Goal: Task Accomplishment & Management: Use online tool/utility

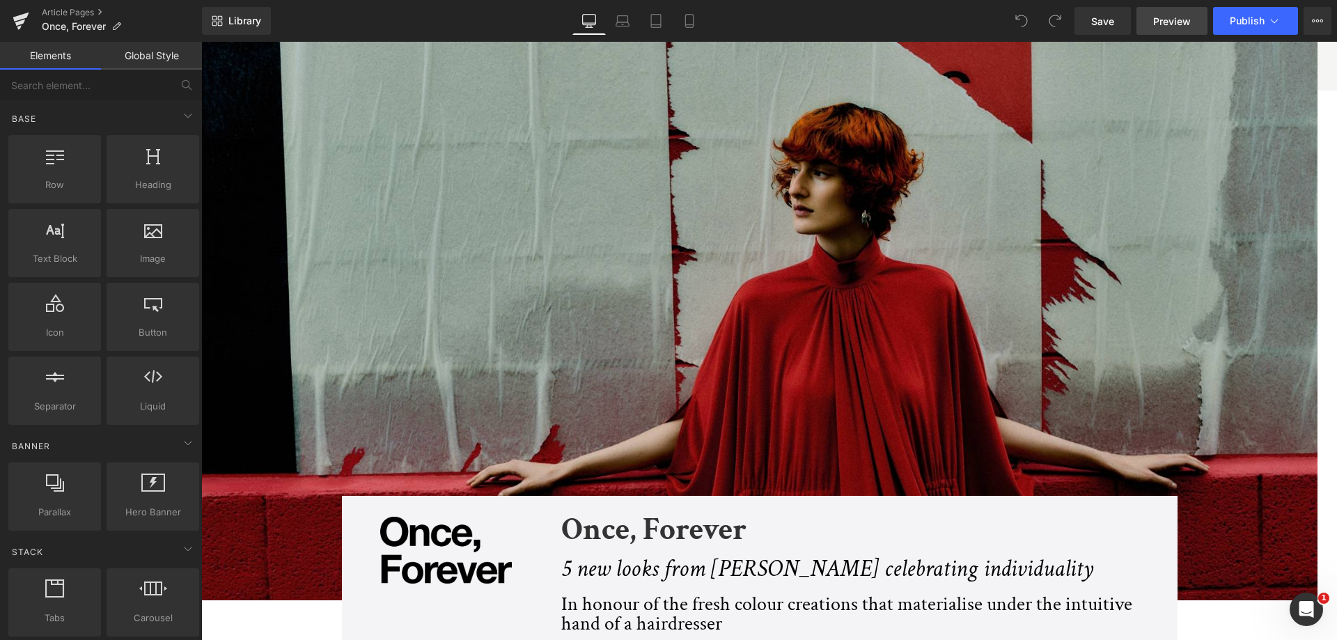
click at [1178, 23] on span "Preview" at bounding box center [1172, 21] width 38 height 15
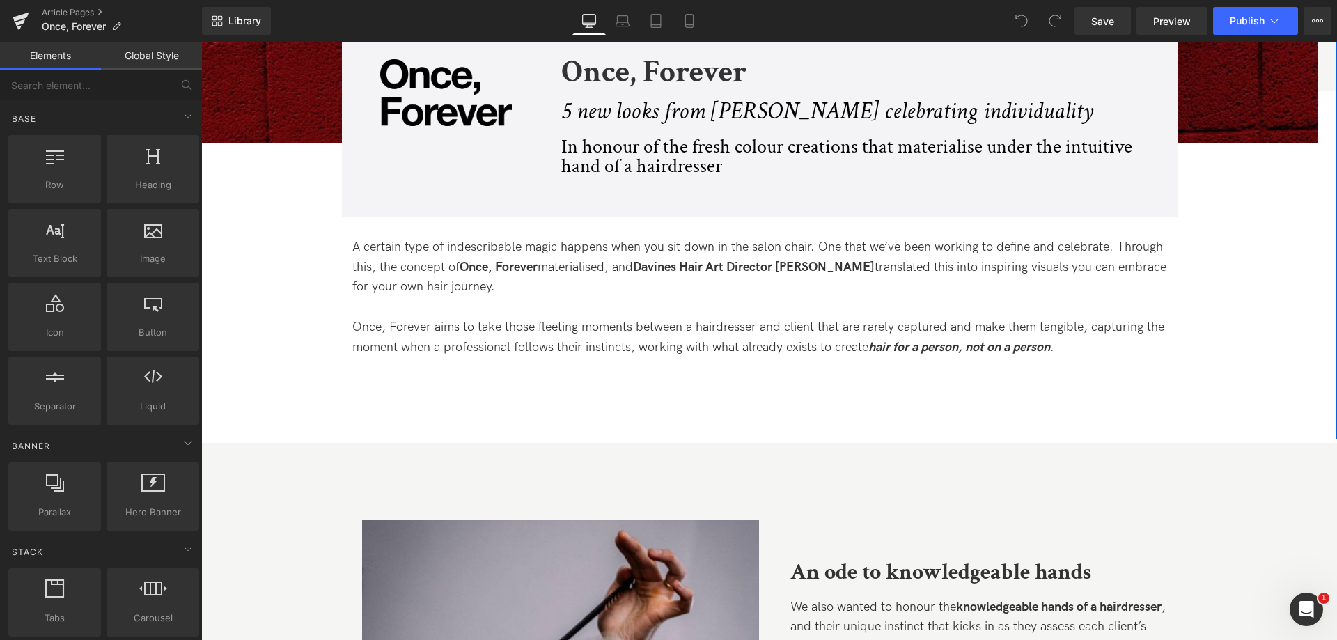
scroll to position [487, 0]
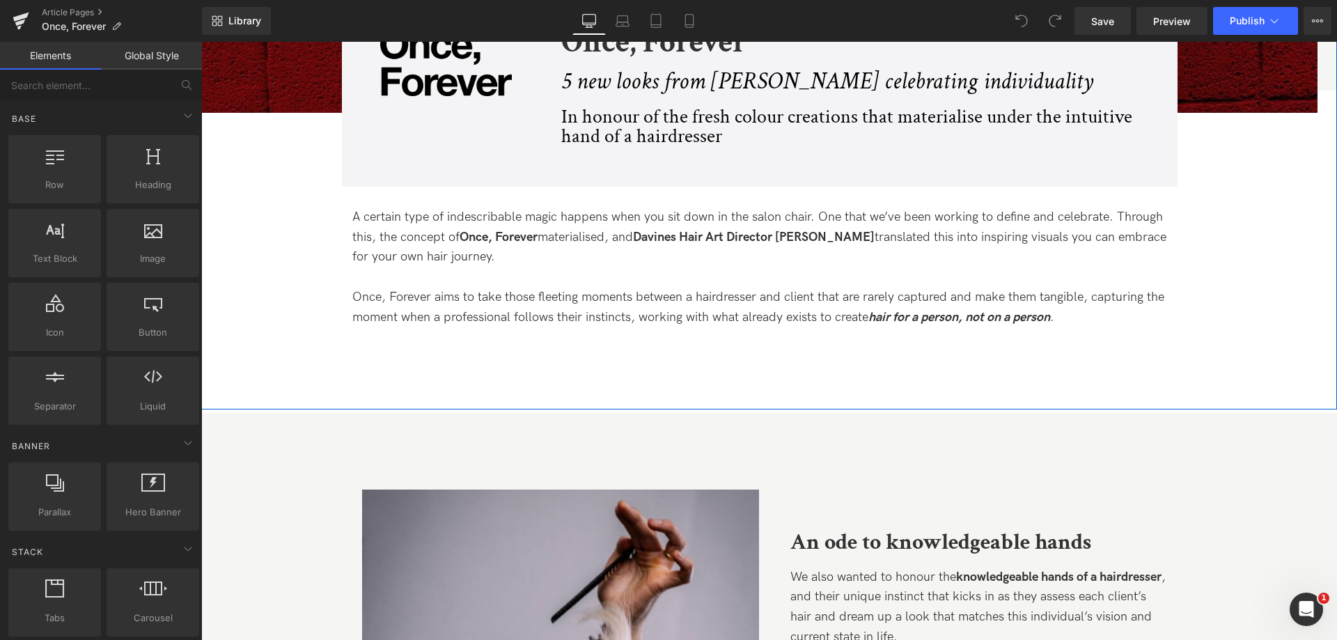
click at [396, 177] on div "Image Once, Forever Heading 5 new looks from [PERSON_NAME] celebrating individu…" at bounding box center [760, 97] width 836 height 178
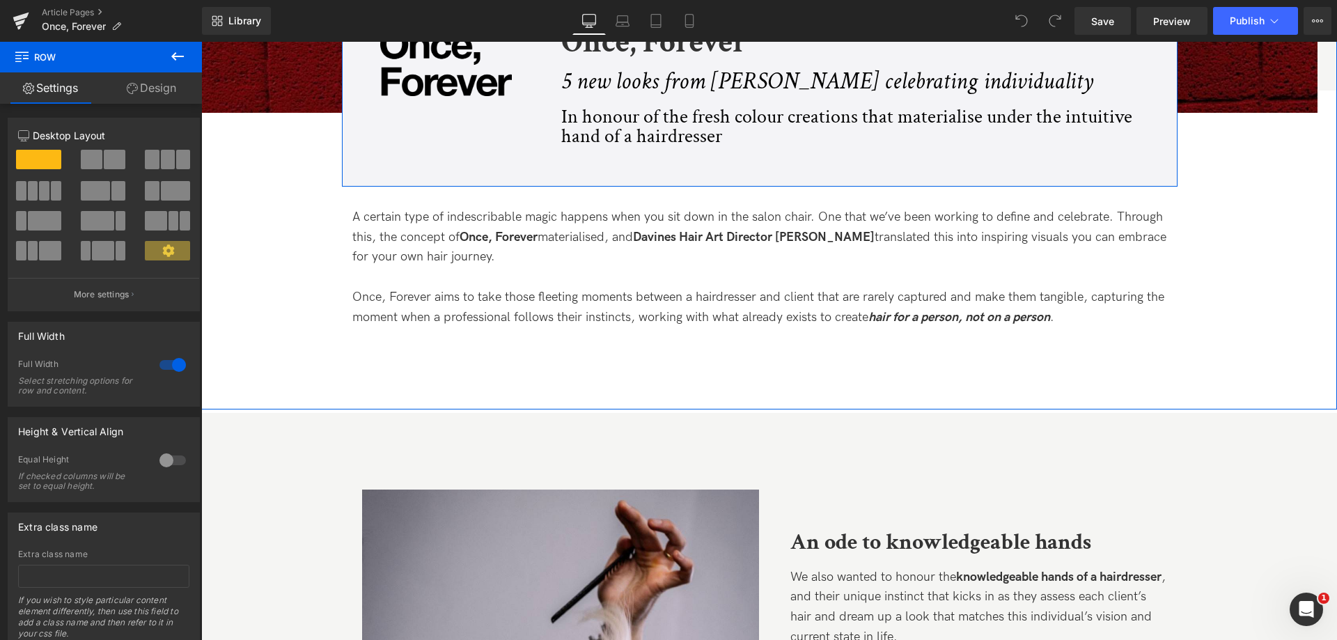
click at [413, 153] on div "Image Once, Forever Heading 5 new looks from [PERSON_NAME] celebrating individu…" at bounding box center [760, 97] width 836 height 178
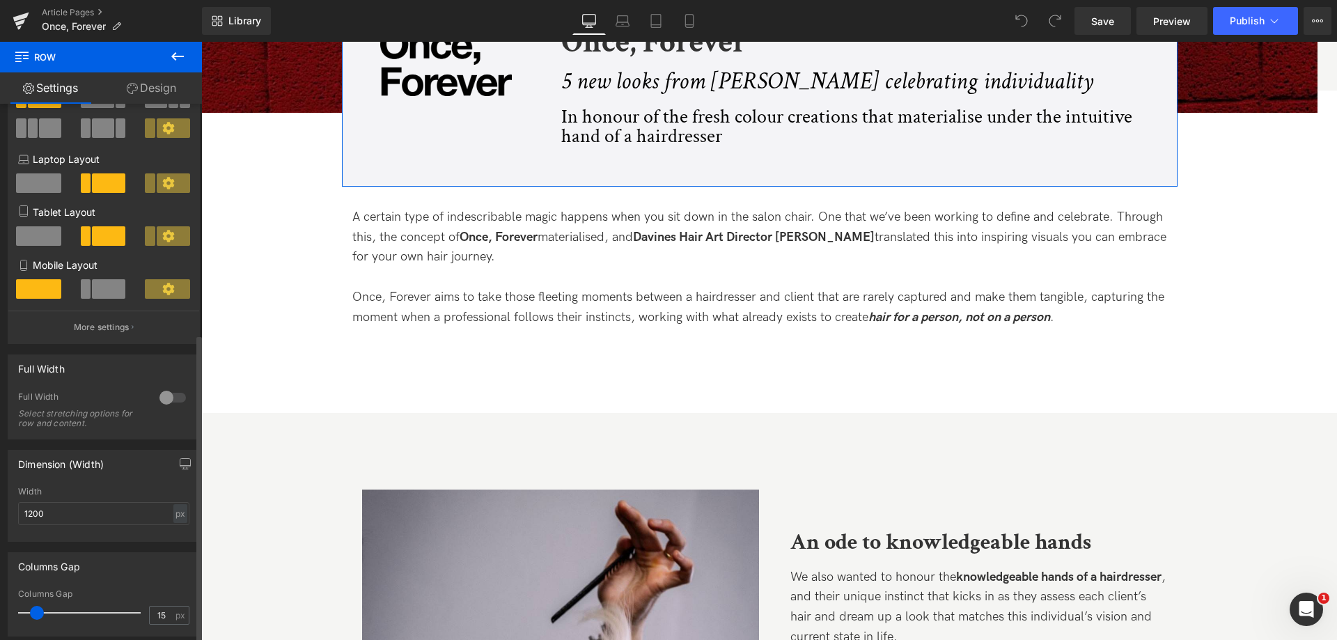
scroll to position [0, 0]
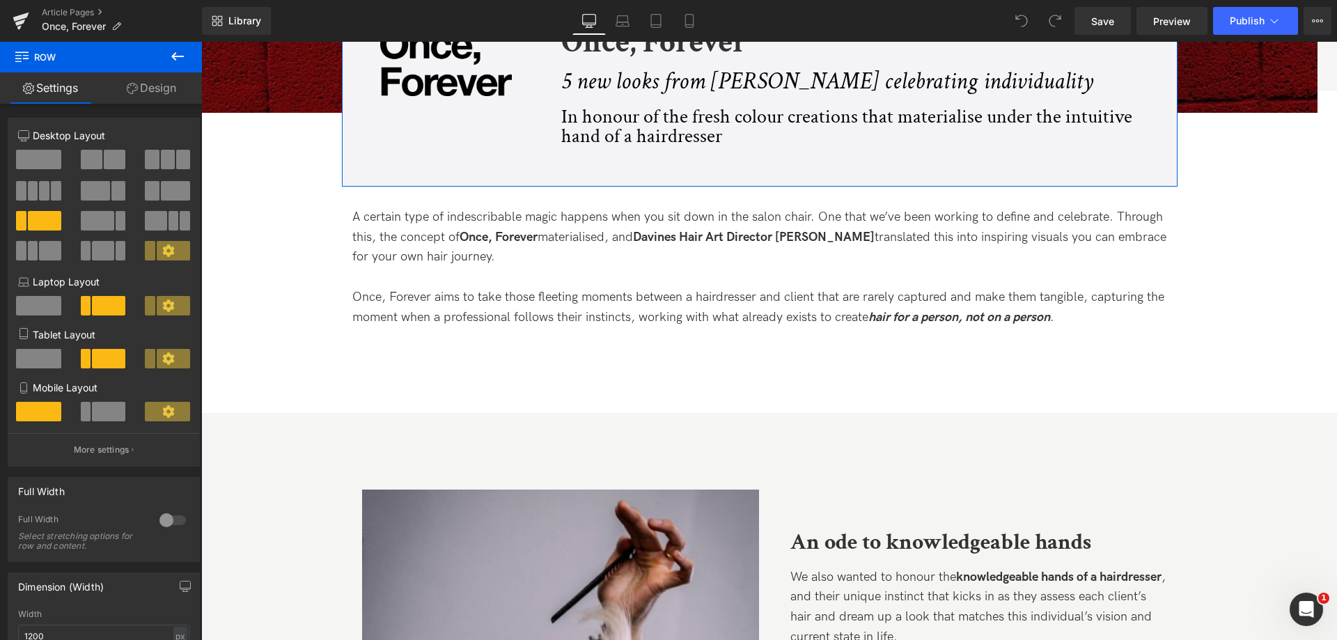
click at [159, 91] on link "Design" at bounding box center [151, 87] width 101 height 31
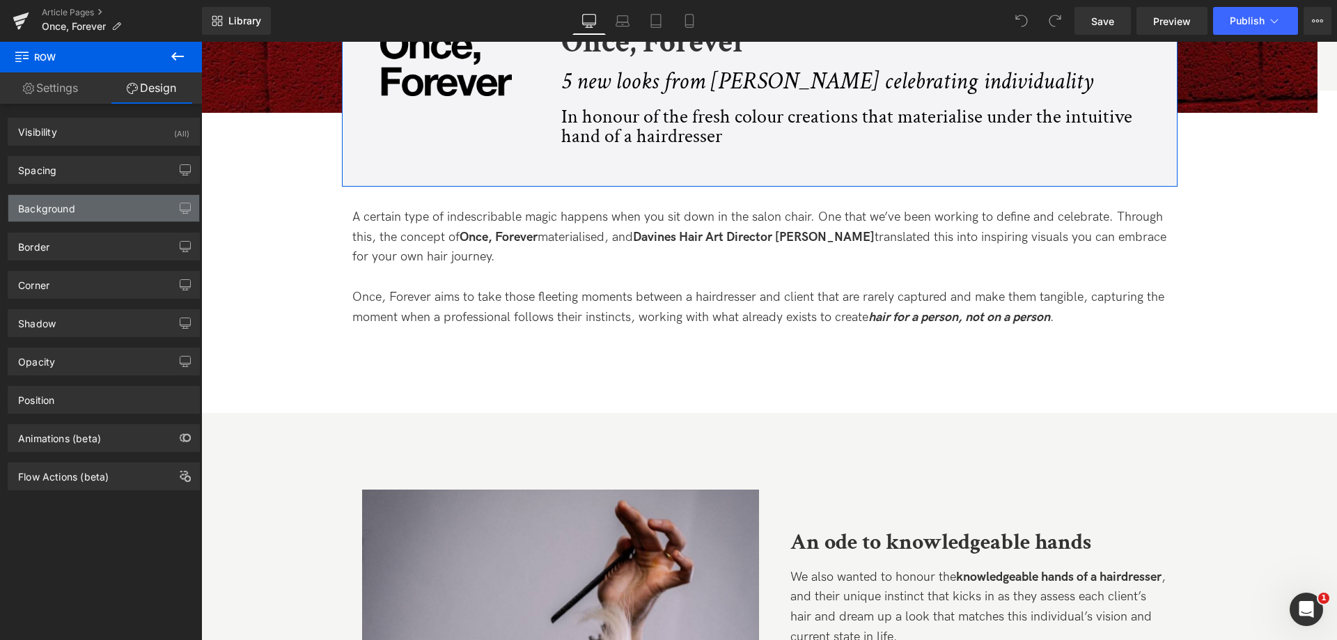
click at [66, 211] on div "Background" at bounding box center [46, 204] width 57 height 19
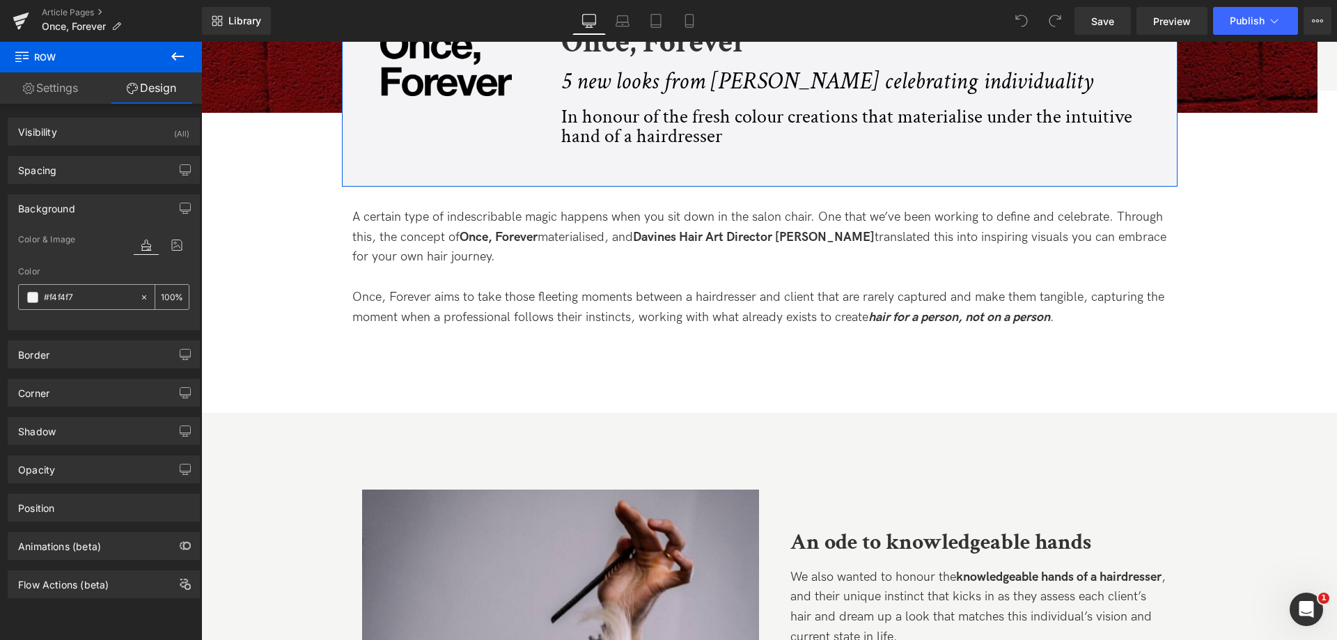
click at [65, 294] on input "#f4f4f7" at bounding box center [88, 297] width 89 height 15
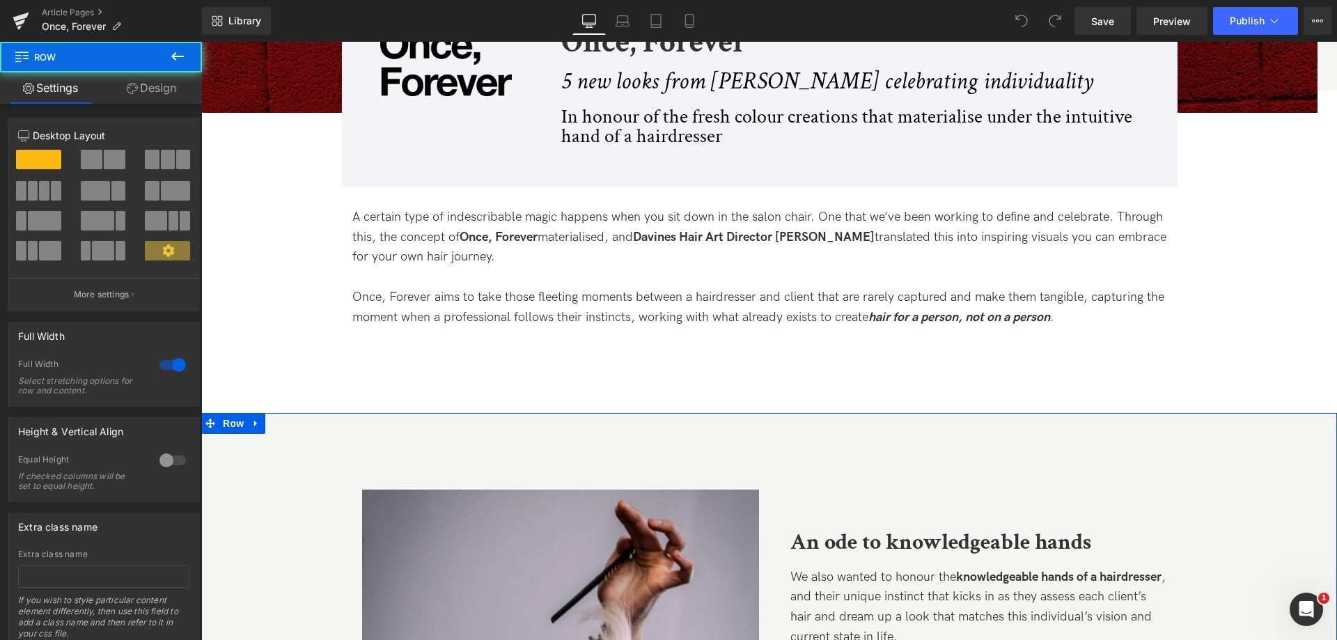
click at [140, 79] on link "Design" at bounding box center [151, 87] width 101 height 31
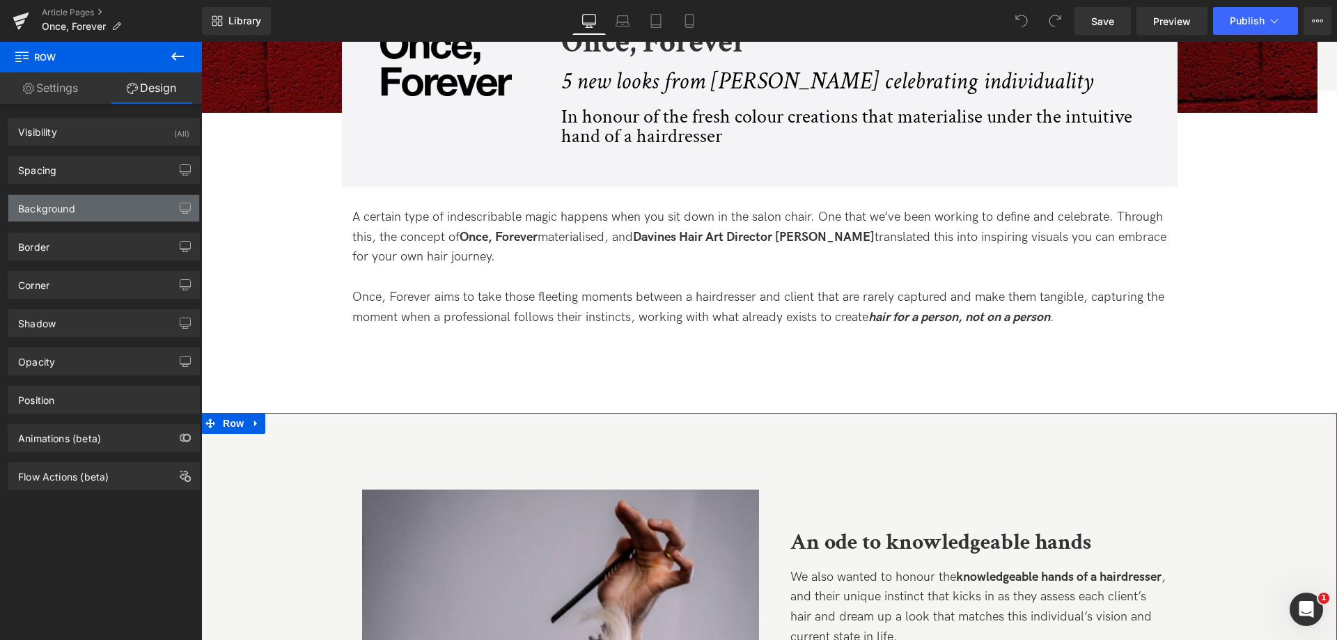
click at [70, 213] on div "Background" at bounding box center [46, 204] width 57 height 19
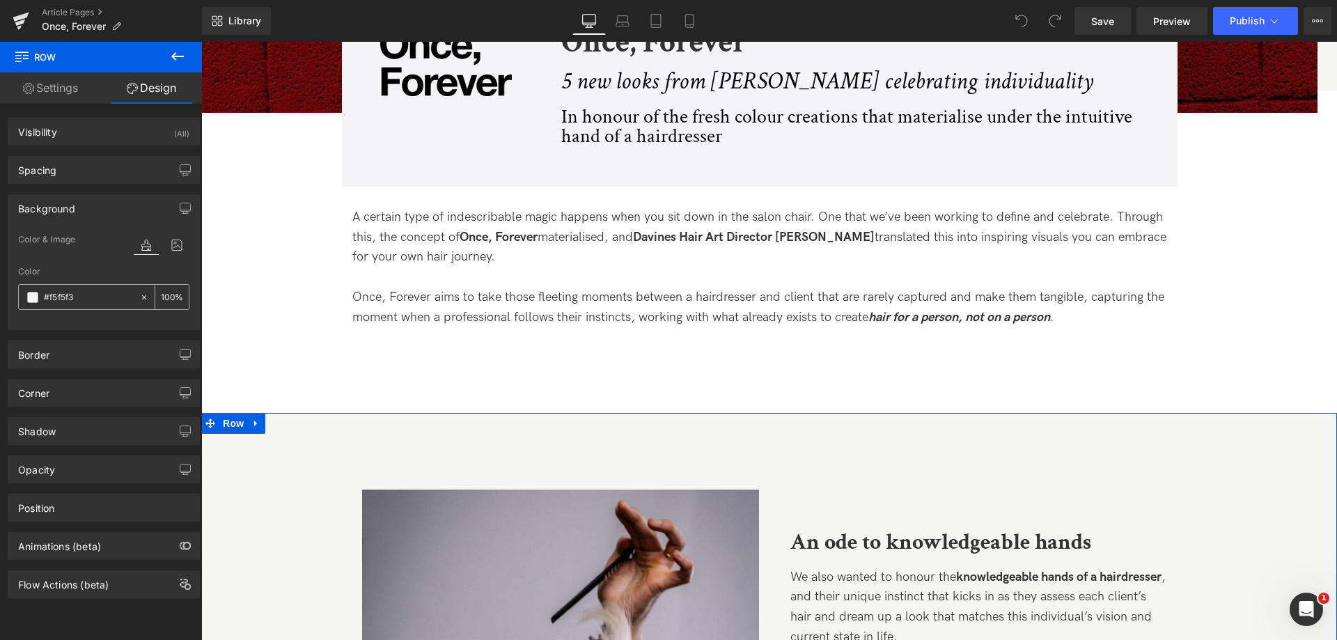
click at [69, 297] on input "#f5f5f3" at bounding box center [88, 297] width 89 height 15
paste input "4f4f7"
type input "#f4f4f7"
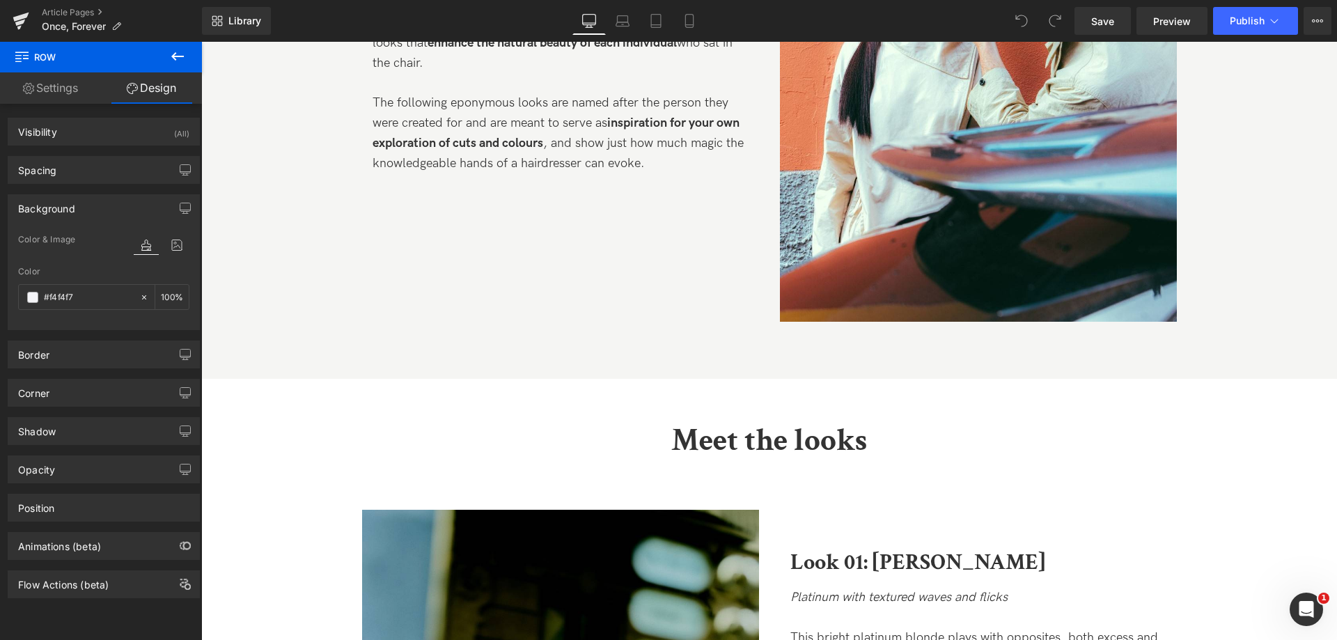
scroll to position [1602, 0]
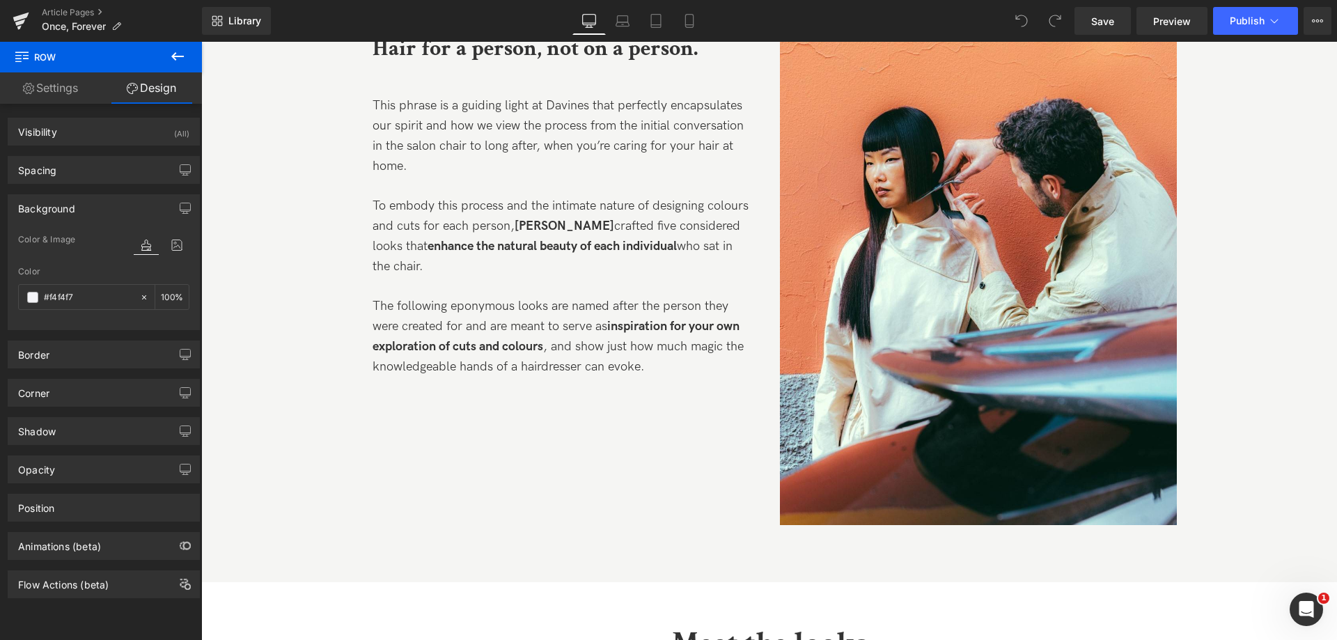
click at [678, 490] on div "Image Hair for a person, not on a person. Text Block This phrase is a guiding l…" at bounding box center [770, 278] width 836 height 565
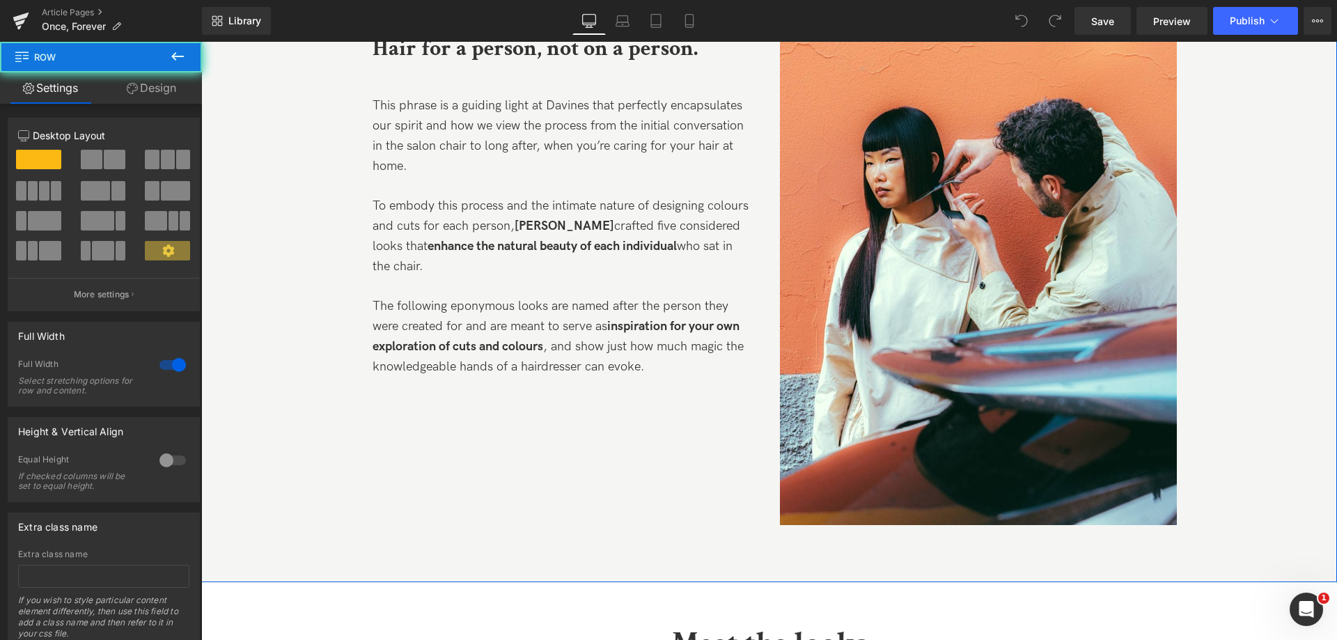
click at [251, 366] on div "Image Hair for a person, not on a person. Text Block This phrase is a guiding l…" at bounding box center [769, 250] width 1136 height 621
click at [173, 86] on link "Design" at bounding box center [151, 87] width 101 height 31
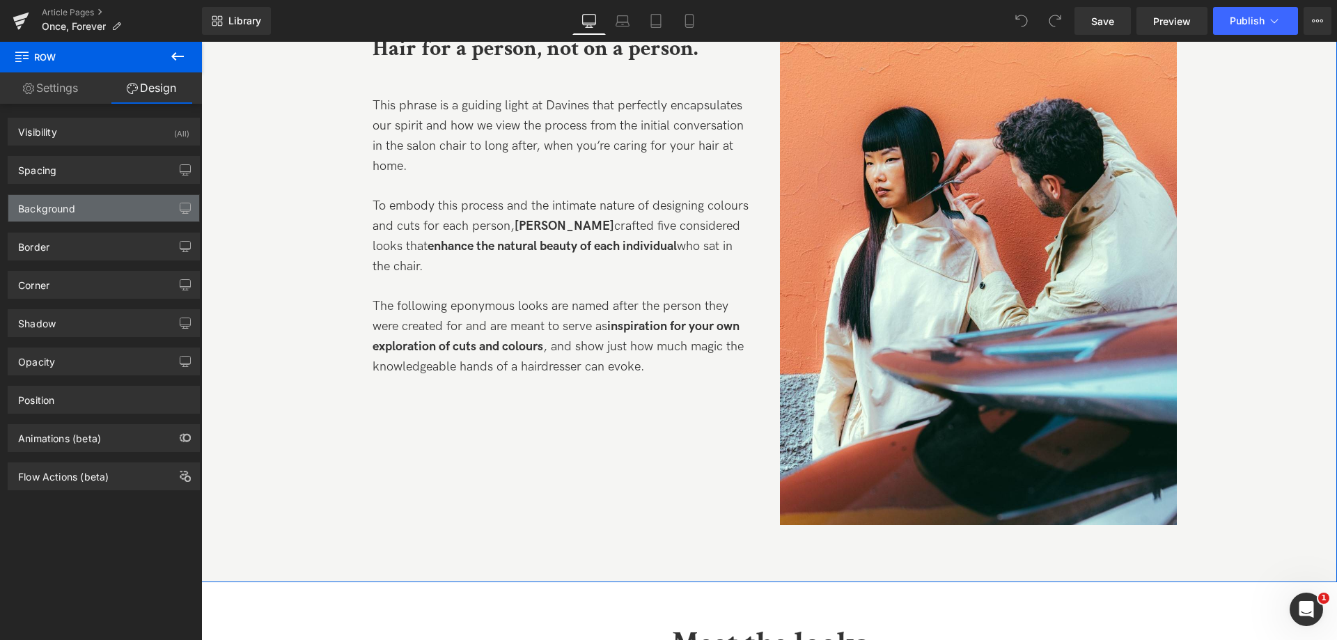
click at [46, 209] on div "Background" at bounding box center [46, 204] width 57 height 19
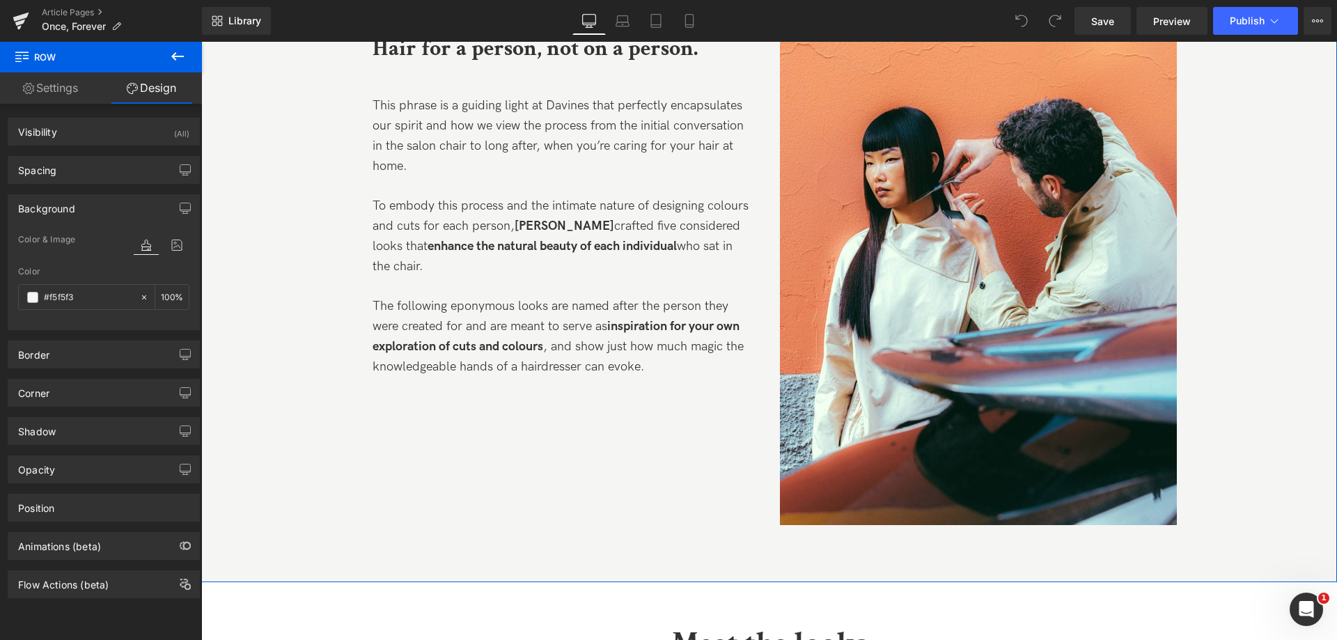
click at [61, 310] on div "Color #f5f5f3 100 %" at bounding box center [103, 296] width 171 height 59
click at [61, 302] on input "#f5f5f3" at bounding box center [88, 297] width 89 height 15
paste input "4f4f7"
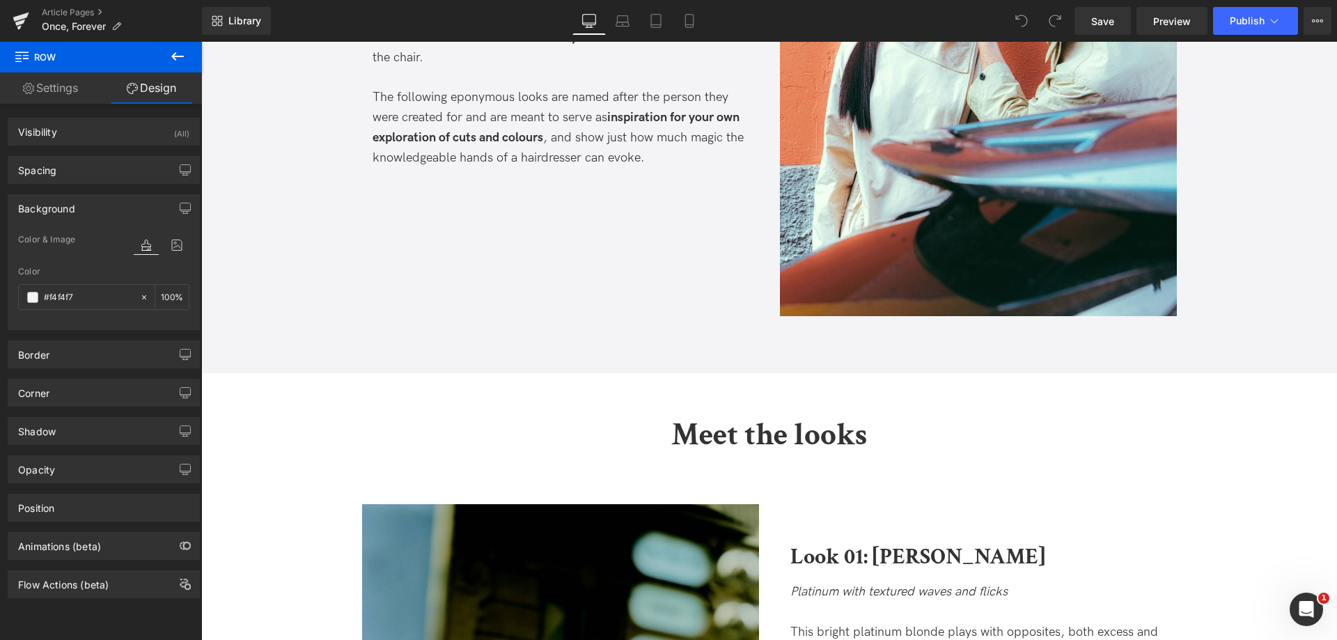
type input "#f5f5f3"
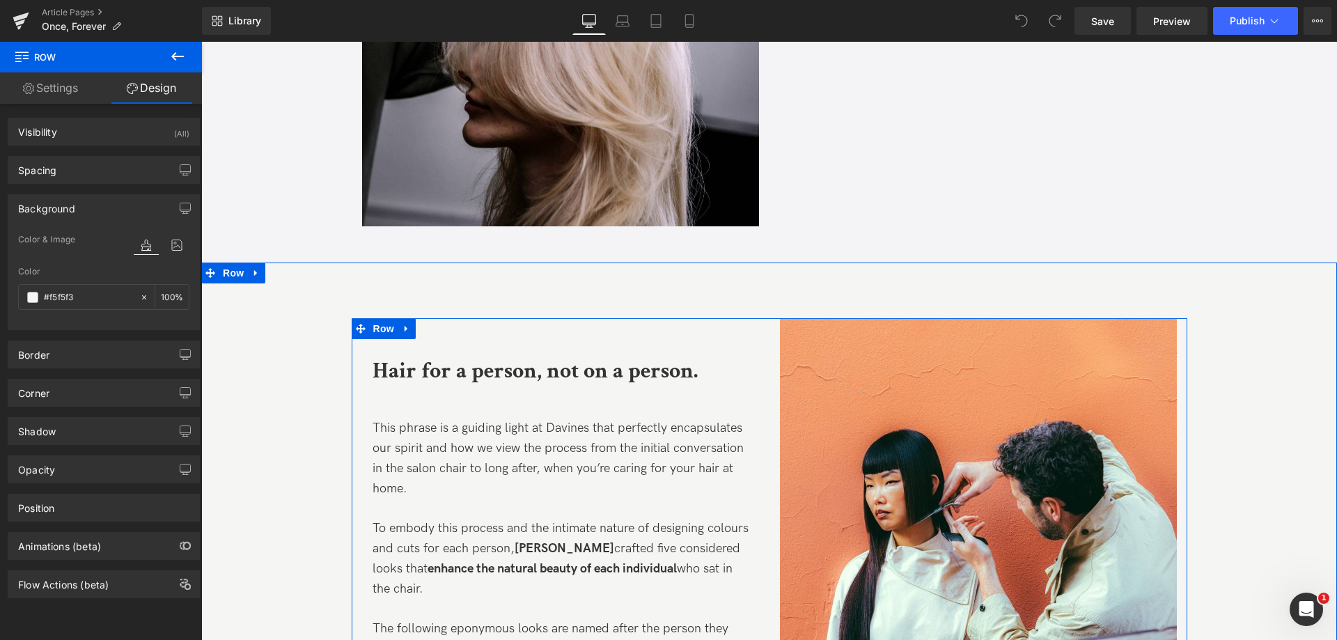
scroll to position [1253, 0]
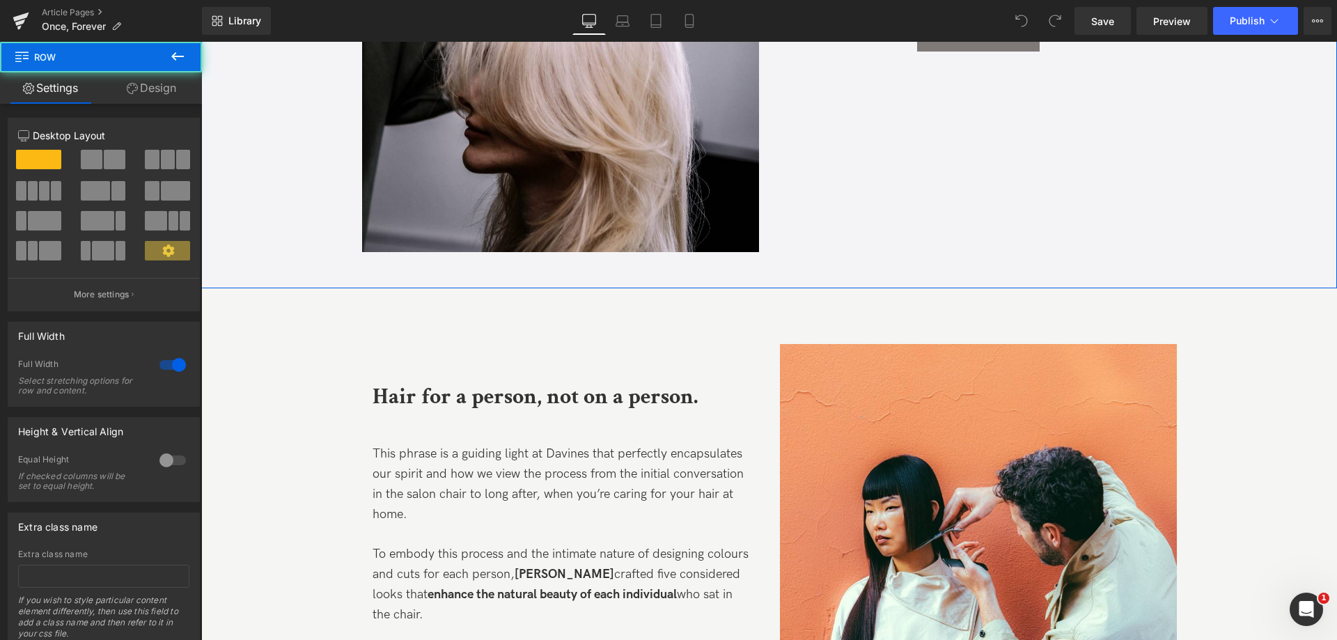
click at [155, 92] on link "Design" at bounding box center [151, 87] width 101 height 31
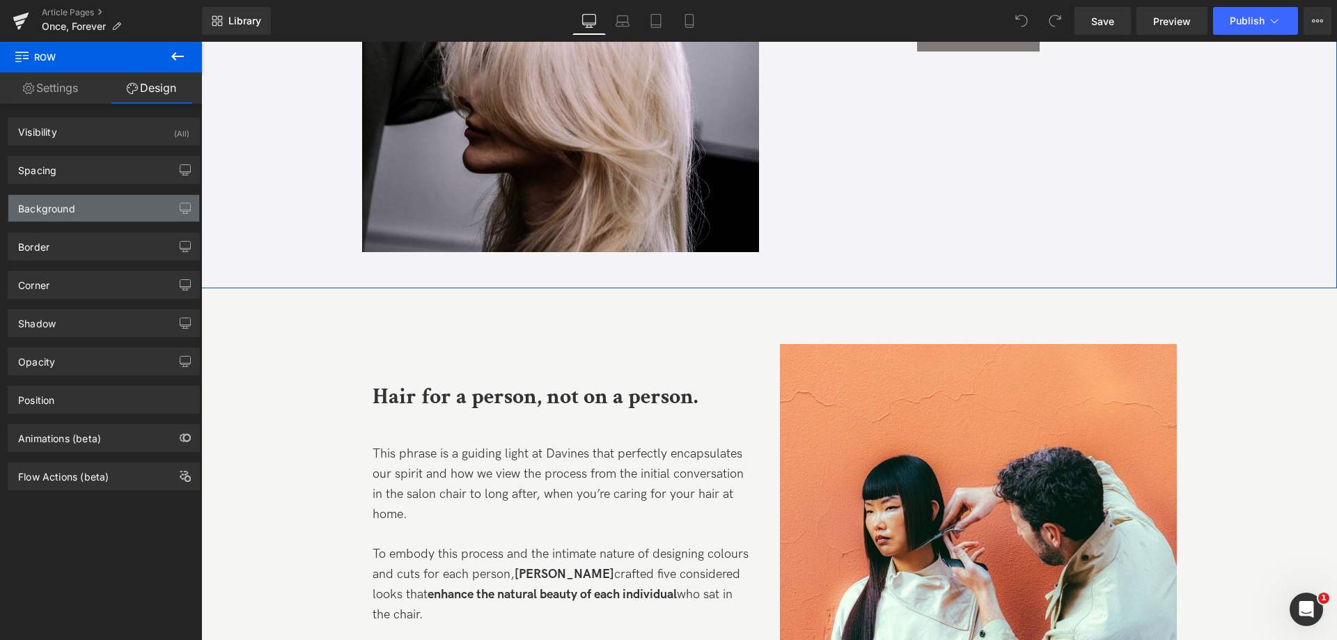
click at [51, 212] on div "Background" at bounding box center [46, 204] width 57 height 19
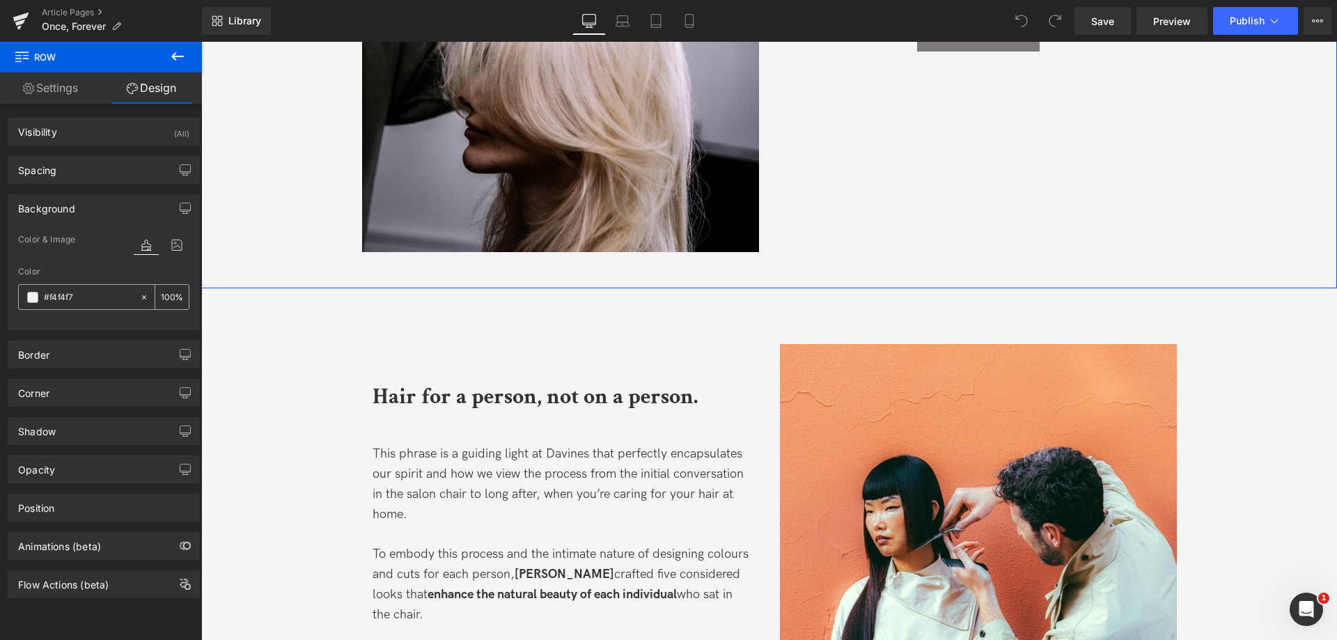
click at [61, 295] on input "#f4f4f7" at bounding box center [88, 297] width 89 height 15
type input "c"
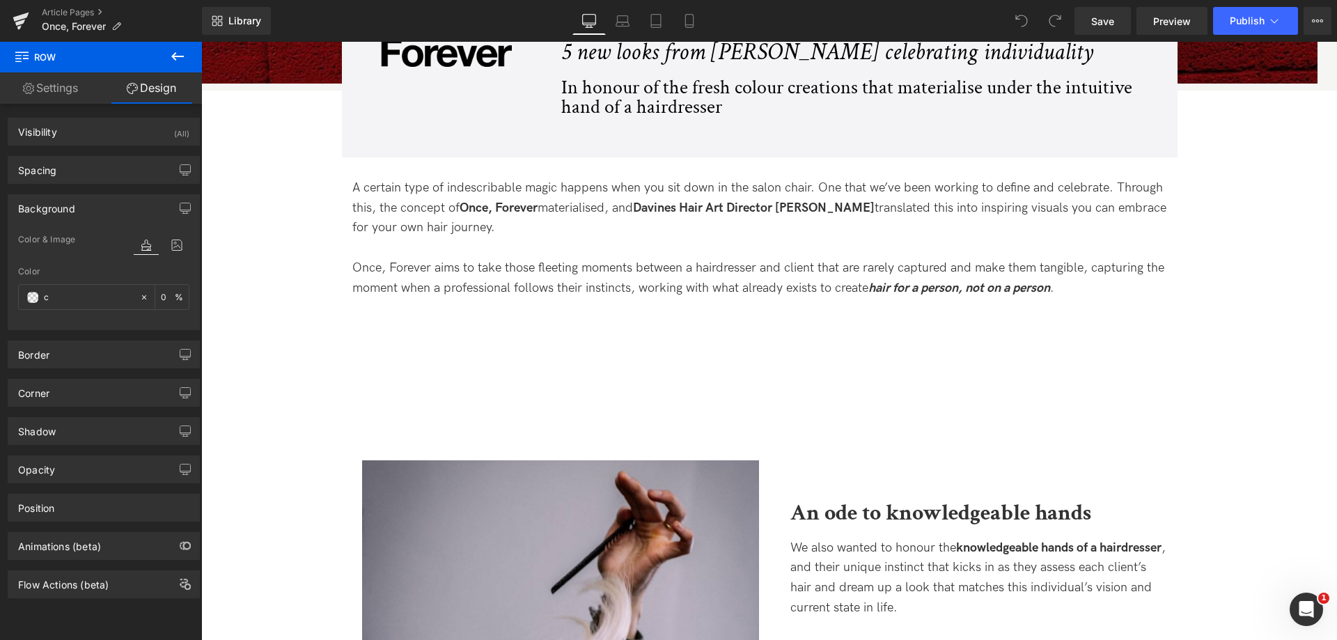
scroll to position [418, 0]
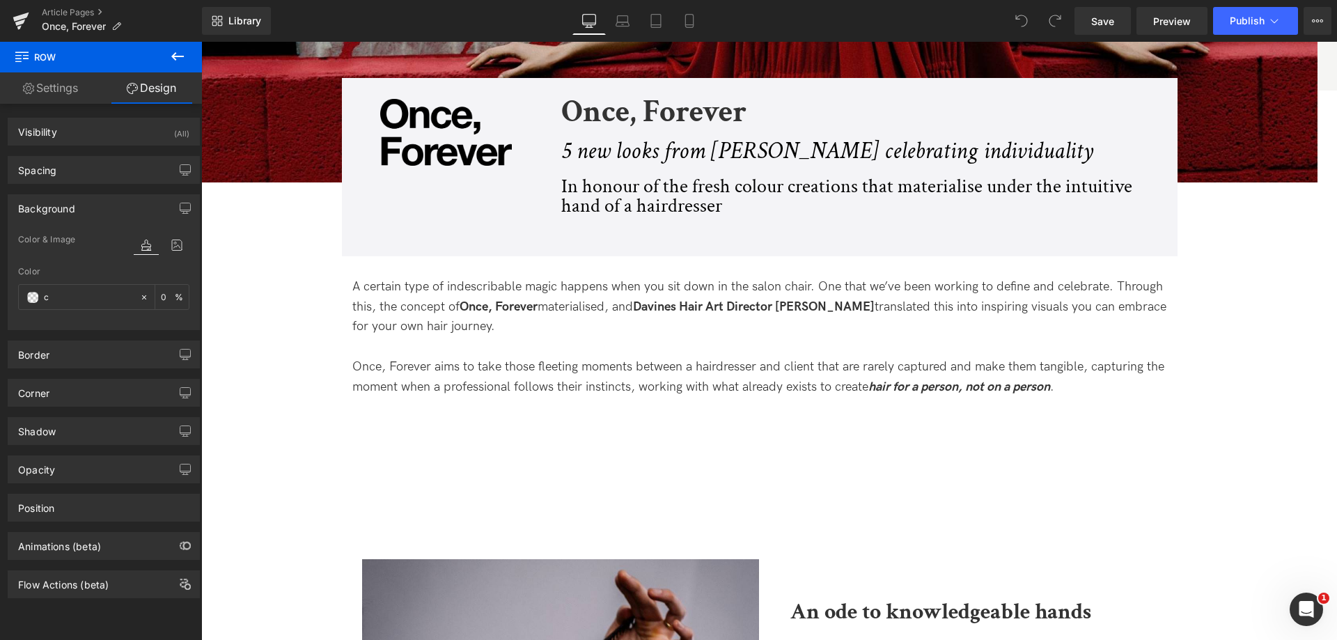
click at [385, 228] on div "Image Once, Forever Heading 5 new looks from [PERSON_NAME] celebrating individu…" at bounding box center [760, 167] width 836 height 178
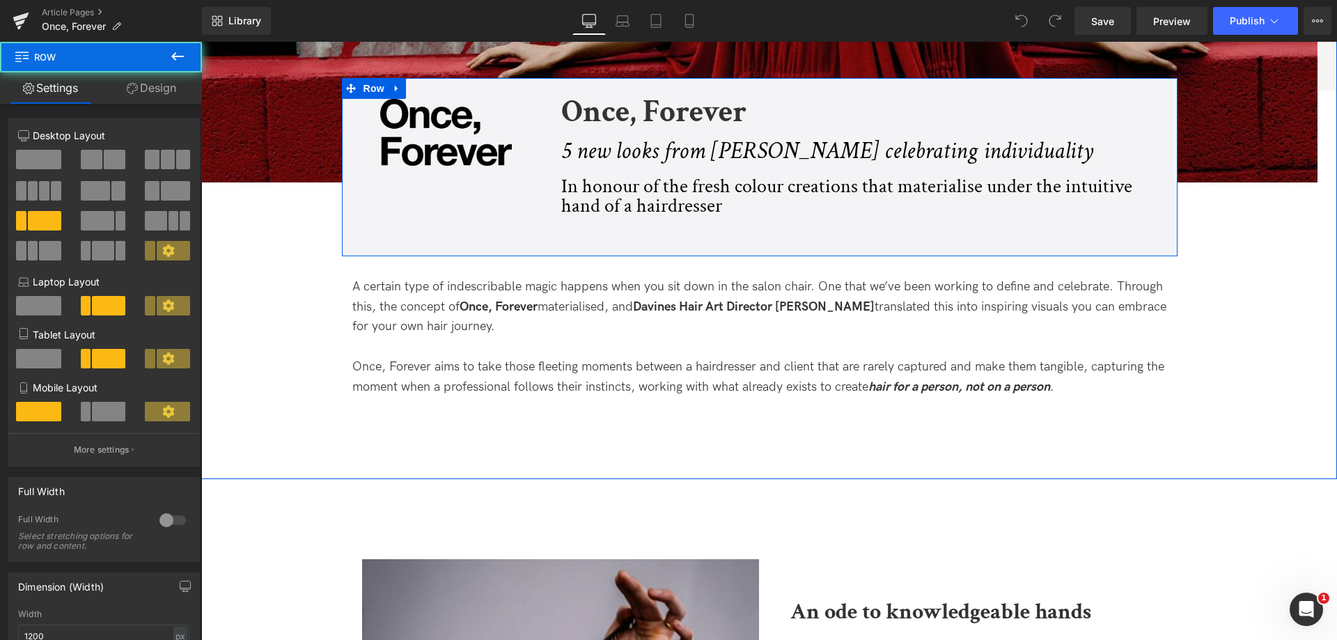
click at [359, 251] on div "Image Once, Forever Heading 5 new looks from [PERSON_NAME] celebrating individu…" at bounding box center [760, 167] width 836 height 178
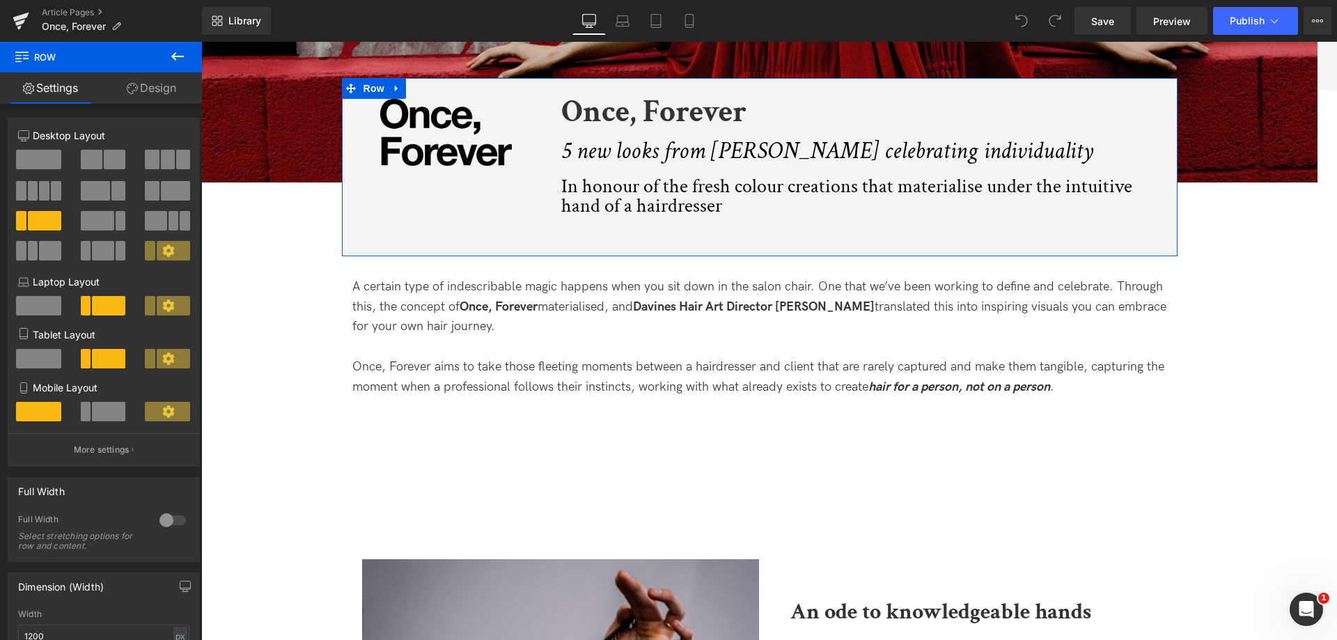
click at [182, 95] on link "Design" at bounding box center [151, 87] width 101 height 31
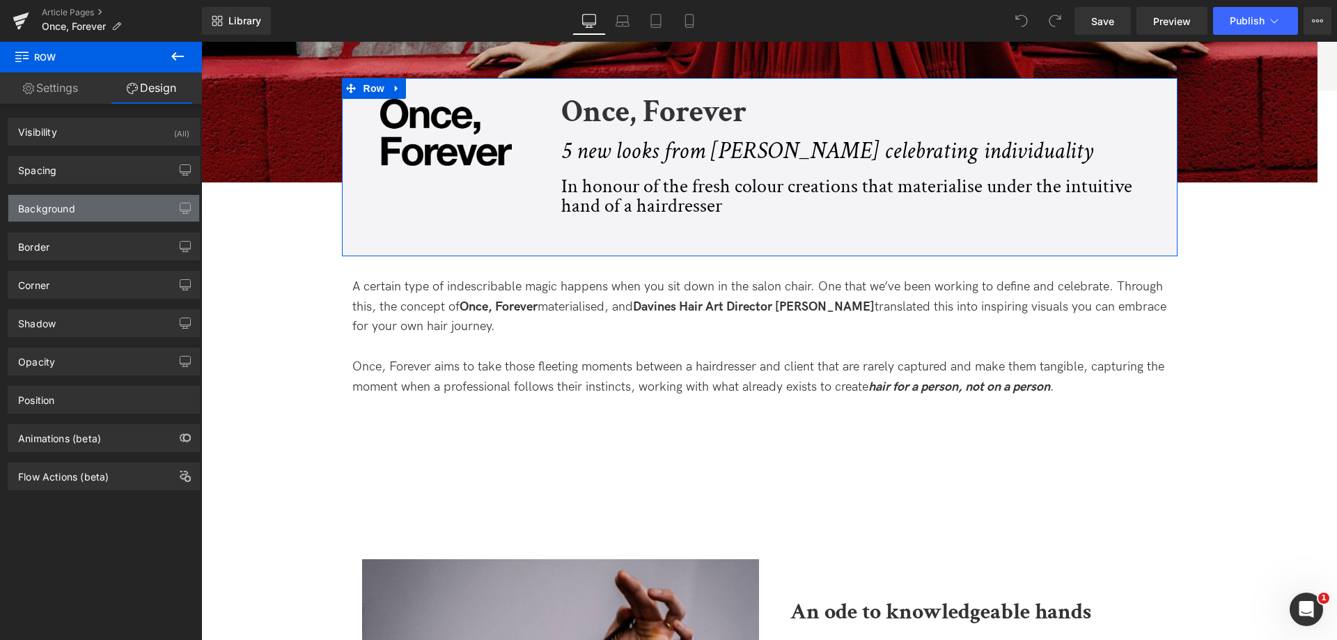
click at [125, 212] on div "Background" at bounding box center [103, 208] width 191 height 26
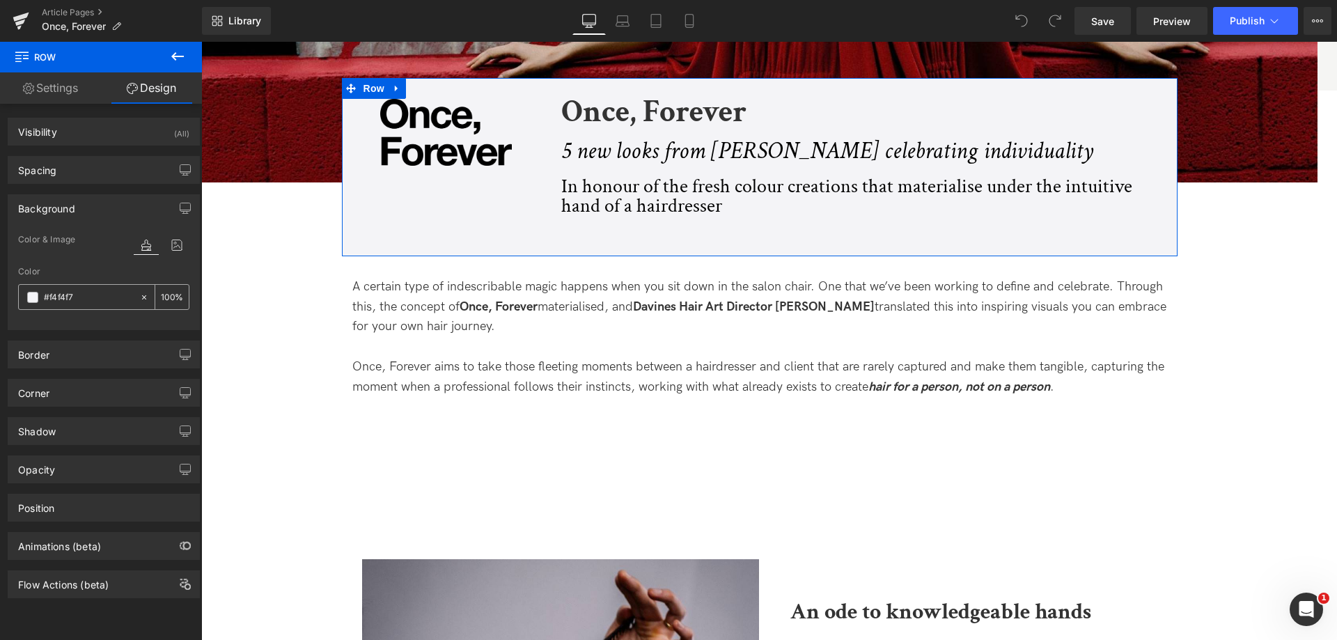
click at [79, 306] on div "#f4f4f7" at bounding box center [79, 297] width 120 height 24
click at [84, 297] on input "#f4f4f7" at bounding box center [88, 297] width 89 height 15
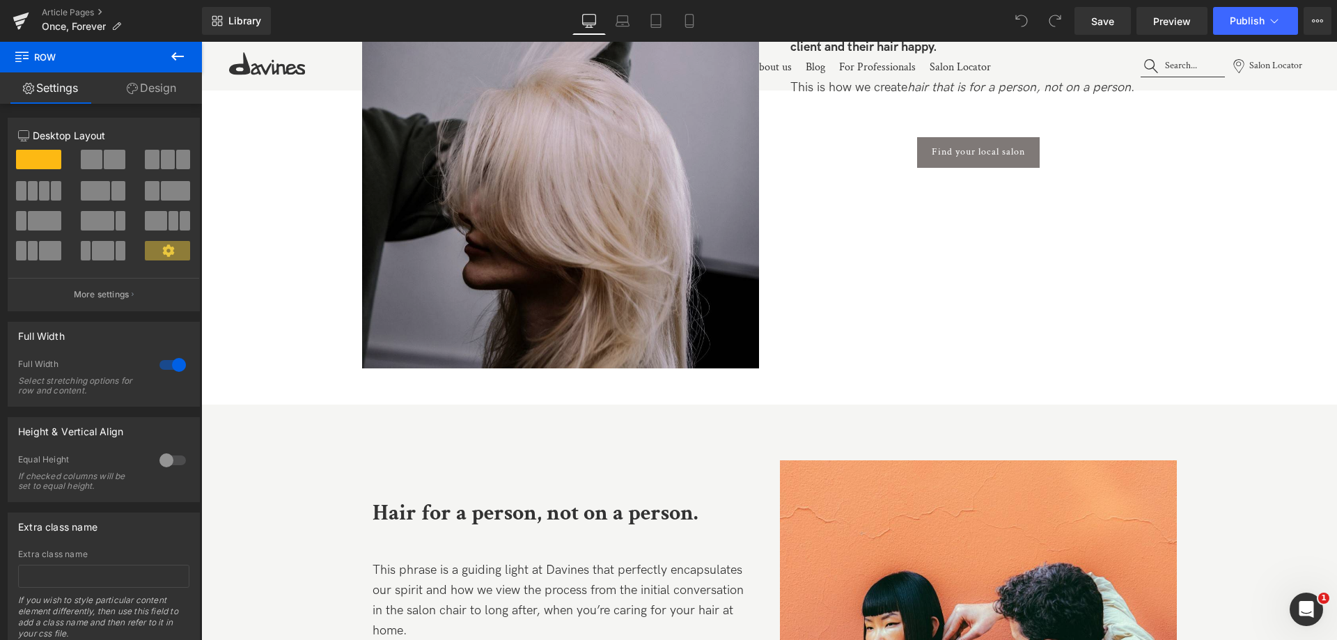
scroll to position [1323, 0]
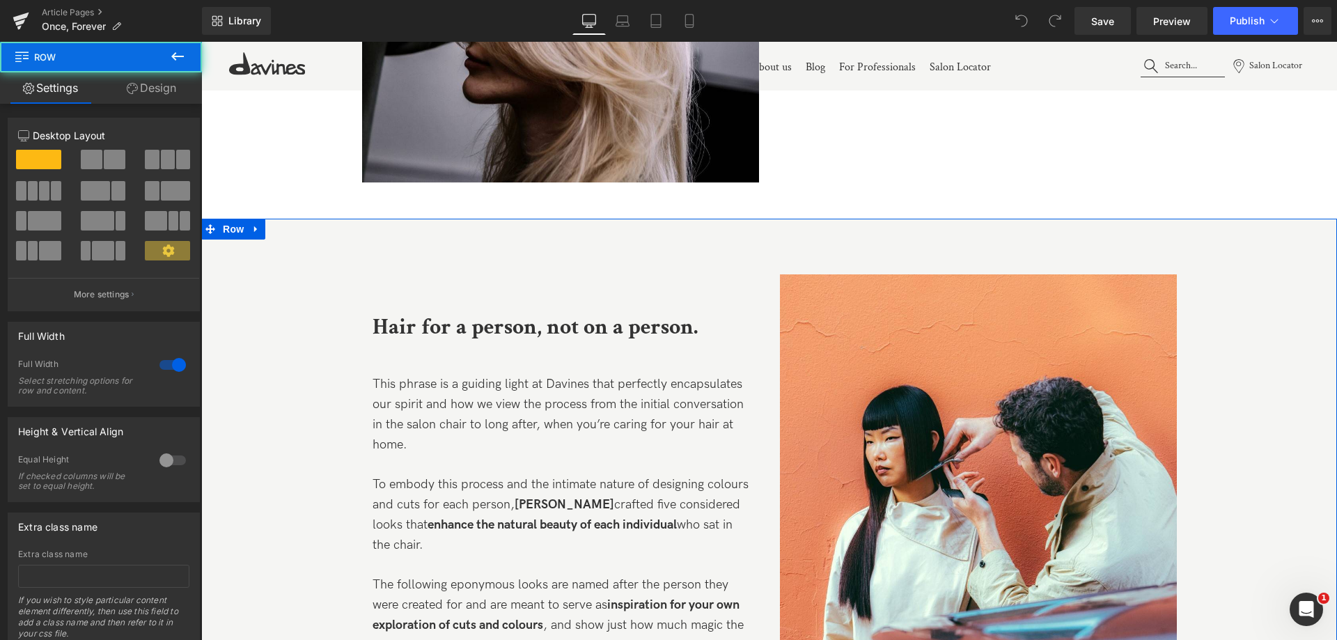
click at [275, 255] on div "Image Hair for a person, not on a person. Text Block This phrase is a guiding l…" at bounding box center [769, 529] width 1136 height 621
click at [263, 244] on div "Image Hair for a person, not on a person. Text Block This phrase is a guiding l…" at bounding box center [769, 529] width 1136 height 621
click at [127, 93] on icon at bounding box center [132, 88] width 11 height 11
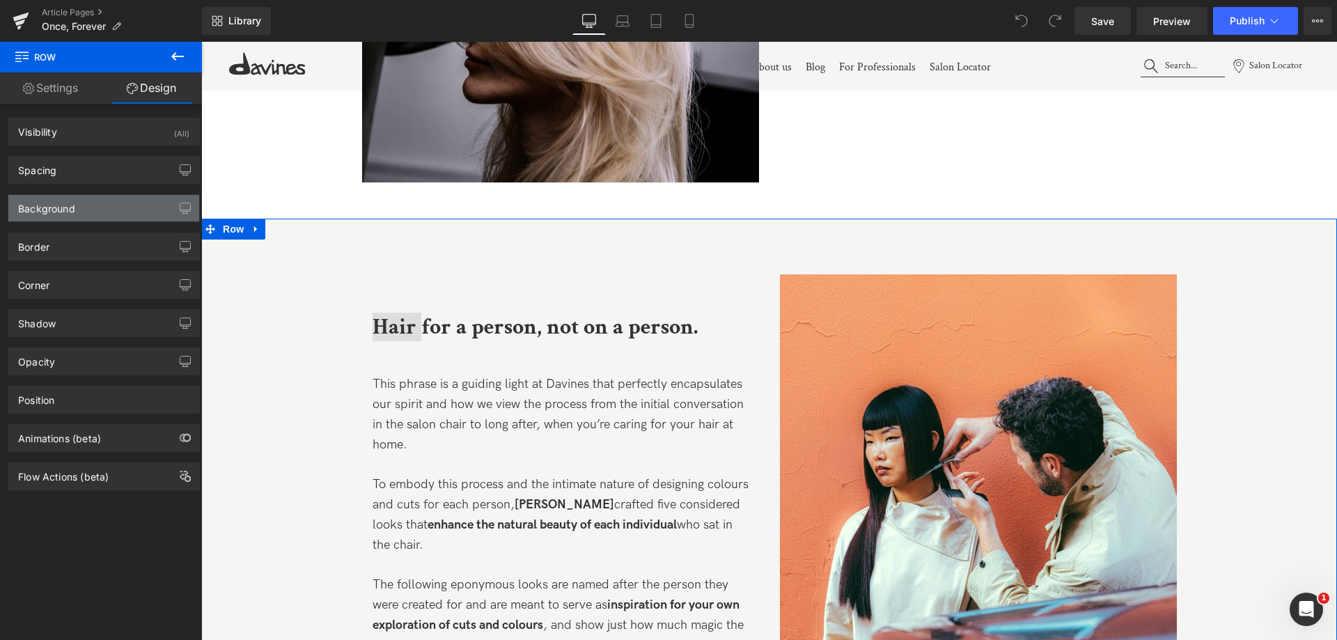
click at [57, 212] on div "Background" at bounding box center [46, 204] width 57 height 19
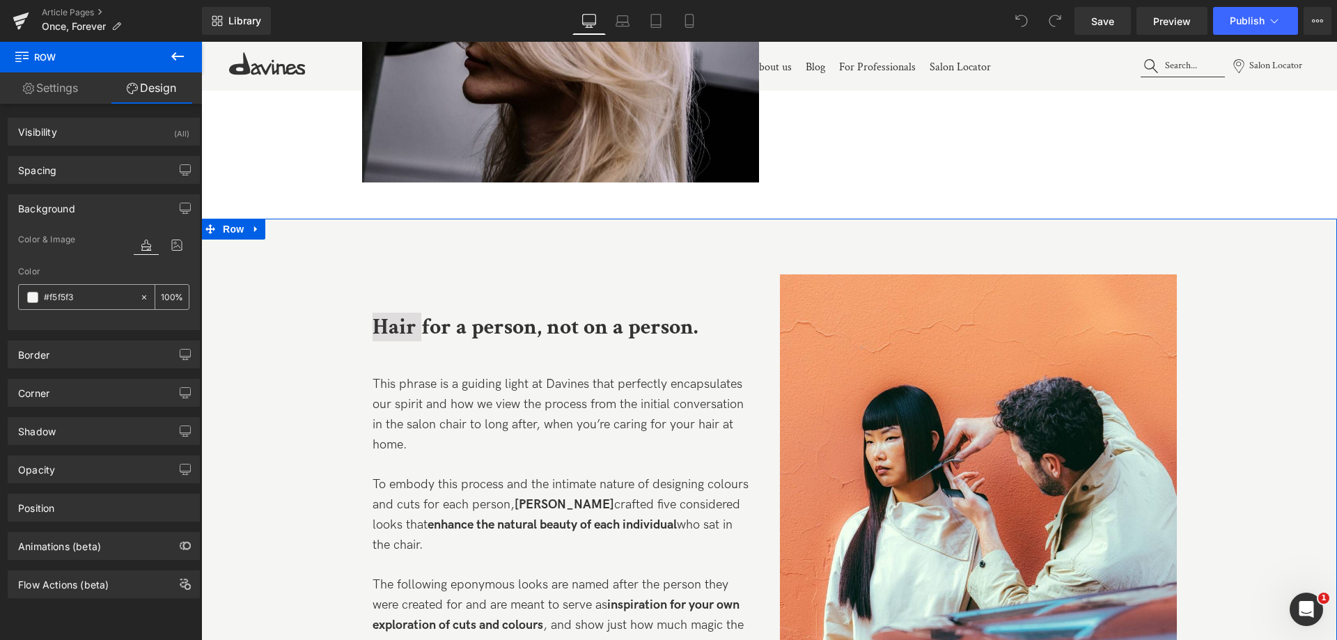
click at [68, 294] on input "#f5f5f3" at bounding box center [88, 297] width 89 height 15
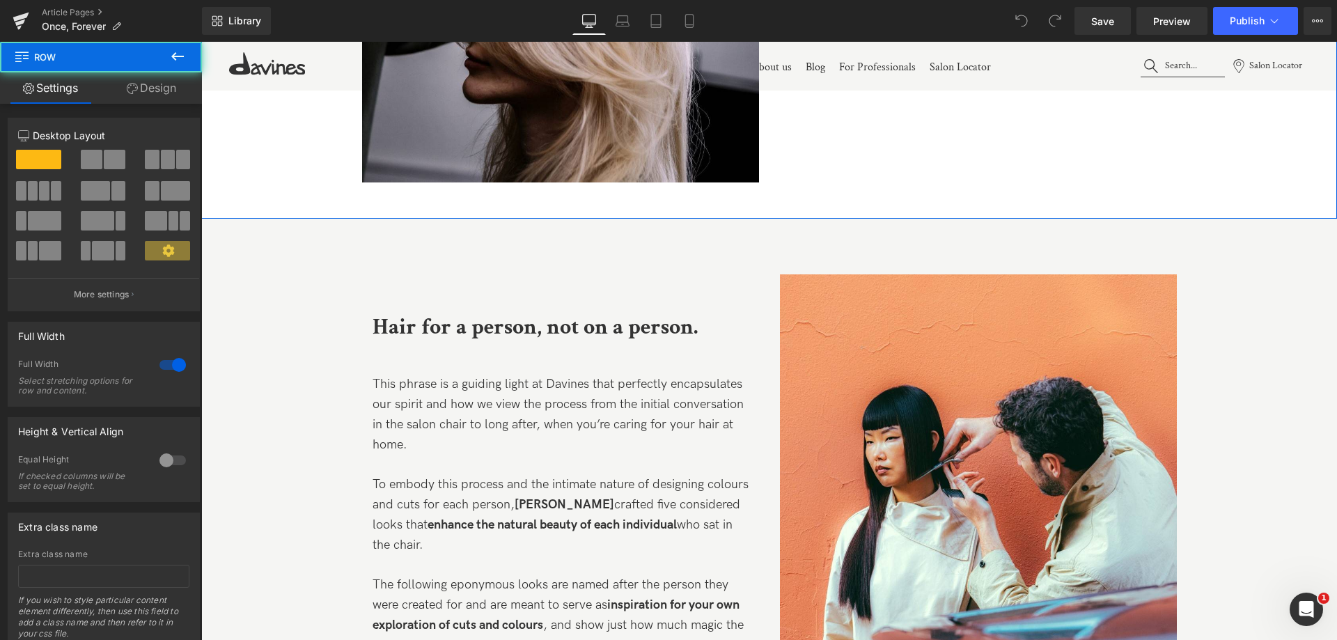
click at [162, 100] on link "Design" at bounding box center [151, 87] width 101 height 31
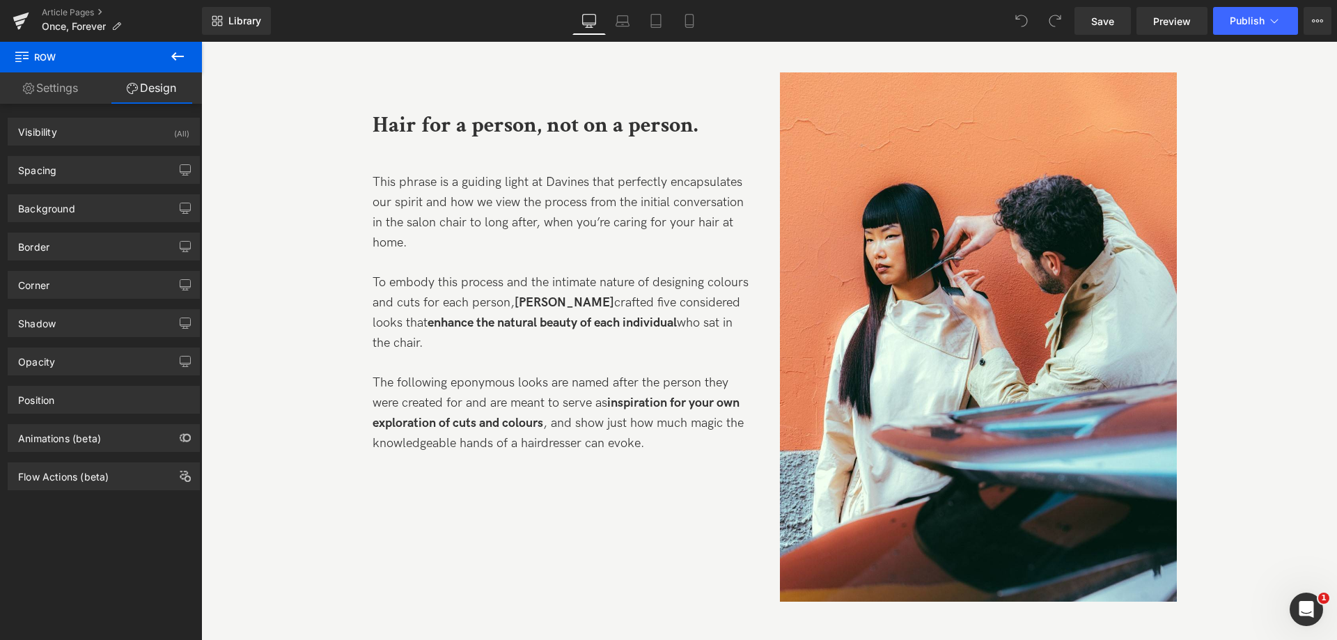
scroll to position [1602, 0]
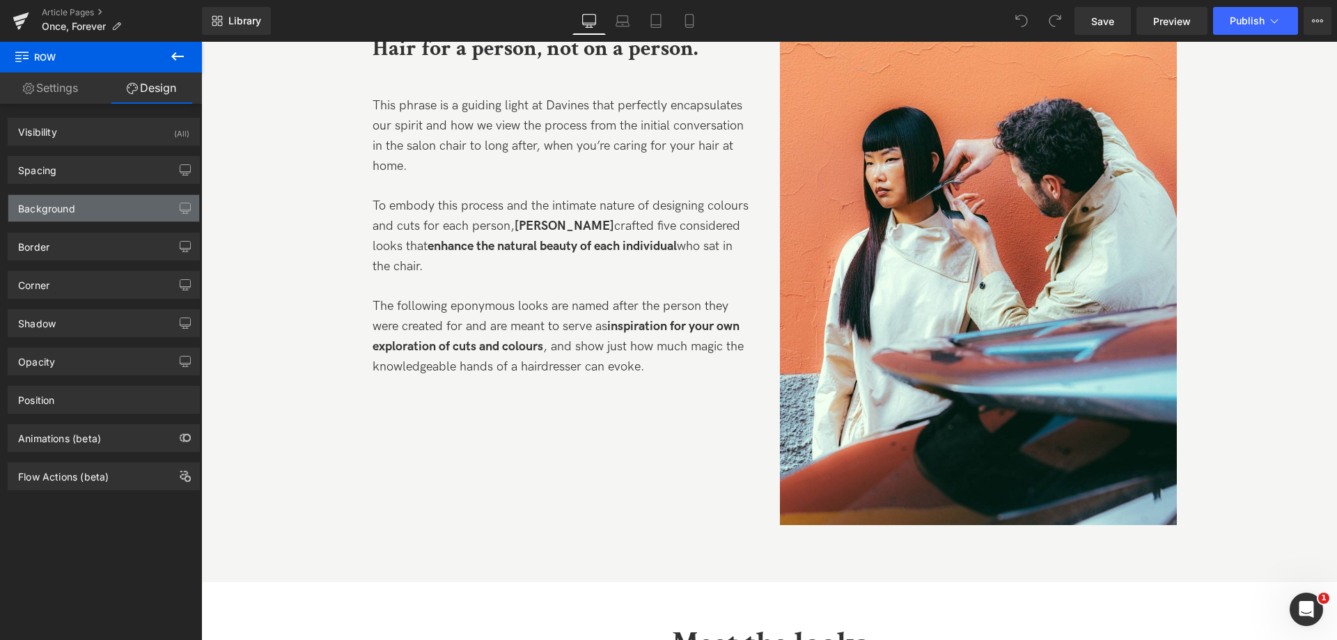
click at [89, 212] on div "Background" at bounding box center [103, 208] width 191 height 26
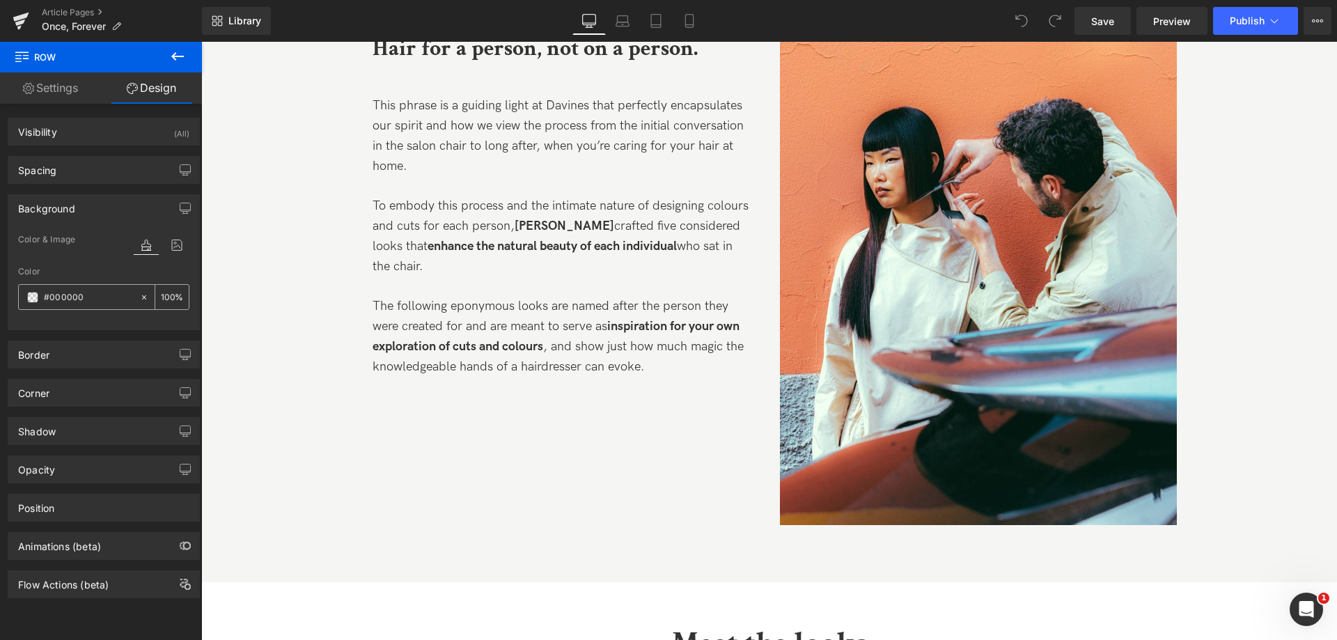
click at [100, 299] on input "#000000" at bounding box center [88, 297] width 89 height 15
paste input "f5f5f3"
type input "#f5f5f3"
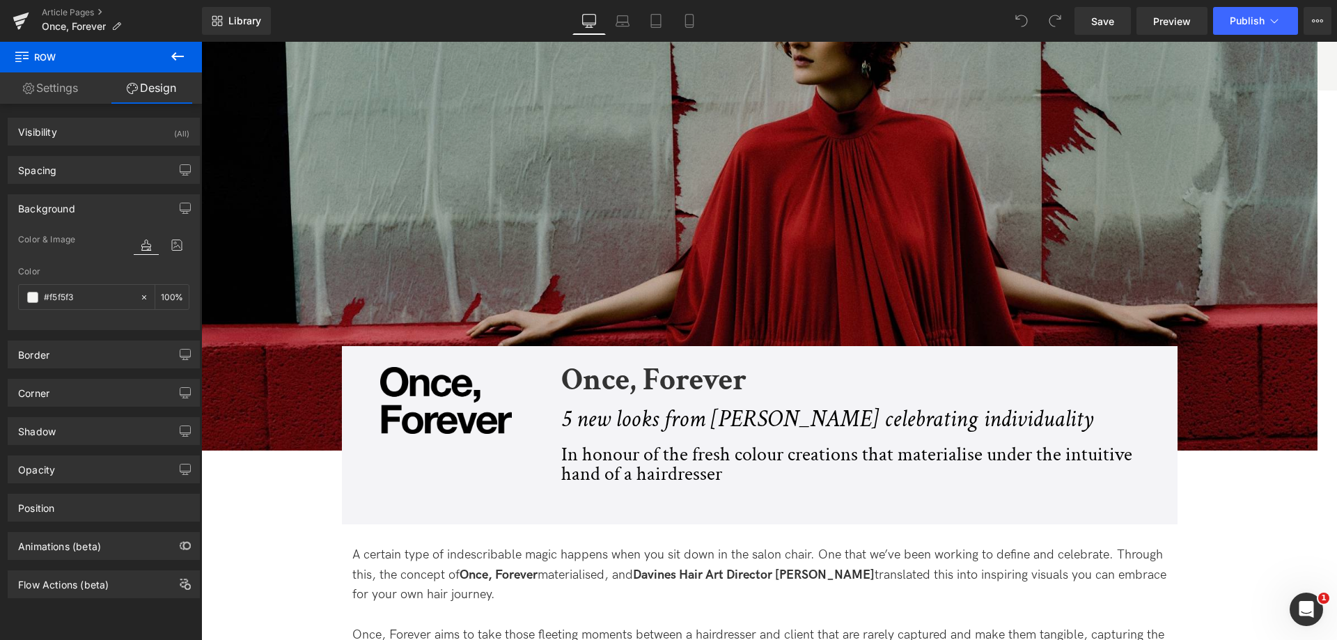
scroll to position [139, 0]
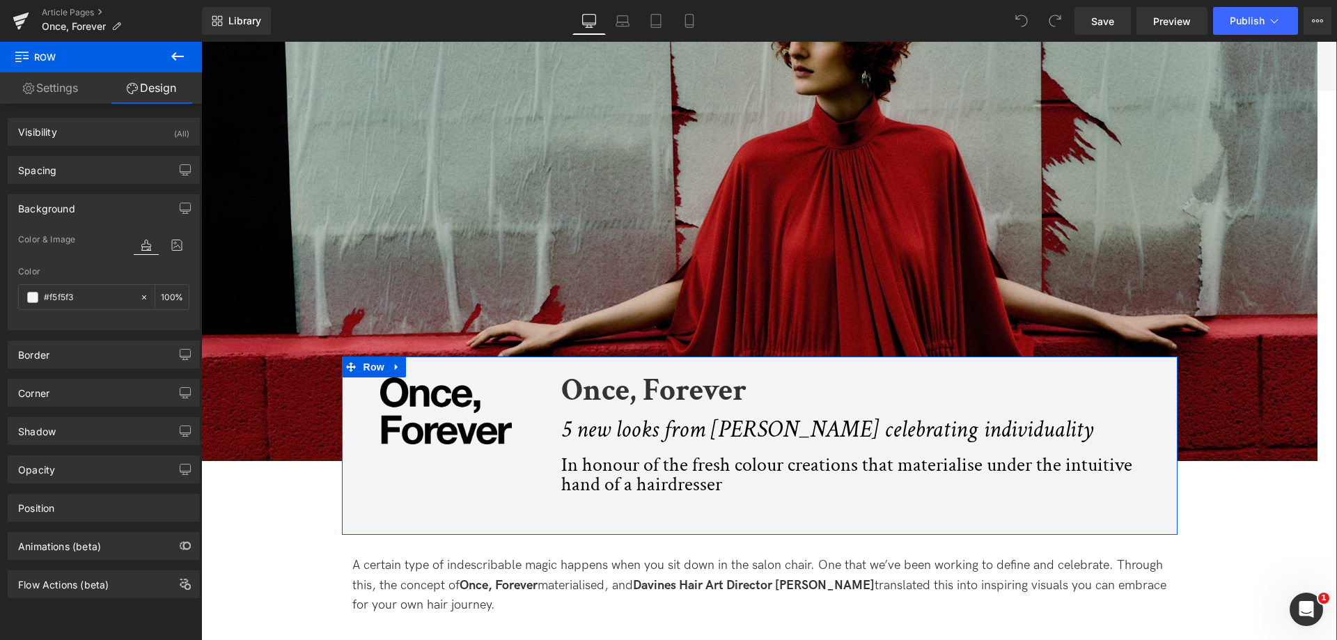
click at [347, 391] on div "Image" at bounding box center [446, 411] width 209 height 68
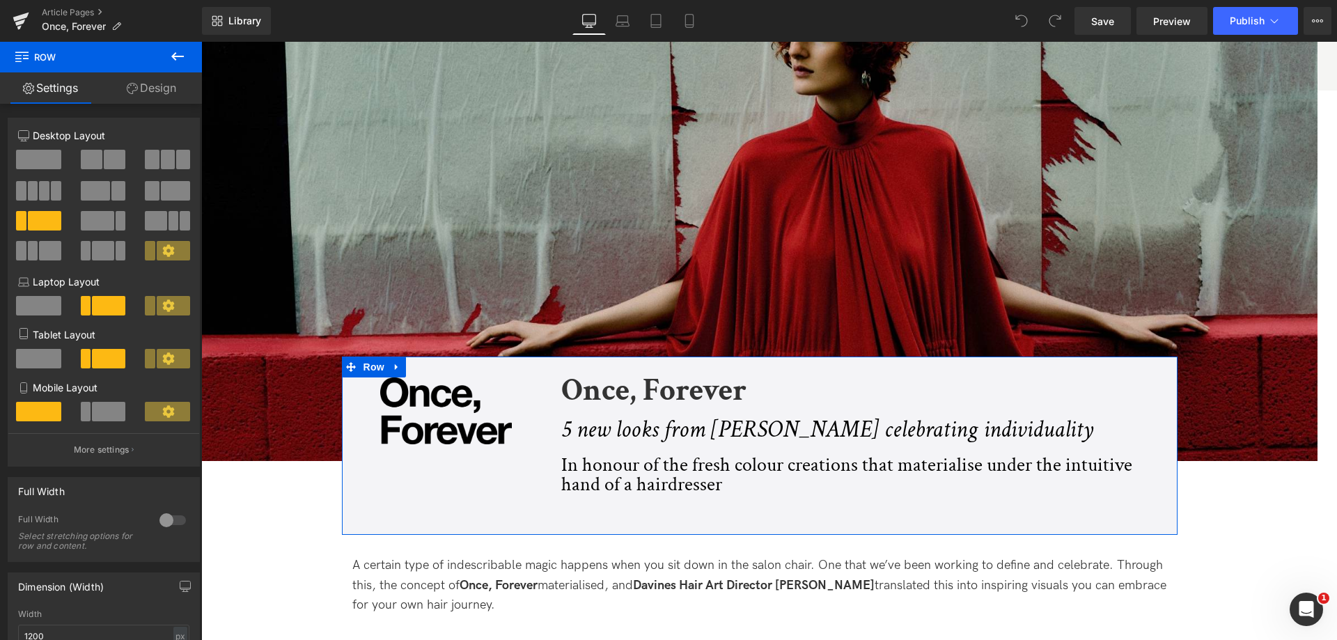
click at [124, 82] on link "Design" at bounding box center [151, 87] width 101 height 31
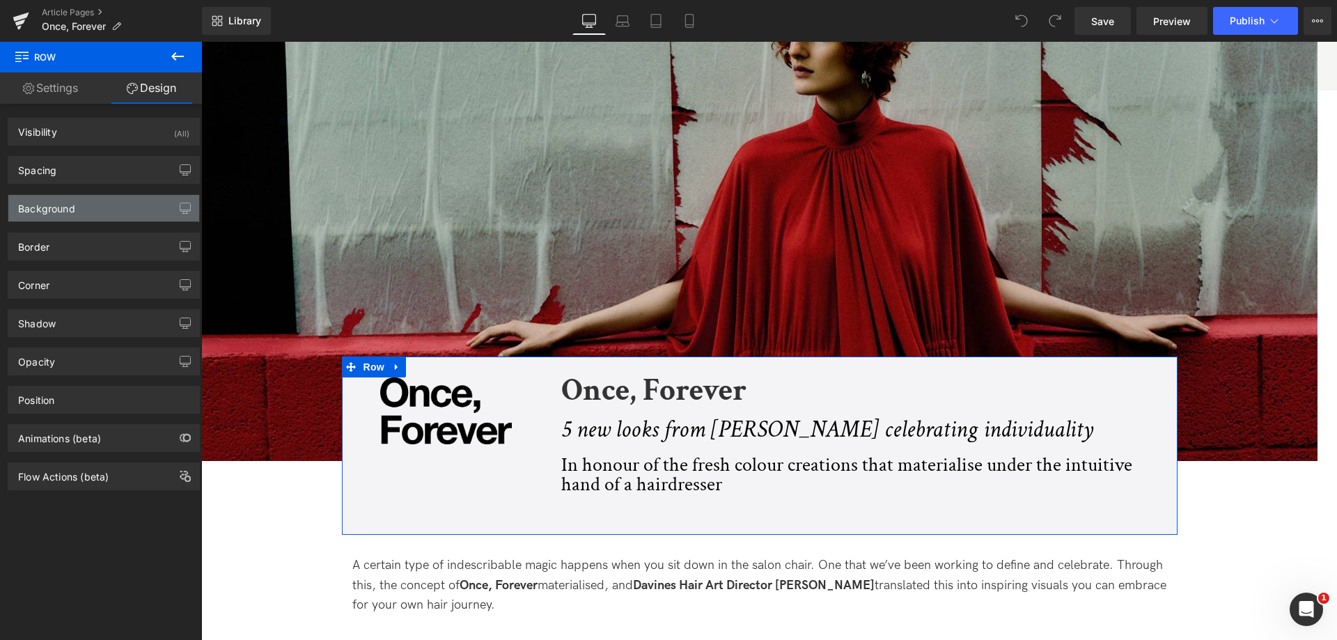
click at [89, 212] on div "Background" at bounding box center [103, 208] width 191 height 26
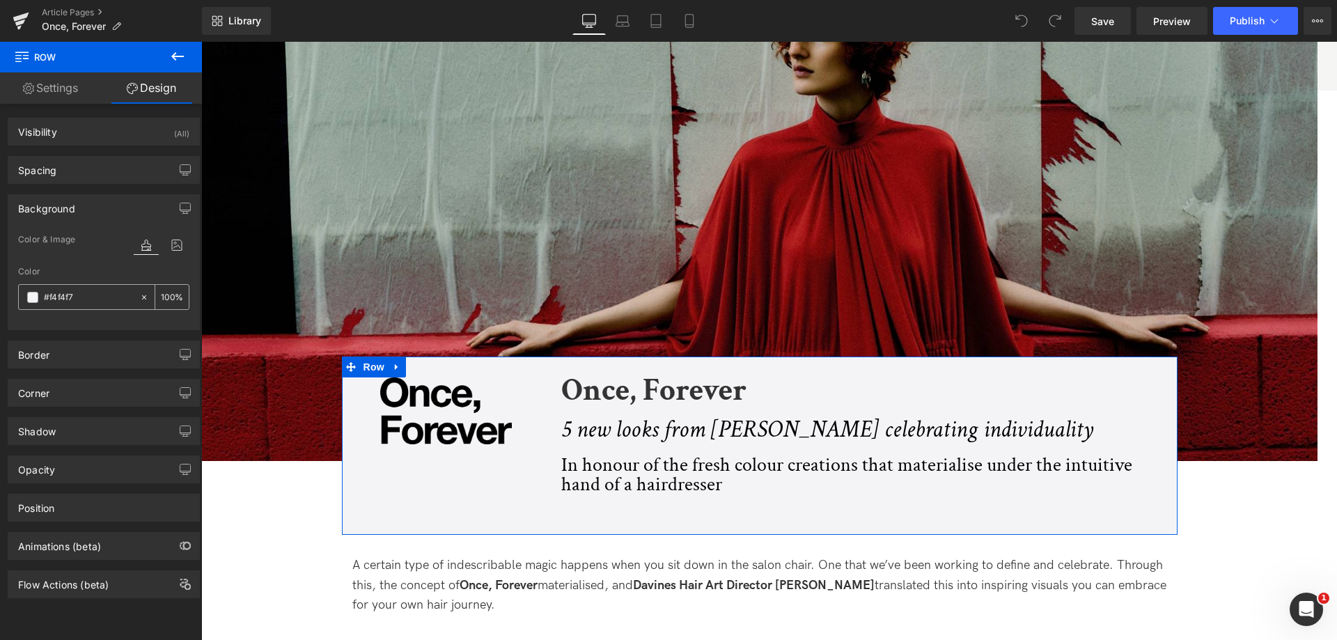
click at [100, 299] on input "#f4f4f7" at bounding box center [88, 297] width 89 height 15
paste input "5f5f3"
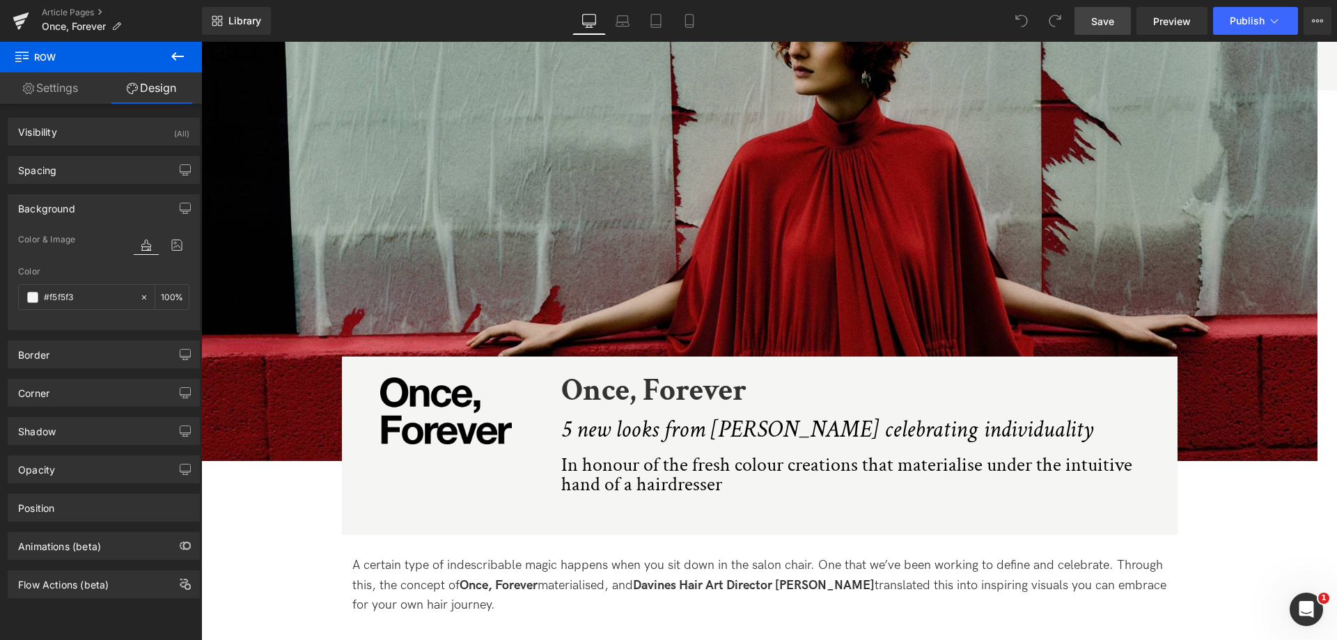
type input "#f5f5f3"
click at [1109, 29] on link "Save" at bounding box center [1103, 21] width 56 height 28
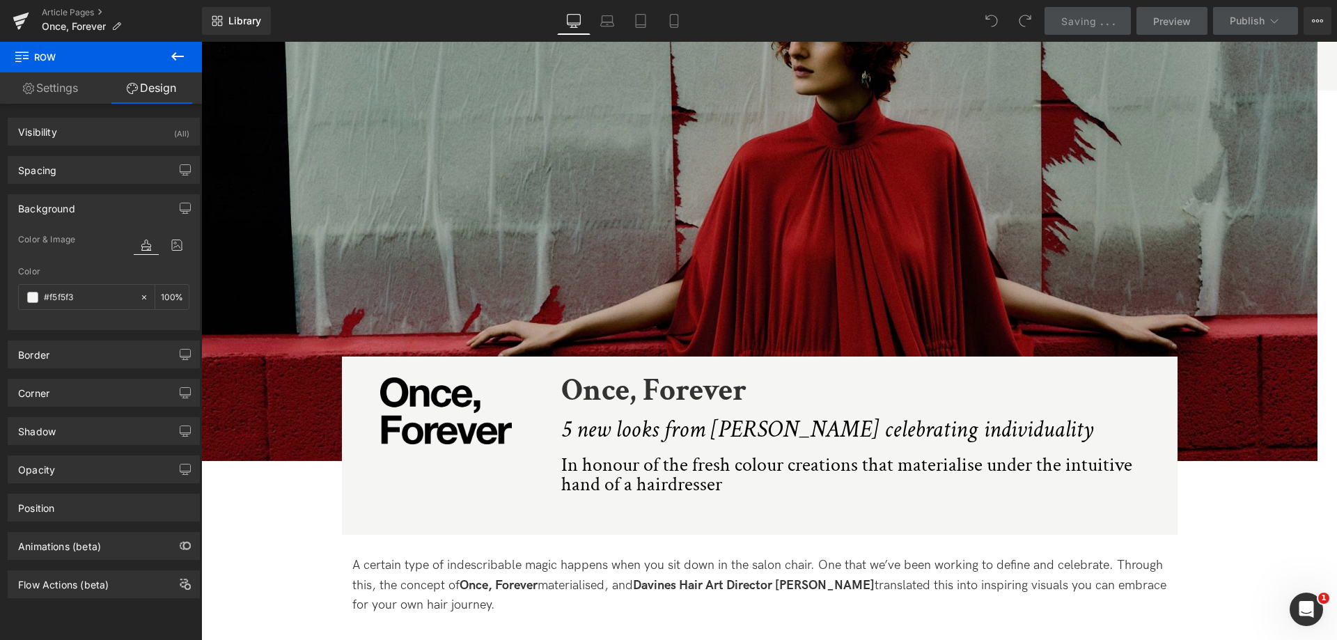
scroll to position [487, 0]
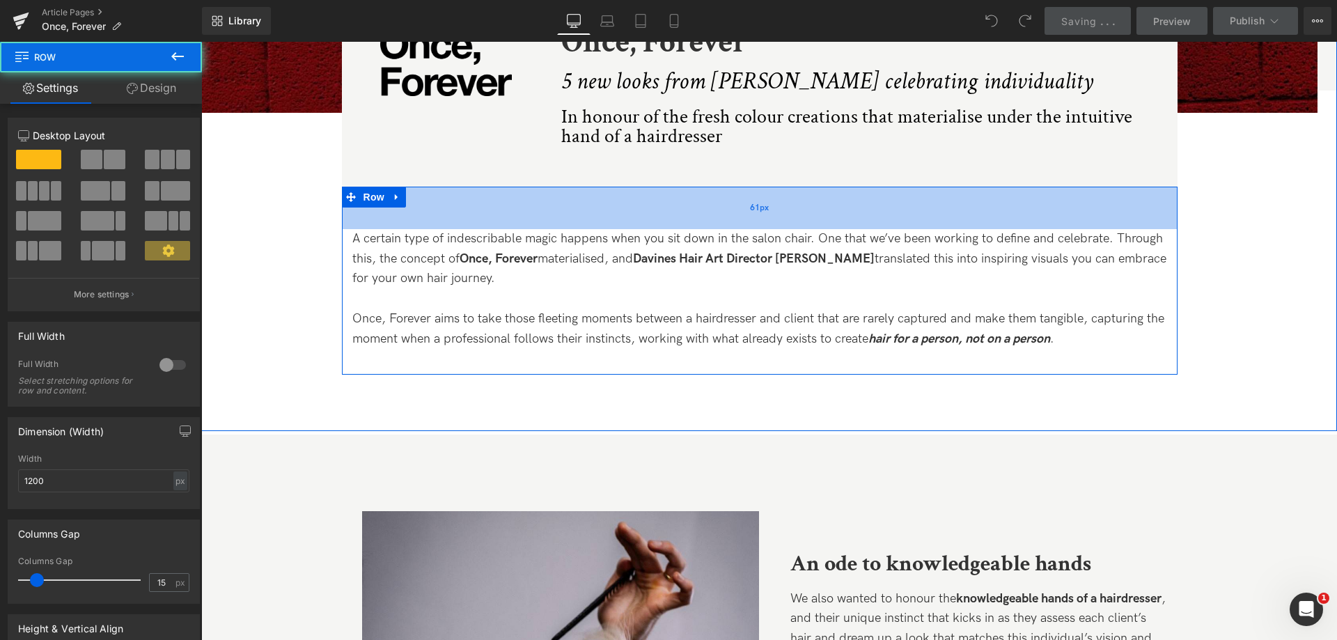
drag, startPoint x: 753, startPoint y: 212, endPoint x: 756, endPoint y: 219, distance: 8.2
click at [756, 219] on div "61px" at bounding box center [760, 208] width 836 height 42
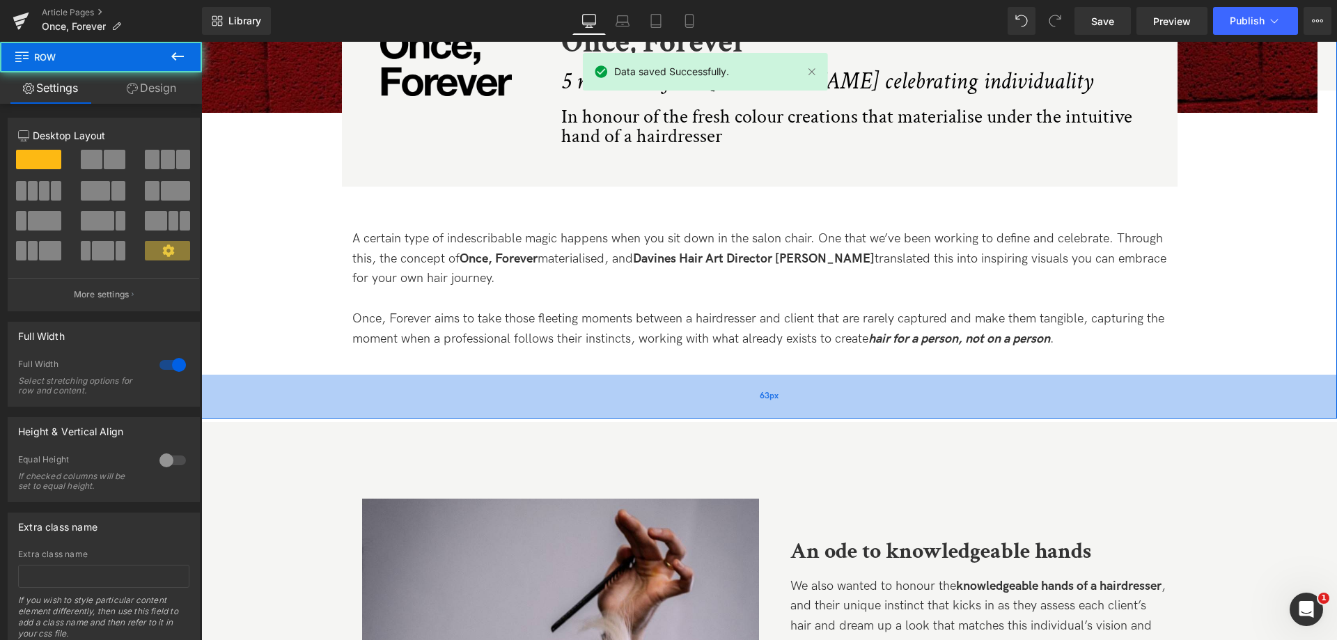
drag, startPoint x: 851, startPoint y: 386, endPoint x: 850, endPoint y: 374, distance: 12.6
click at [850, 375] on div "63px" at bounding box center [769, 397] width 1136 height 44
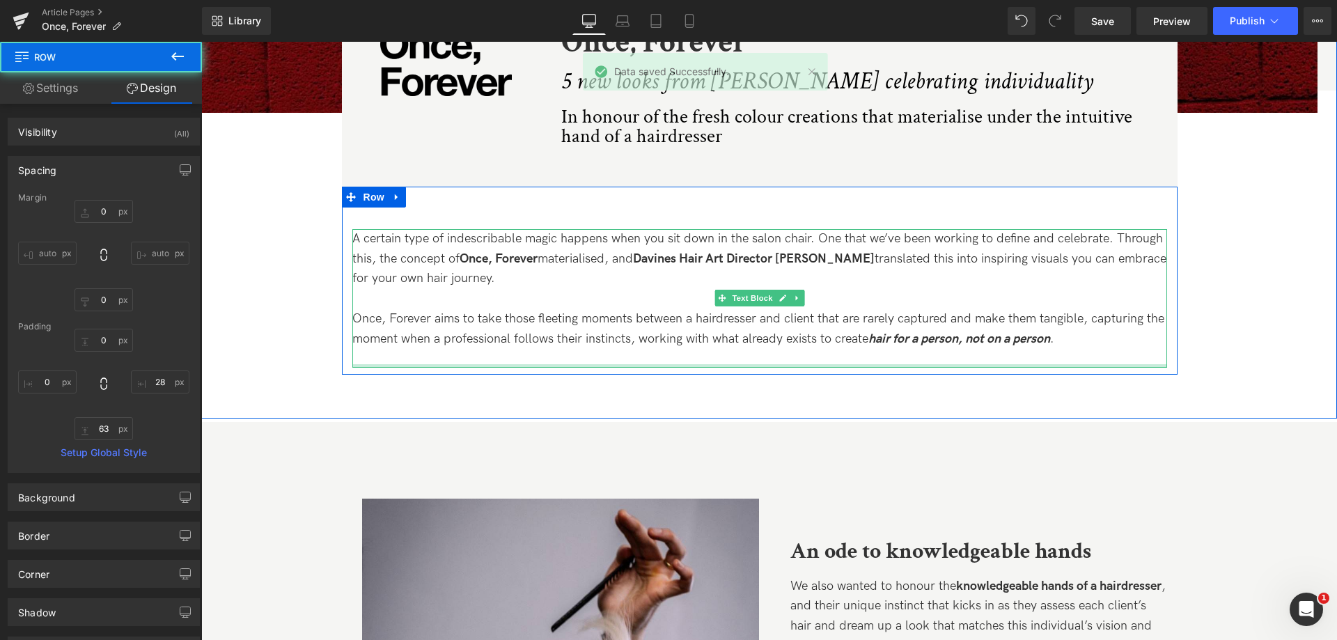
click at [844, 364] on div at bounding box center [759, 365] width 815 height 3
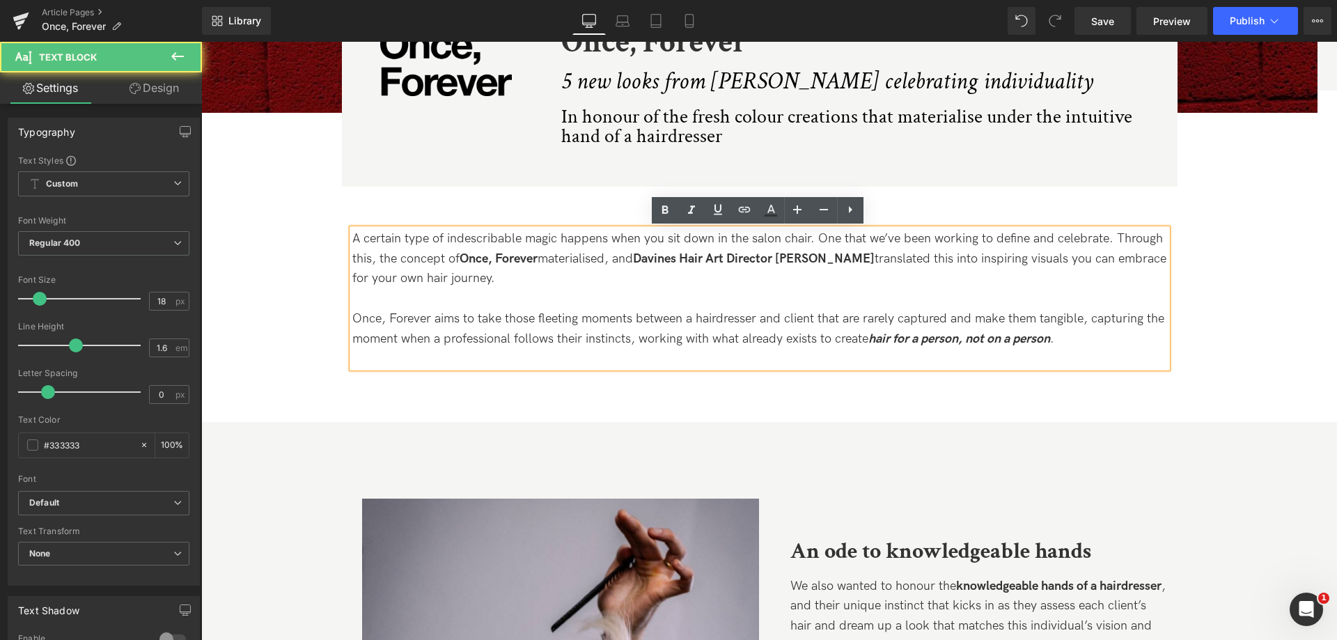
drag, startPoint x: 844, startPoint y: 364, endPoint x: 845, endPoint y: 352, distance: 11.9
click at [845, 352] on div "A certain type of indescribable magic happens when you sit down in the salon ch…" at bounding box center [759, 298] width 815 height 139
click at [850, 352] on div "A certain type of indescribable magic happens when you sit down in the salon ch…" at bounding box center [759, 298] width 815 height 139
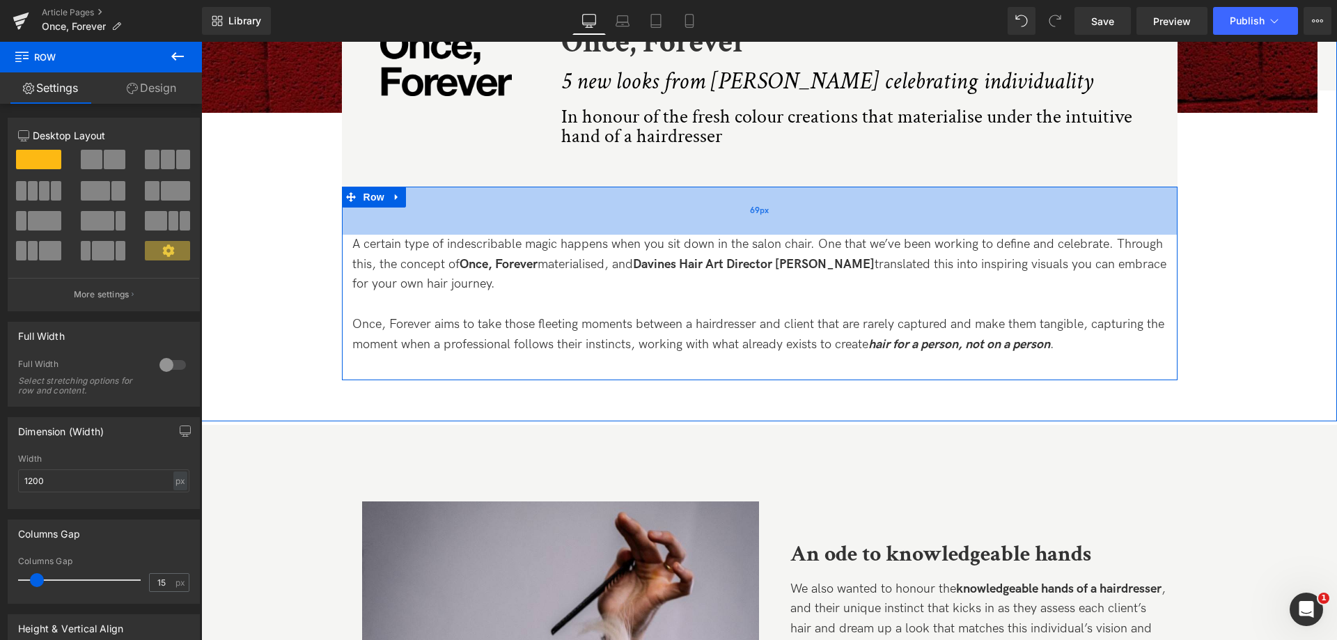
click at [687, 233] on div "69px" at bounding box center [760, 211] width 836 height 48
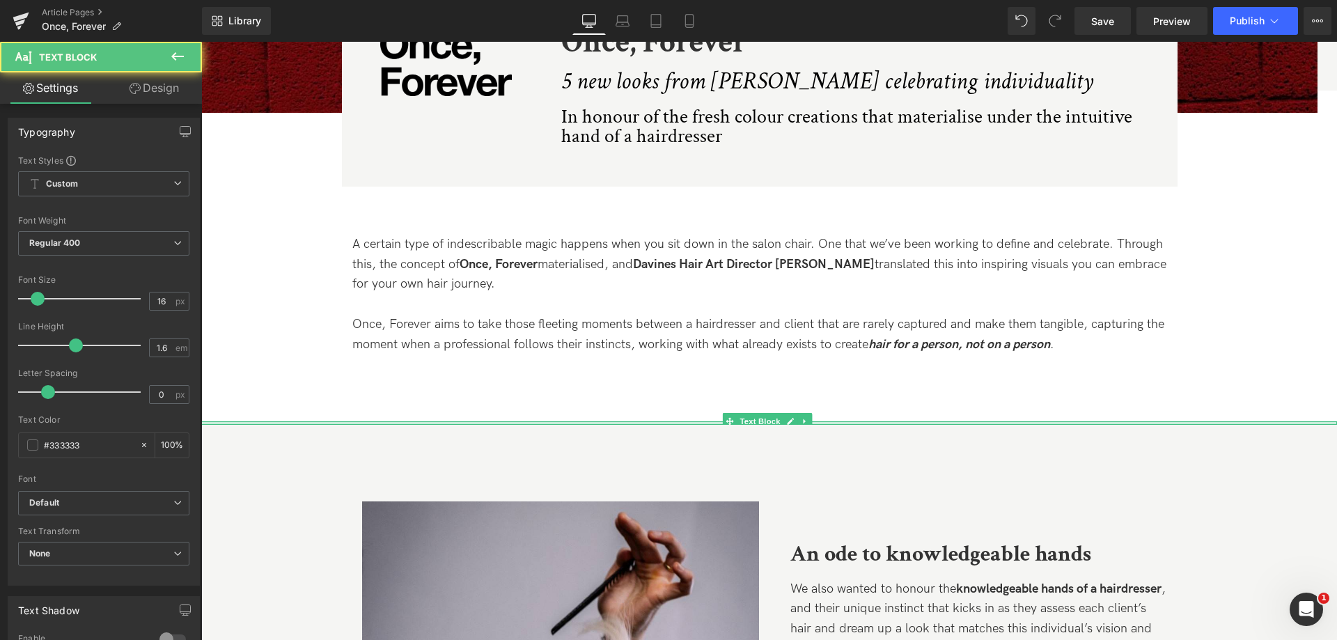
click at [928, 421] on div at bounding box center [769, 422] width 1136 height 3
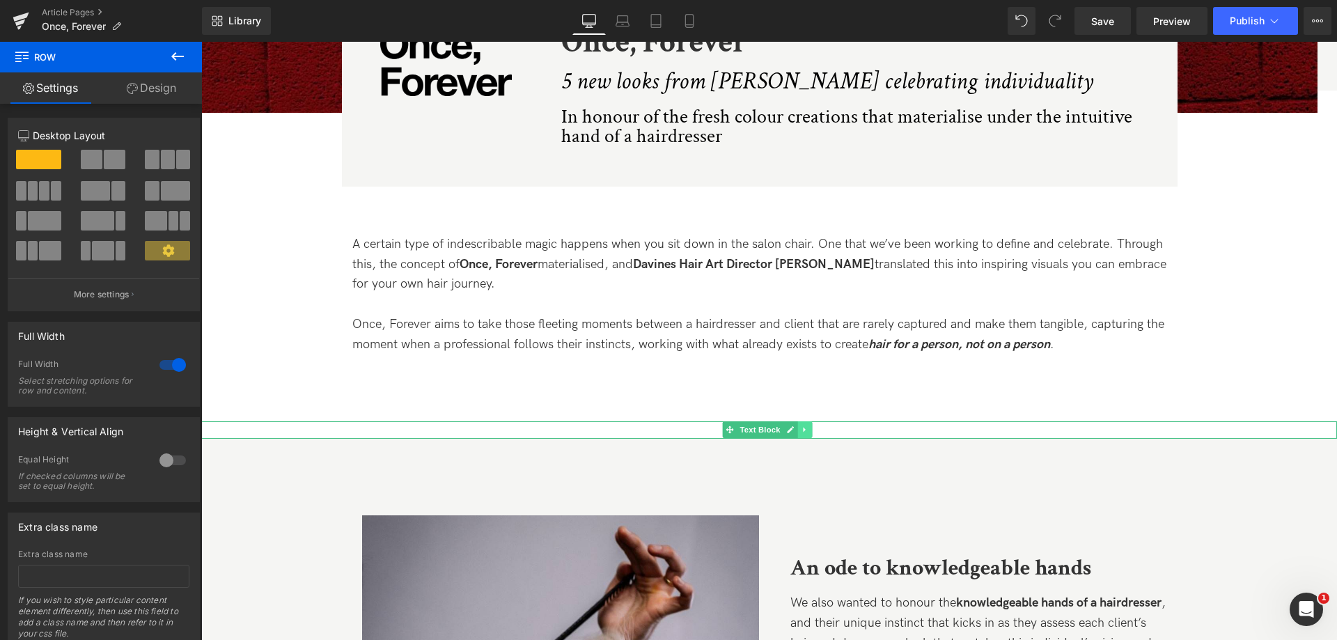
click at [804, 431] on icon at bounding box center [804, 430] width 2 height 5
click at [807, 431] on link at bounding box center [811, 429] width 15 height 17
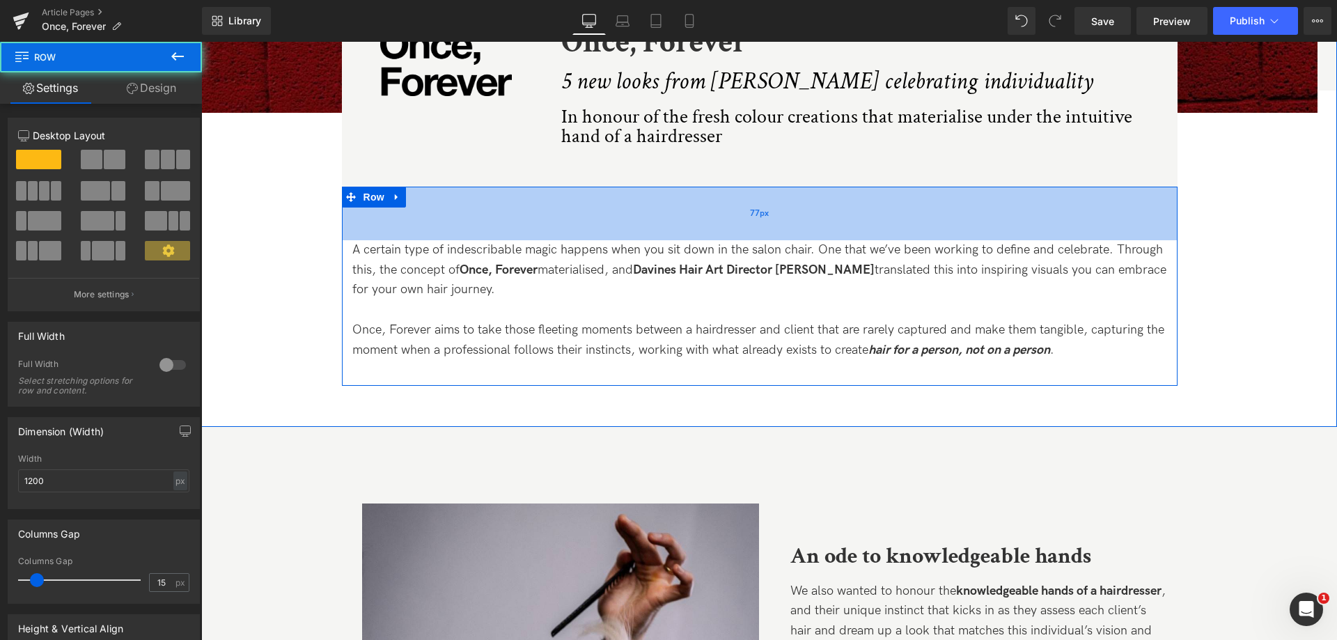
click at [680, 236] on div "77px" at bounding box center [760, 214] width 836 height 54
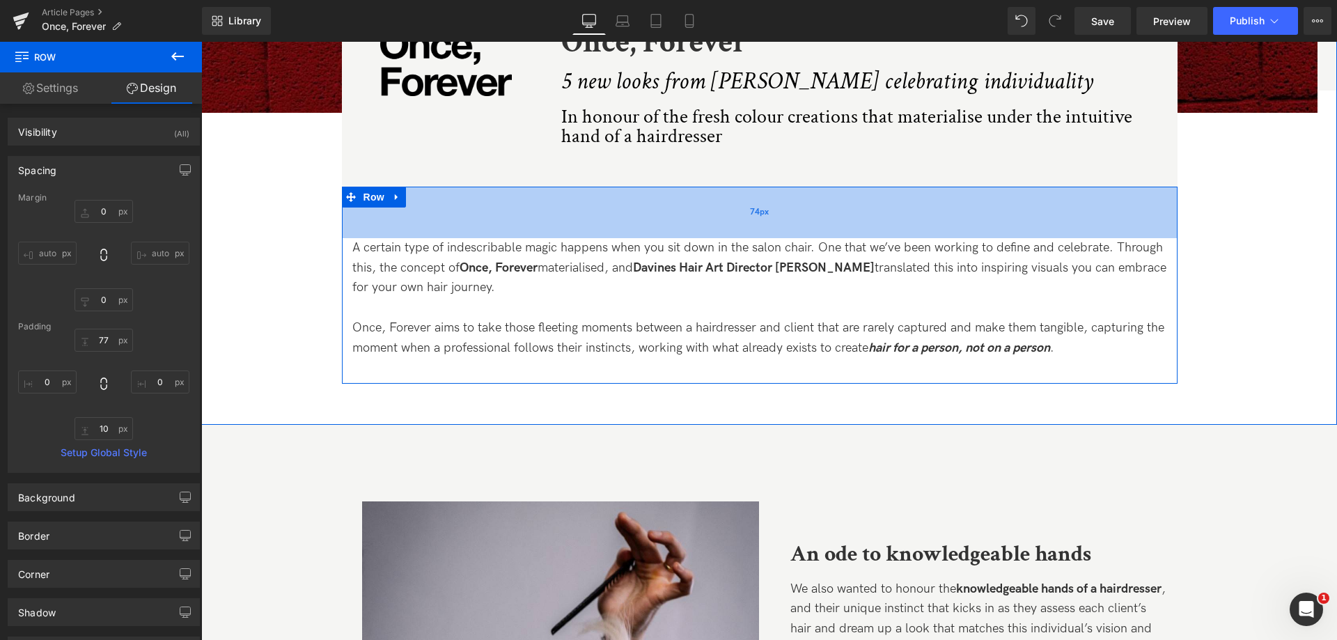
click at [680, 235] on div "74px" at bounding box center [760, 213] width 836 height 52
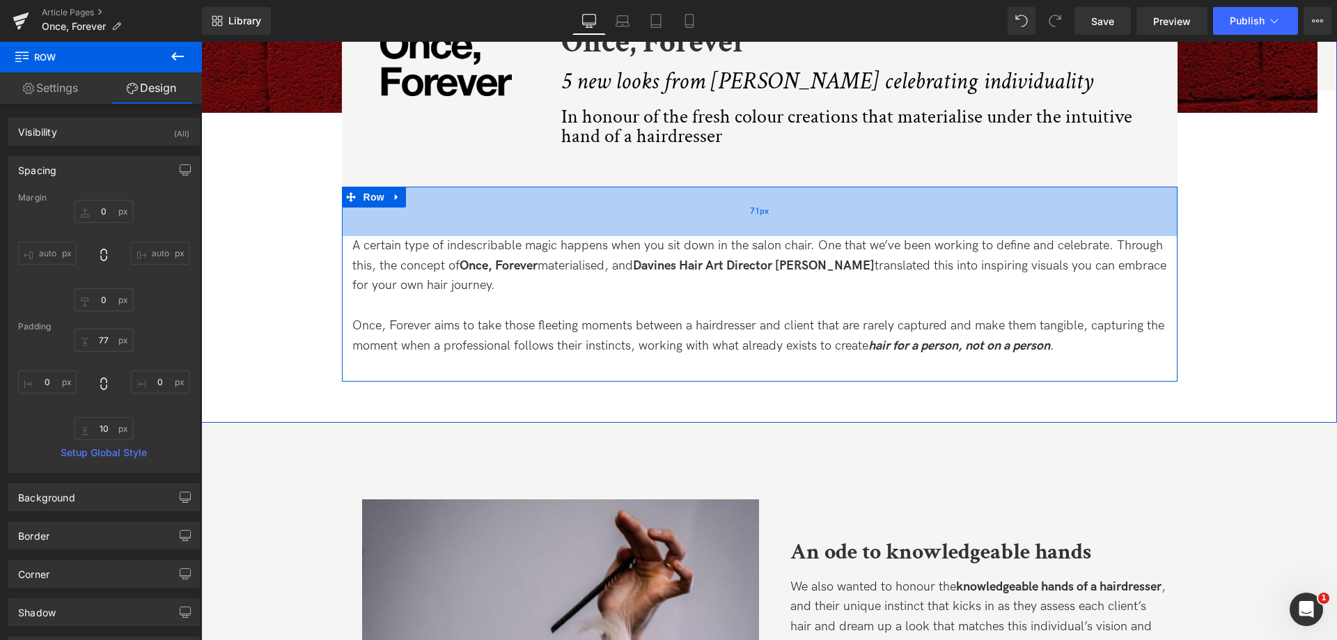
click at [676, 233] on div "71px" at bounding box center [760, 211] width 836 height 49
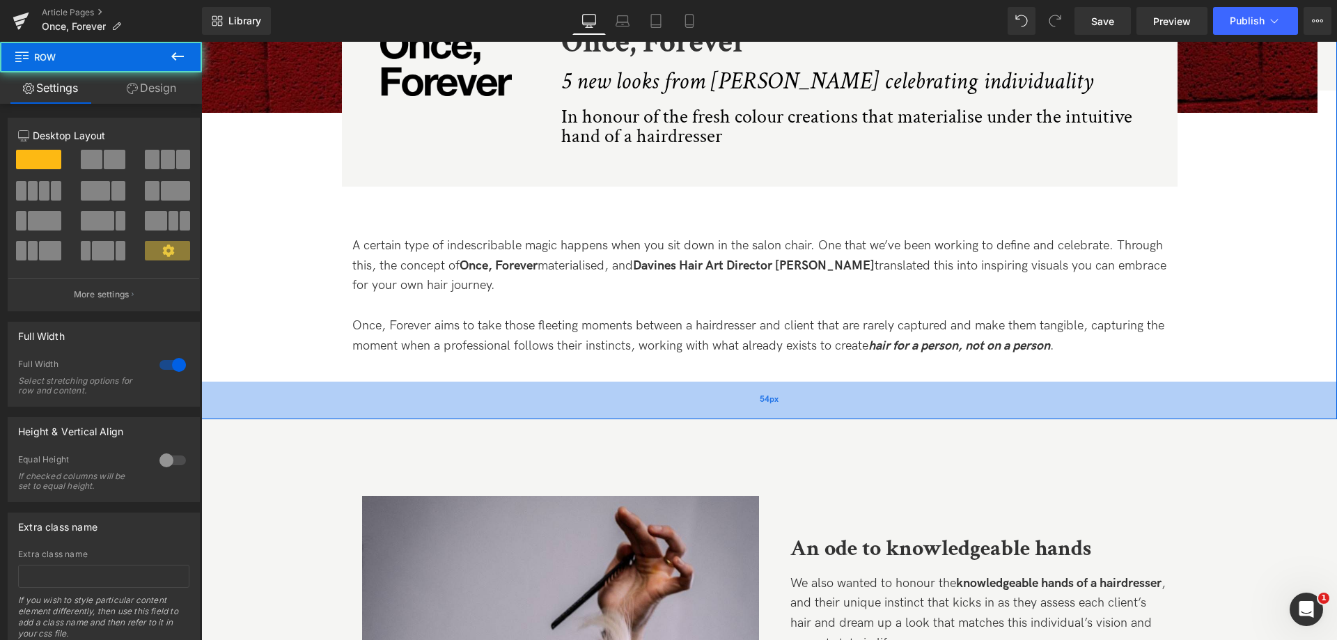
click at [722, 414] on div "54px" at bounding box center [769, 401] width 1136 height 38
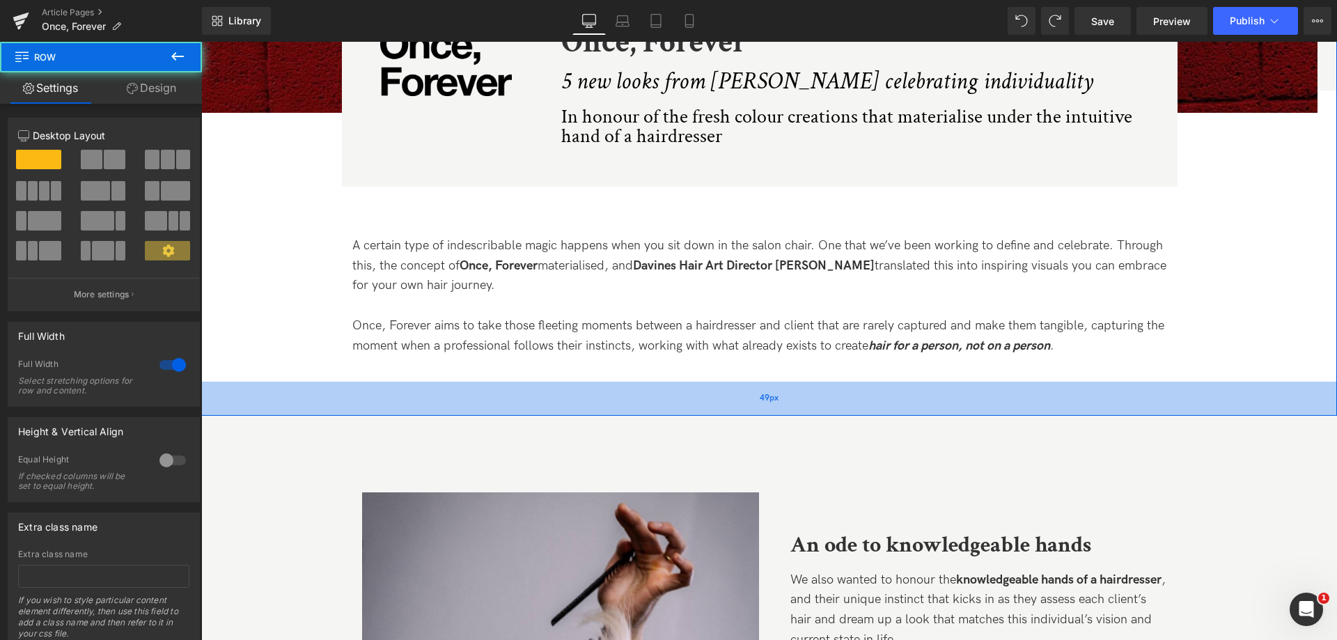
click at [679, 412] on div "49px" at bounding box center [769, 399] width 1136 height 34
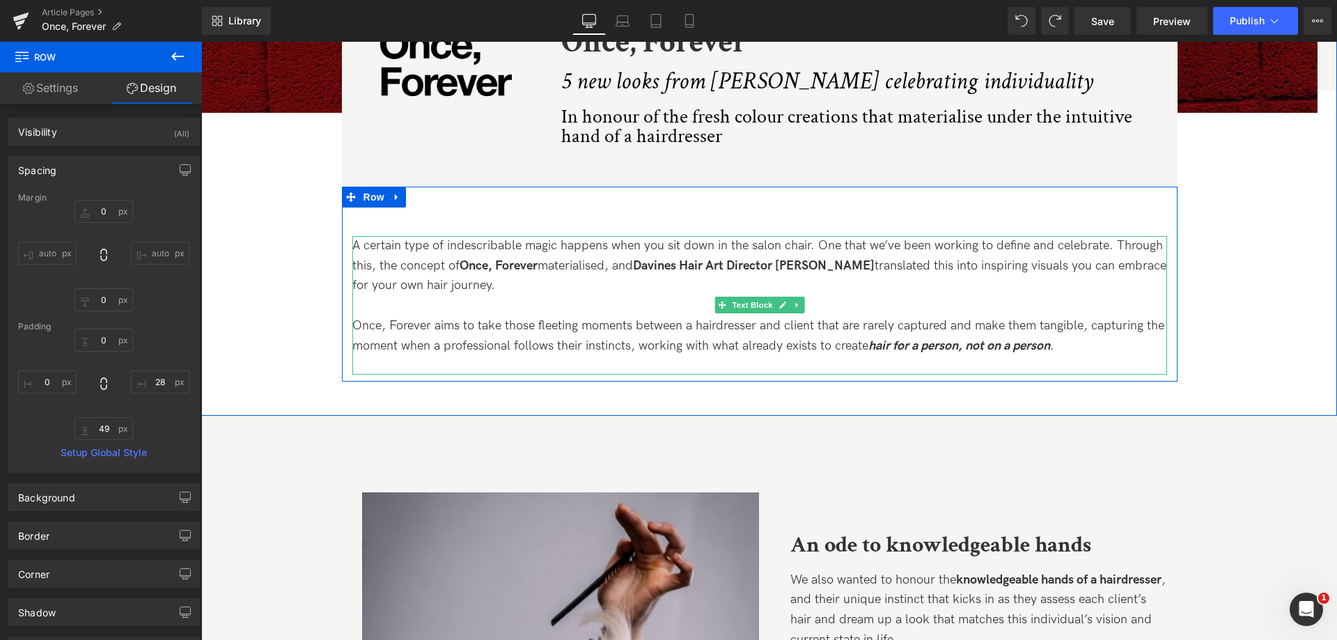
click at [893, 343] on strong "hair for a person, not on a person" at bounding box center [959, 345] width 182 height 15
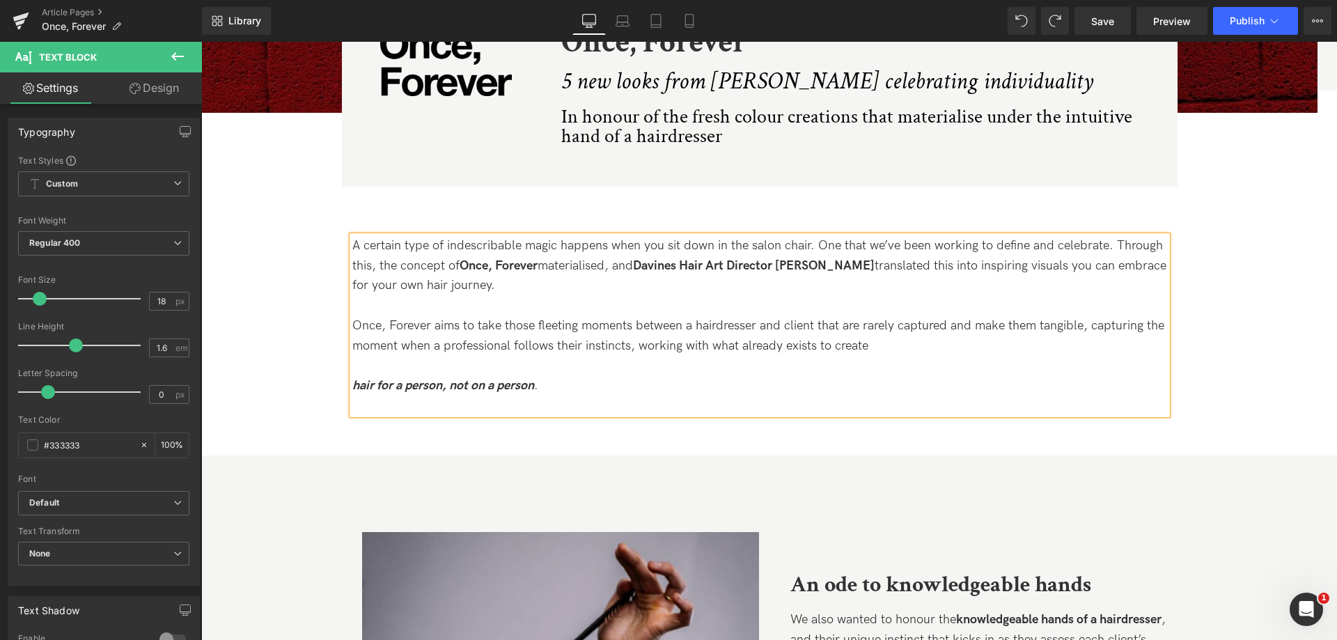
click at [485, 386] on strong "hair for a person, not on a person" at bounding box center [443, 385] width 182 height 15
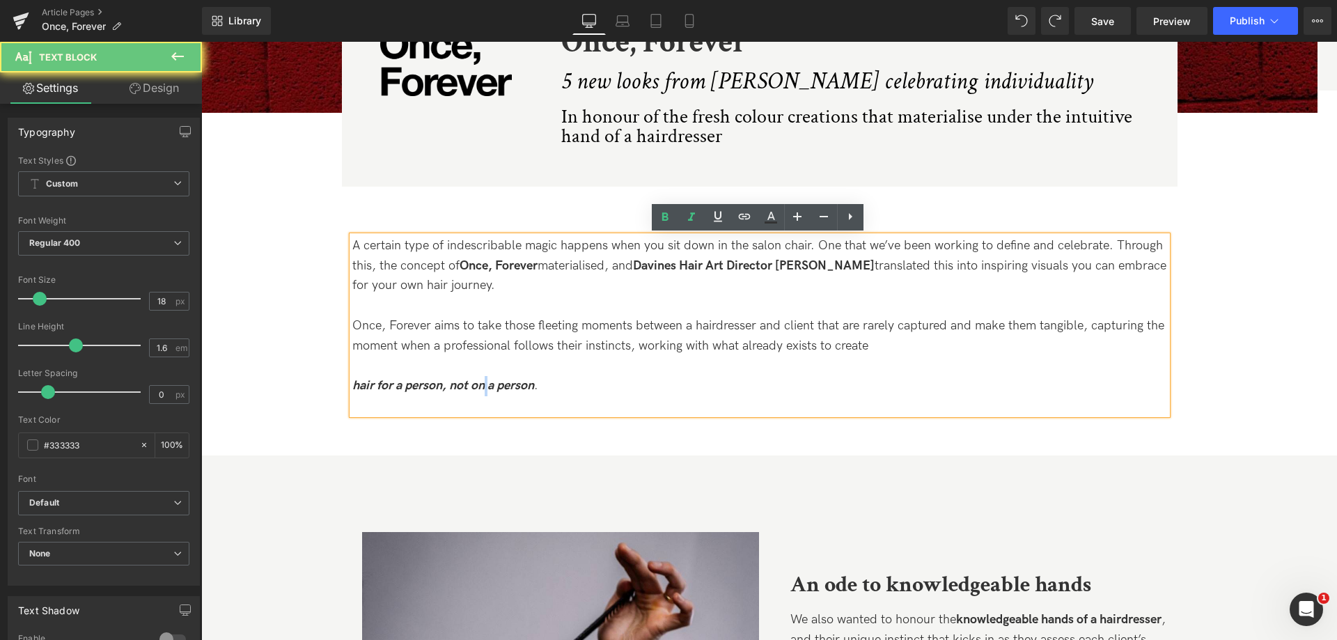
click at [485, 386] on strong "hair for a person, not on a person" at bounding box center [443, 385] width 182 height 15
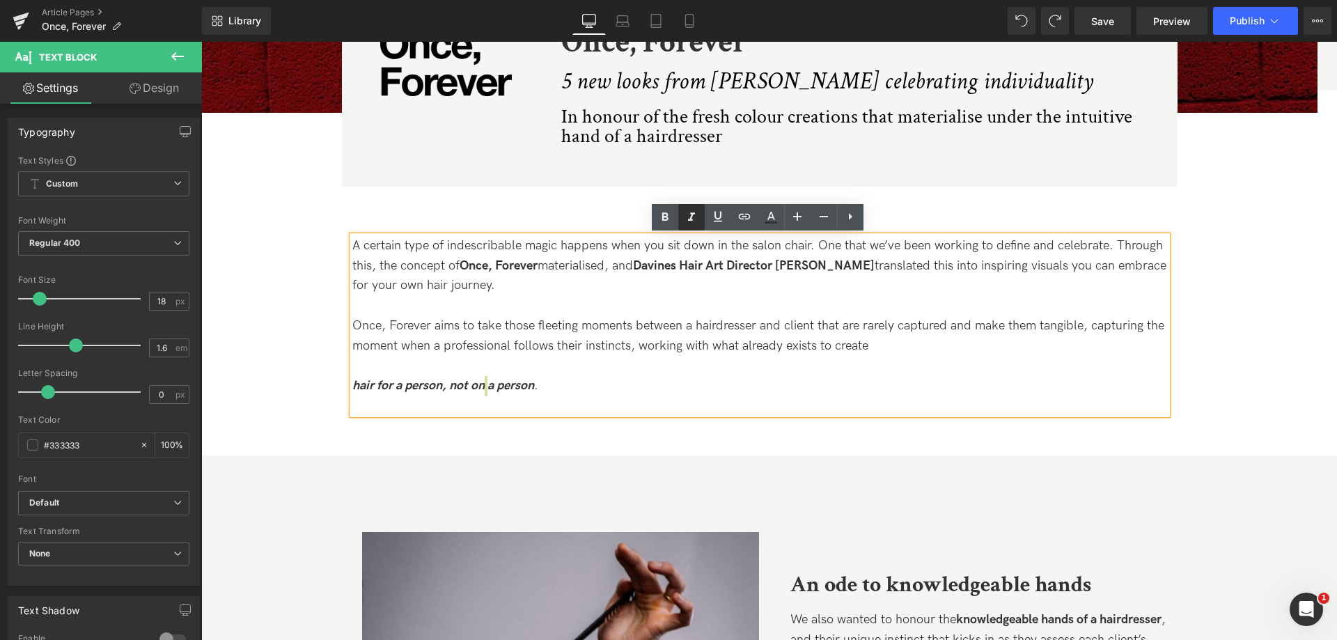
click at [703, 218] on link at bounding box center [691, 217] width 26 height 26
click at [701, 218] on link at bounding box center [691, 217] width 26 height 26
click at [686, 223] on icon at bounding box center [691, 217] width 17 height 17
click at [668, 219] on icon at bounding box center [665, 216] width 6 height 8
click at [462, 391] on strong "hair for a person, not on a person." at bounding box center [445, 385] width 186 height 15
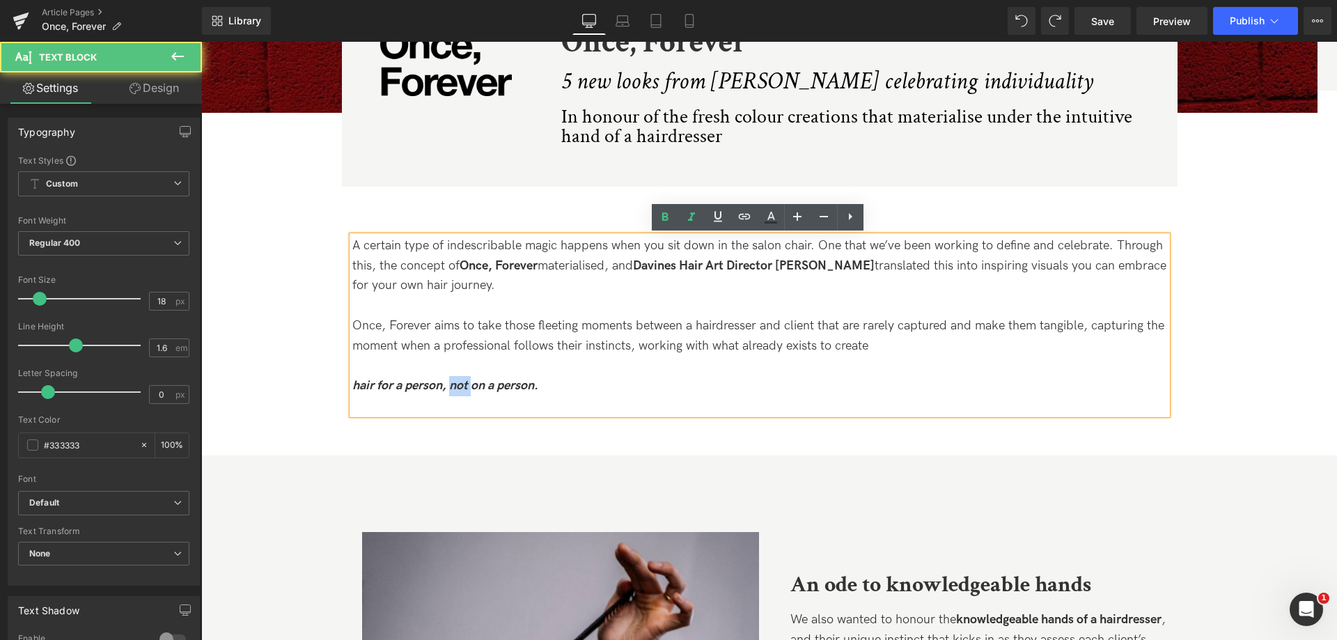
click at [462, 391] on strong "hair for a person, not on a person." at bounding box center [445, 385] width 186 height 15
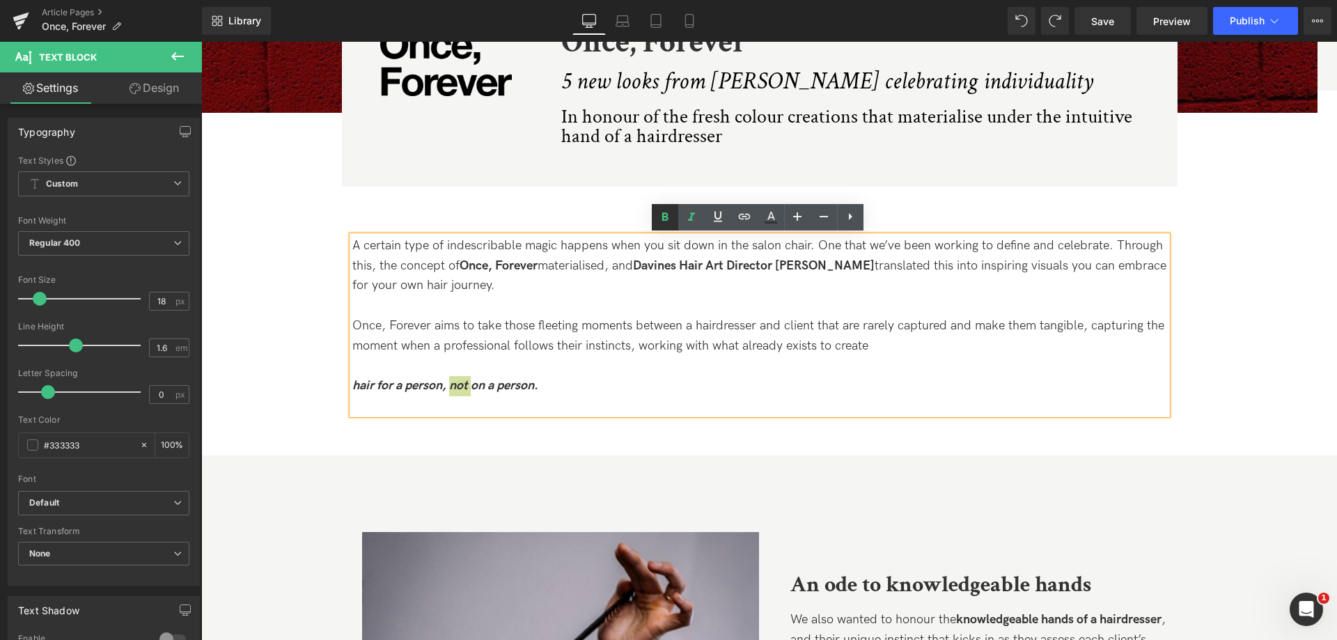
click at [669, 217] on icon at bounding box center [665, 217] width 17 height 17
click at [1029, 24] on span at bounding box center [1022, 21] width 18 height 18
click at [405, 382] on strong "hair for a person, not on a person." at bounding box center [445, 385] width 186 height 15
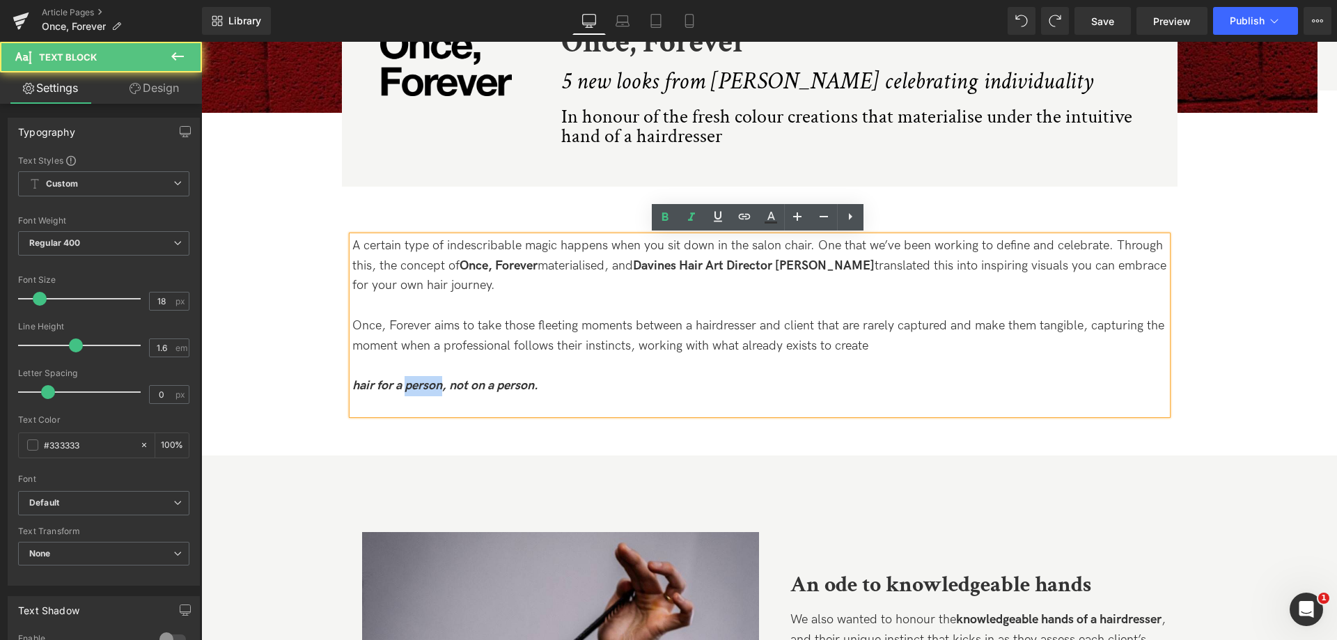
click at [405, 382] on strong "hair for a person, not on a person." at bounding box center [445, 385] width 186 height 15
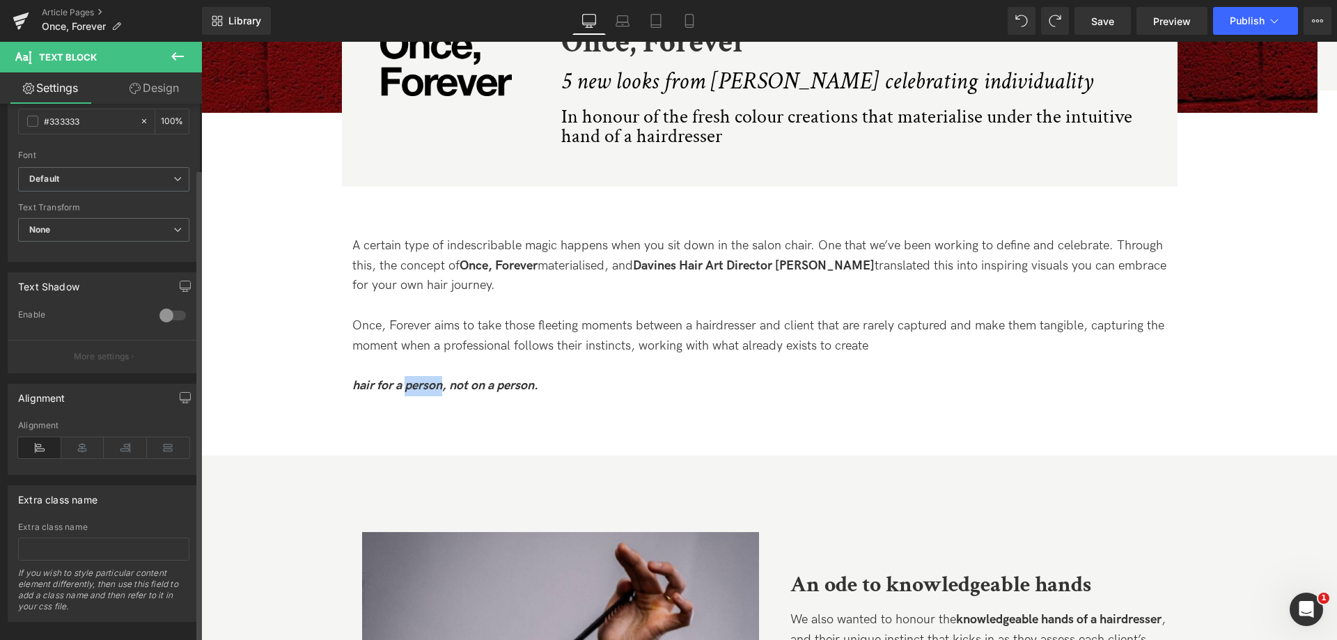
scroll to position [345, 0]
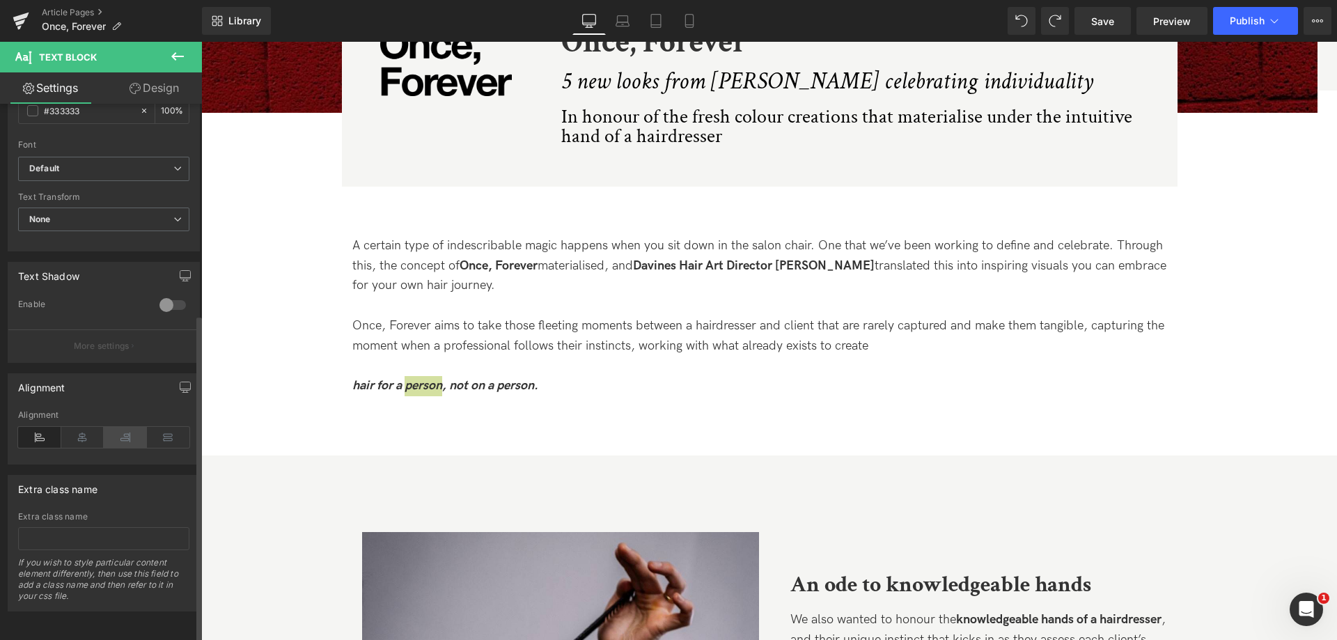
click at [124, 431] on icon at bounding box center [125, 437] width 43 height 21
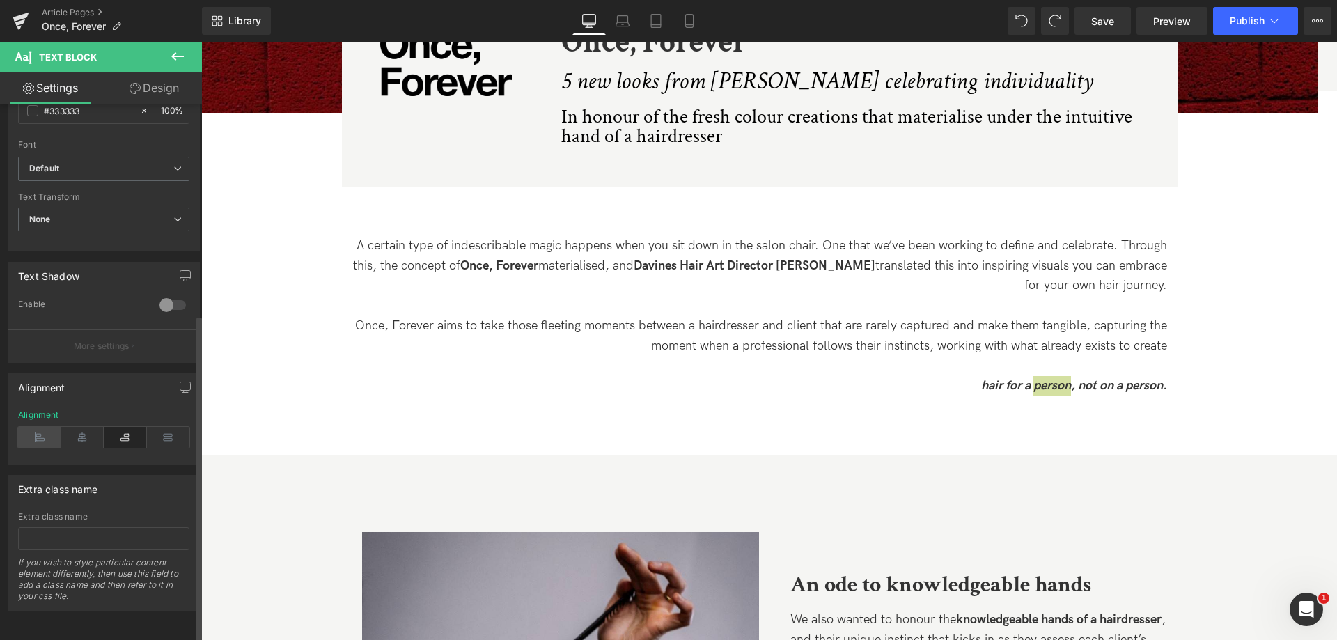
click at [40, 430] on icon at bounding box center [39, 437] width 43 height 21
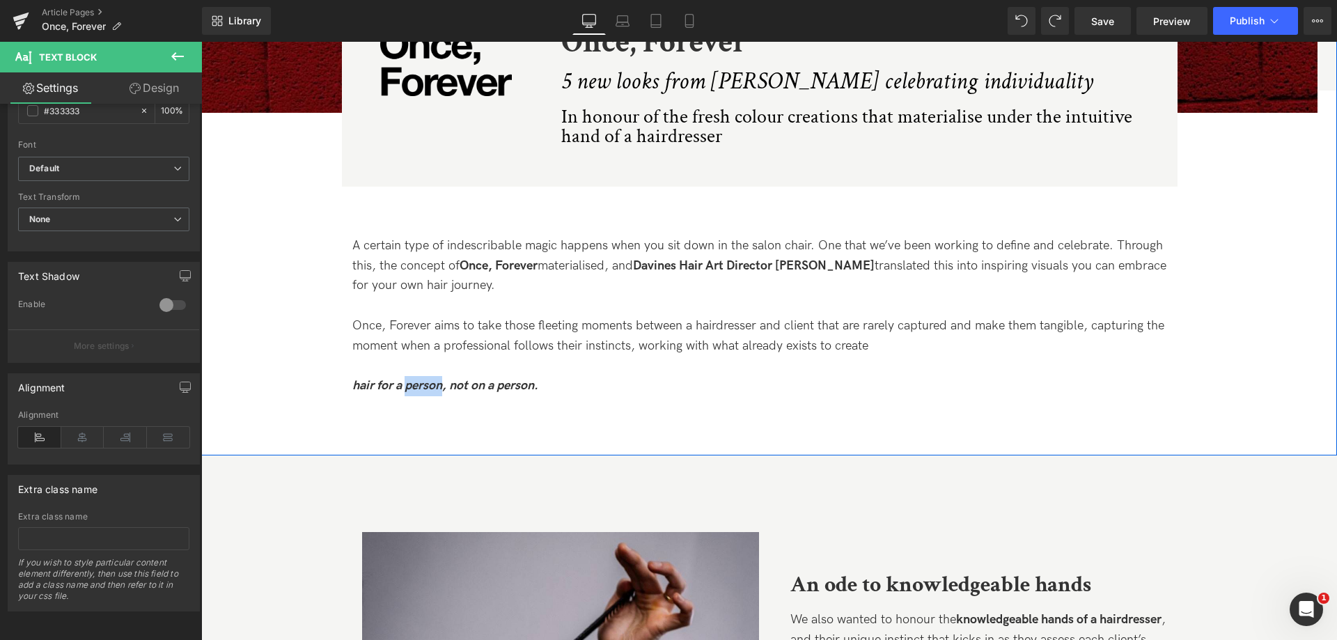
click at [1318, 274] on div "Image Image Image Once, Forever Heading 5 new looks from [PERSON_NAME] celebrat…" at bounding box center [769, 4] width 1136 height 901
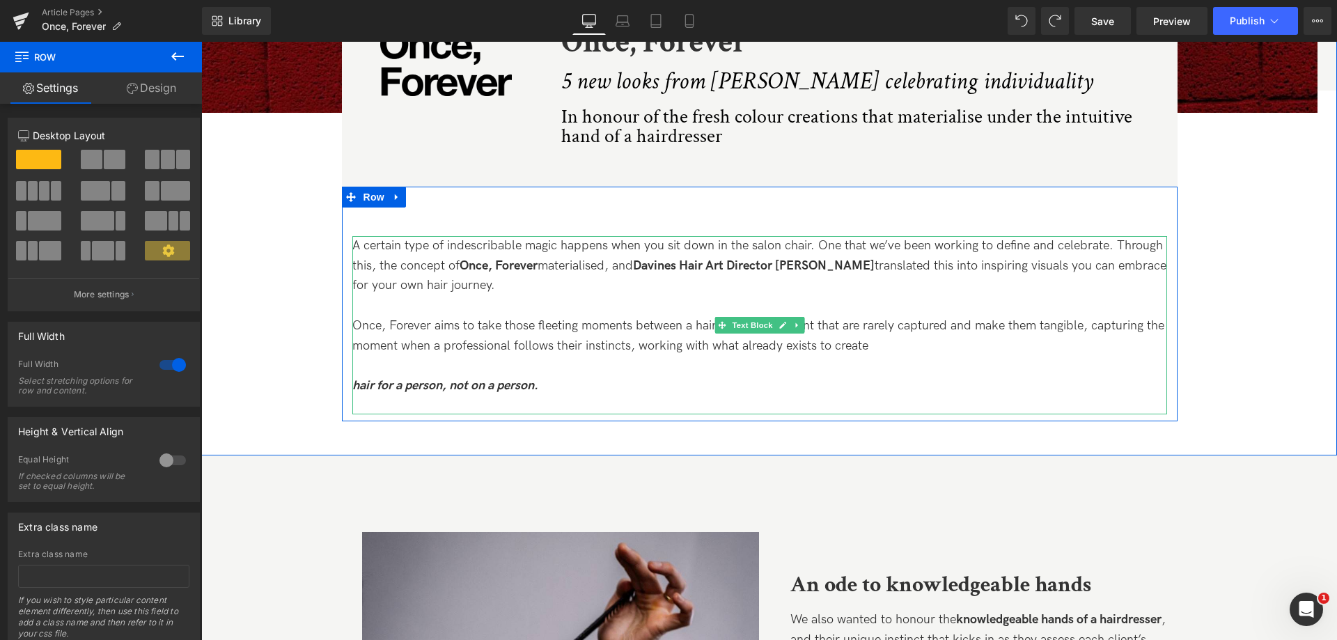
drag, startPoint x: 797, startPoint y: 337, endPoint x: 793, endPoint y: 325, distance: 13.0
click at [797, 336] on p "Once, Forever aims to take those fleeting moments between a hairdresser and cli…" at bounding box center [759, 336] width 815 height 40
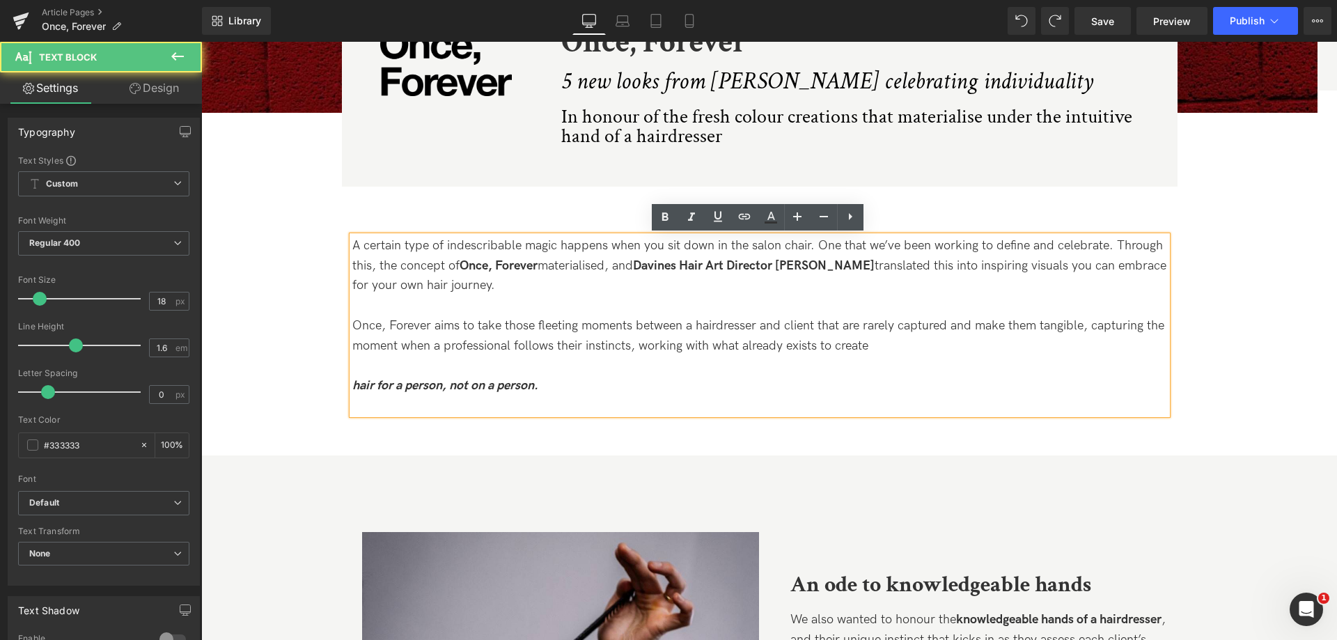
click at [793, 325] on p "Once, Forever aims to take those fleeting moments between a hairdresser and cli…" at bounding box center [759, 336] width 815 height 40
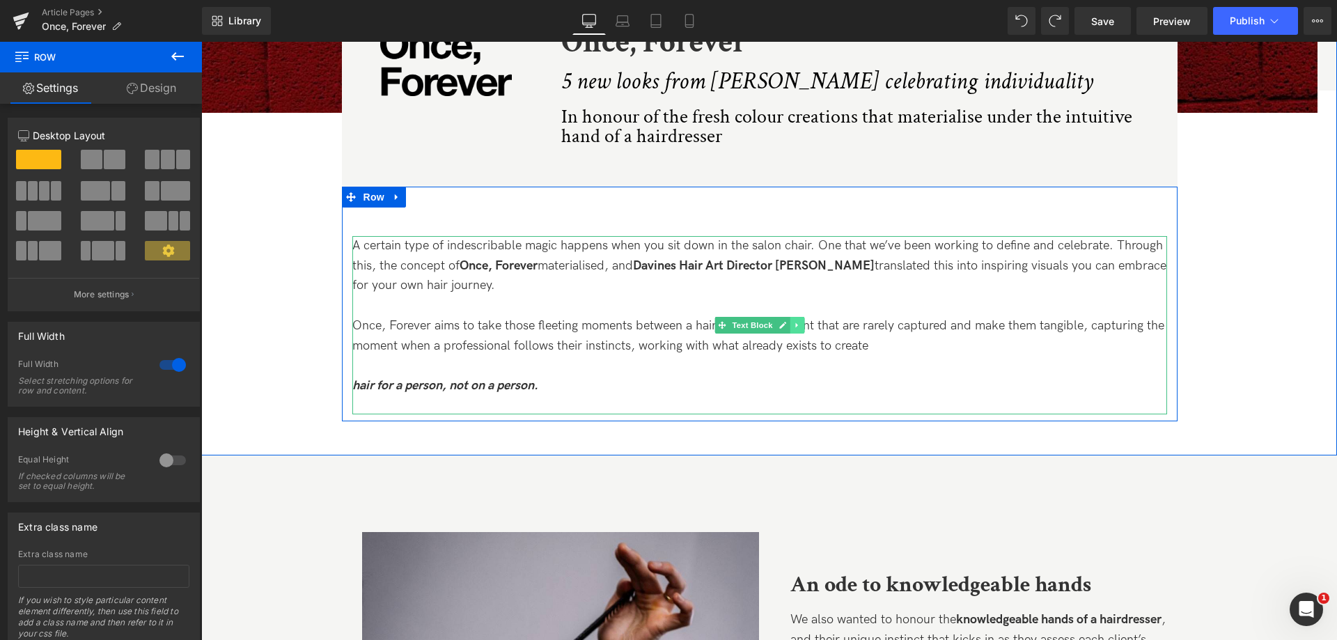
click at [794, 329] on link at bounding box center [797, 325] width 15 height 17
click at [794, 329] on link at bounding box center [790, 325] width 15 height 17
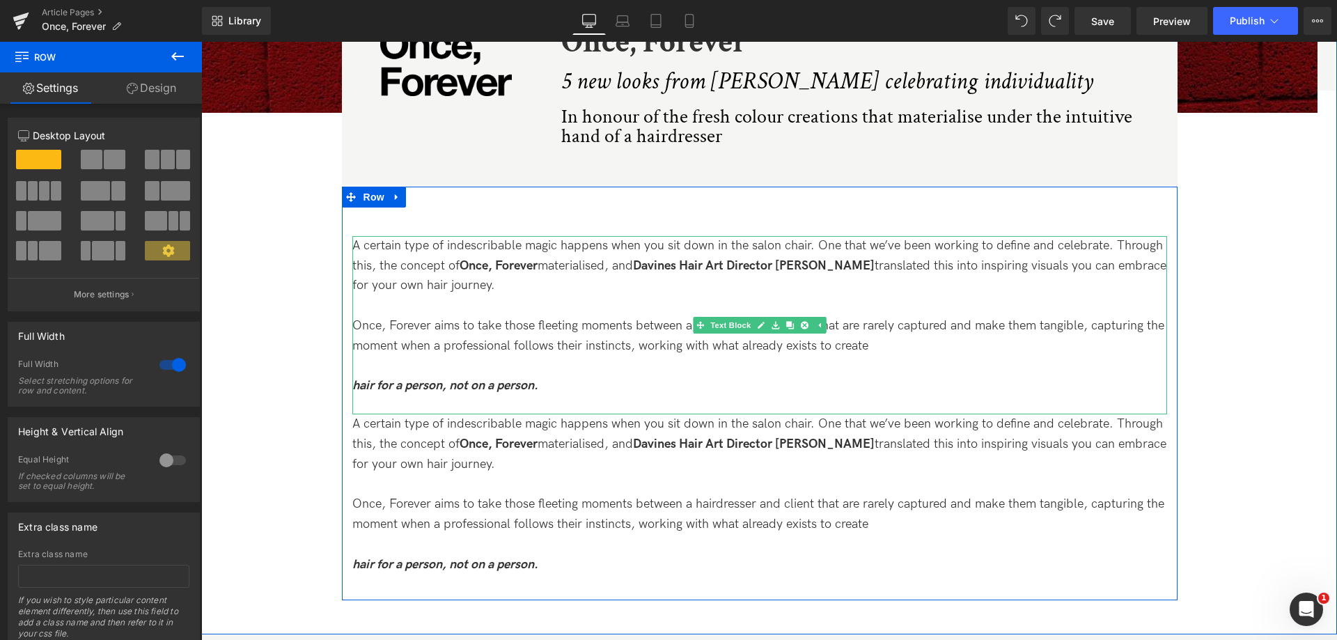
click at [519, 387] on strong "hair for a person, not on a person." at bounding box center [445, 385] width 186 height 15
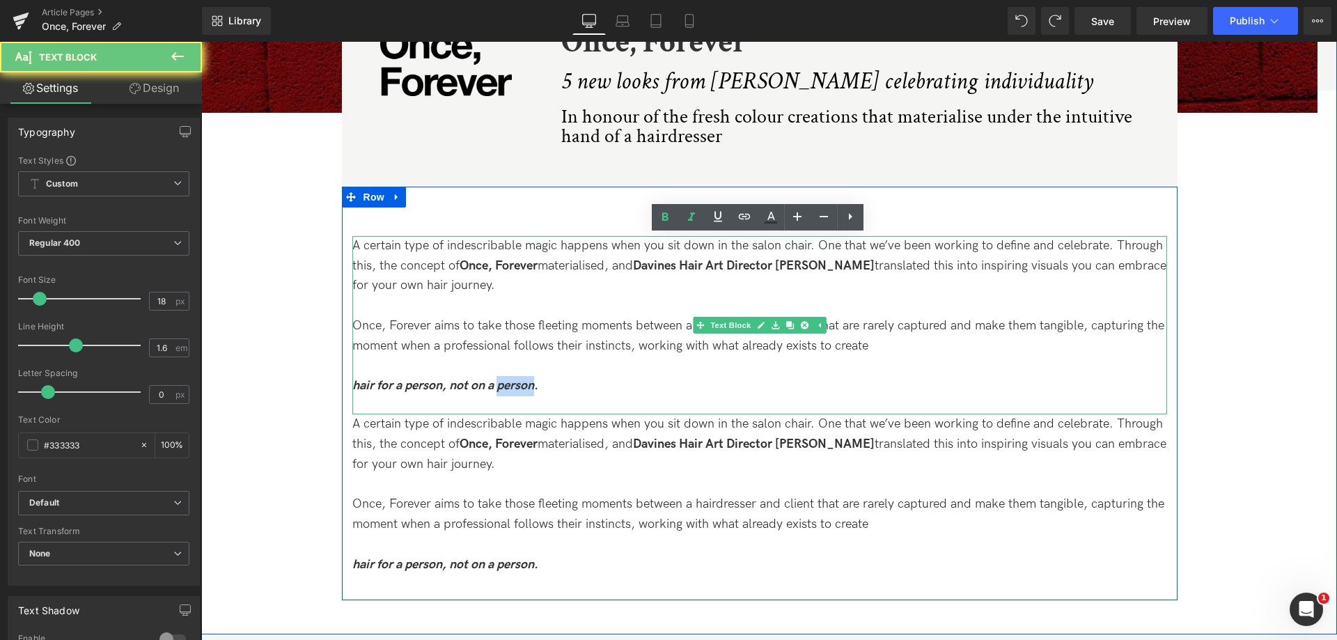
click at [519, 387] on strong "hair for a person, not on a person." at bounding box center [445, 385] width 186 height 15
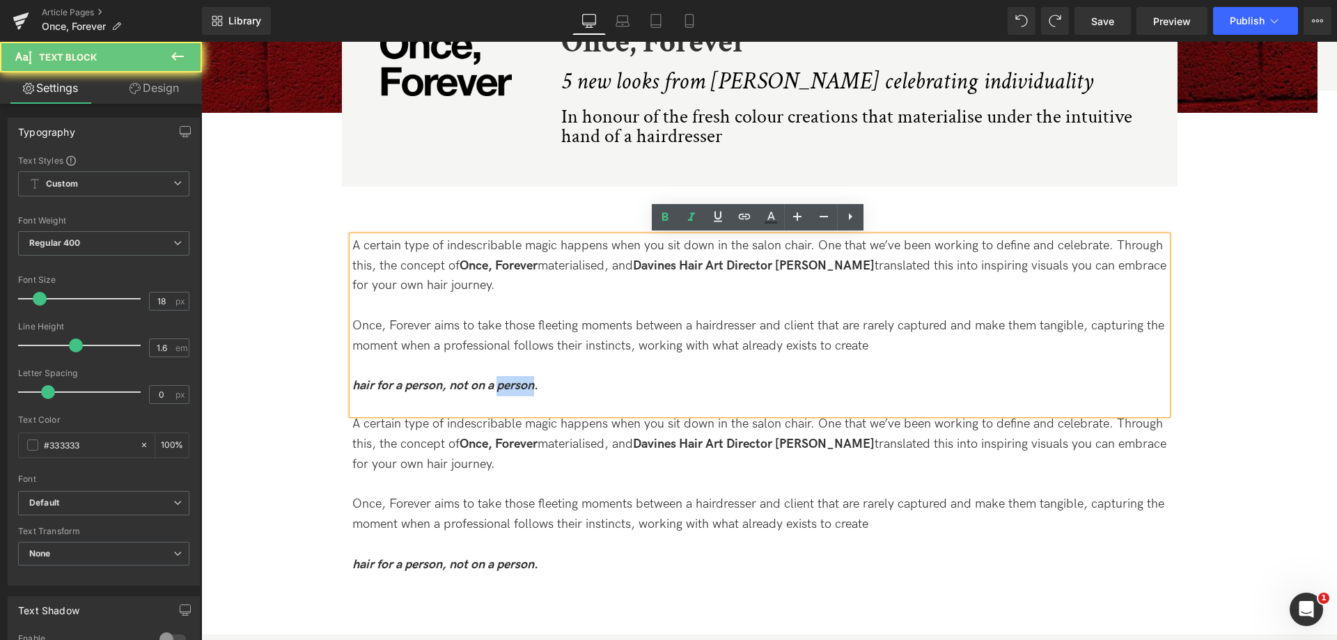
click at [548, 490] on p at bounding box center [759, 485] width 815 height 20
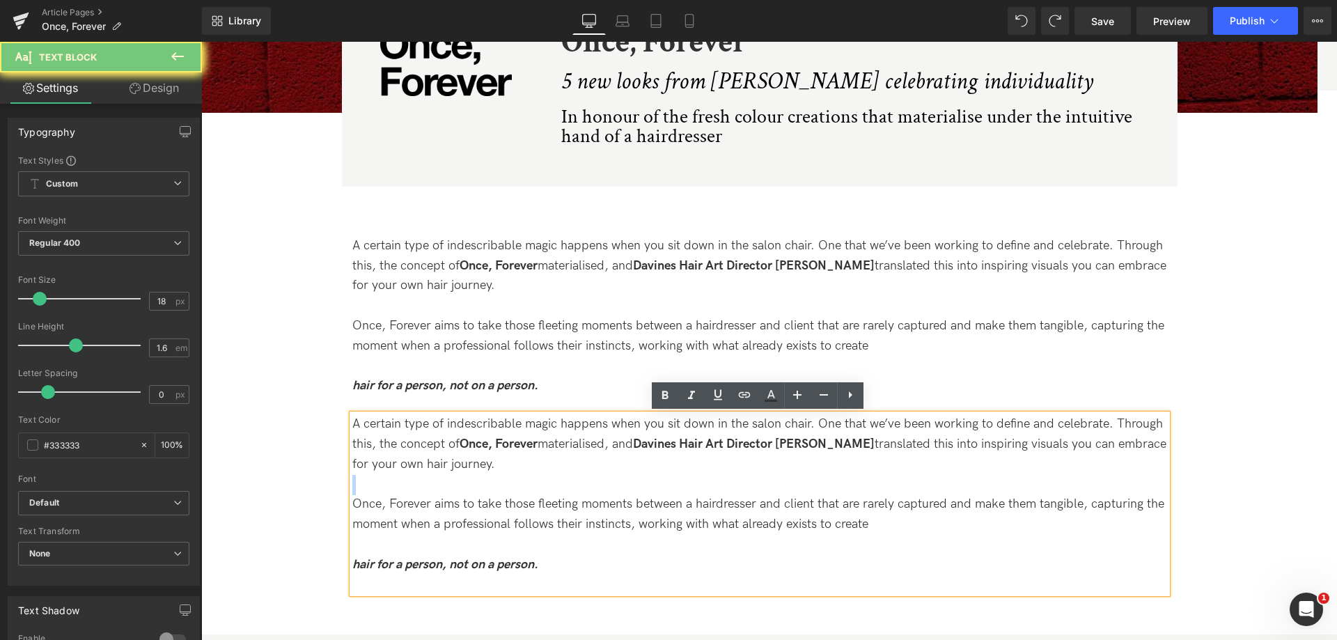
click at [548, 490] on p at bounding box center [759, 485] width 815 height 20
drag, startPoint x: 954, startPoint y: 527, endPoint x: 196, endPoint y: 319, distance: 786.4
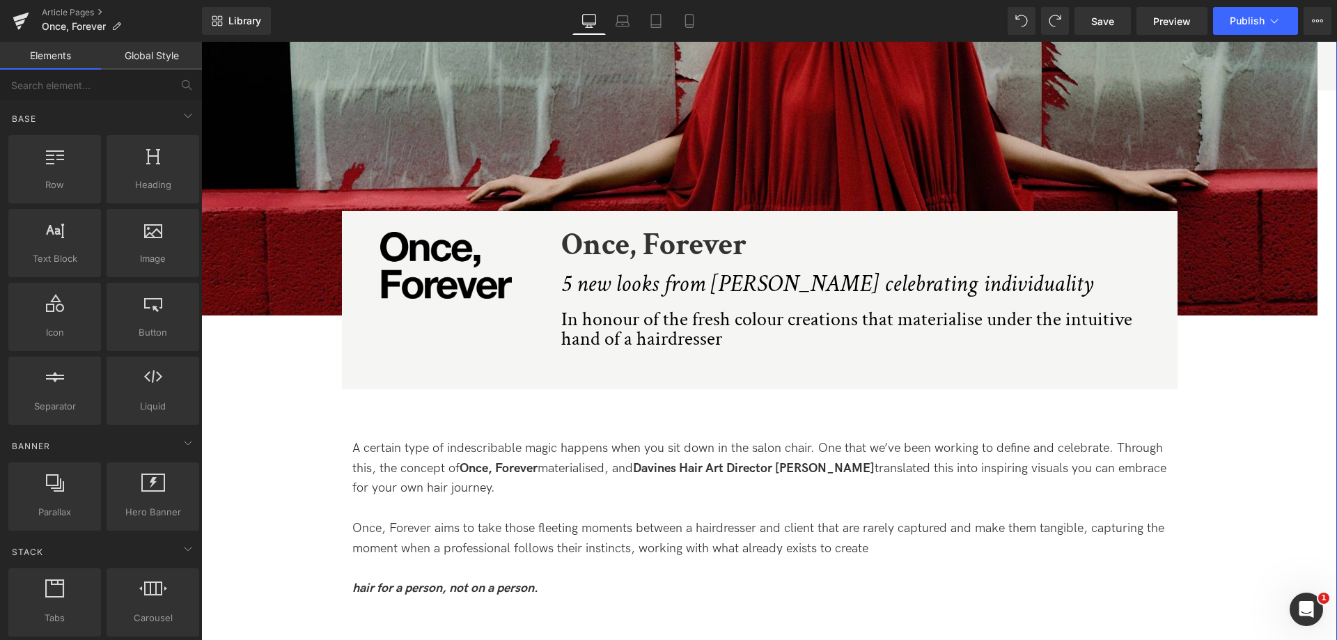
scroll to position [418, 0]
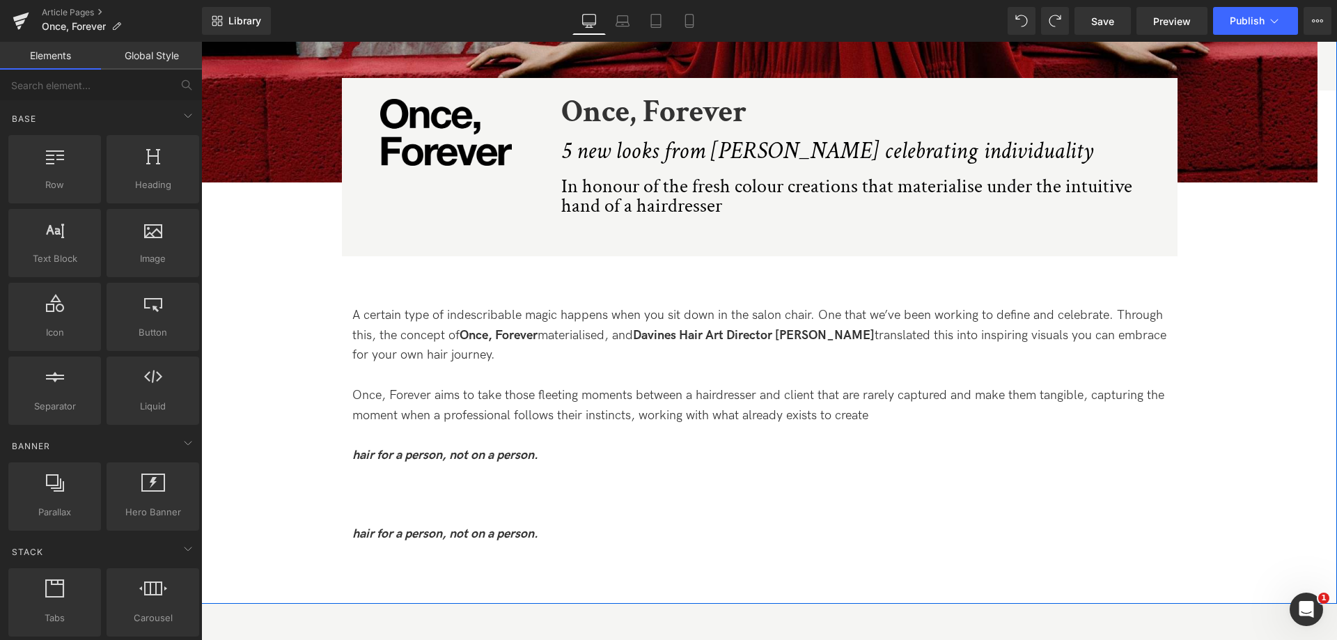
click at [464, 484] on div "hair for a person, not on a person. Text Block" at bounding box center [759, 523] width 815 height 78
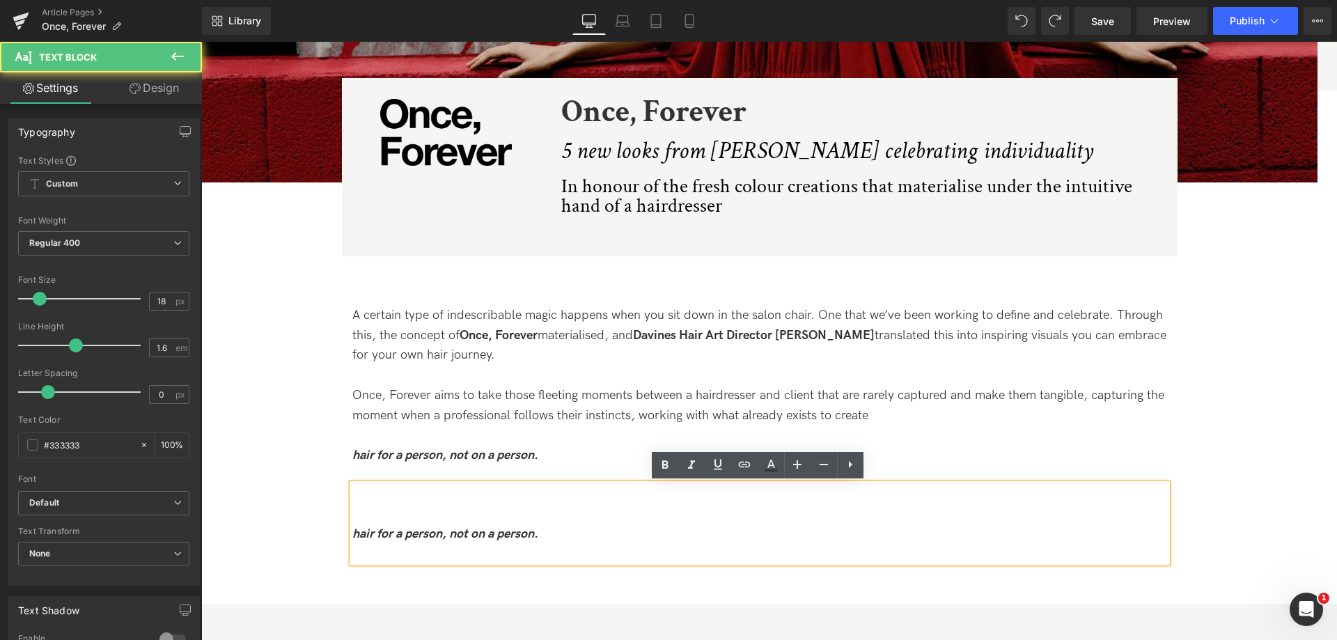
click at [460, 504] on p at bounding box center [759, 514] width 815 height 20
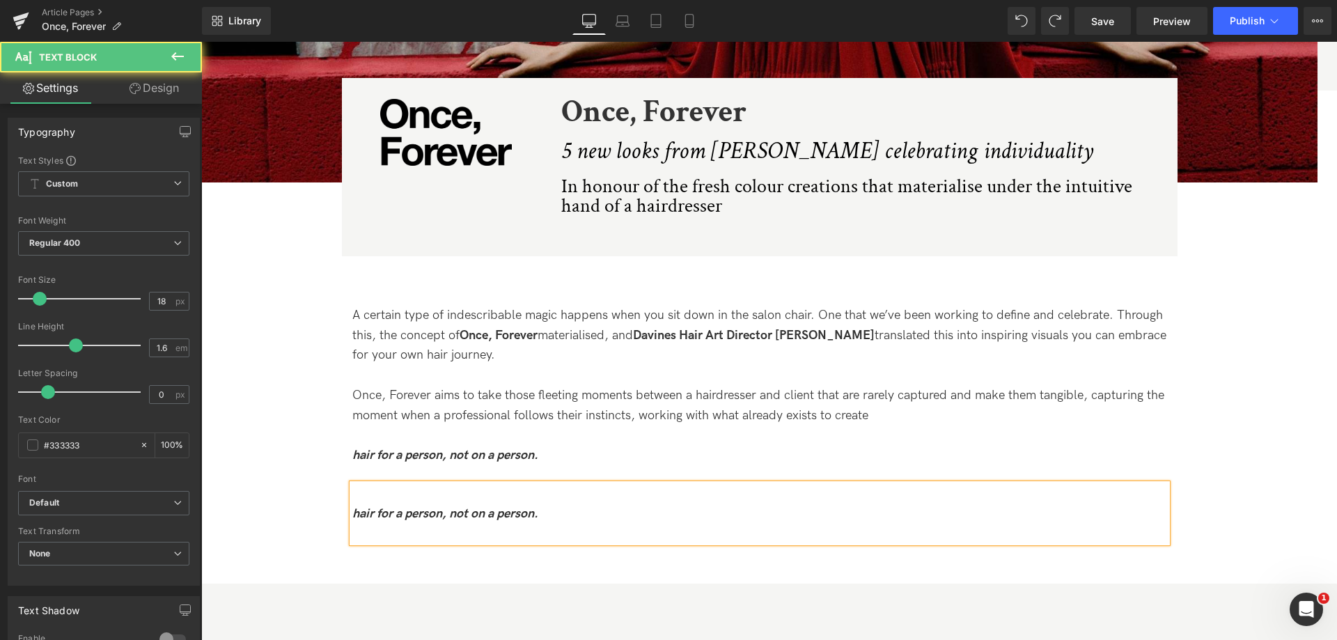
click at [459, 504] on p "hair for a person, not on a person." at bounding box center [759, 514] width 815 height 20
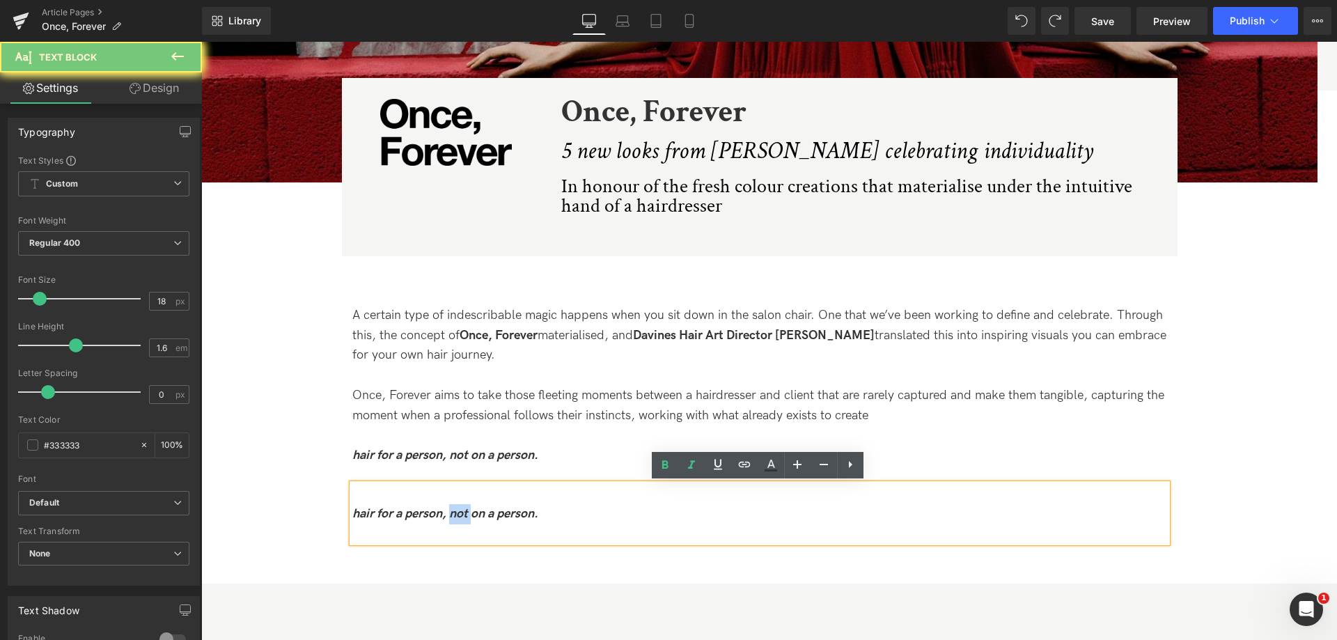
click at [459, 504] on p "hair for a person, not on a person." at bounding box center [759, 514] width 815 height 20
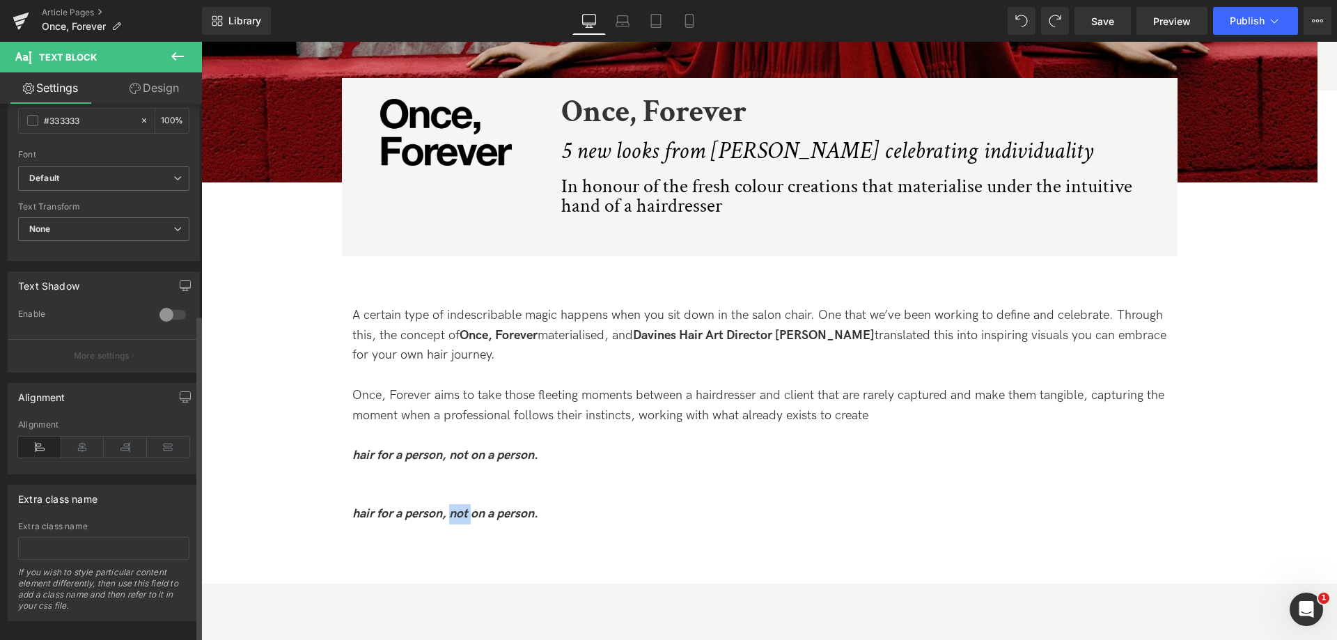
scroll to position [345, 0]
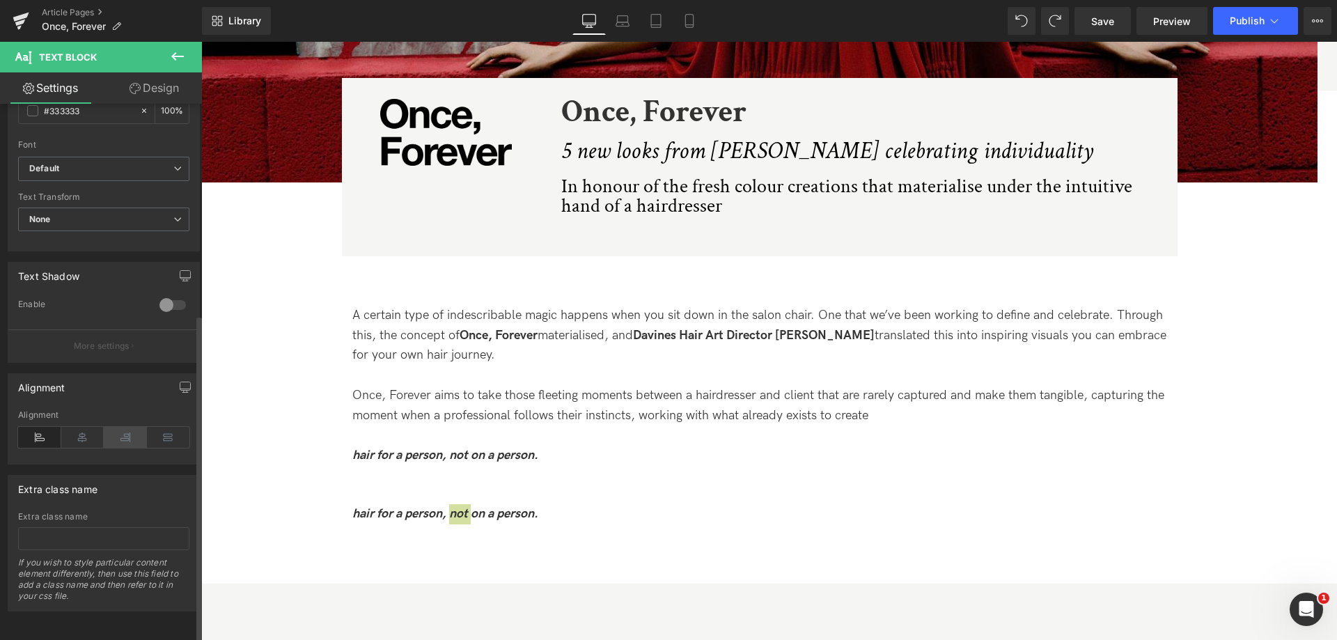
click at [118, 435] on icon at bounding box center [125, 437] width 43 height 21
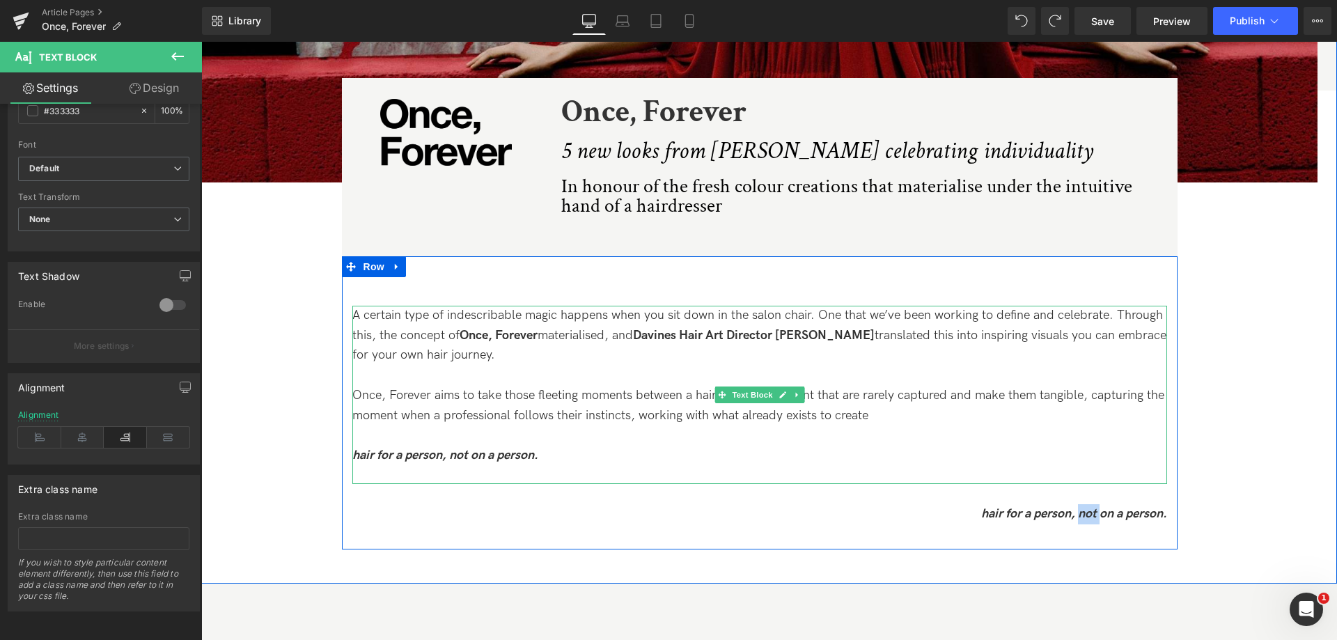
click at [555, 458] on p "hair for a person, not on a person." at bounding box center [759, 456] width 815 height 20
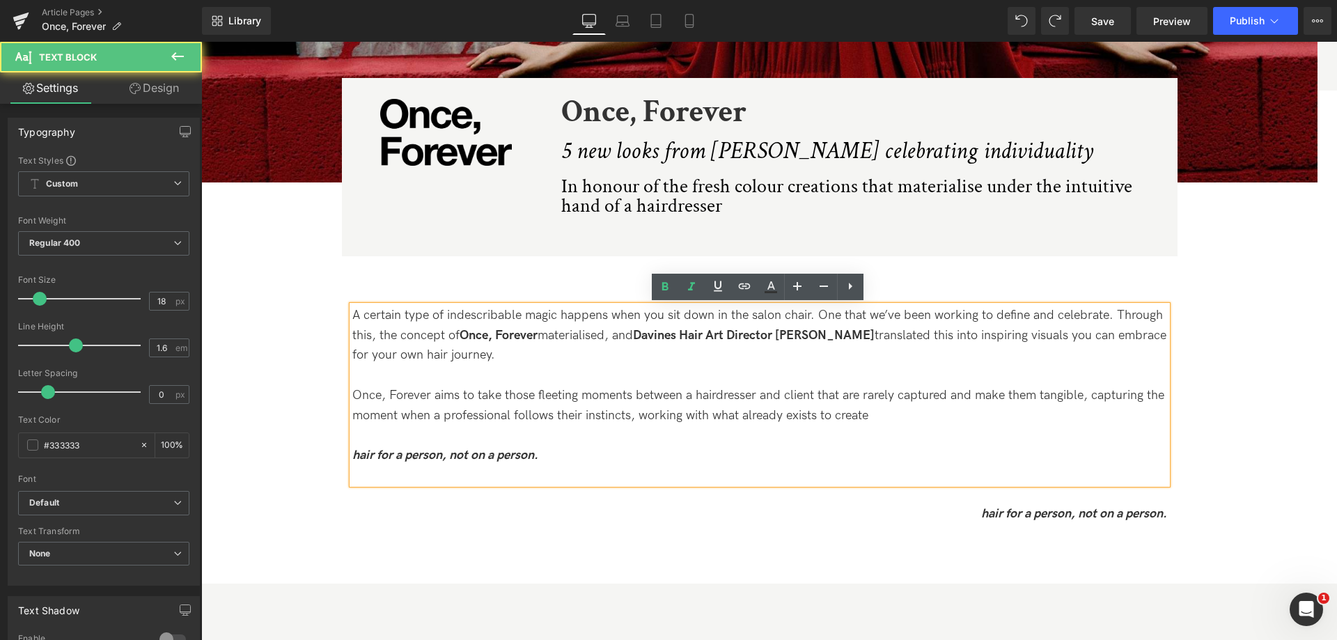
click at [531, 458] on strong "hair for a person, not on a person." at bounding box center [445, 455] width 186 height 15
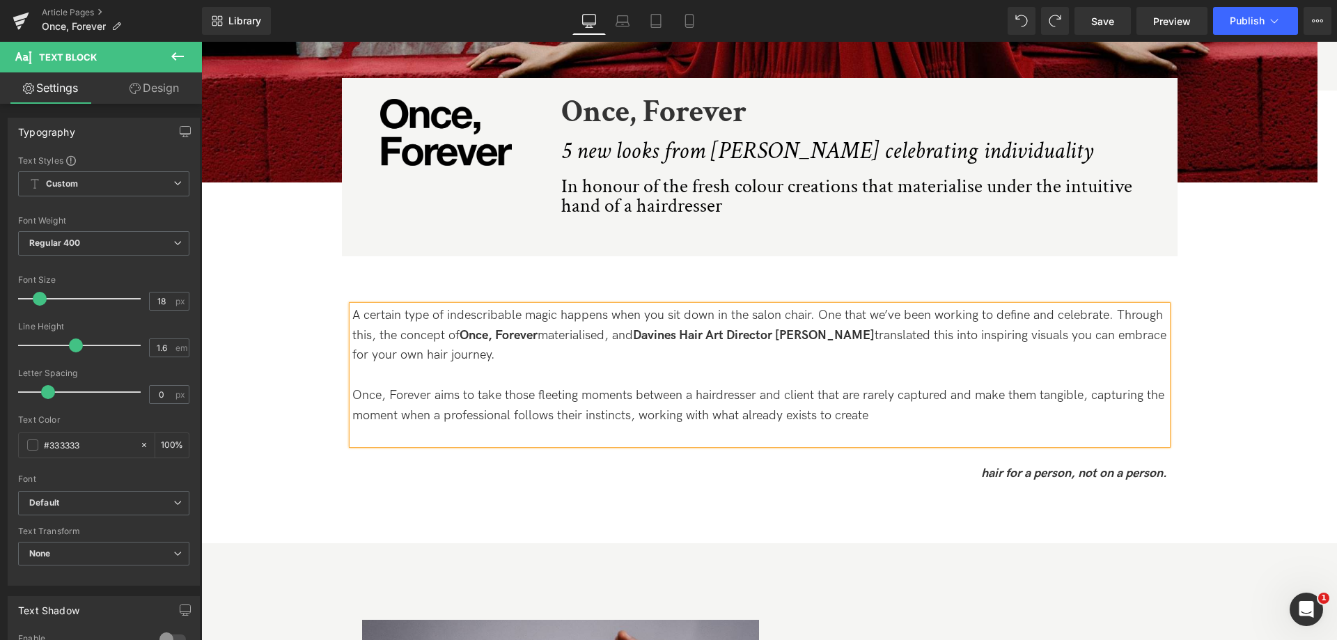
click at [1217, 446] on div "Image Image Image Once, Forever Heading 5 new looks from [PERSON_NAME] celebrat…" at bounding box center [759, 66] width 1116 height 885
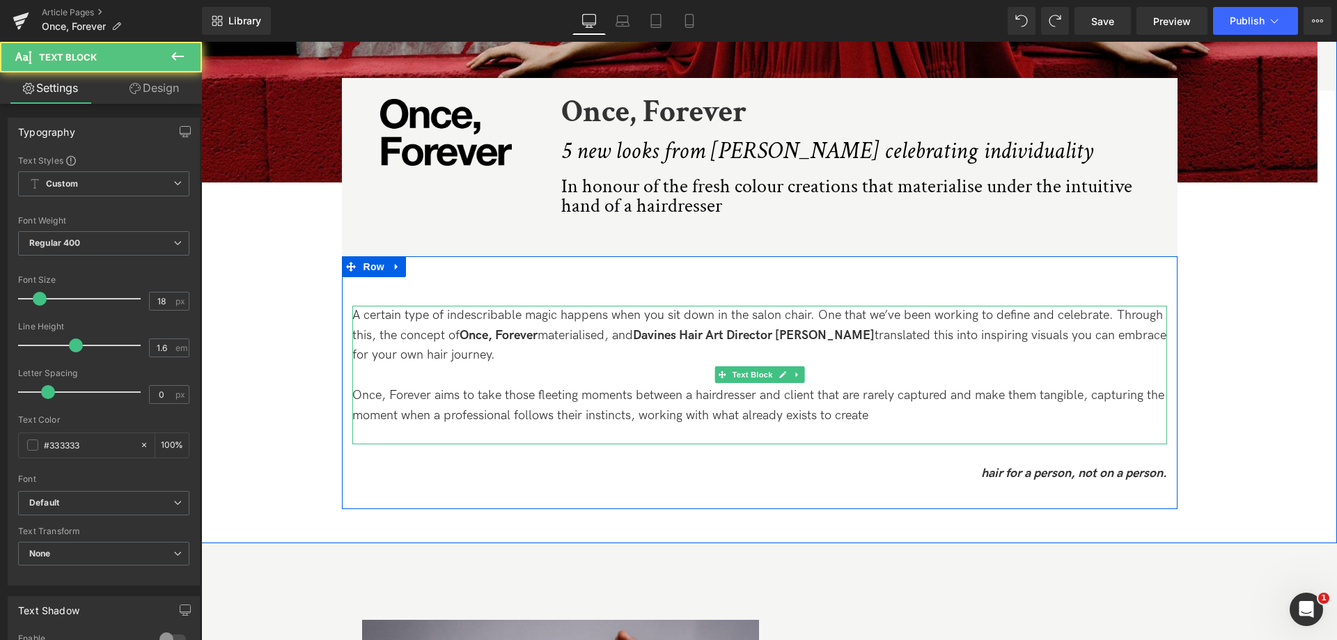
drag, startPoint x: 1035, startPoint y: 445, endPoint x: 1024, endPoint y: 437, distance: 13.0
click at [1031, 434] on div "A certain type of indescribable magic happens when you sit down in the salon ch…" at bounding box center [760, 404] width 836 height 196
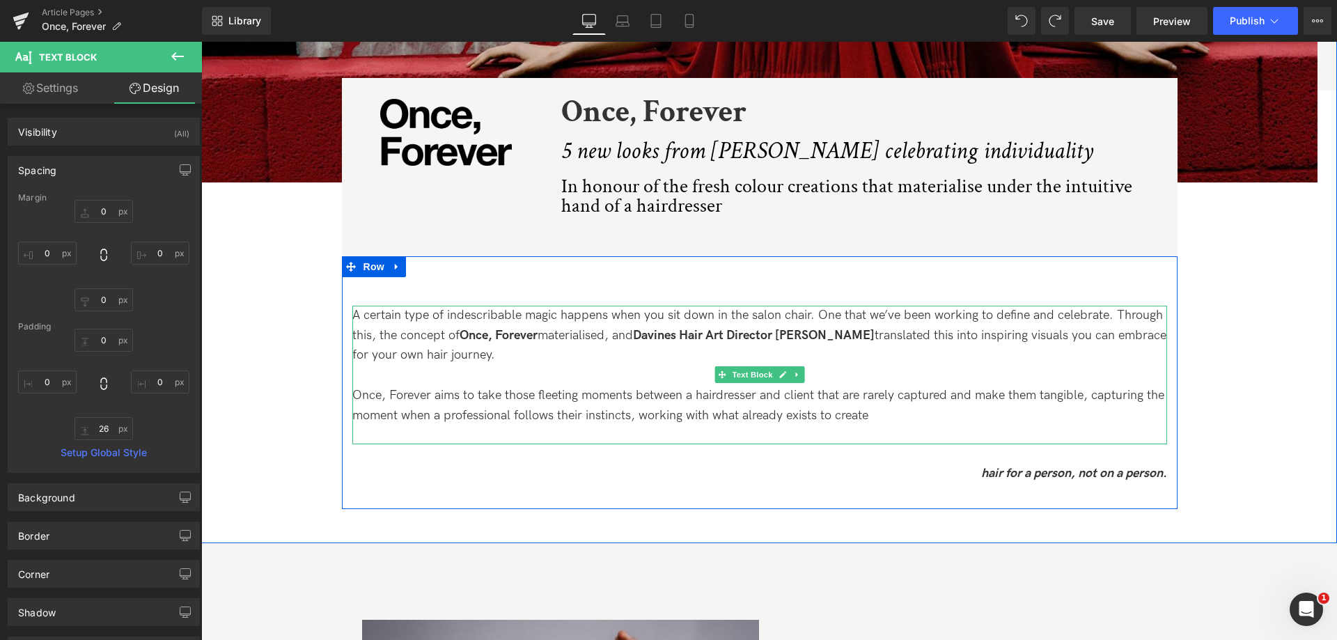
click at [1022, 428] on div "A certain type of indescribable magic happens when you sit down in the salon ch…" at bounding box center [759, 375] width 815 height 139
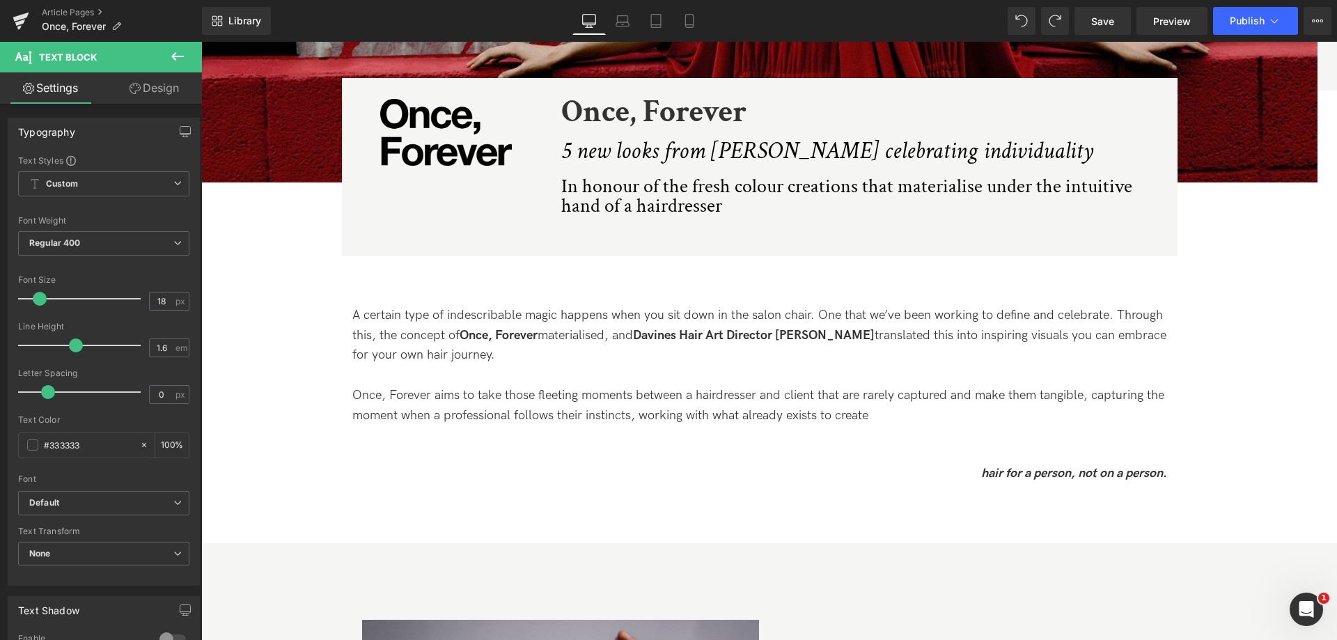
click at [187, 80] on link "Design" at bounding box center [154, 87] width 101 height 31
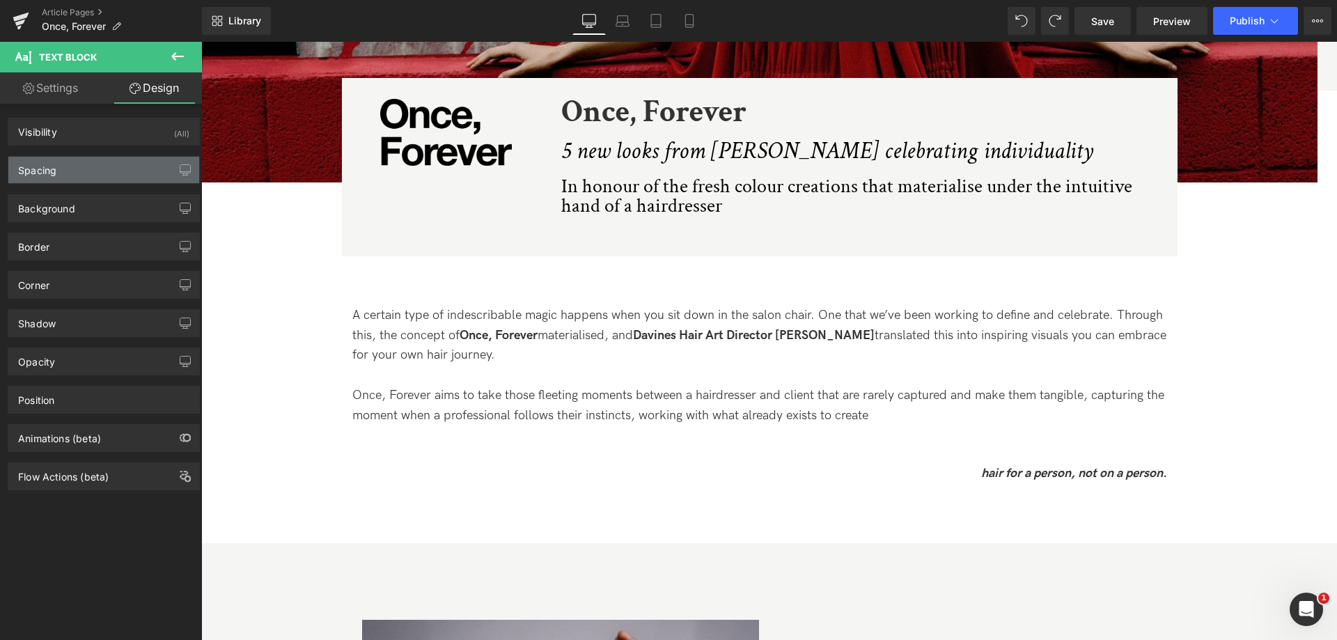
click at [105, 157] on div "Spacing" at bounding box center [103, 170] width 191 height 26
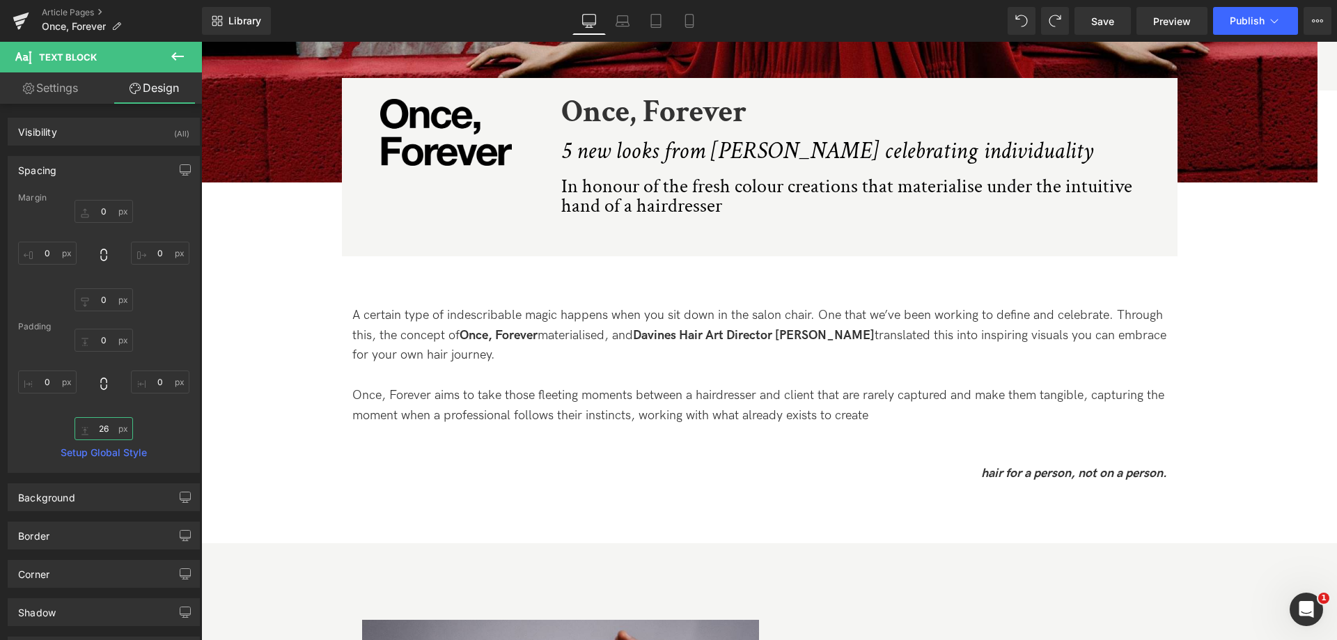
click at [97, 428] on input "26" at bounding box center [104, 428] width 58 height 23
type input "0"
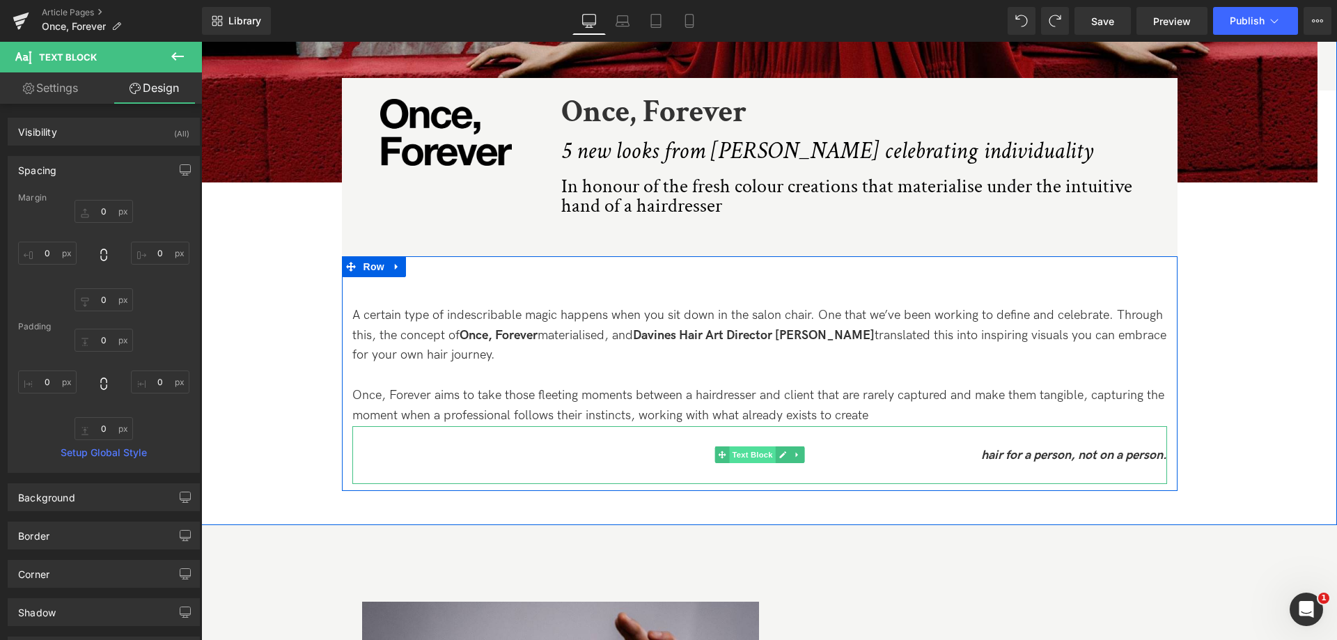
click at [749, 460] on span "Text Block" at bounding box center [752, 454] width 46 height 17
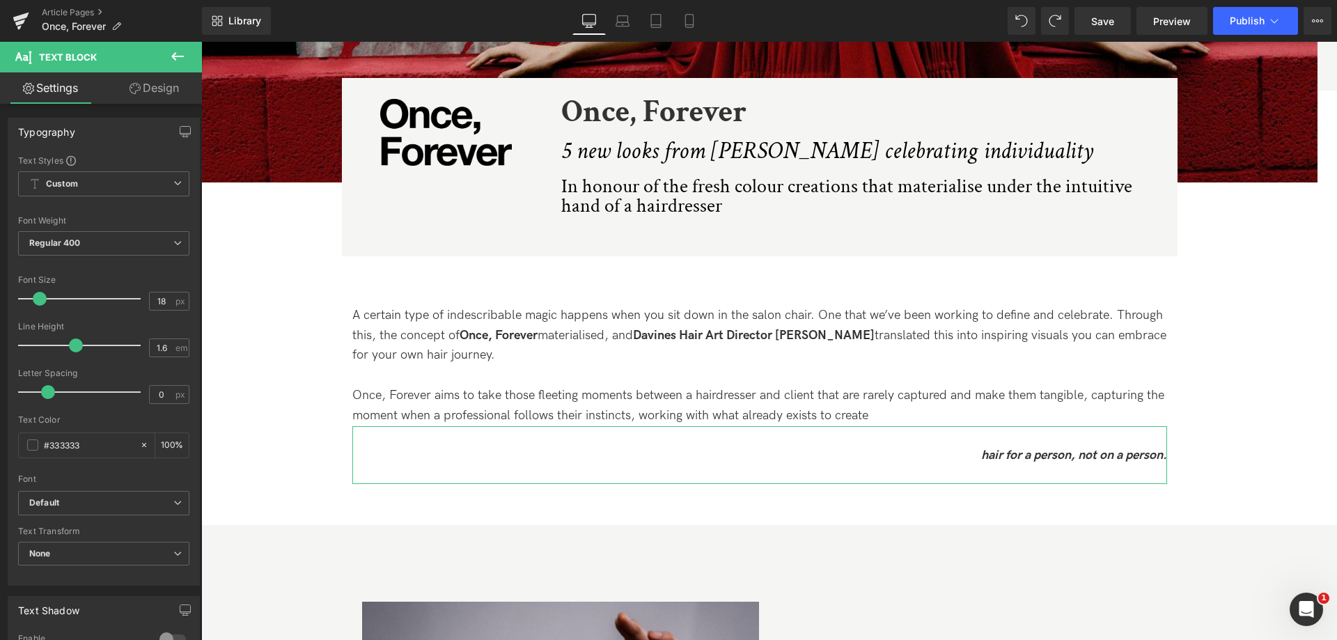
click at [171, 82] on link "Design" at bounding box center [154, 87] width 101 height 31
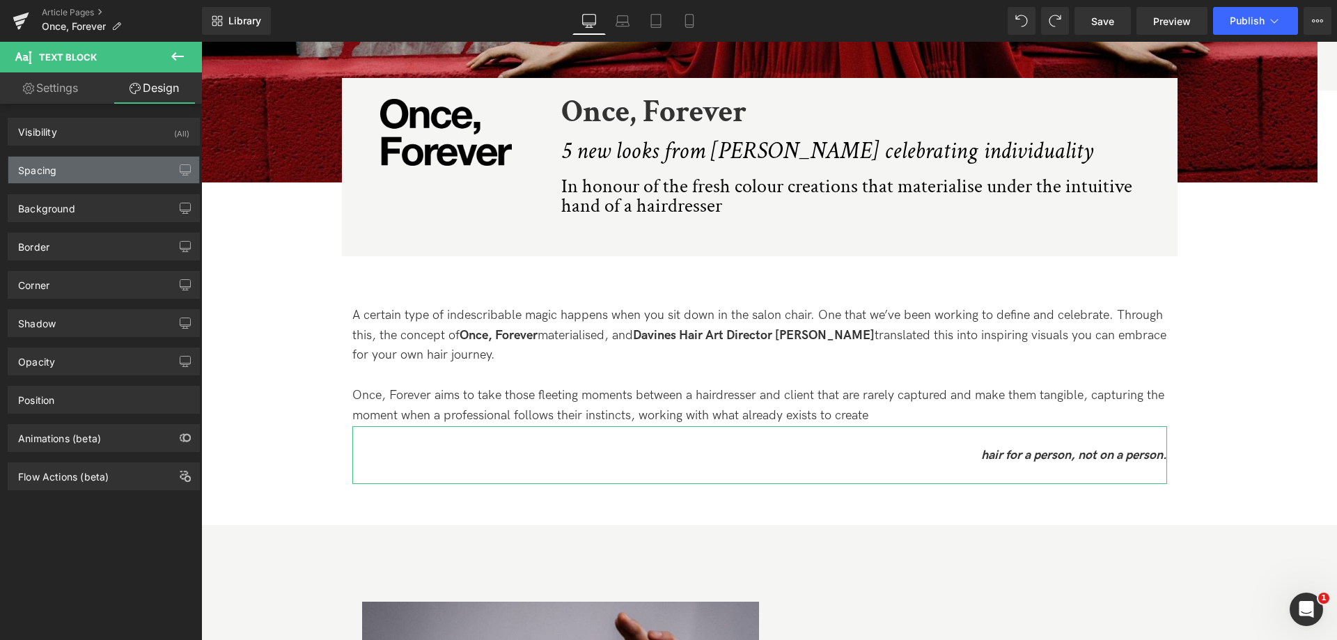
click at [126, 165] on div "Spacing" at bounding box center [103, 170] width 191 height 26
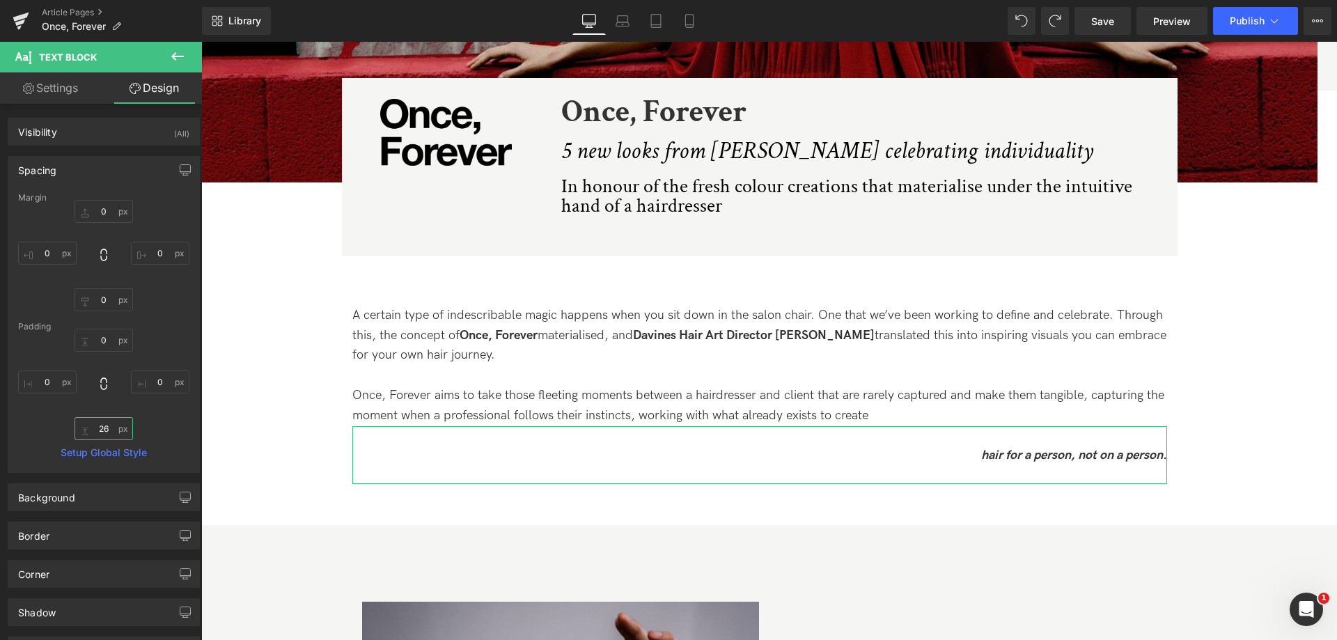
click at [102, 427] on input "26" at bounding box center [104, 428] width 58 height 23
type input "0"
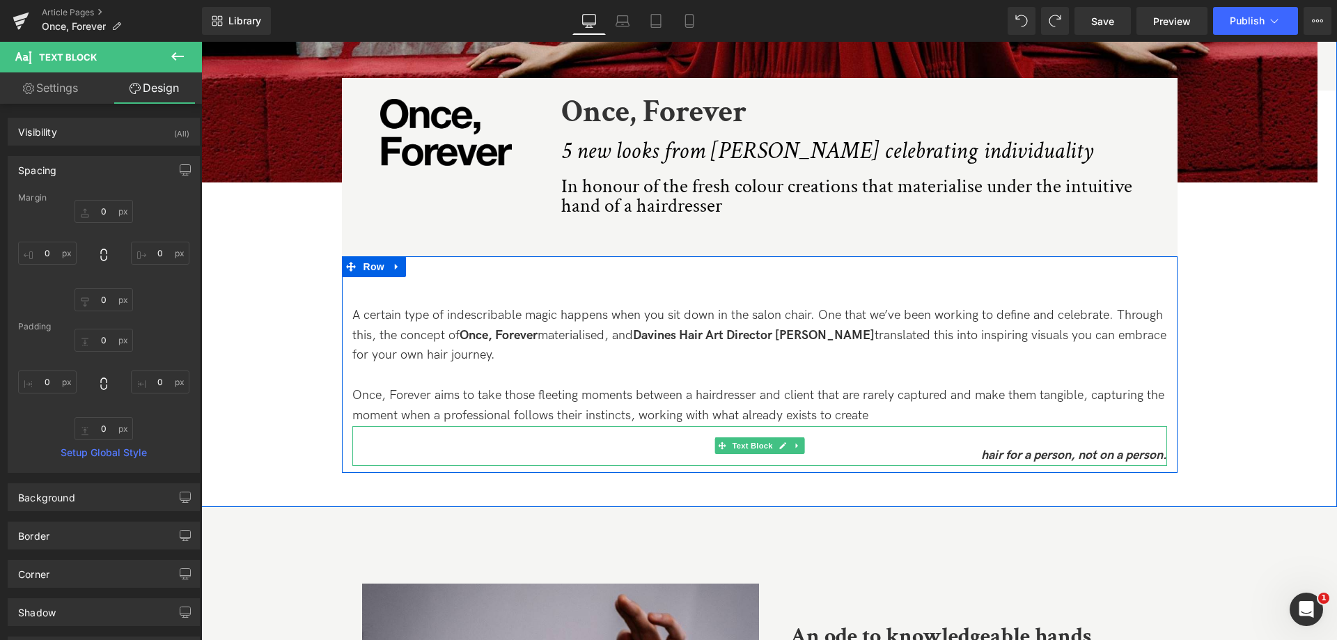
click at [1055, 457] on strong "hair for a person, not on a person." at bounding box center [1074, 455] width 186 height 15
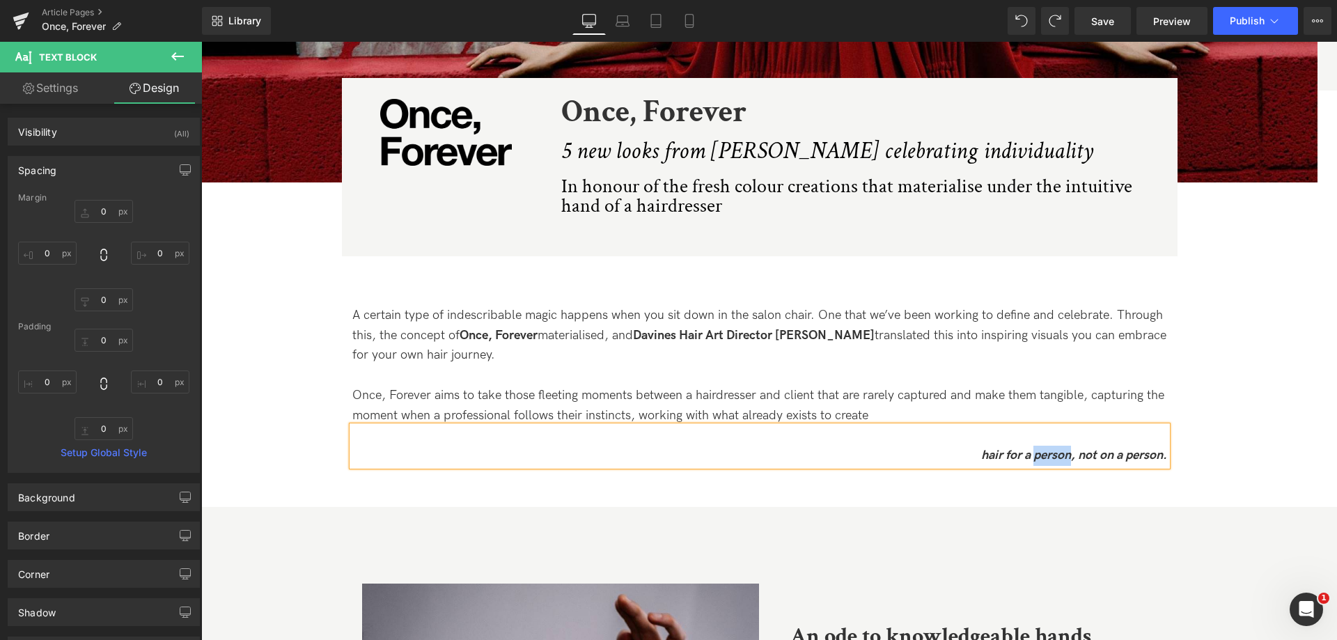
click at [1055, 457] on strong "hair for a person, not on a person." at bounding box center [1074, 455] width 186 height 15
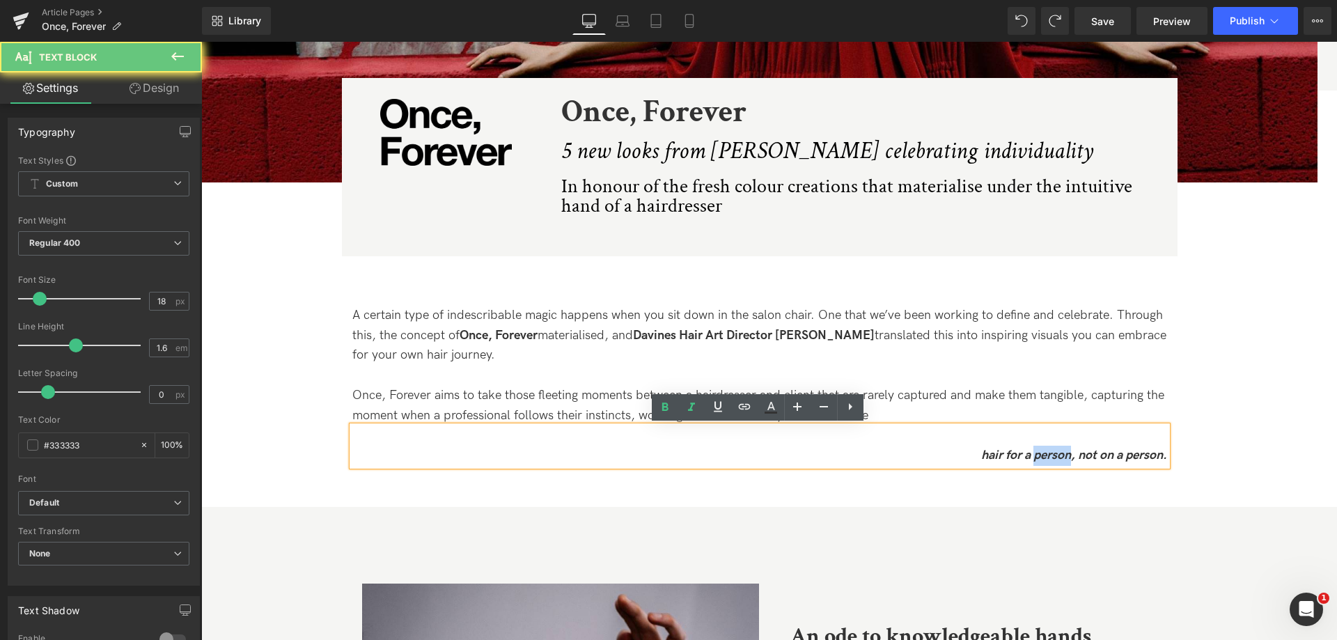
click at [1055, 457] on strong "hair for a person, not on a person." at bounding box center [1074, 455] width 186 height 15
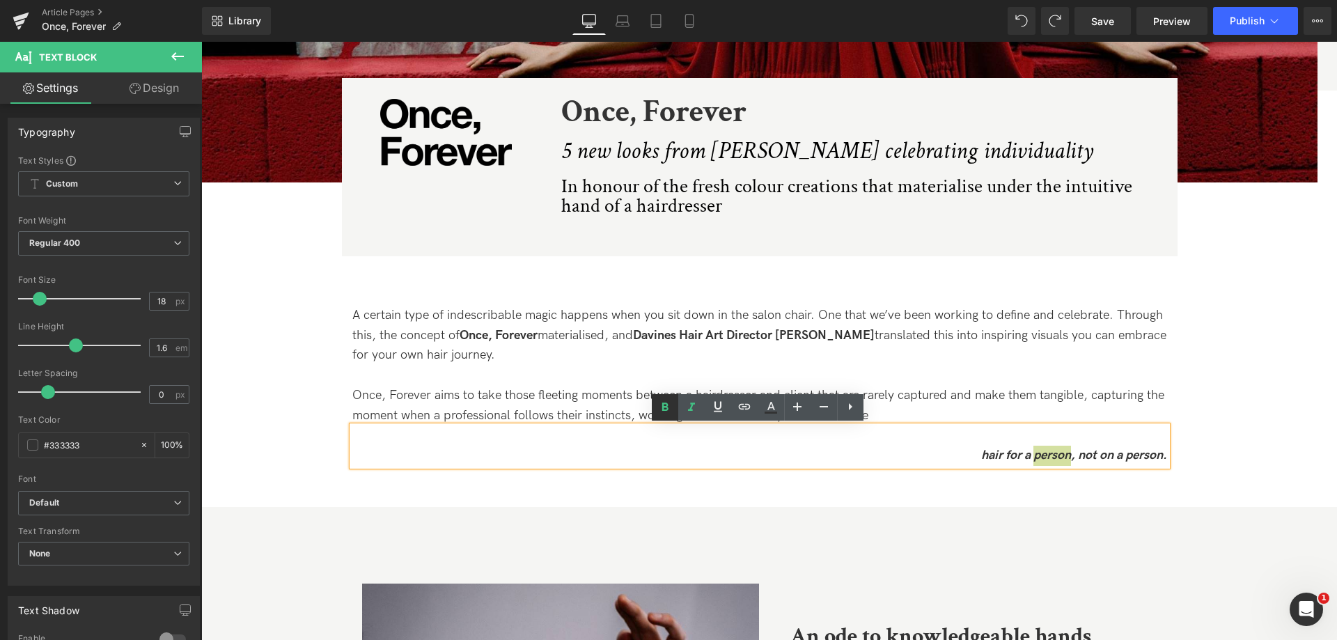
drag, startPoint x: 666, startPoint y: 408, endPoint x: 717, endPoint y: 383, distance: 56.1
click at [666, 408] on icon at bounding box center [665, 407] width 6 height 8
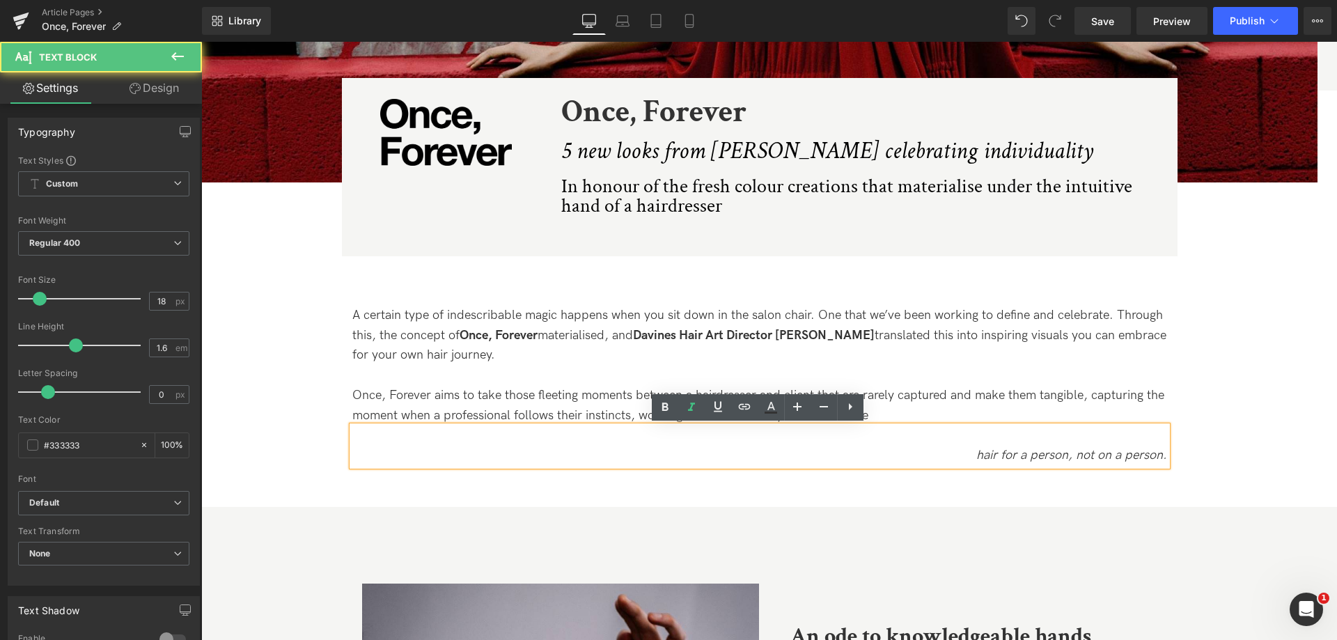
click at [971, 456] on p "hair for a person, not on a person." at bounding box center [759, 456] width 815 height 20
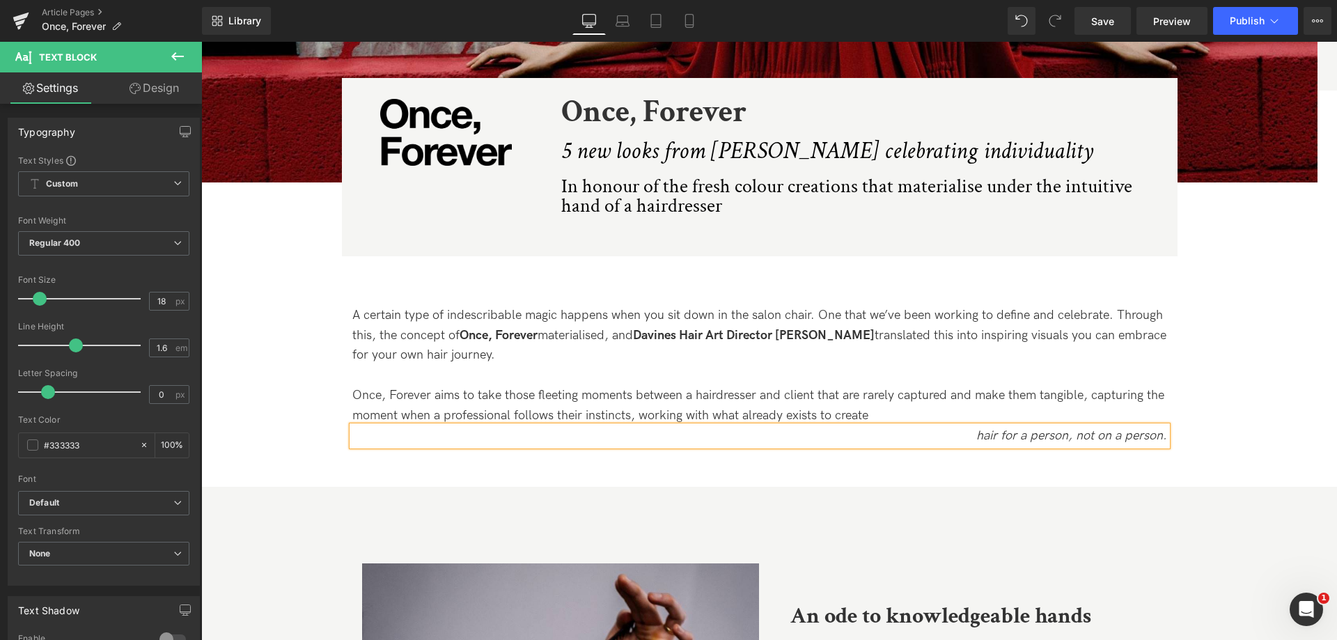
click at [1201, 418] on div "Image Image Image Once, Forever Heading 5 new looks from [PERSON_NAME] celebrat…" at bounding box center [759, 38] width 1116 height 829
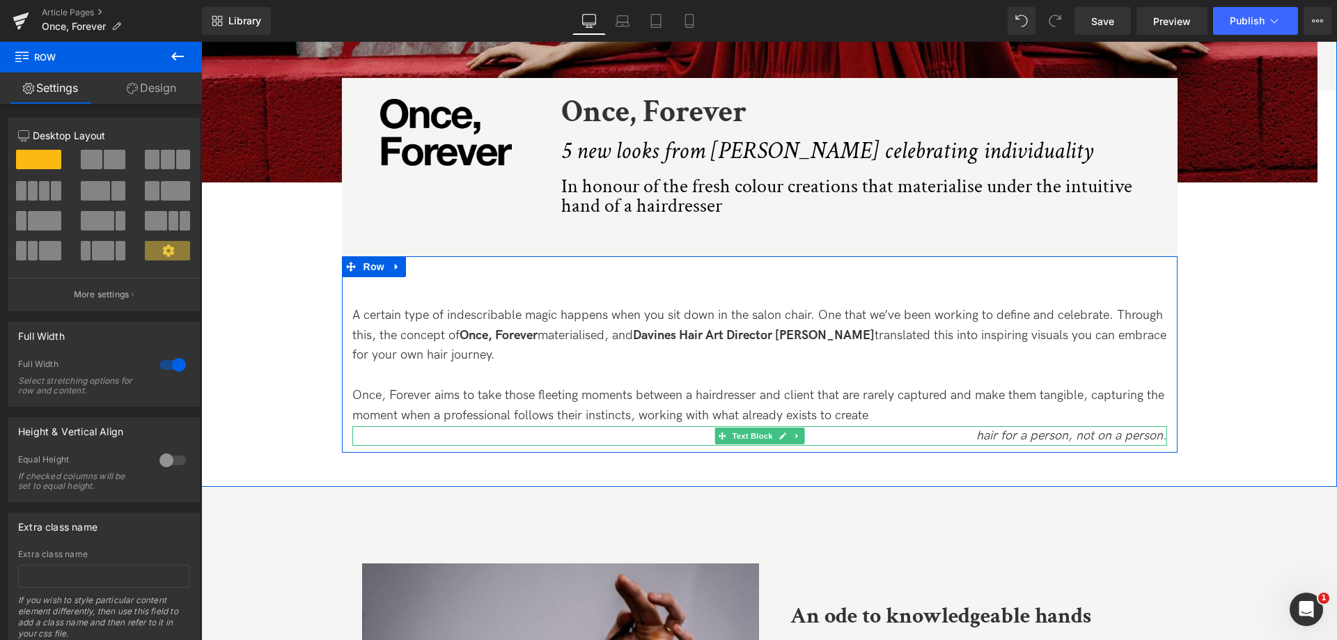
click at [988, 438] on icon "hair for a person, not on a person." at bounding box center [1071, 435] width 191 height 15
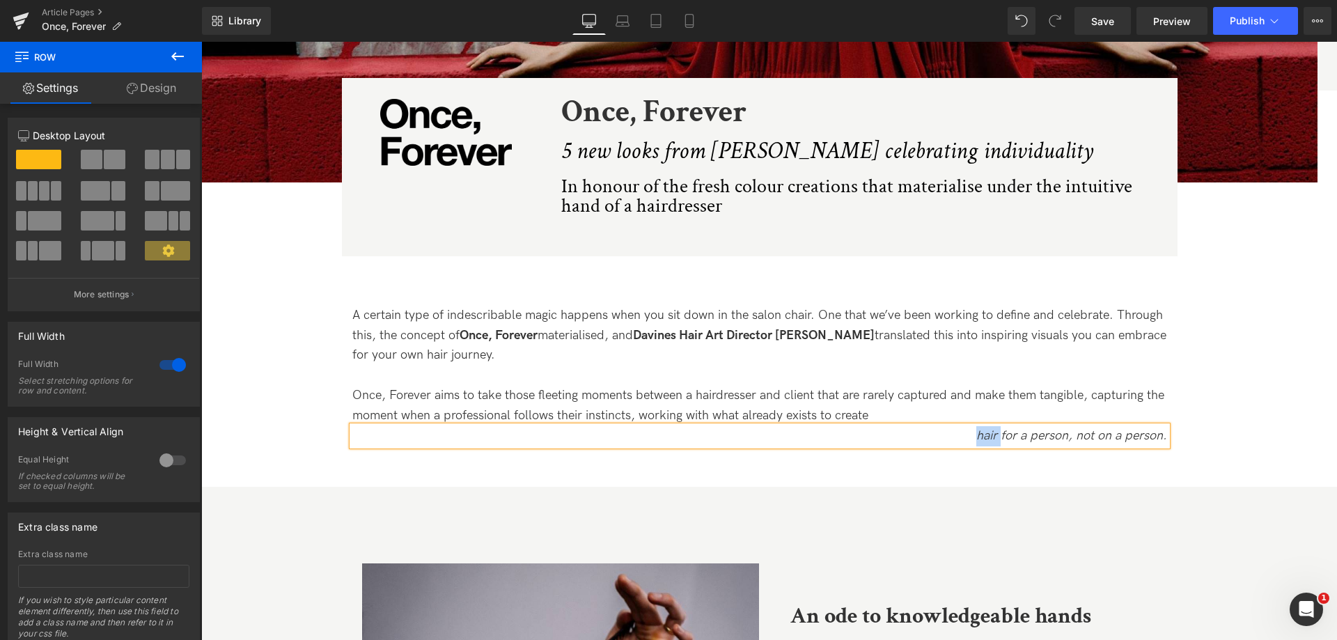
click at [988, 438] on icon "hair for a person, not on a person." at bounding box center [1071, 435] width 191 height 15
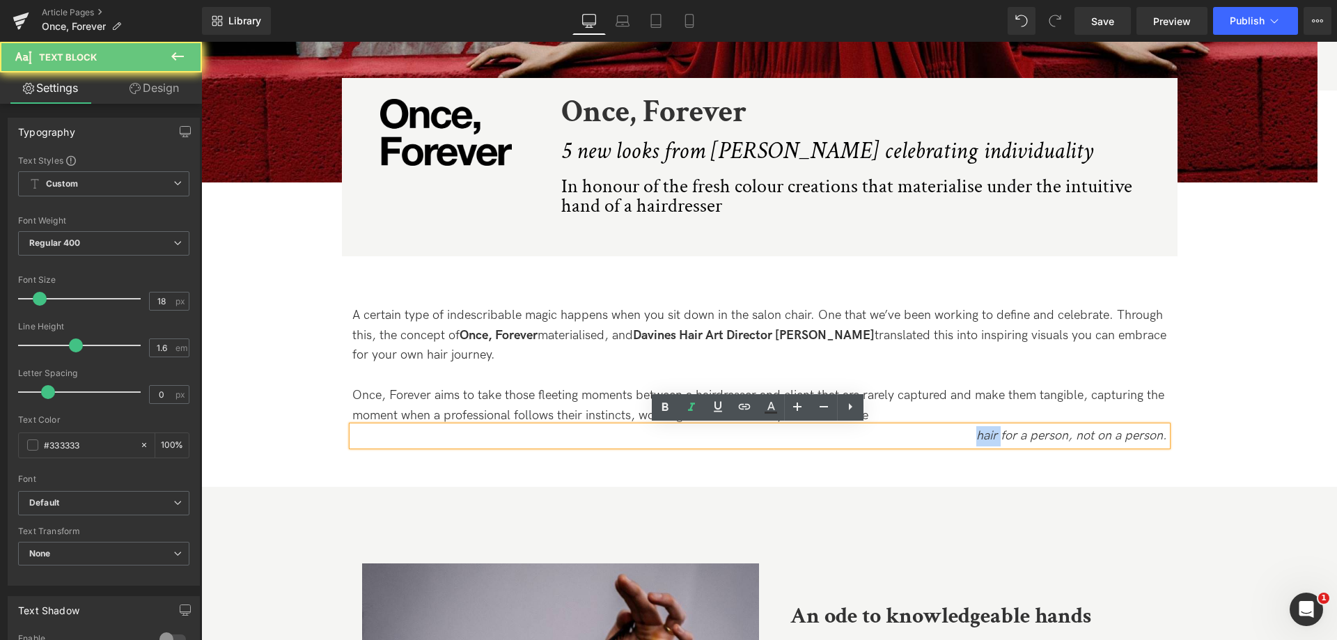
click at [988, 438] on icon "hair for a person, not on a person." at bounding box center [1071, 435] width 191 height 15
click at [201, 42] on div at bounding box center [201, 42] width 0 height 0
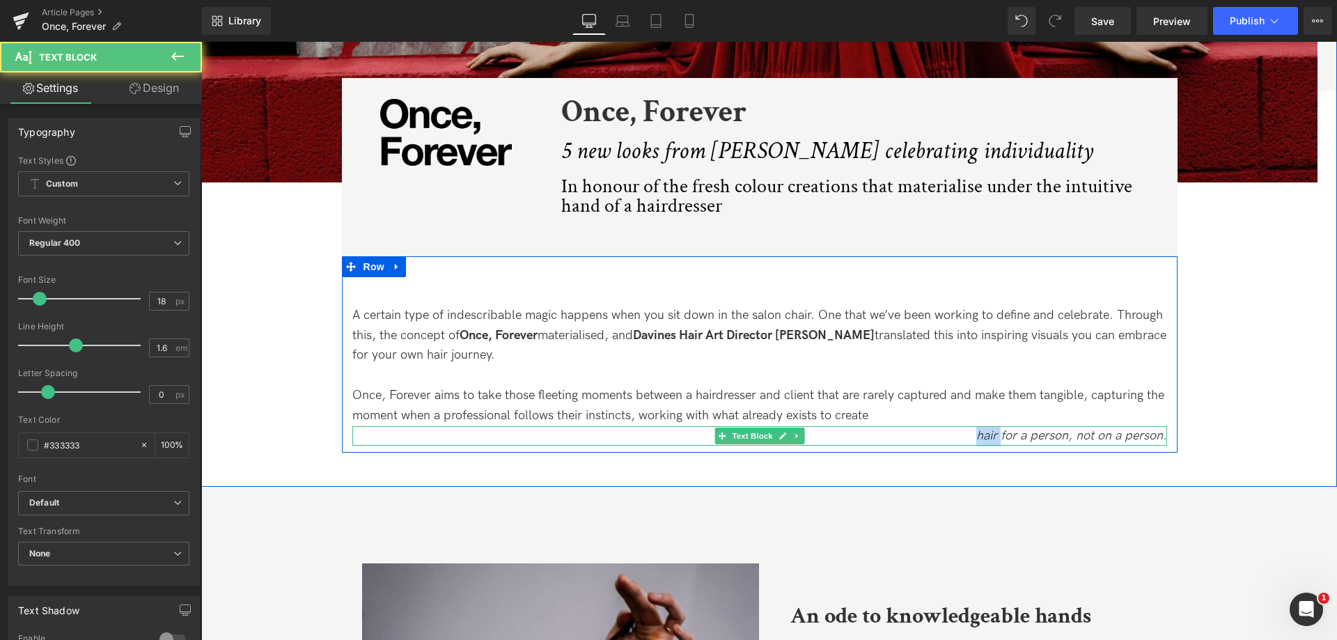
click at [1007, 432] on icon "hair for a person, not on a person." at bounding box center [1071, 435] width 191 height 15
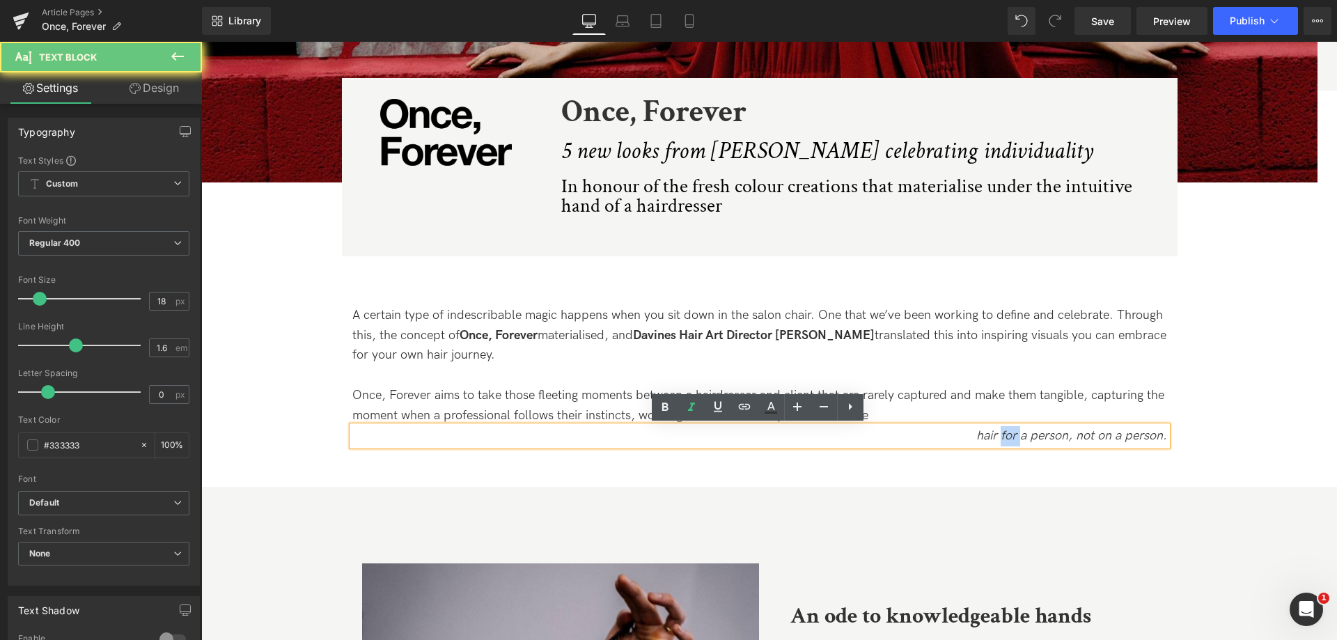
click at [1007, 432] on icon "hair for a person, not on a person." at bounding box center [1071, 435] width 191 height 15
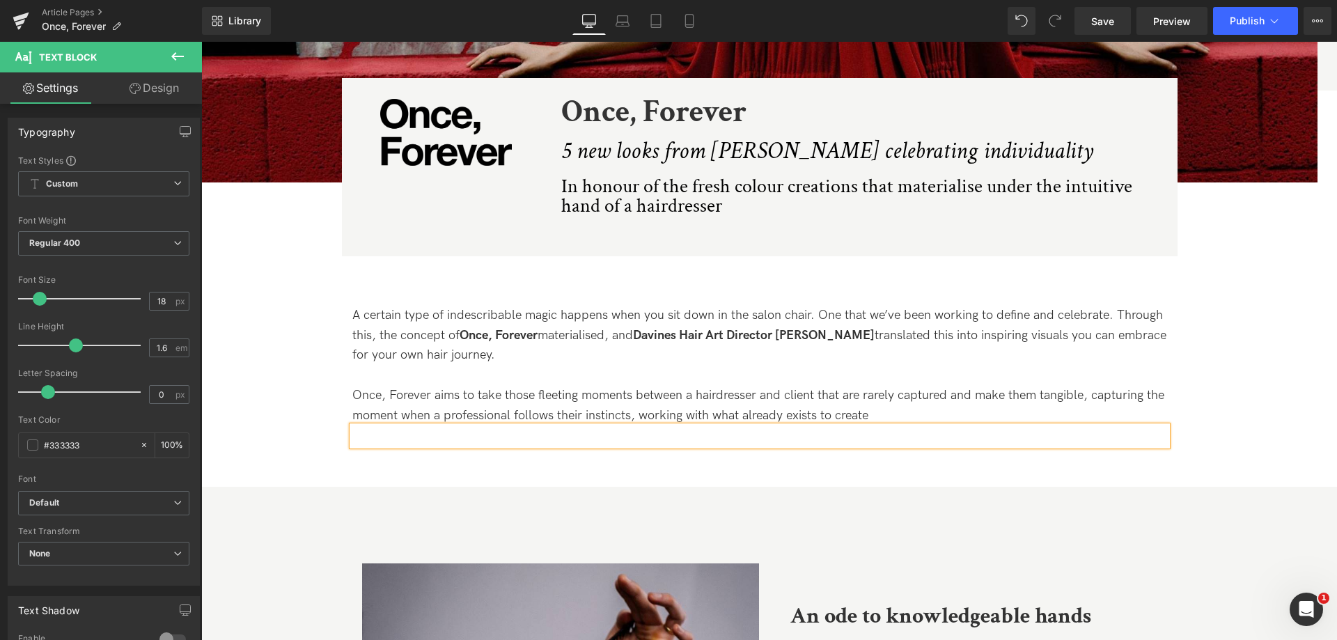
drag, startPoint x: 848, startPoint y: 472, endPoint x: 824, endPoint y: 467, distance: 24.3
click at [845, 472] on div "Image Image Image Once, Forever Heading 5 new looks from [PERSON_NAME] celebrat…" at bounding box center [769, 55] width 1136 height 863
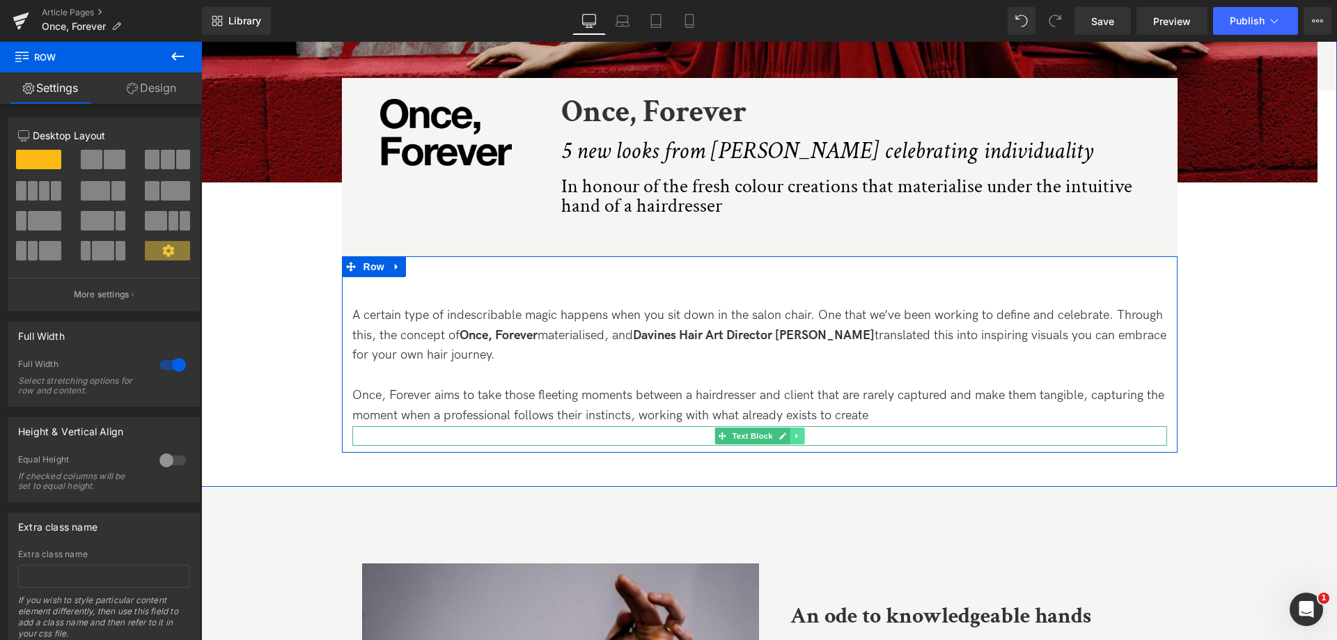
click at [797, 435] on icon at bounding box center [797, 436] width 8 height 8
click at [811, 439] on link at bounding box center [818, 436] width 15 height 17
click at [797, 439] on icon at bounding box center [797, 436] width 8 height 8
click at [797, 439] on link at bounding box center [804, 436] width 15 height 17
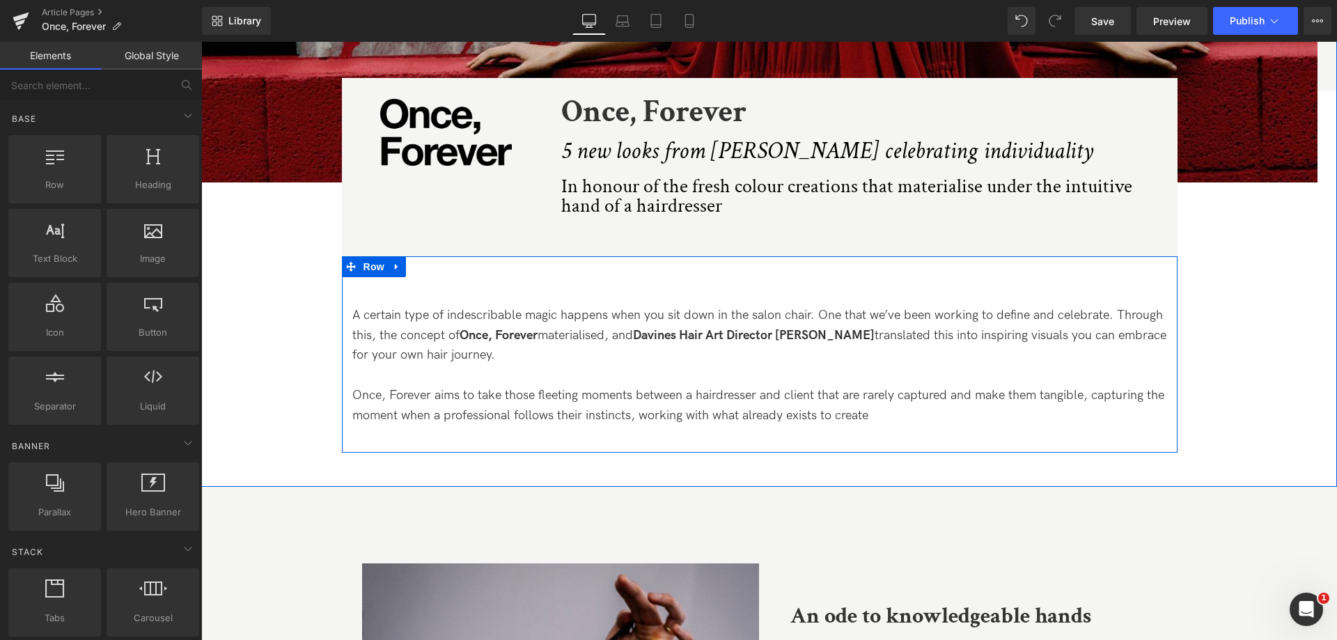
click at [923, 413] on p "Once, Forever aims to take those fleeting moments between a hairdresser and cli…" at bounding box center [759, 406] width 815 height 40
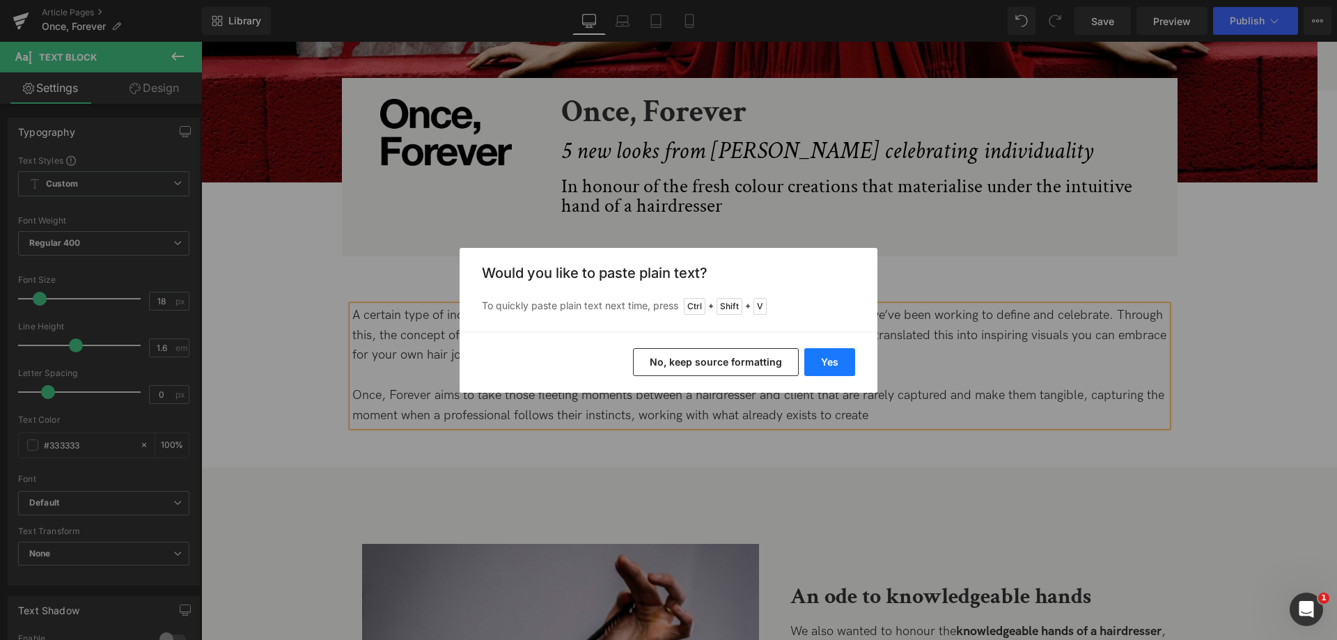
click at [837, 368] on button "Yes" at bounding box center [829, 362] width 51 height 28
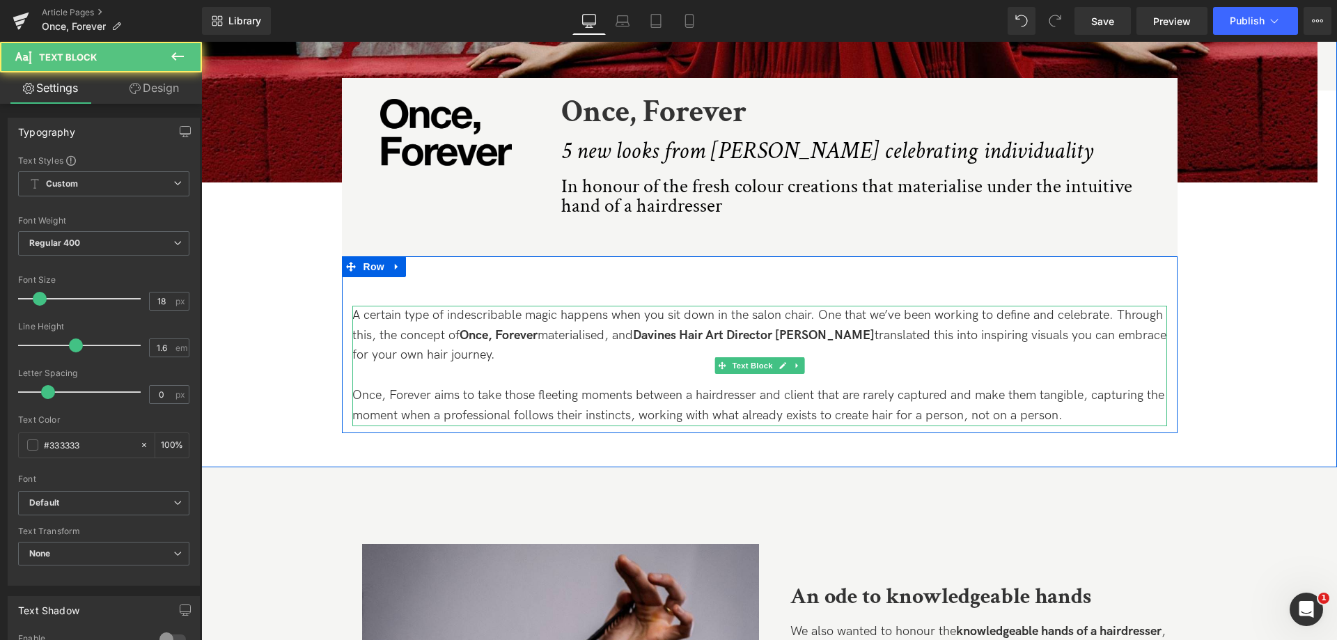
click at [909, 412] on p "Once, Forever aims to take those fleeting moments between a hairdresser and cli…" at bounding box center [759, 406] width 815 height 40
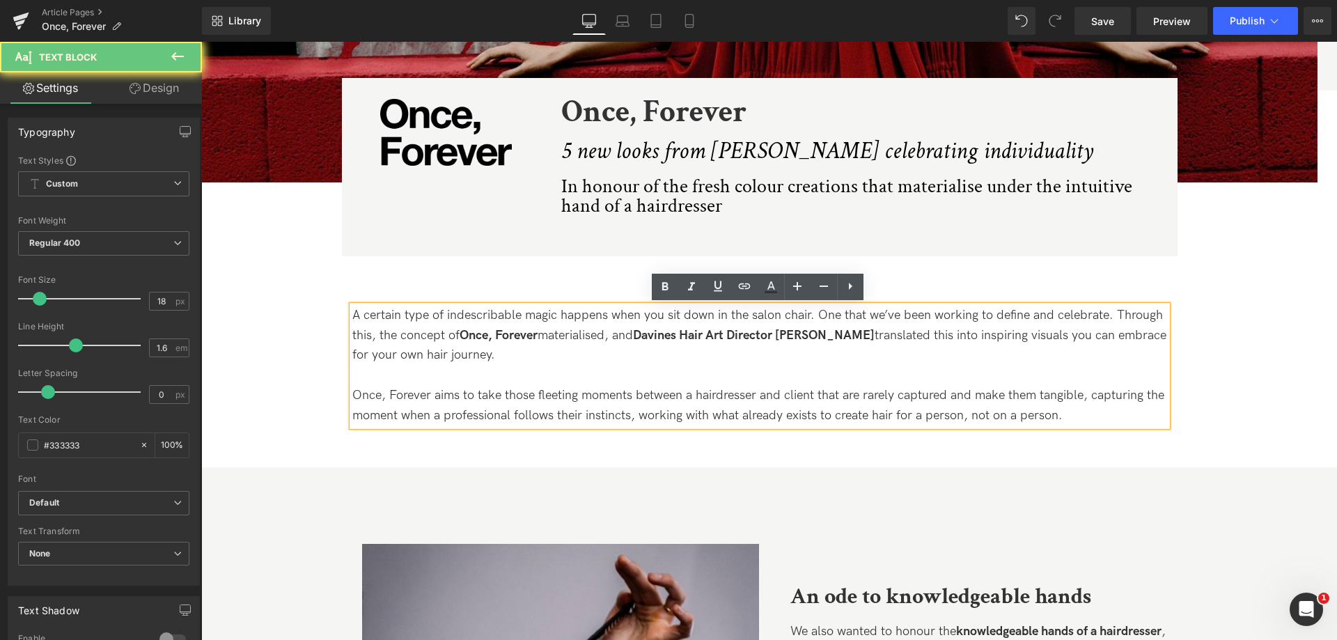
drag, startPoint x: 890, startPoint y: 416, endPoint x: 1116, endPoint y: 414, distance: 226.3
click at [1116, 414] on p "Once, Forever aims to take those fleeting moments between a hairdresser and cli…" at bounding box center [759, 406] width 815 height 40
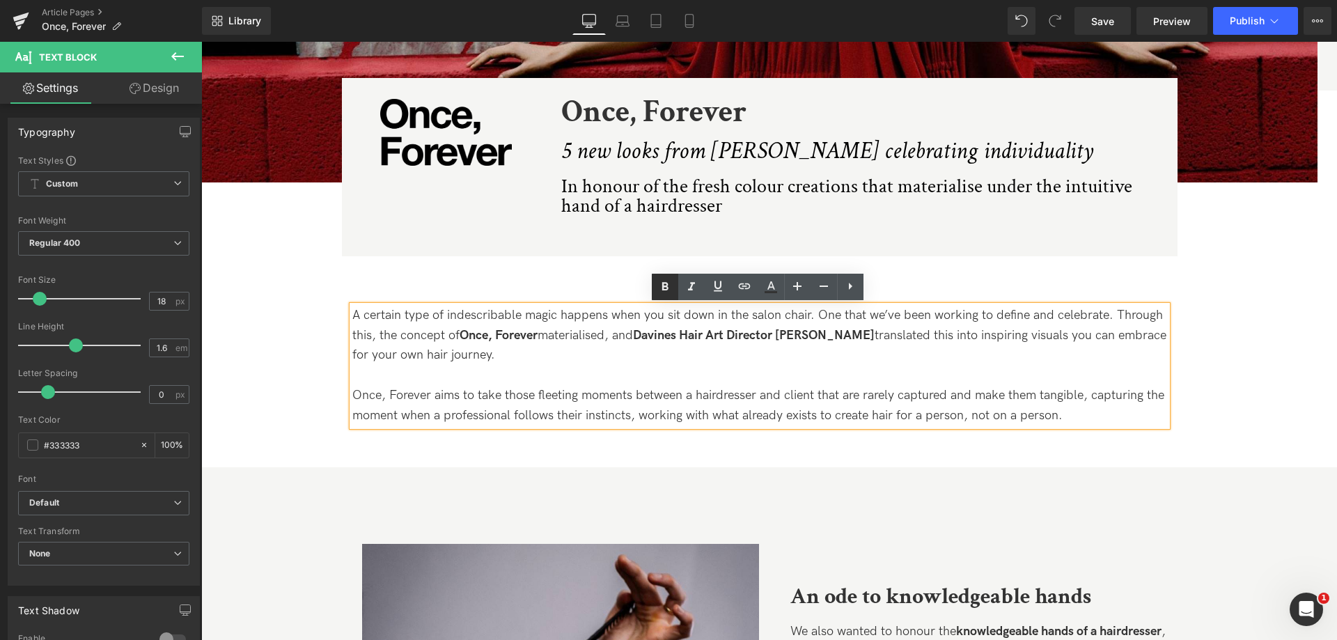
click at [671, 290] on icon at bounding box center [665, 287] width 17 height 17
click at [683, 290] on icon at bounding box center [691, 287] width 17 height 17
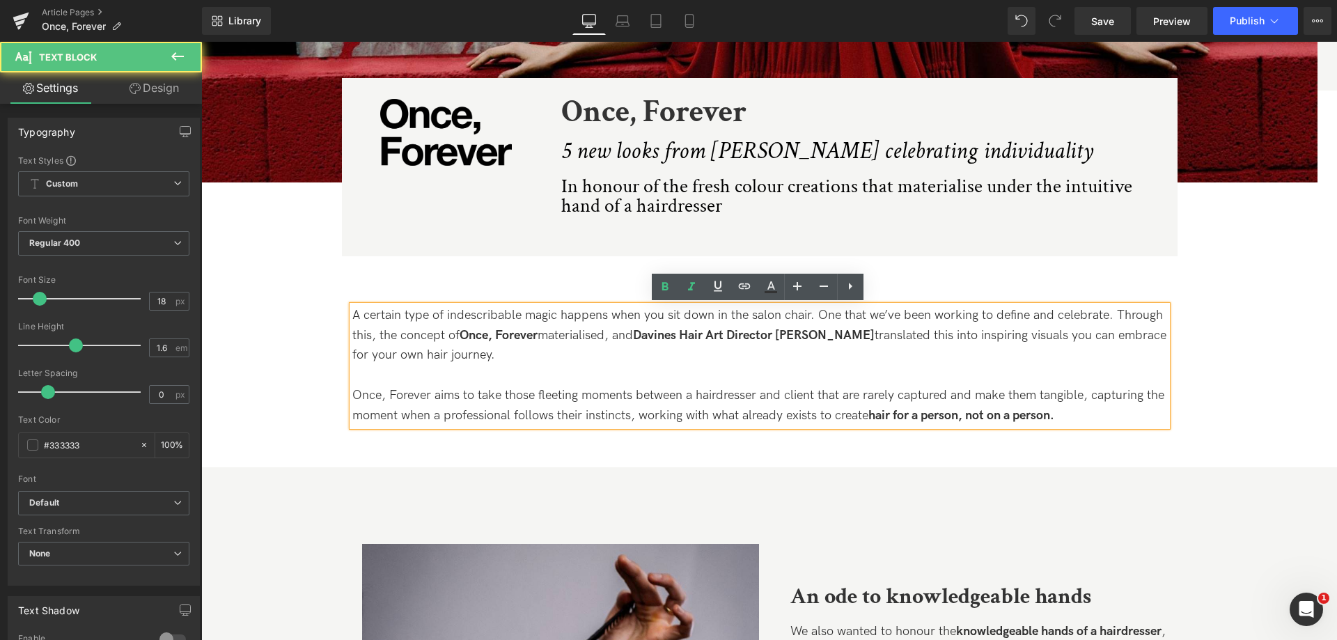
drag, startPoint x: 894, startPoint y: 422, endPoint x: 1124, endPoint y: 415, distance: 229.9
click at [1124, 415] on p "Once, Forever aims to take those fleeting moments between a hairdresser and cli…" at bounding box center [759, 406] width 815 height 40
click at [686, 282] on icon at bounding box center [691, 287] width 17 height 17
click at [1204, 374] on div "Image Image Image Once, Forever Heading 5 new looks from [PERSON_NAME] celebrat…" at bounding box center [759, 28] width 1116 height 809
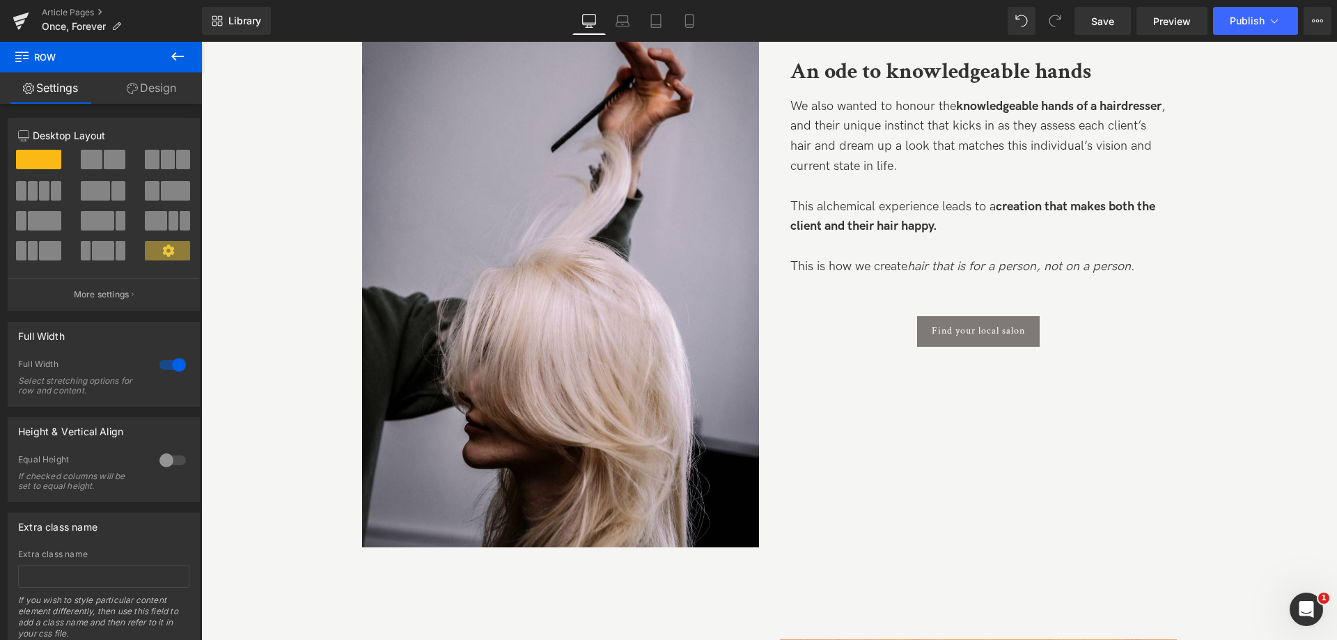
scroll to position [836, 0]
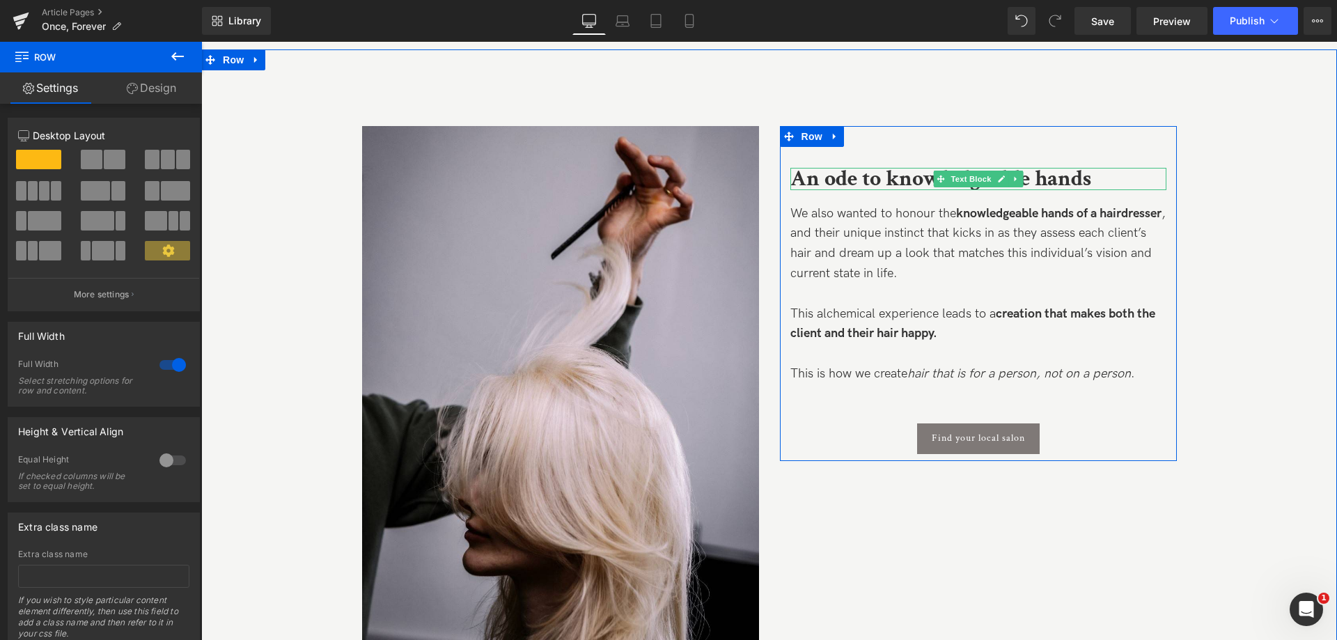
click at [882, 191] on b "An ode to knowledgeable hands" at bounding box center [940, 178] width 301 height 29
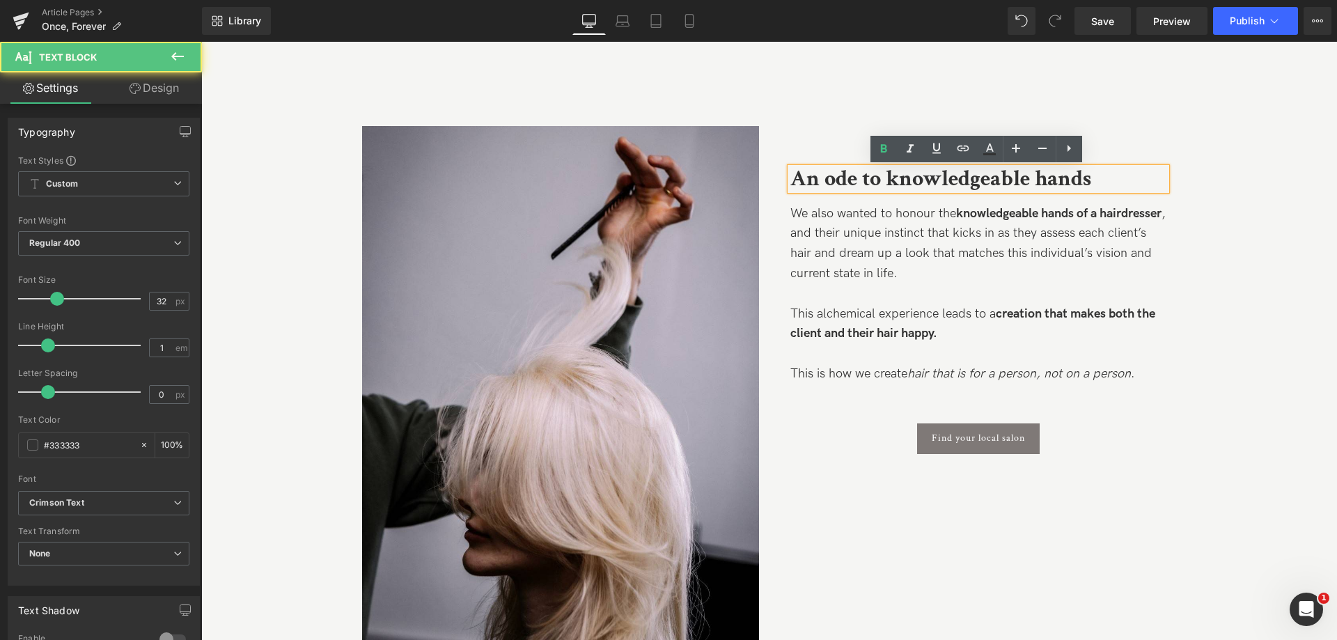
click at [1185, 221] on div "An ode to knowledgeable hands Text Block We also wanted to honour the knowledge…" at bounding box center [979, 293] width 418 height 335
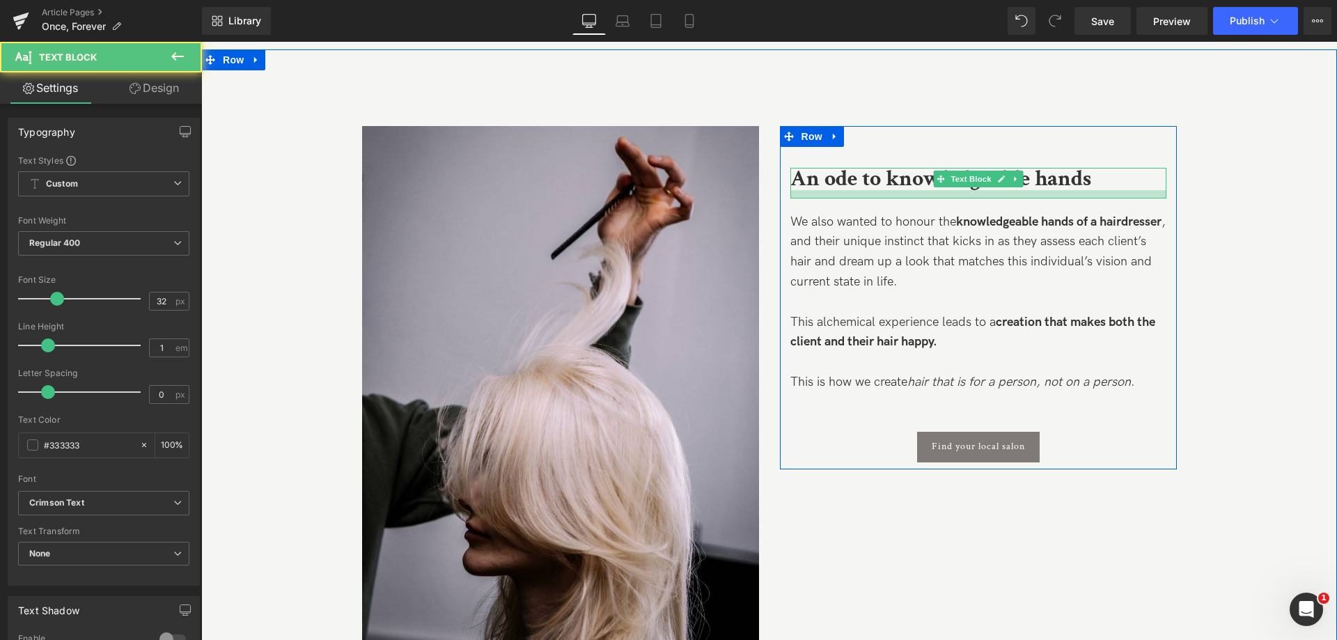
drag, startPoint x: 1045, startPoint y: 189, endPoint x: 1124, endPoint y: 222, distance: 85.5
click at [1047, 198] on div at bounding box center [978, 194] width 376 height 8
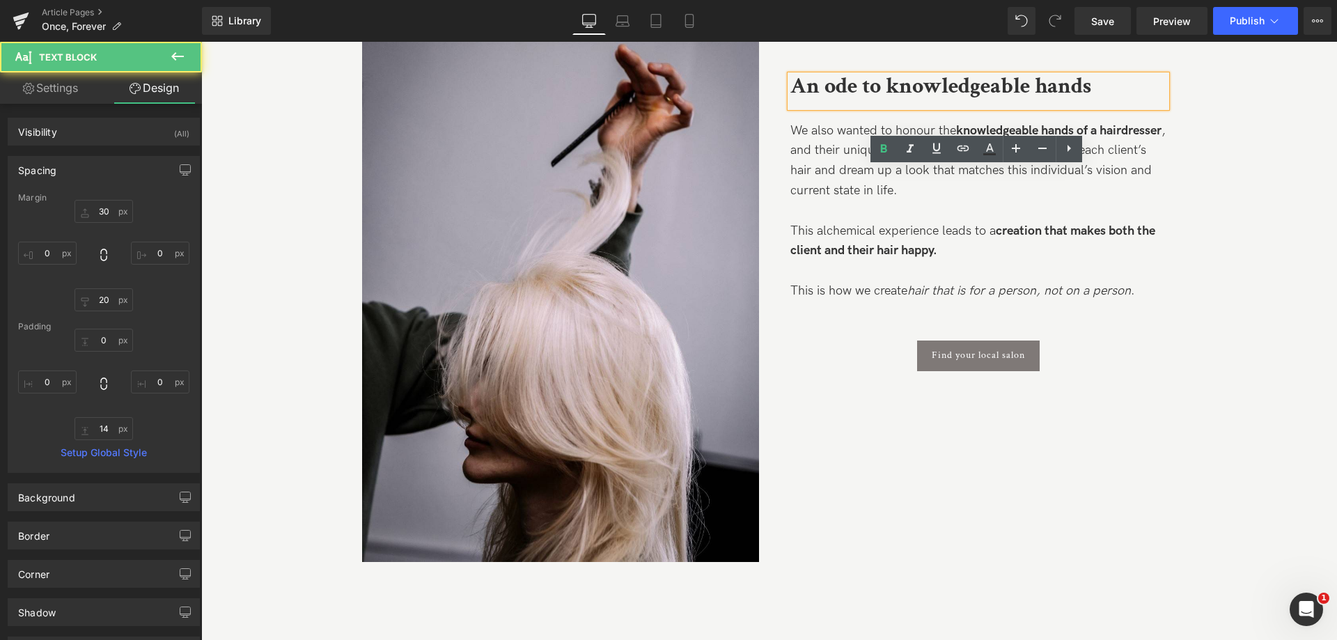
scroll to position [1114, 0]
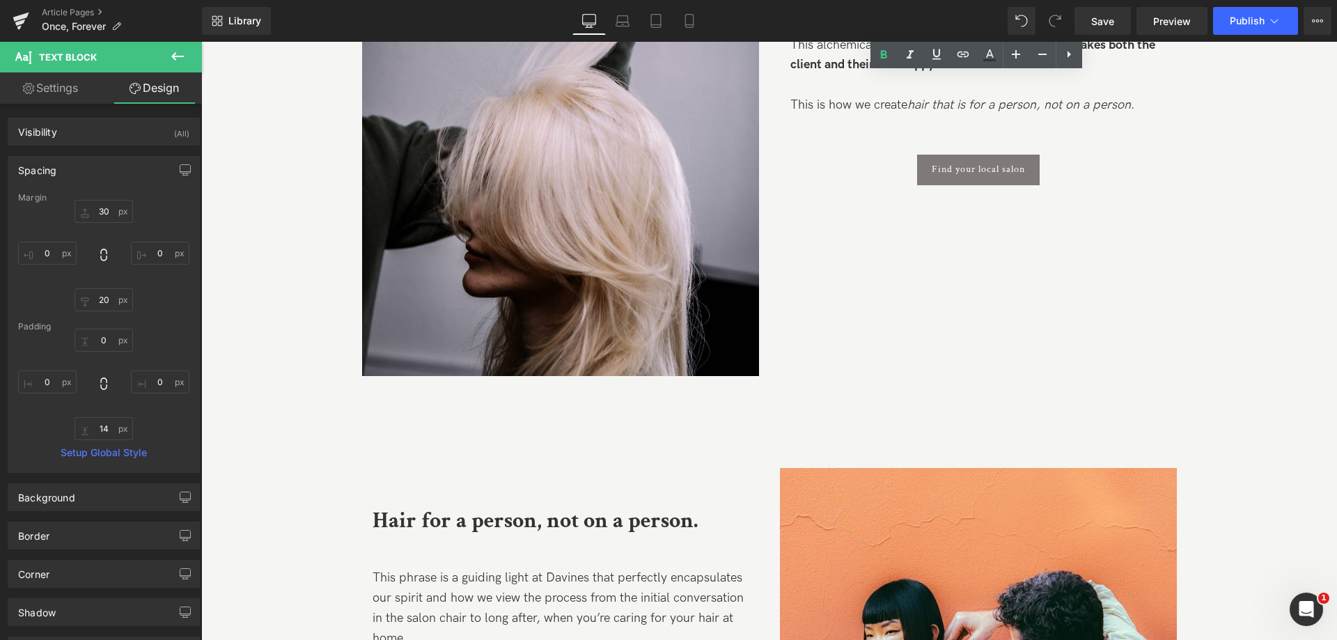
click at [1267, 324] on div "Image An ode to knowledgeable hands Text Block We also wanted to honour the kno…" at bounding box center [769, 102] width 1136 height 621
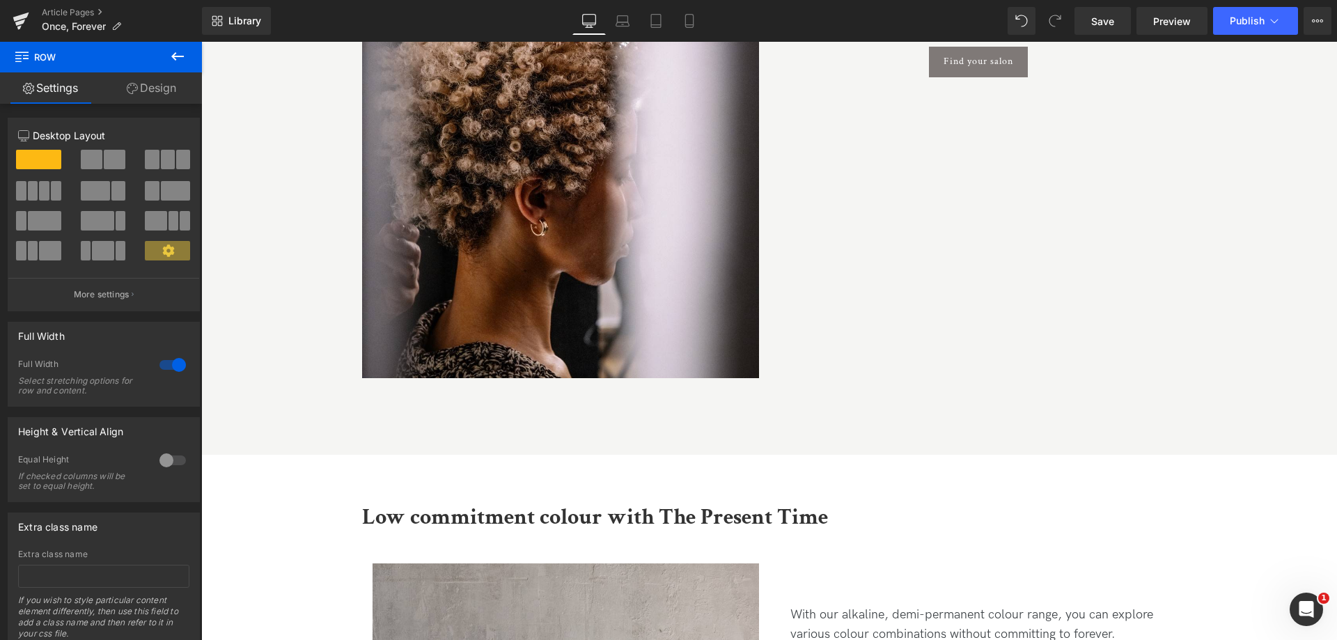
scroll to position [7173, 0]
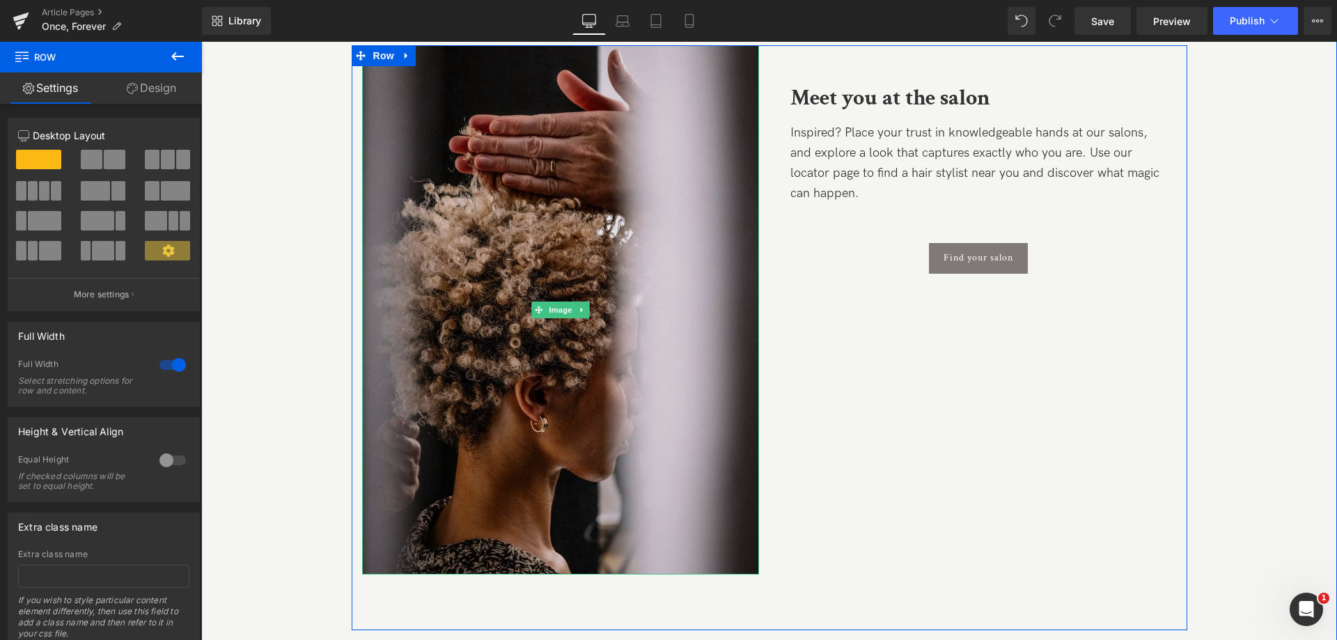
click at [585, 263] on img at bounding box center [560, 309] width 397 height 529
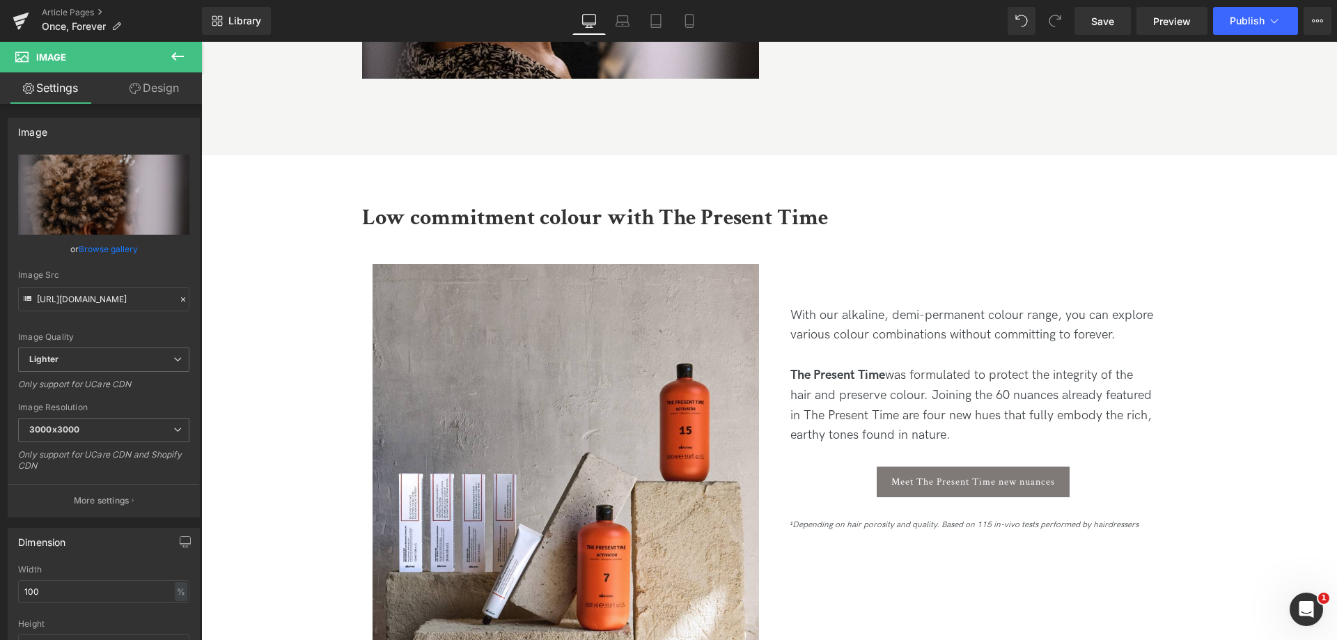
scroll to position [7382, 0]
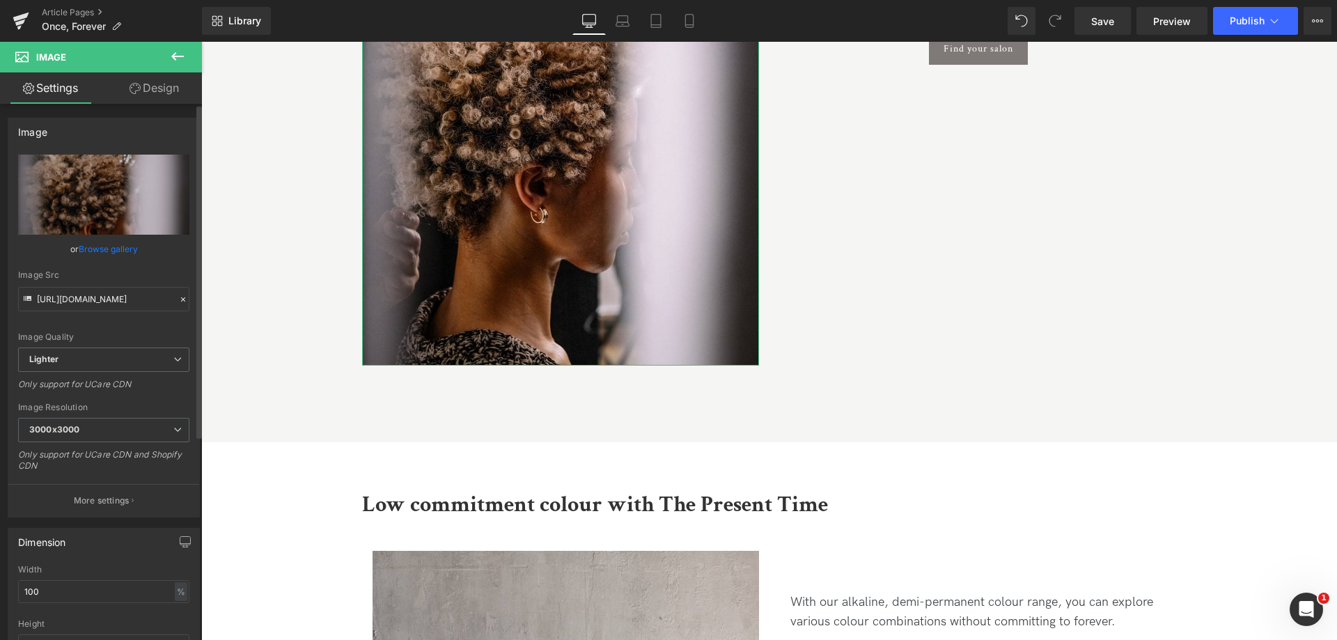
click at [97, 250] on link "Browse gallery" at bounding box center [108, 249] width 59 height 24
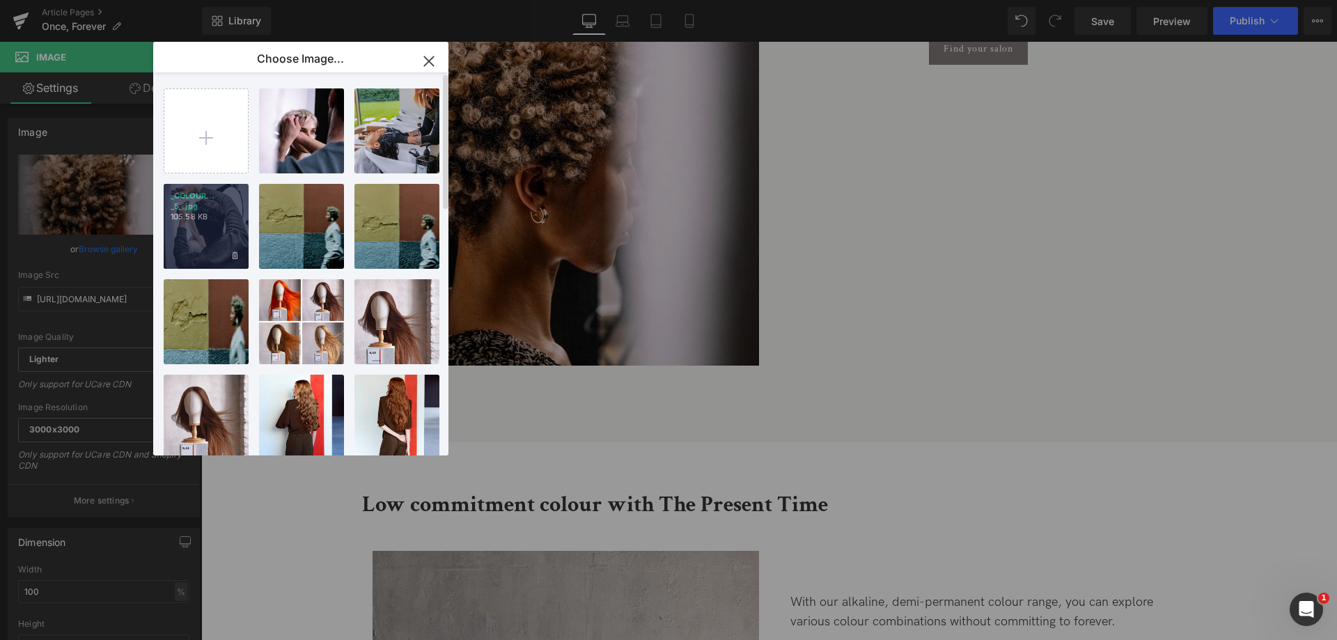
drag, startPoint x: 226, startPoint y: 210, endPoint x: 150, endPoint y: 163, distance: 89.5
click at [226, 210] on p "_COLOUR... _5_.jpg" at bounding box center [206, 201] width 71 height 21
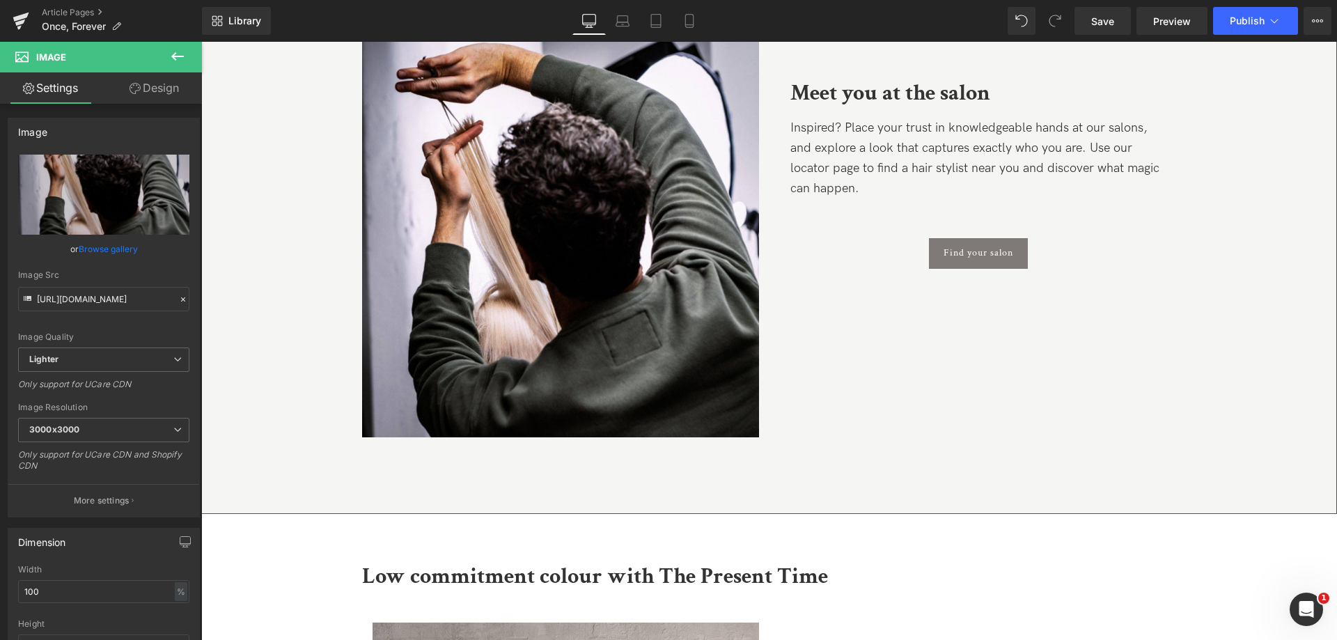
scroll to position [6964, 0]
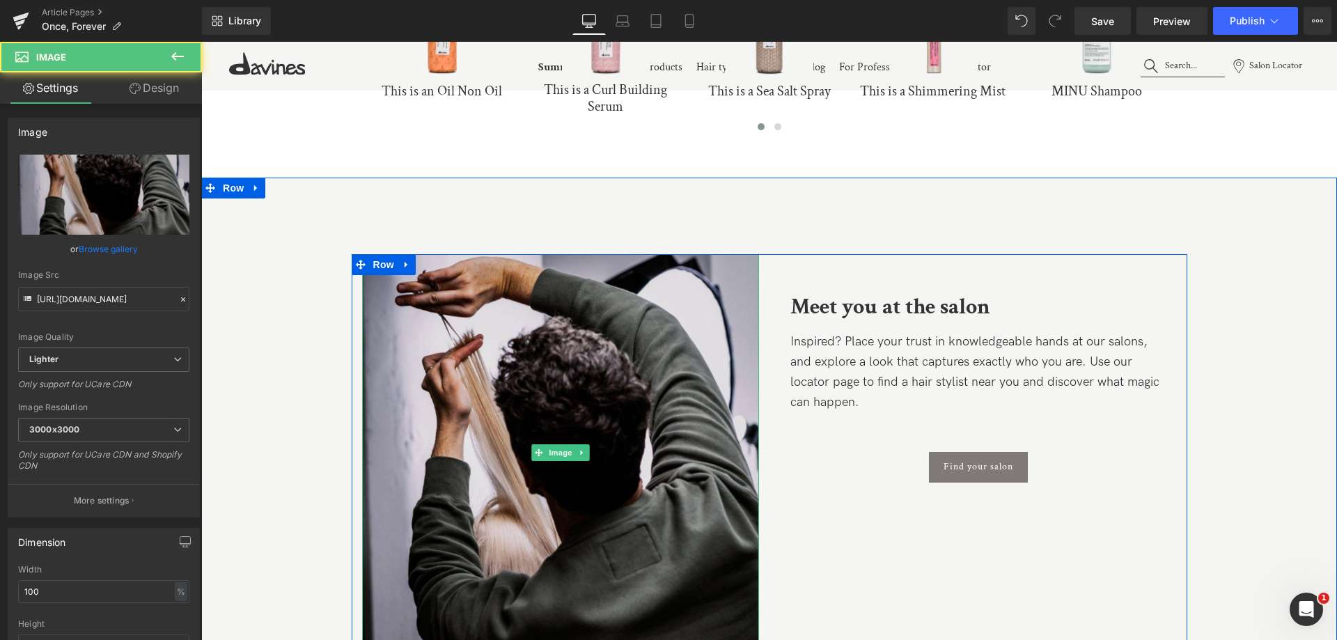
click at [644, 374] on img at bounding box center [560, 452] width 397 height 397
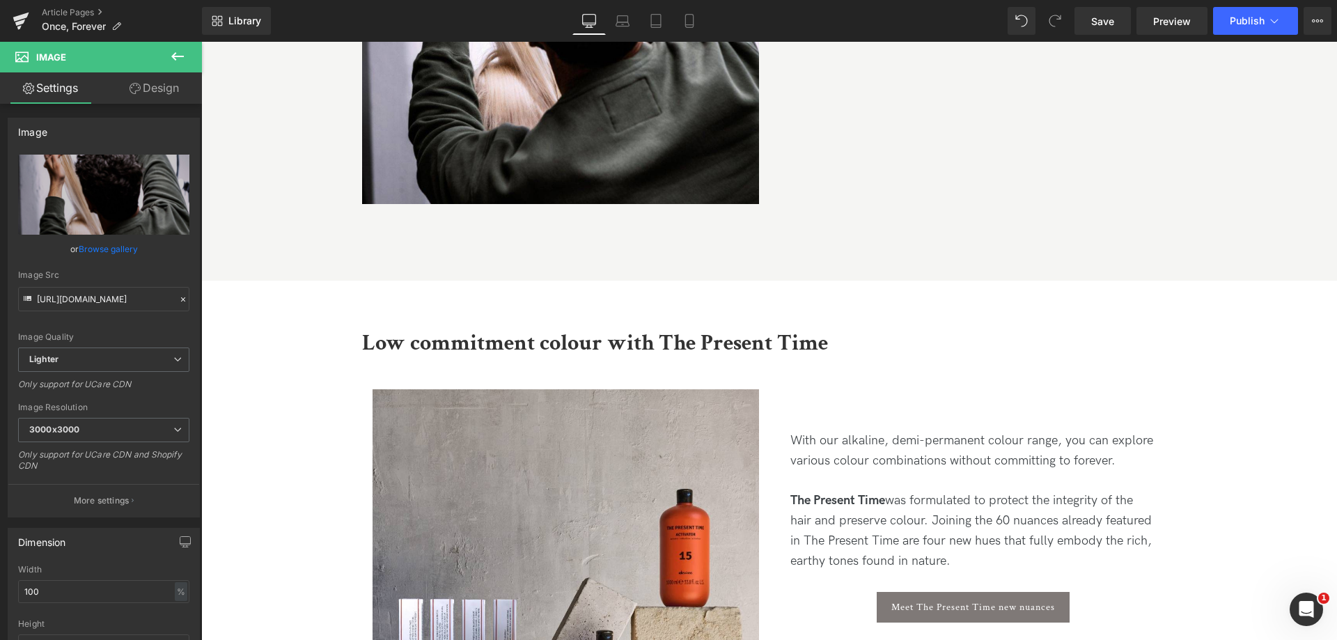
scroll to position [7660, 0]
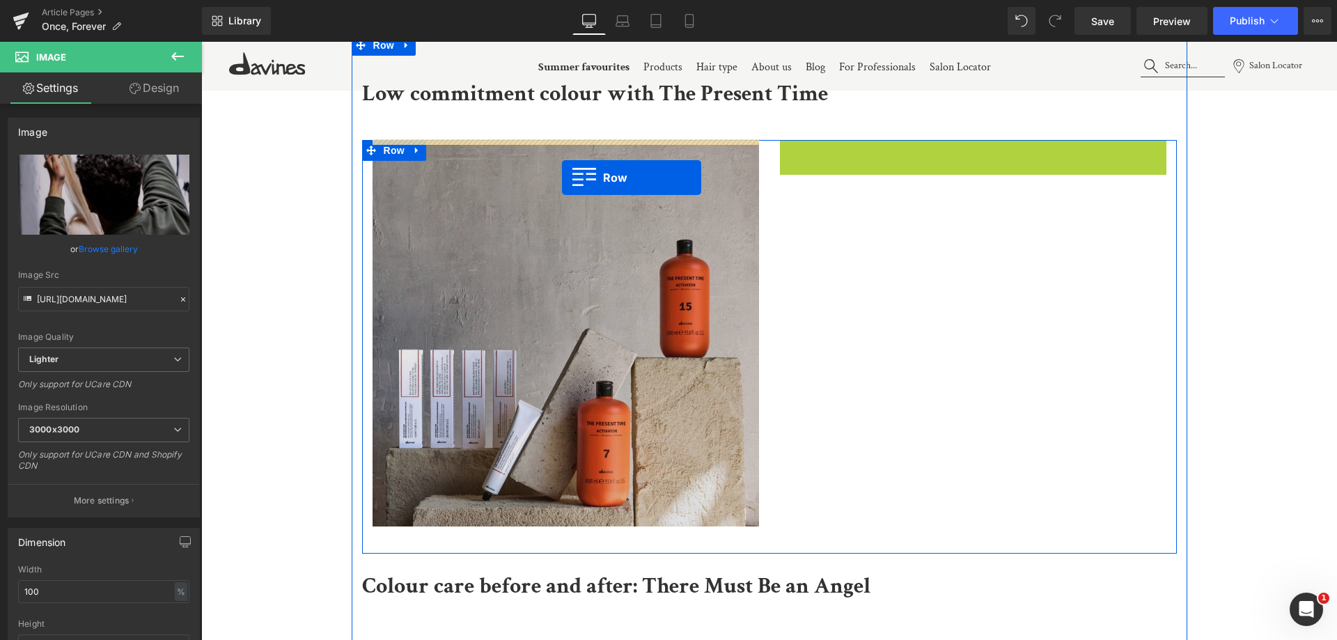
drag, startPoint x: 788, startPoint y: 151, endPoint x: 562, endPoint y: 178, distance: 227.9
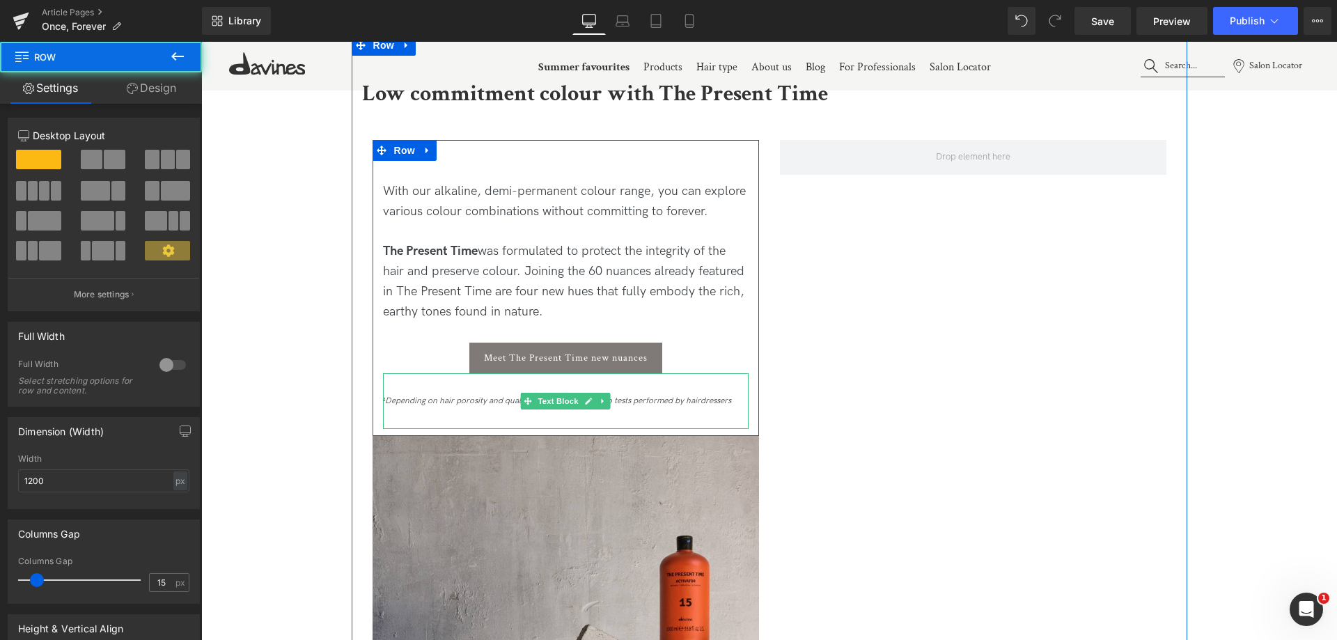
scroll to position [7939, 0]
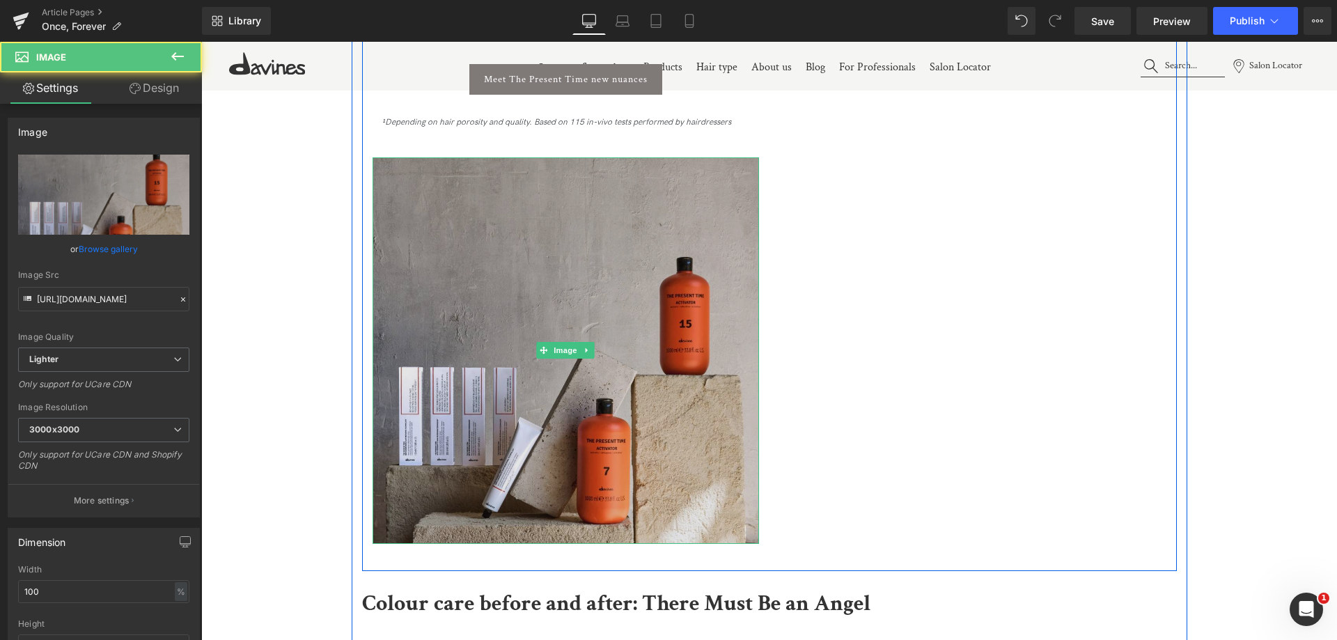
click at [607, 391] on img at bounding box center [566, 350] width 386 height 386
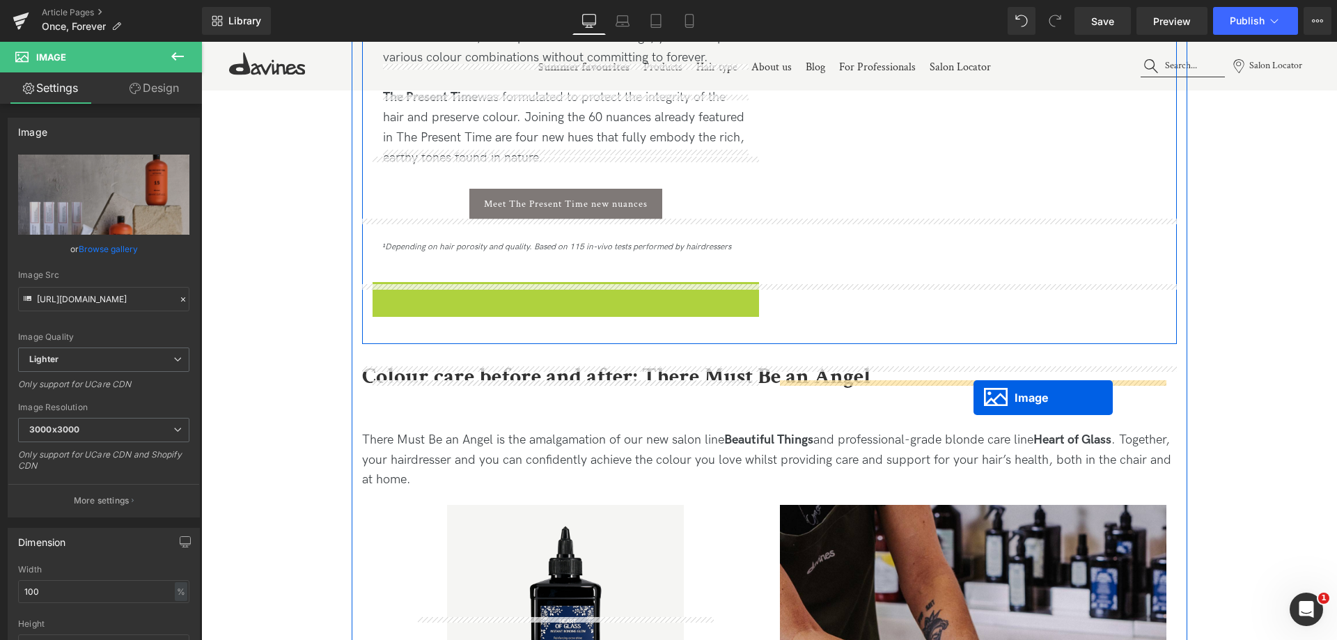
scroll to position [7591, 0]
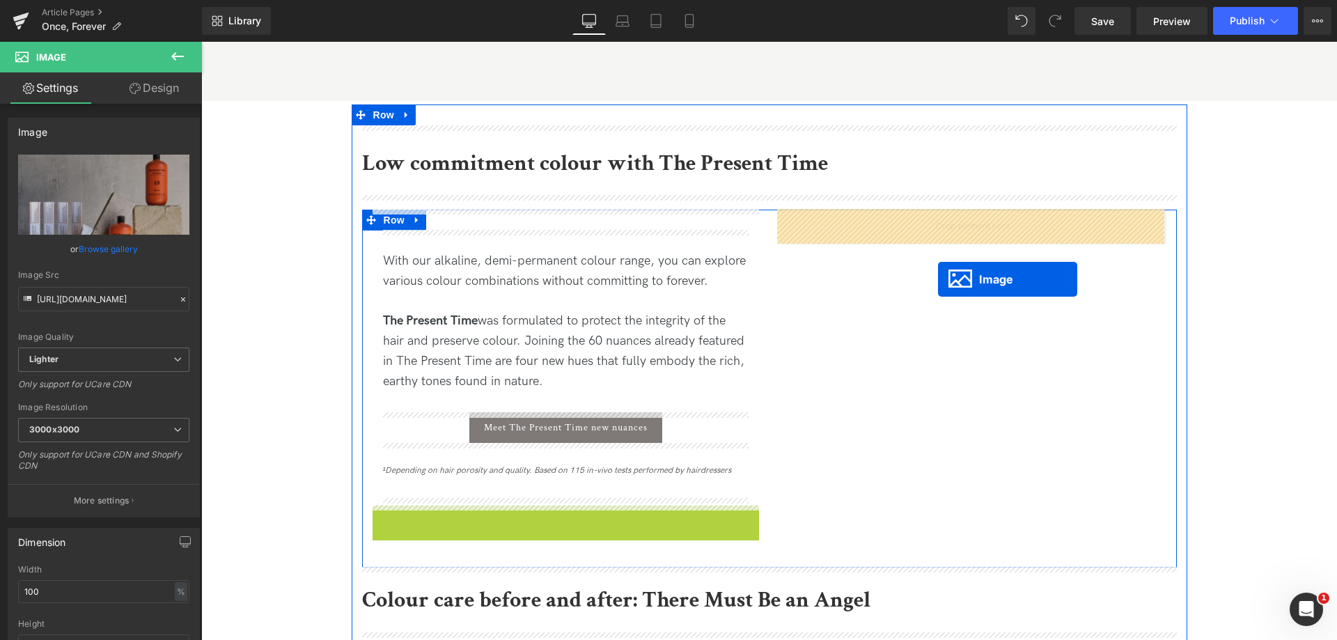
drag, startPoint x: 545, startPoint y: 354, endPoint x: 938, endPoint y: 279, distance: 400.5
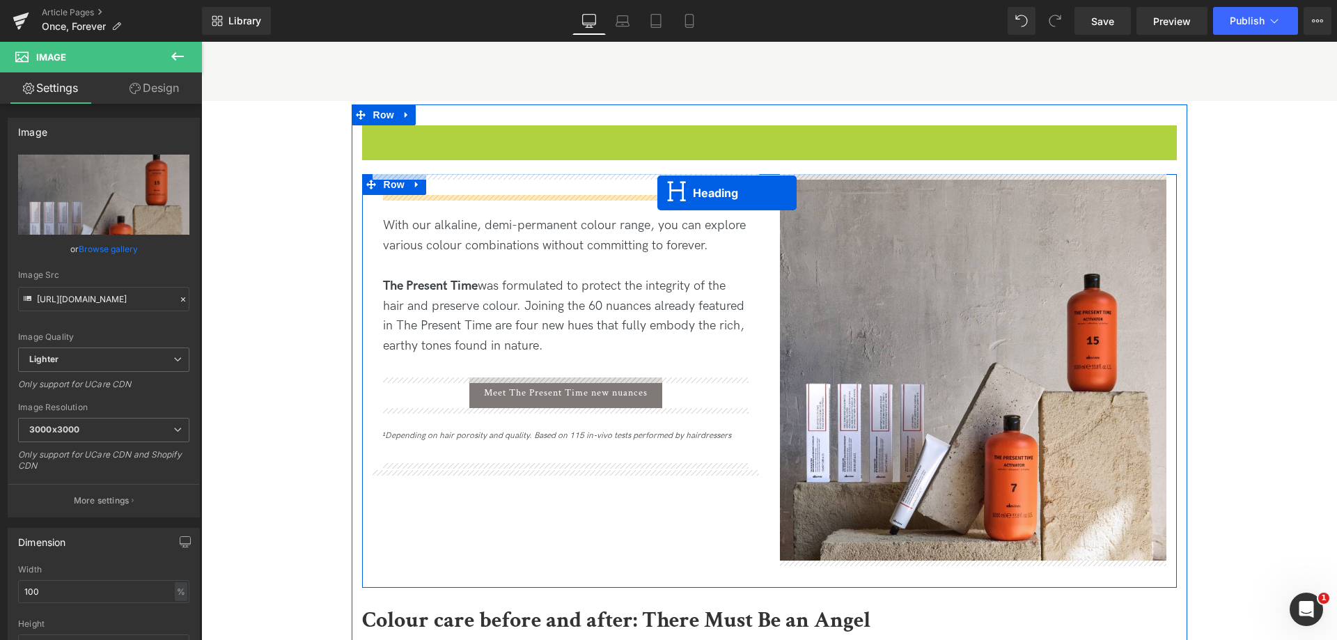
drag, startPoint x: 737, startPoint y: 164, endPoint x: 657, endPoint y: 193, distance: 84.6
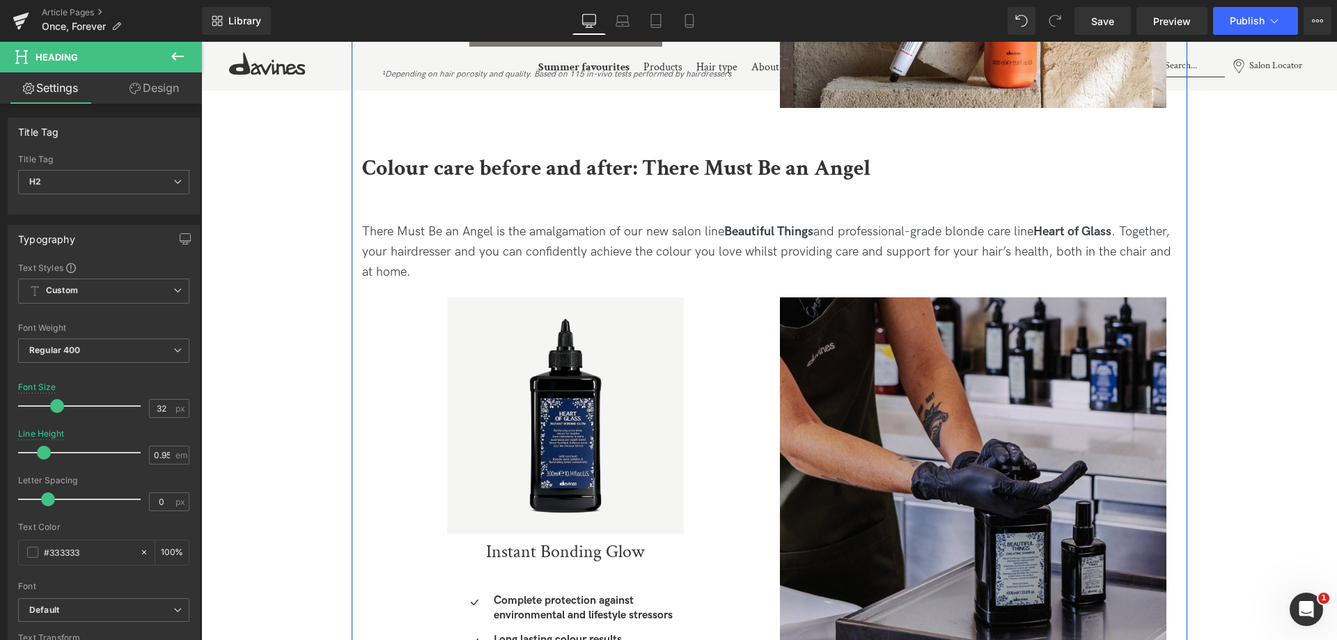
scroll to position [8148, 0]
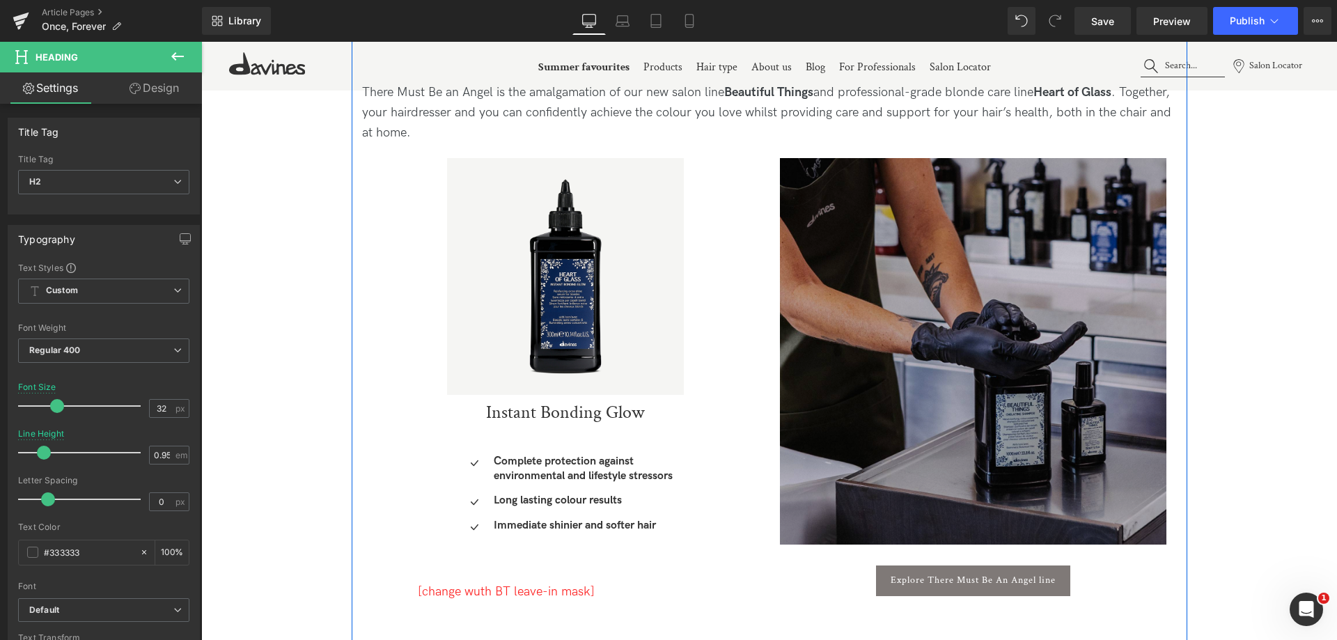
click at [914, 198] on img at bounding box center [973, 351] width 386 height 386
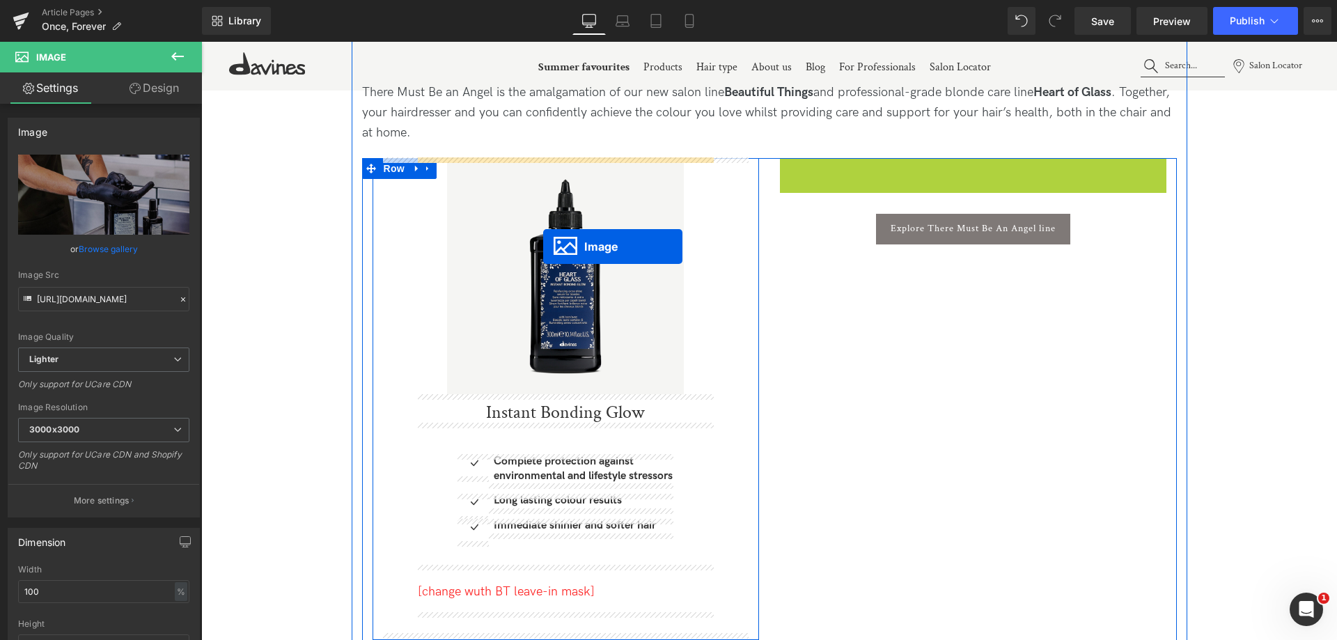
drag, startPoint x: 942, startPoint y: 350, endPoint x: 538, endPoint y: 237, distance: 420.0
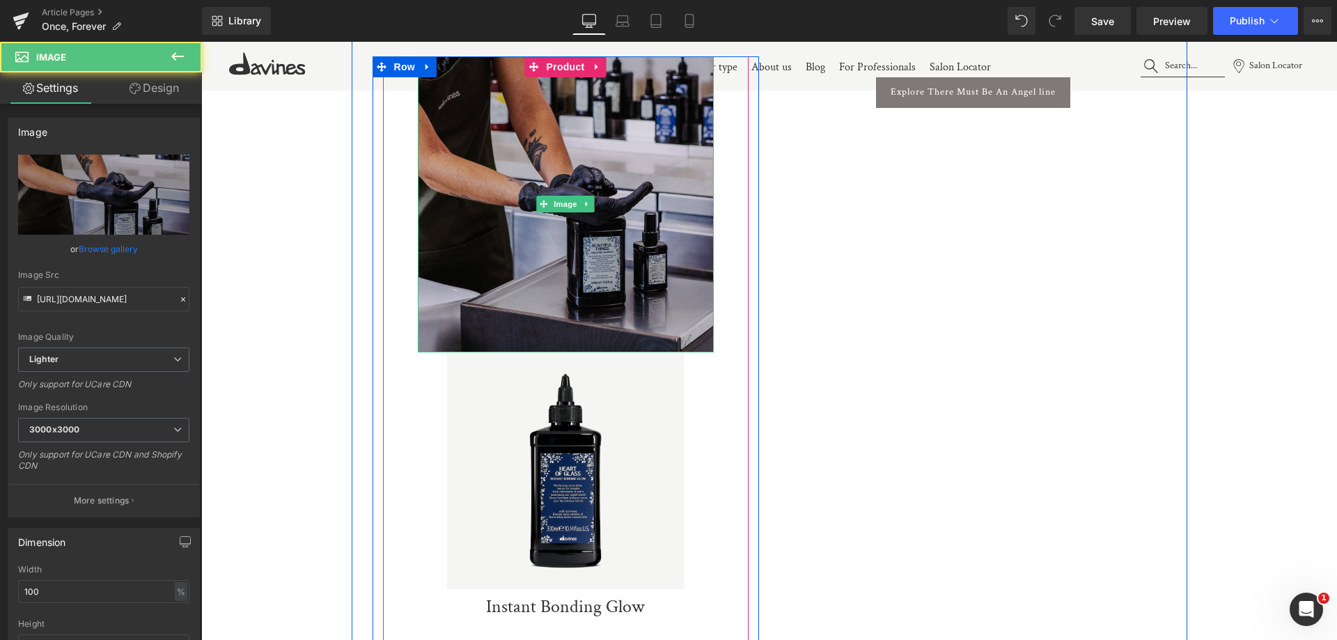
scroll to position [8357, 0]
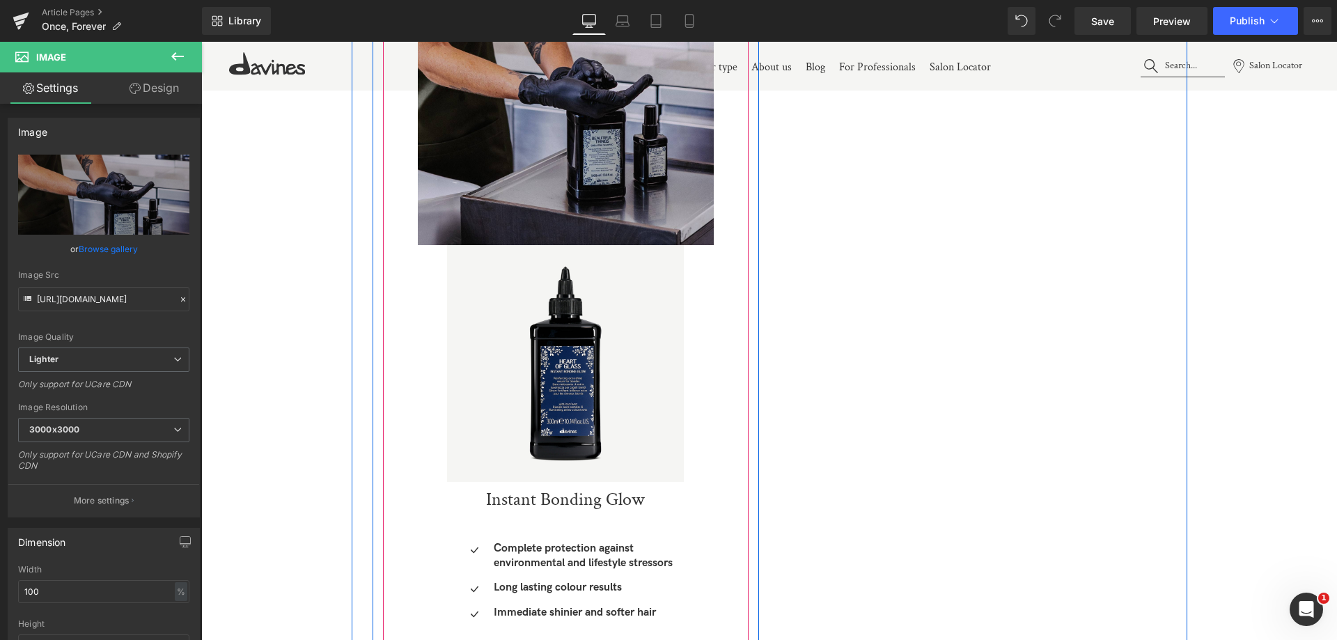
click at [581, 376] on img at bounding box center [565, 363] width 237 height 237
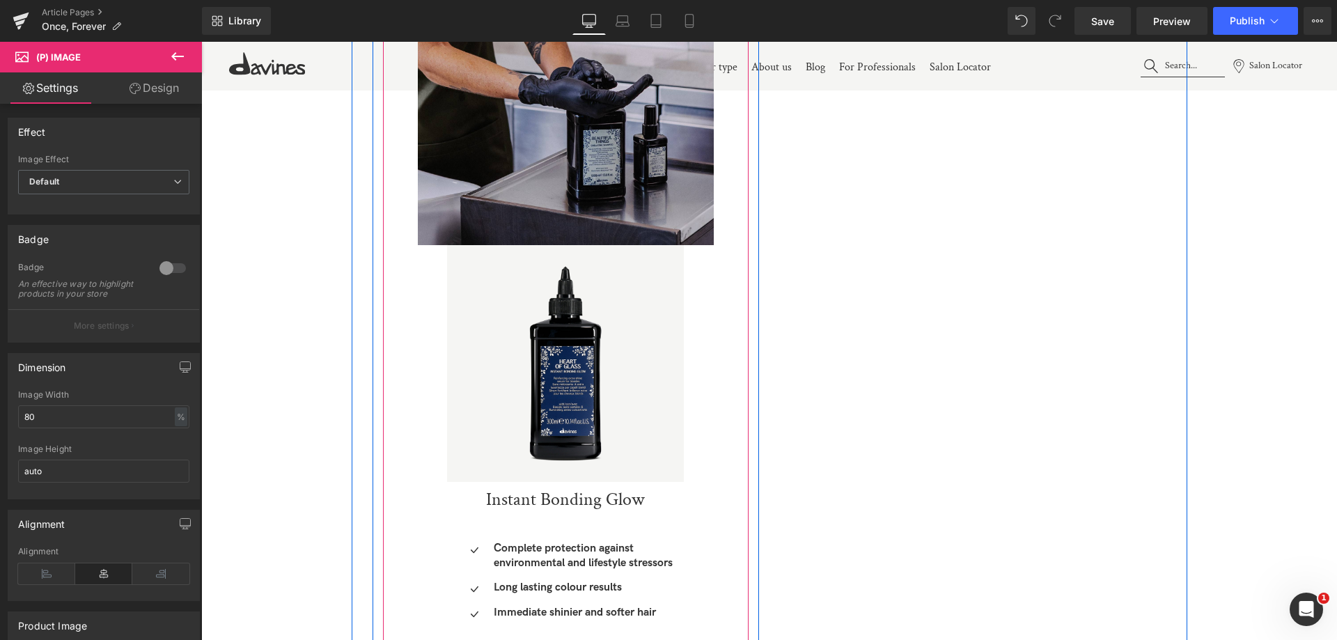
click at [410, 288] on div "Image Sale Off (P) Image Instant Bonding Glow (P) Title Icon Complete protectio…" at bounding box center [566, 334] width 366 height 771
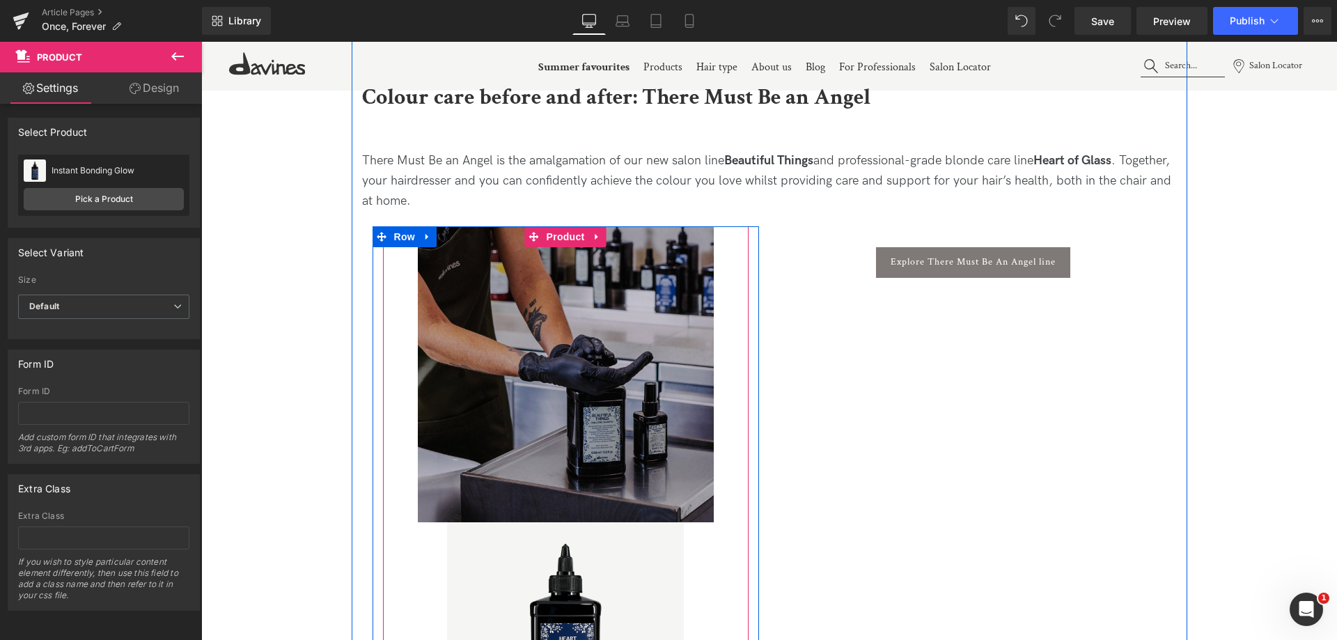
scroll to position [8008, 0]
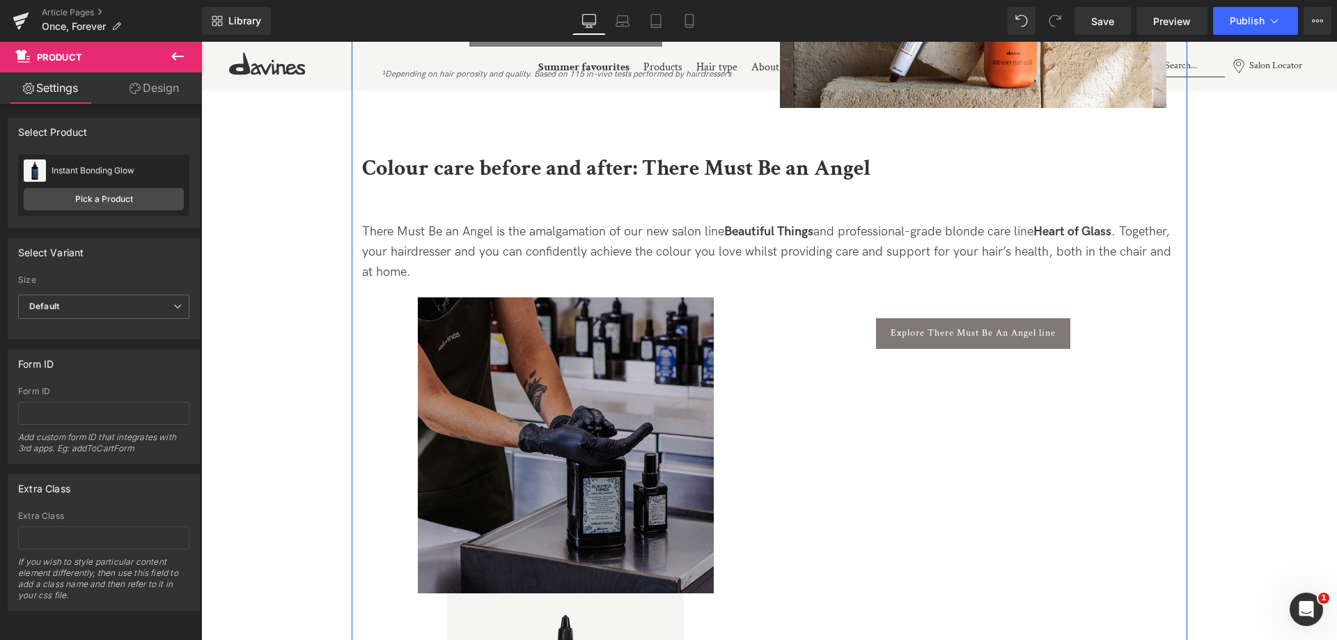
click at [552, 358] on img at bounding box center [566, 445] width 296 height 296
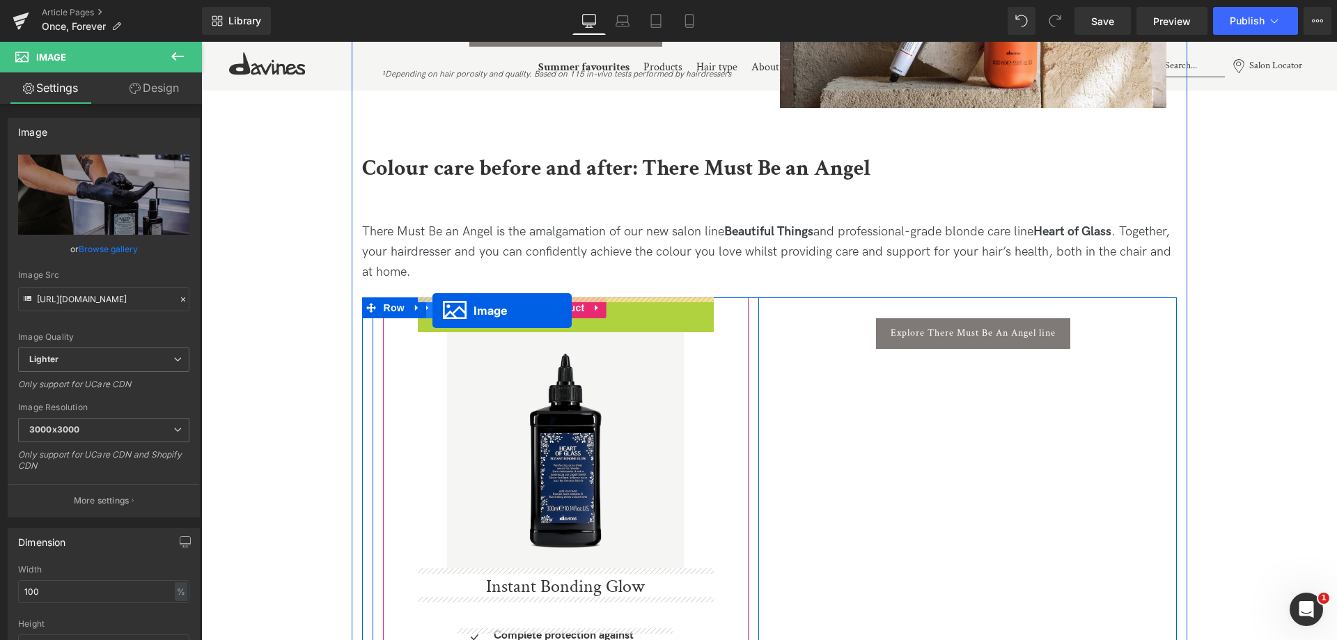
drag, startPoint x: 541, startPoint y: 442, endPoint x: 432, endPoint y: 311, distance: 170.7
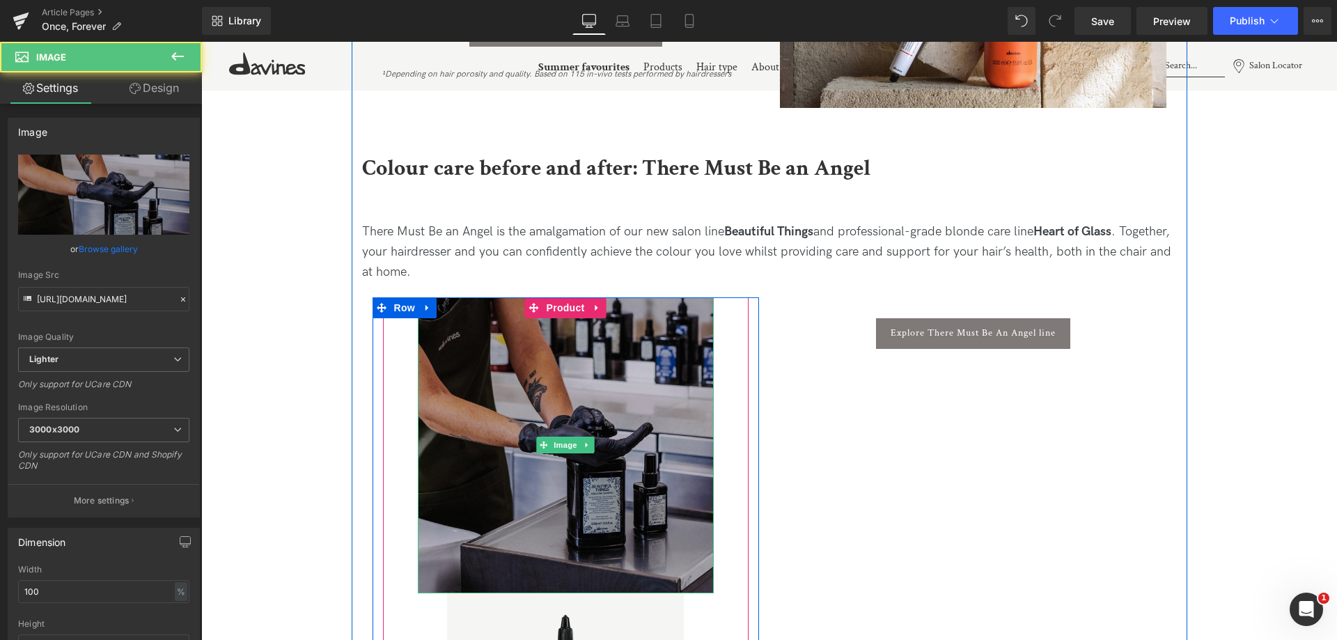
click at [556, 425] on img at bounding box center [566, 445] width 296 height 296
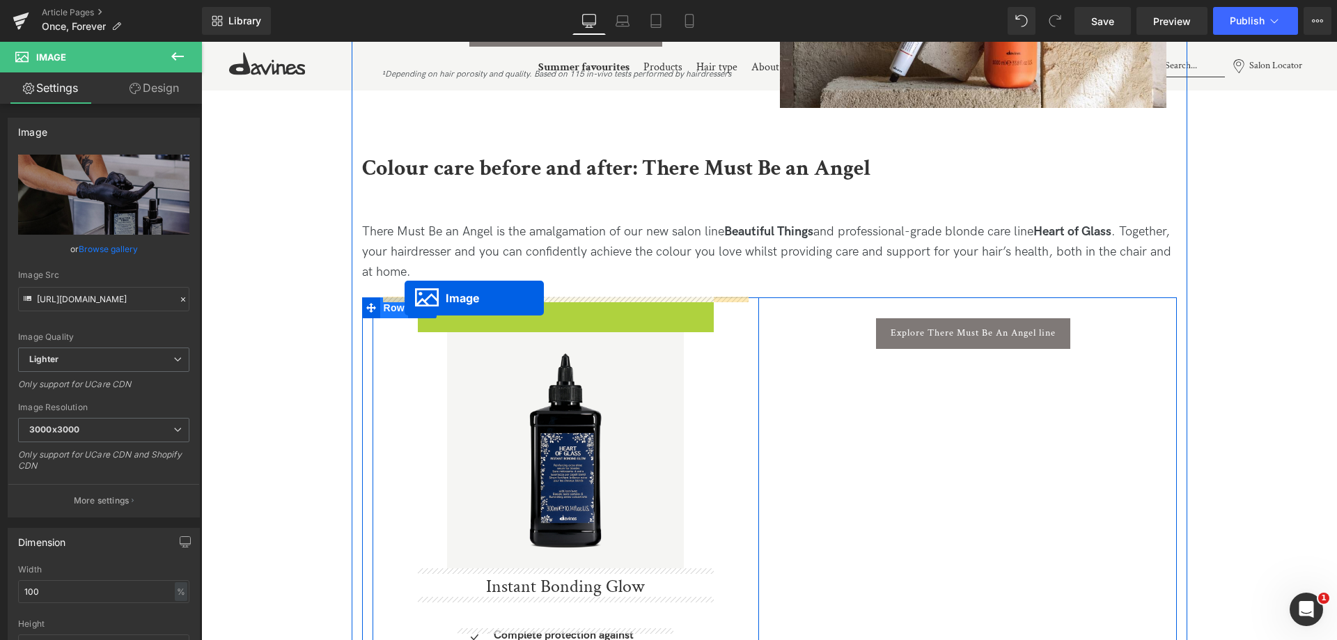
drag, startPoint x: 544, startPoint y: 442, endPoint x: 405, endPoint y: 298, distance: 200.4
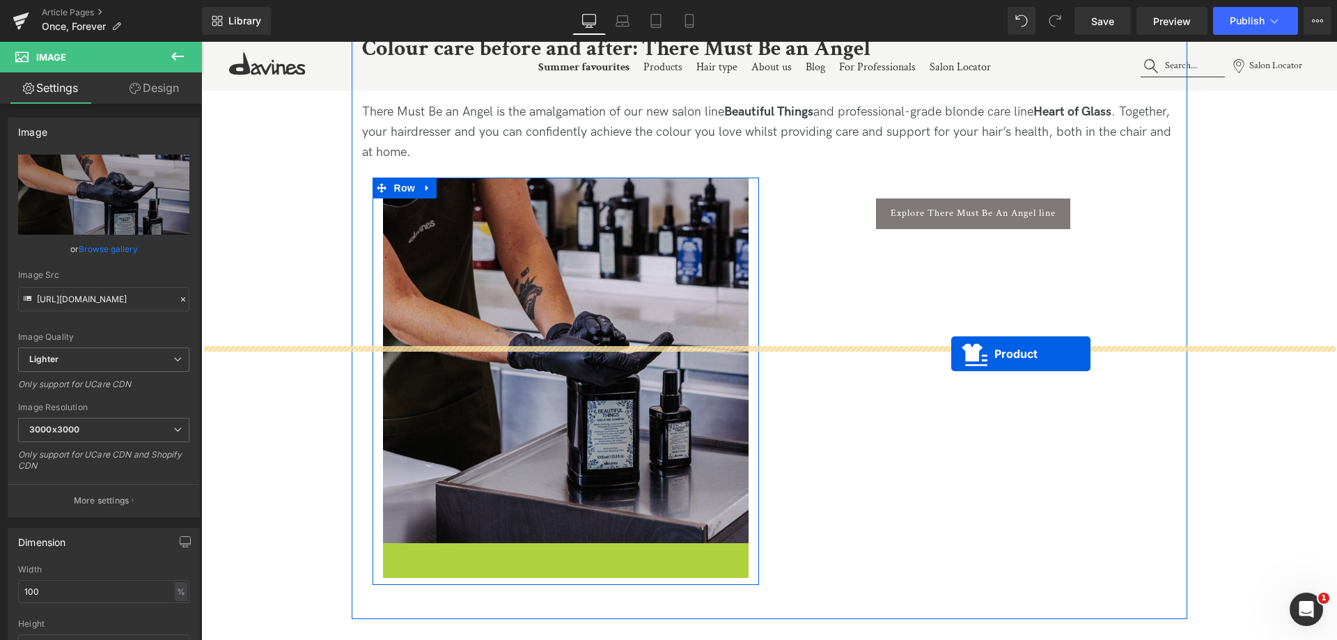
scroll to position [8078, 0]
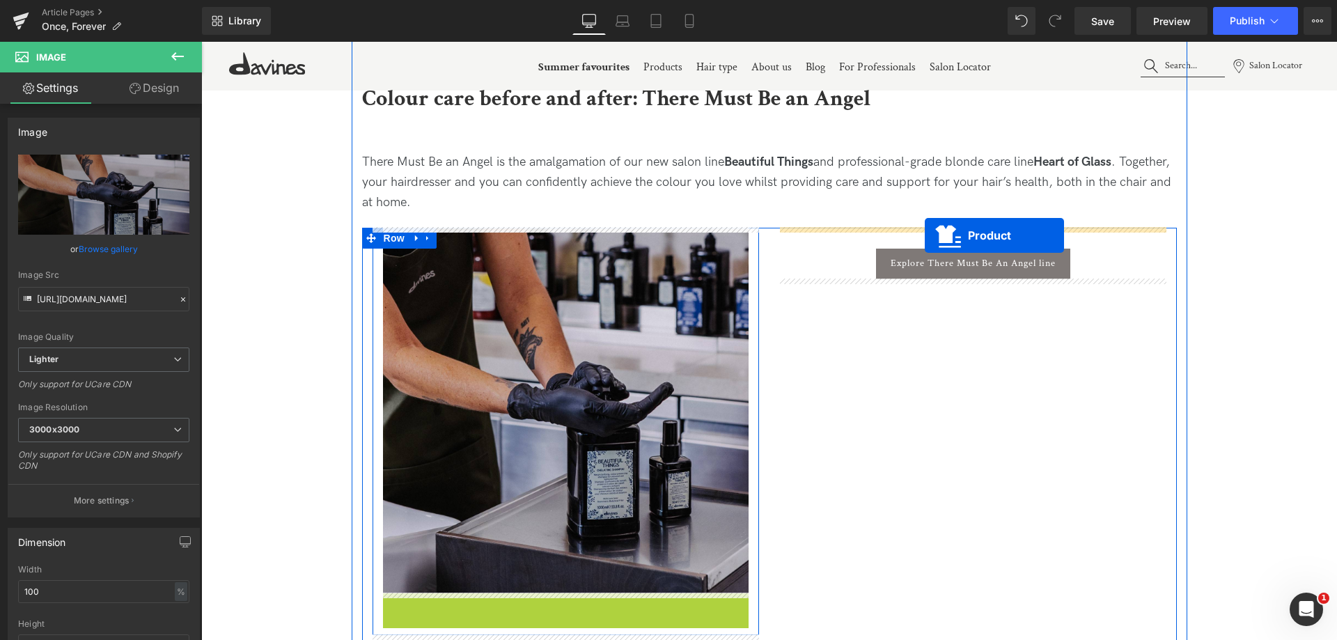
drag, startPoint x: 529, startPoint y: 253, endPoint x: 925, endPoint y: 235, distance: 396.0
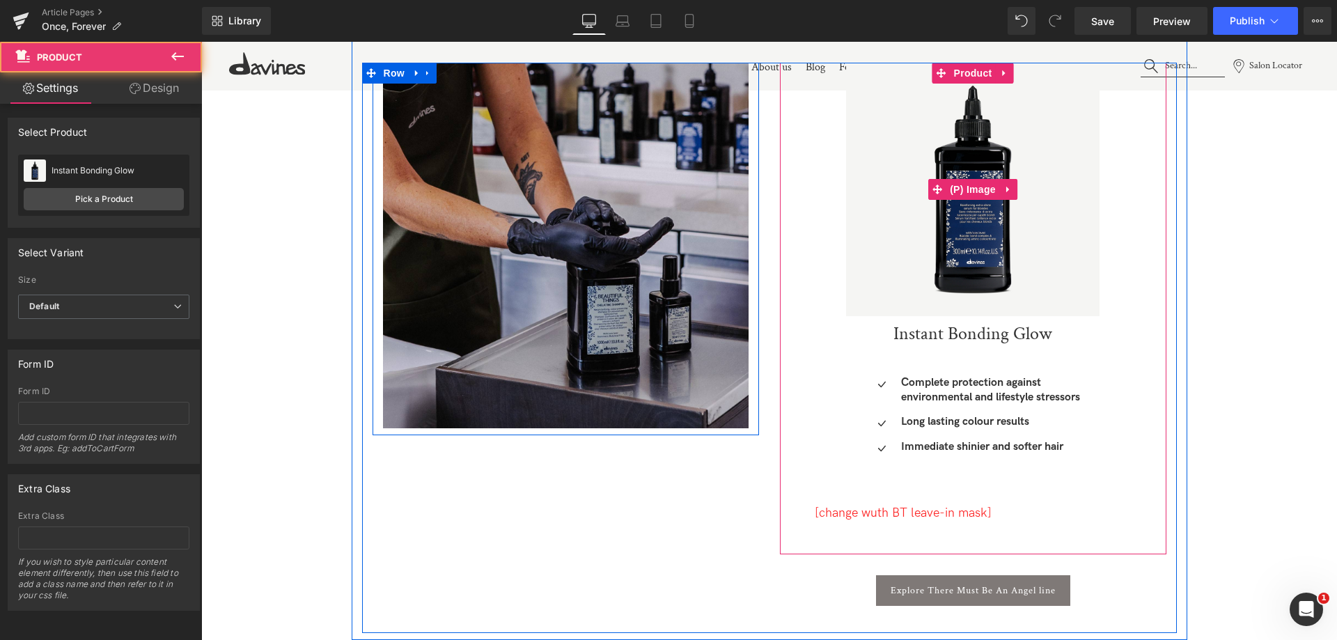
scroll to position [8426, 0]
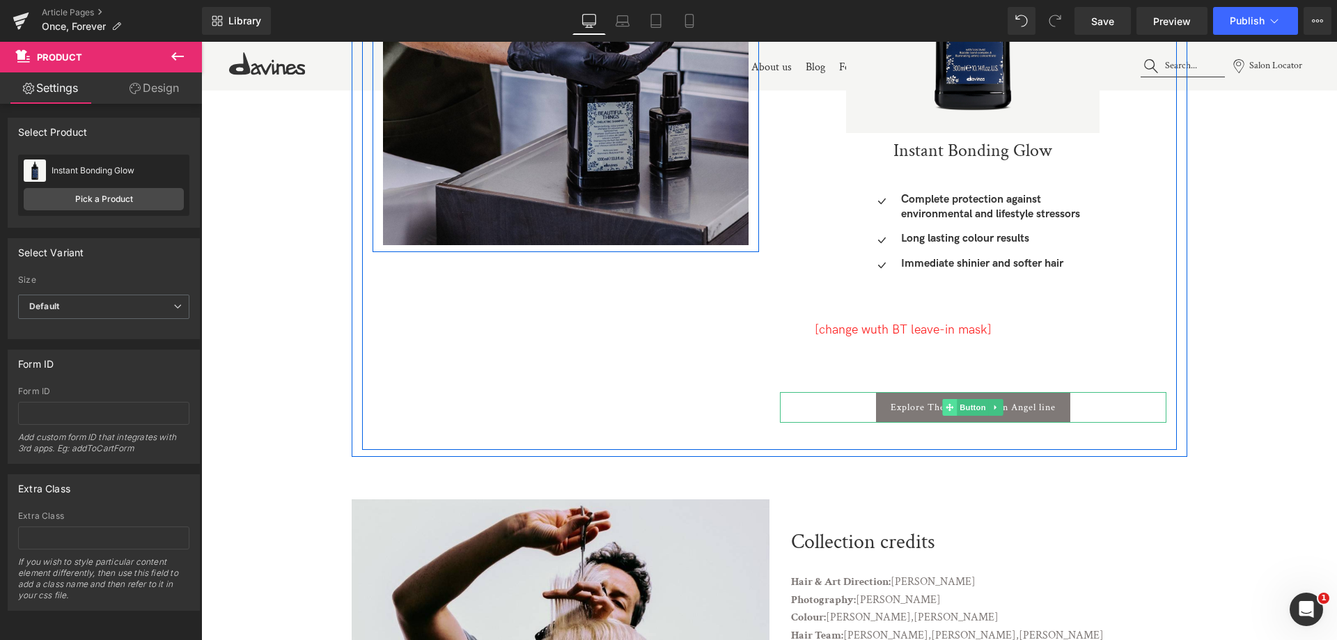
click at [949, 409] on icon at bounding box center [950, 407] width 8 height 8
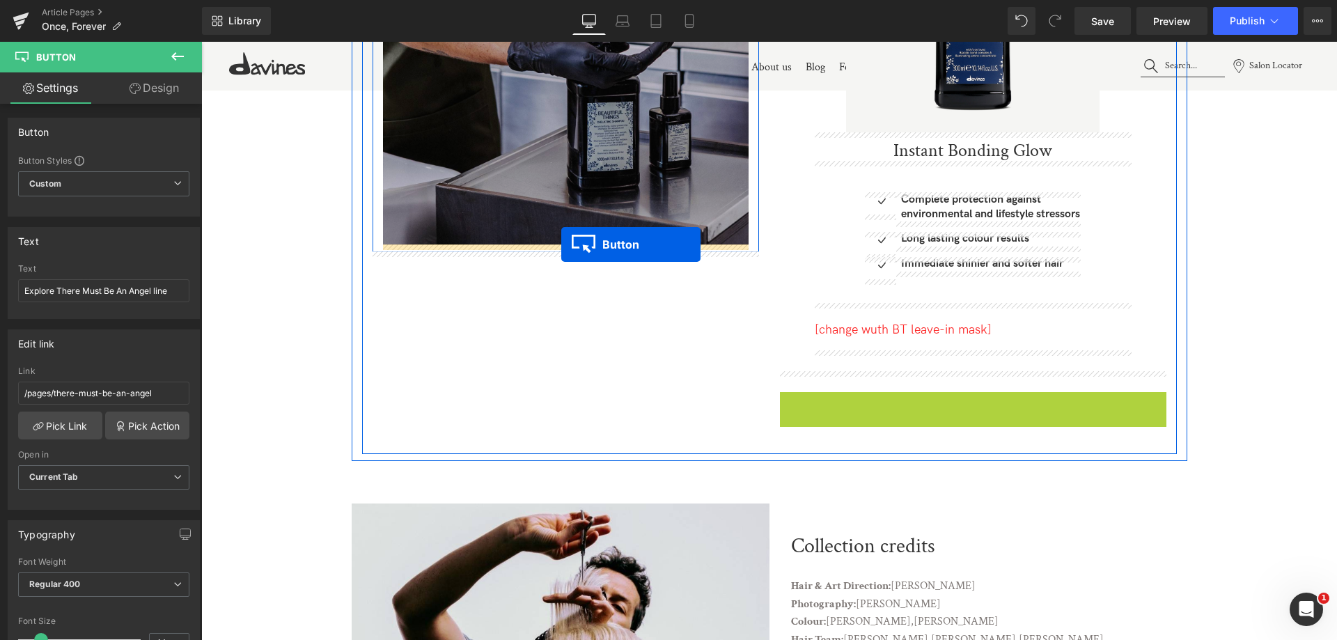
drag, startPoint x: 948, startPoint y: 408, endPoint x: 561, endPoint y: 244, distance: 420.4
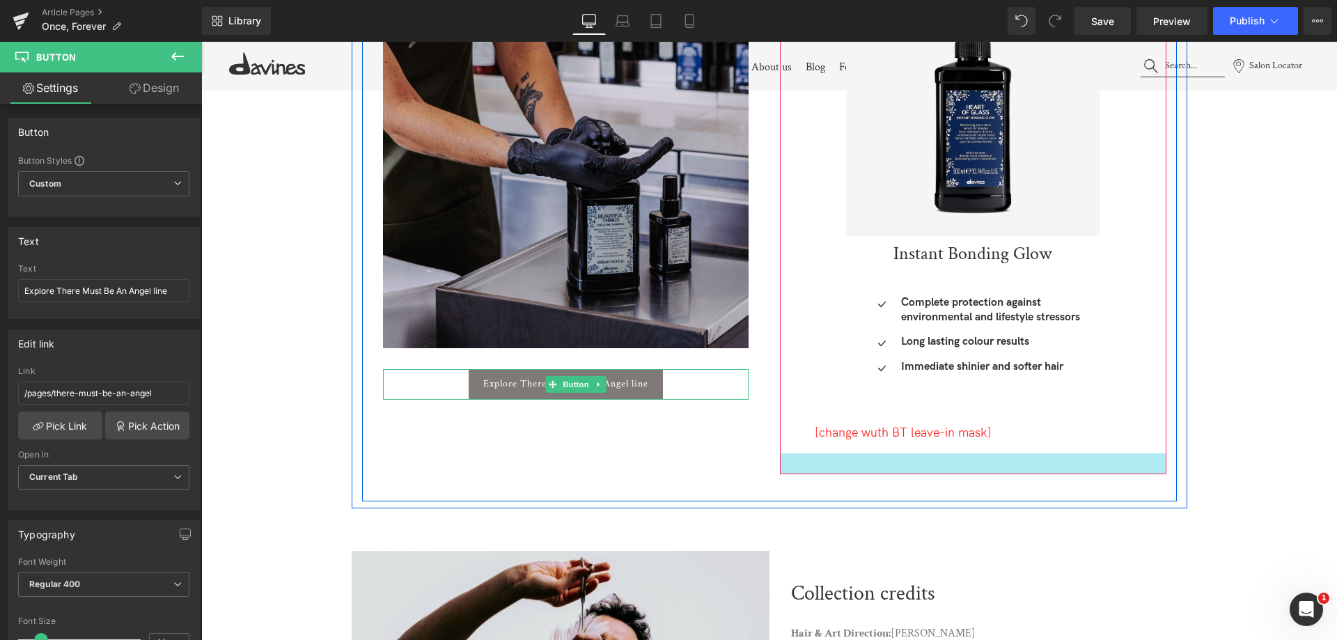
scroll to position [8148, 0]
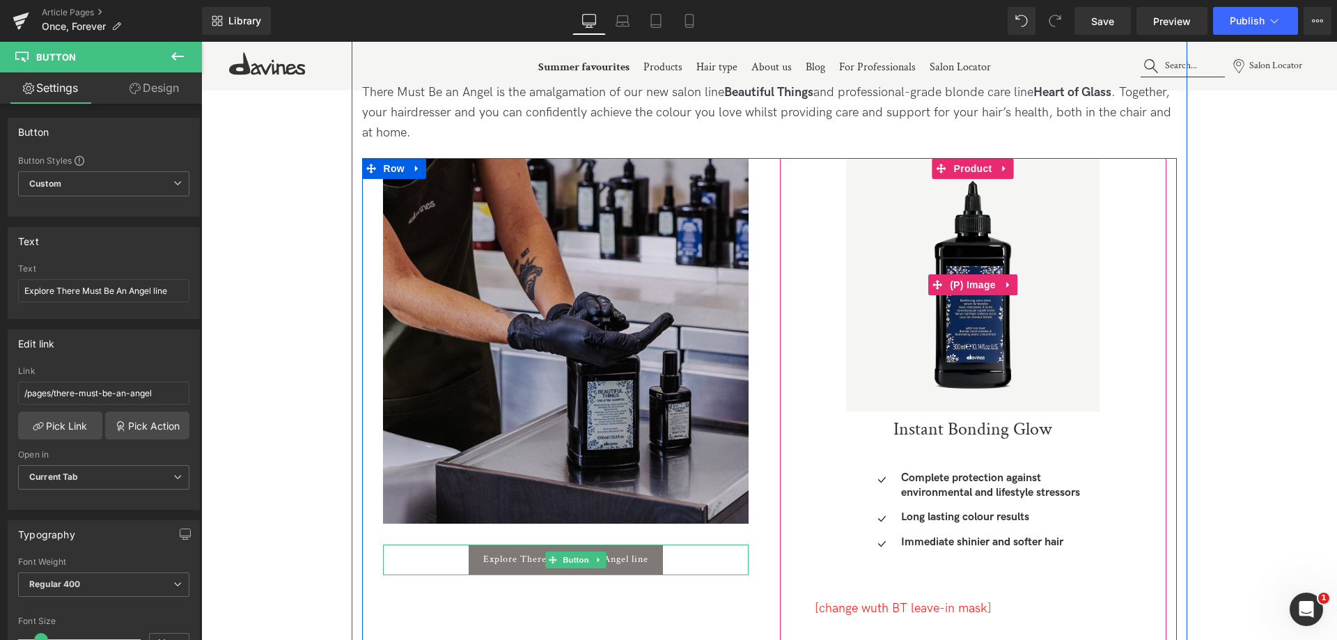
click at [827, 233] on div "Sale Off" at bounding box center [973, 284] width 317 height 253
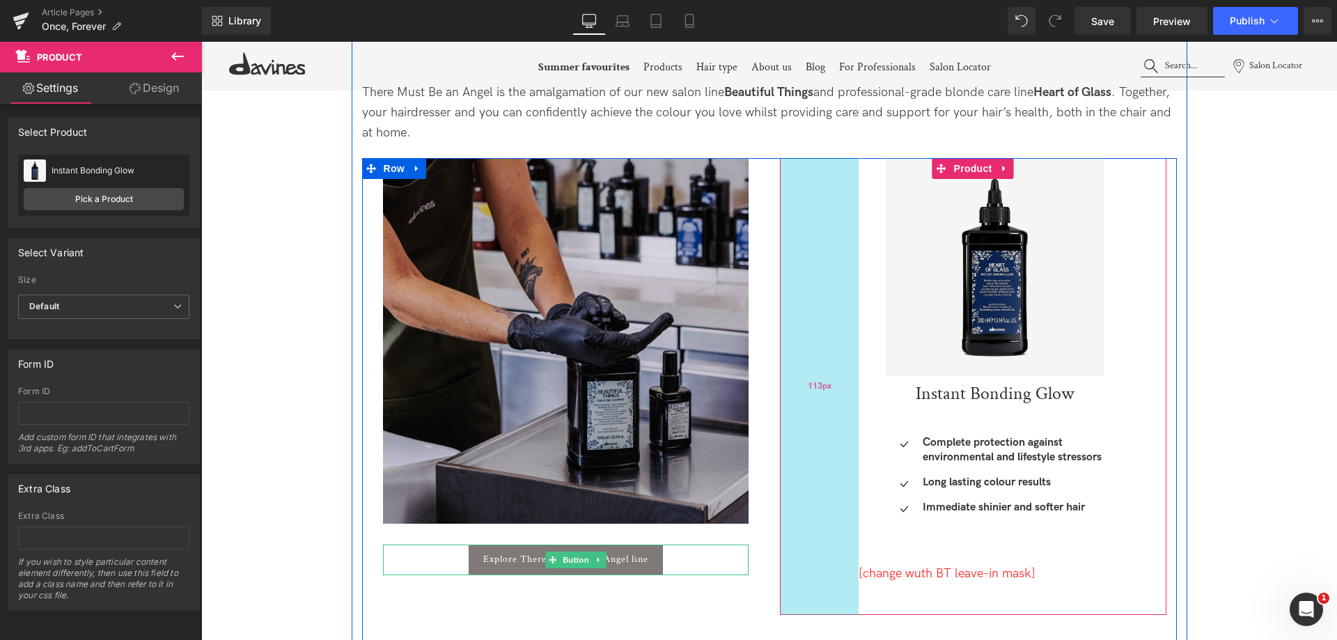
drag, startPoint x: 837, startPoint y: 229, endPoint x: 854, endPoint y: 226, distance: 17.6
click at [854, 226] on div "113px" at bounding box center [819, 386] width 79 height 457
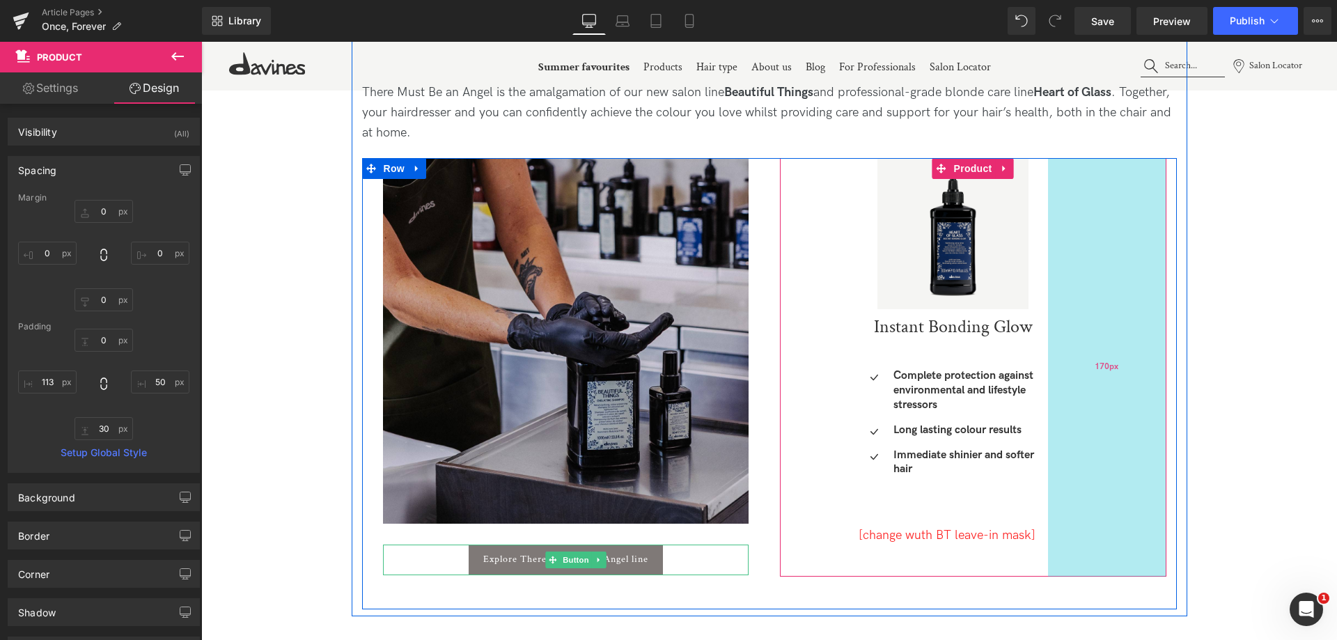
drag, startPoint x: 1153, startPoint y: 281, endPoint x: 1069, endPoint y: 271, distance: 84.2
click at [1069, 271] on div "170px" at bounding box center [1107, 367] width 118 height 419
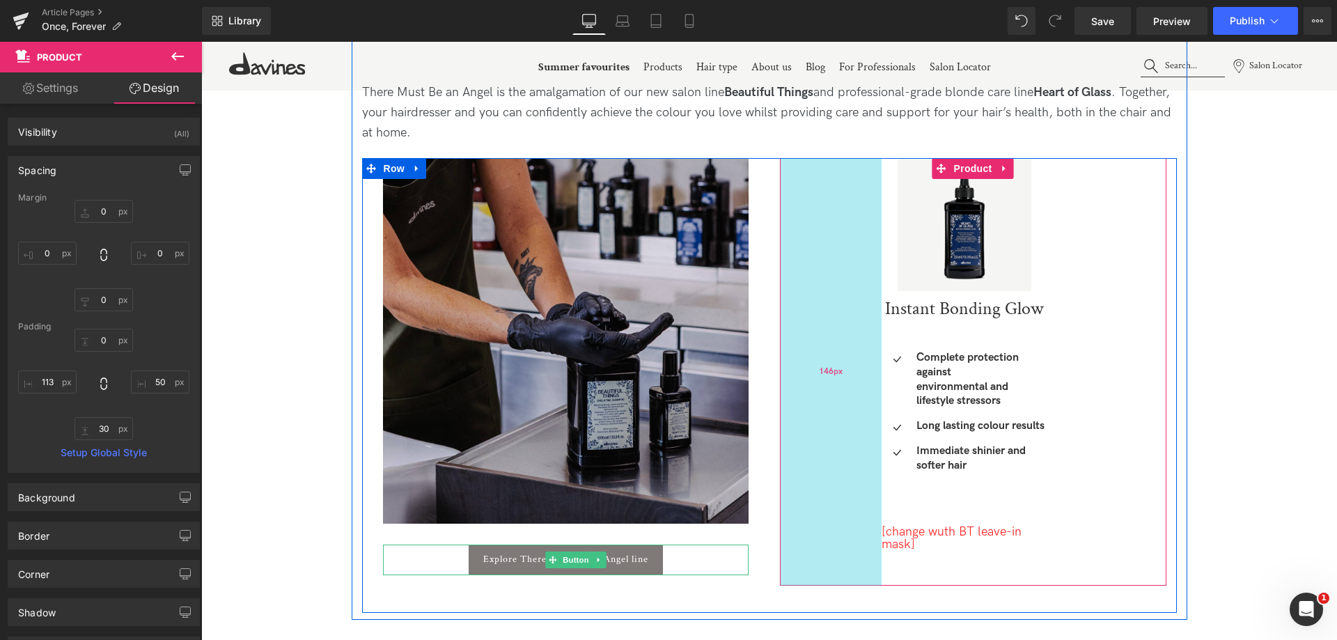
drag, startPoint x: 850, startPoint y: 274, endPoint x: 873, endPoint y: 270, distance: 23.4
click at [873, 270] on div "146px" at bounding box center [831, 372] width 102 height 428
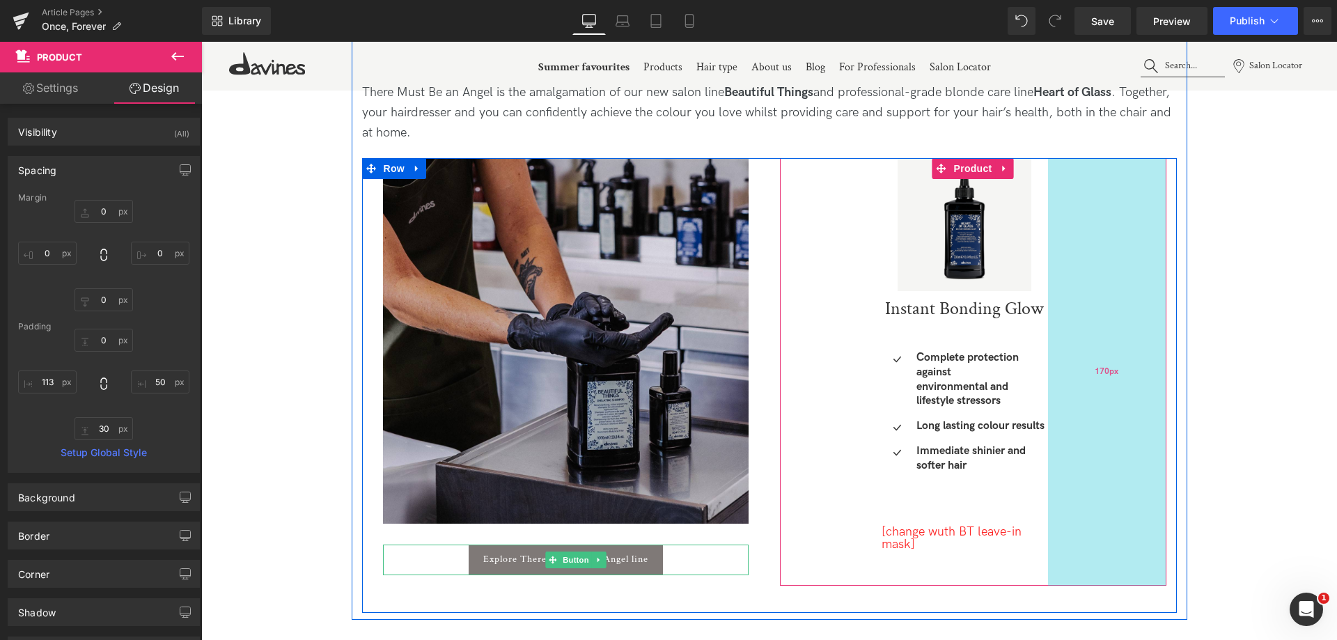
click at [1067, 274] on div "170px" at bounding box center [1107, 372] width 118 height 428
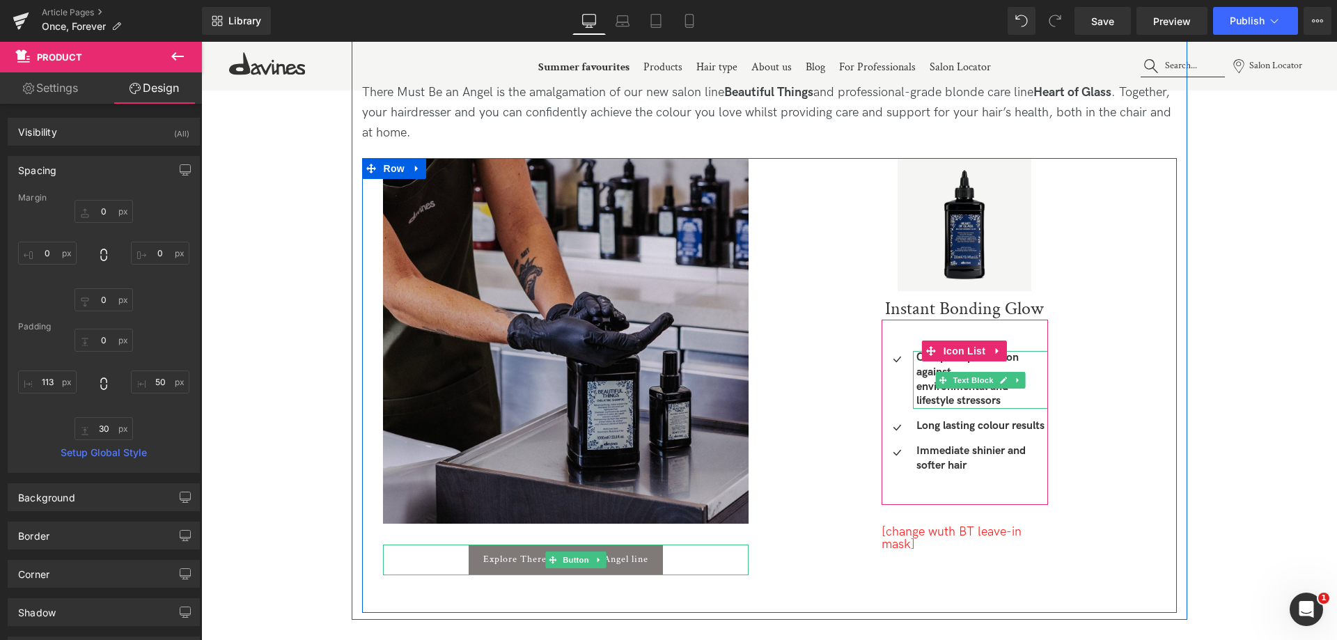
click at [1028, 399] on p "environmental and lifestyle stressors" at bounding box center [982, 394] width 132 height 29
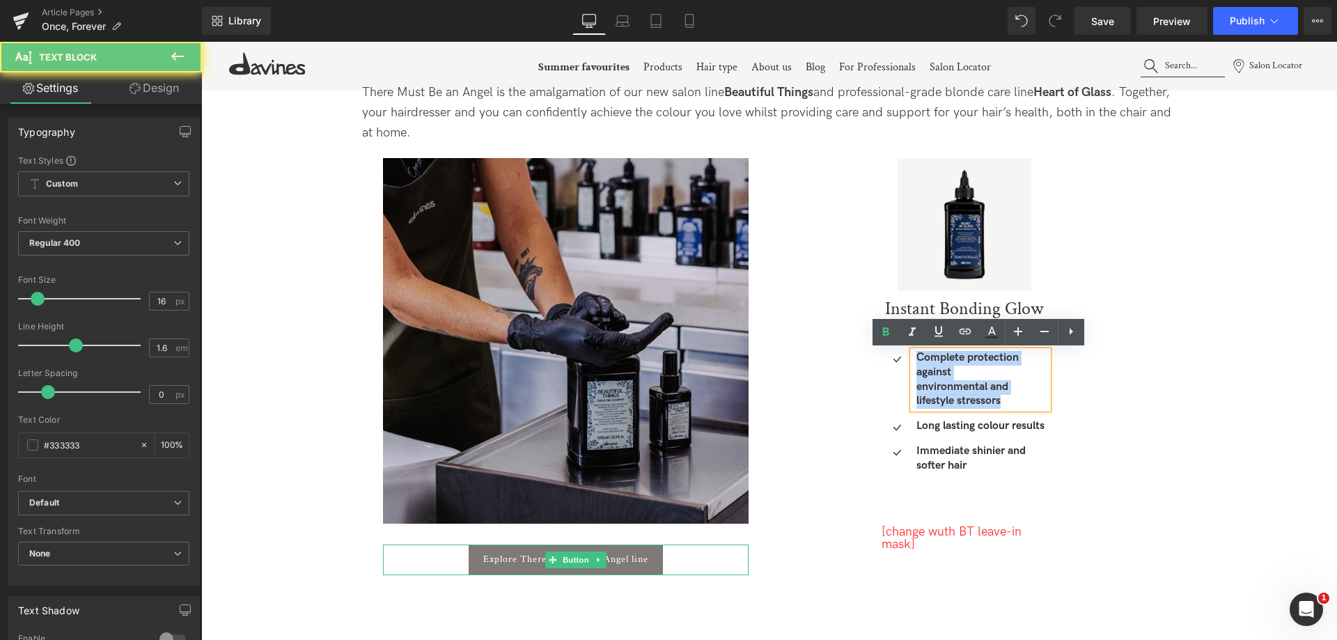
drag, startPoint x: 955, startPoint y: 390, endPoint x: 859, endPoint y: 345, distance: 105.9
click at [859, 345] on div "Sale Off (P) Image Instant Bonding Glow (P) Title Icon Complete protection agai…" at bounding box center [973, 372] width 386 height 428
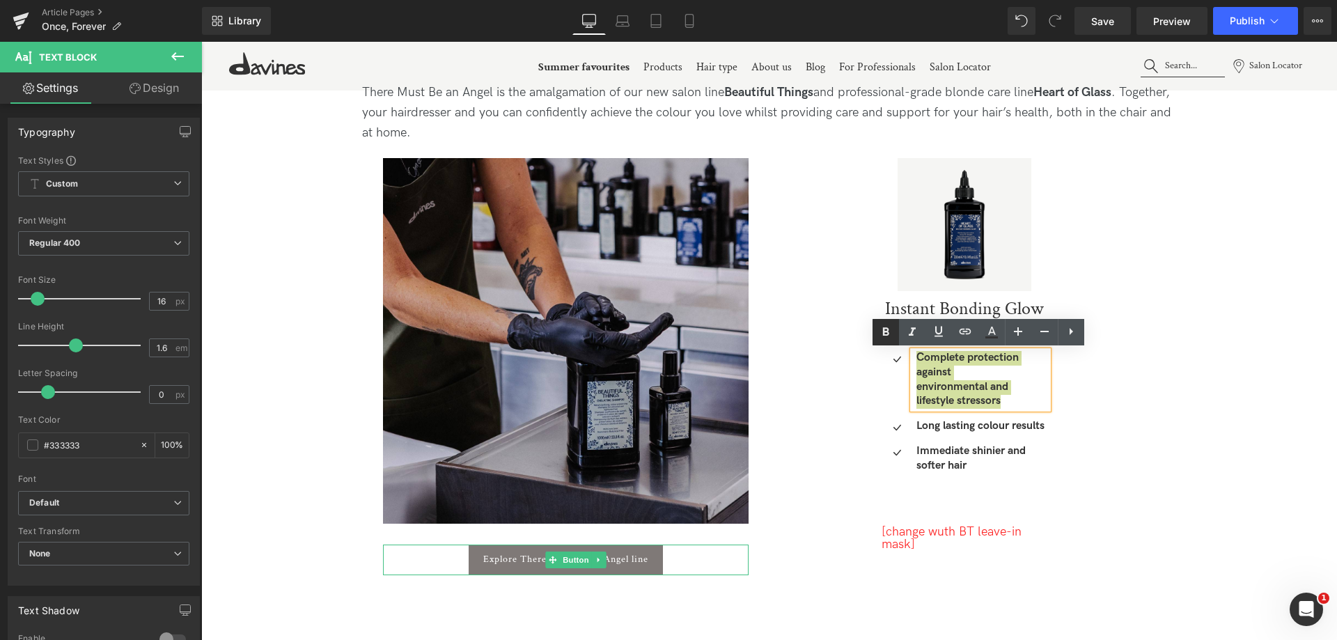
click at [889, 334] on icon at bounding box center [885, 332] width 17 height 17
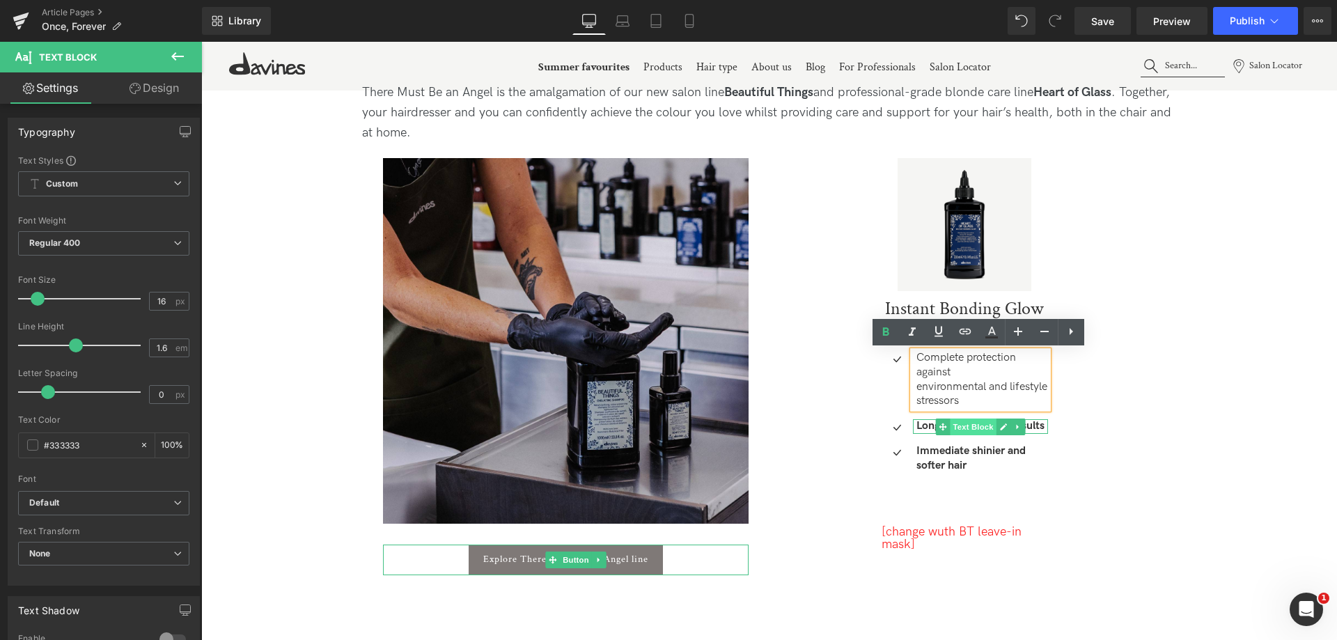
click at [955, 430] on span "Text Block" at bounding box center [973, 427] width 46 height 17
click at [913, 423] on div at bounding box center [914, 426] width 3 height 15
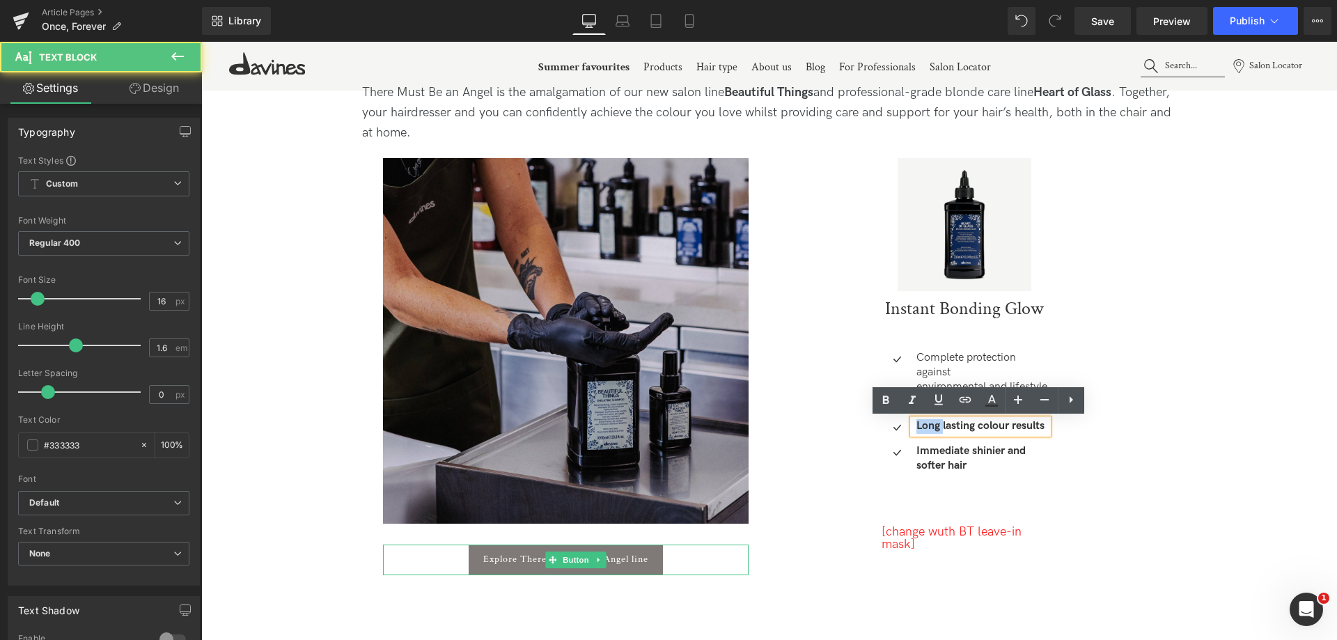
click at [913, 423] on div "Long lasting colour results" at bounding box center [980, 426] width 135 height 15
click at [880, 396] on icon at bounding box center [885, 400] width 17 height 17
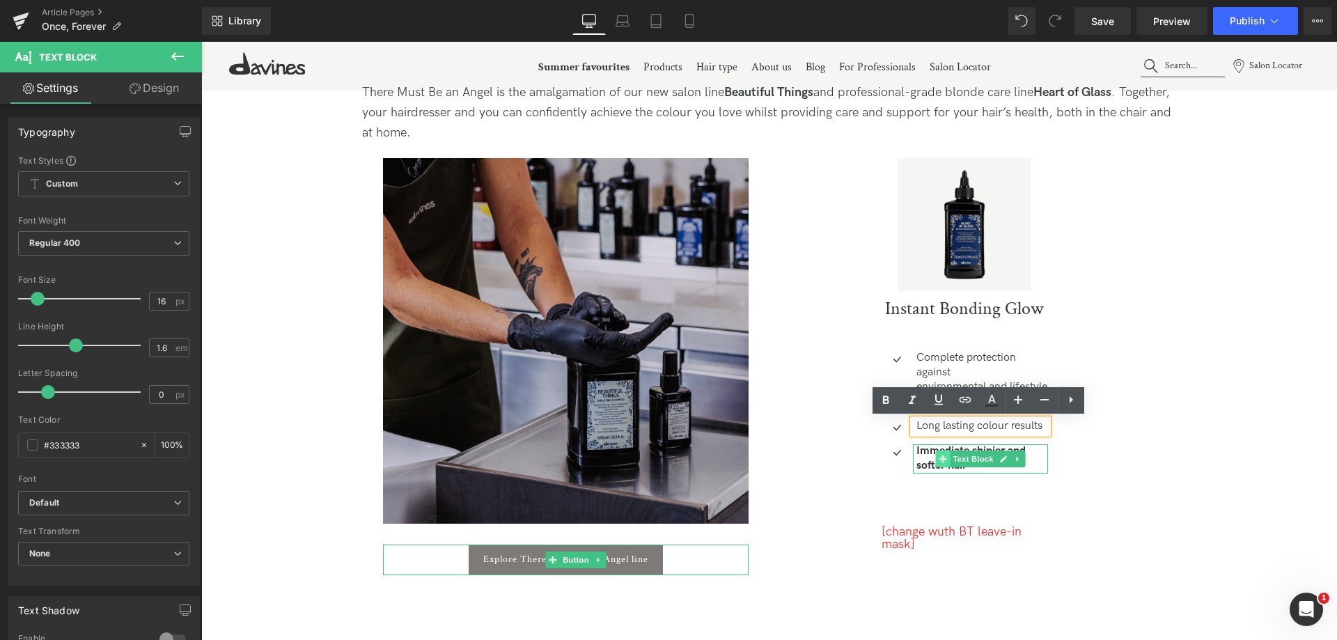
click at [935, 455] on span at bounding box center [942, 459] width 15 height 17
click at [922, 453] on strong "Immediate shinier and softer hair" at bounding box center [970, 458] width 109 height 28
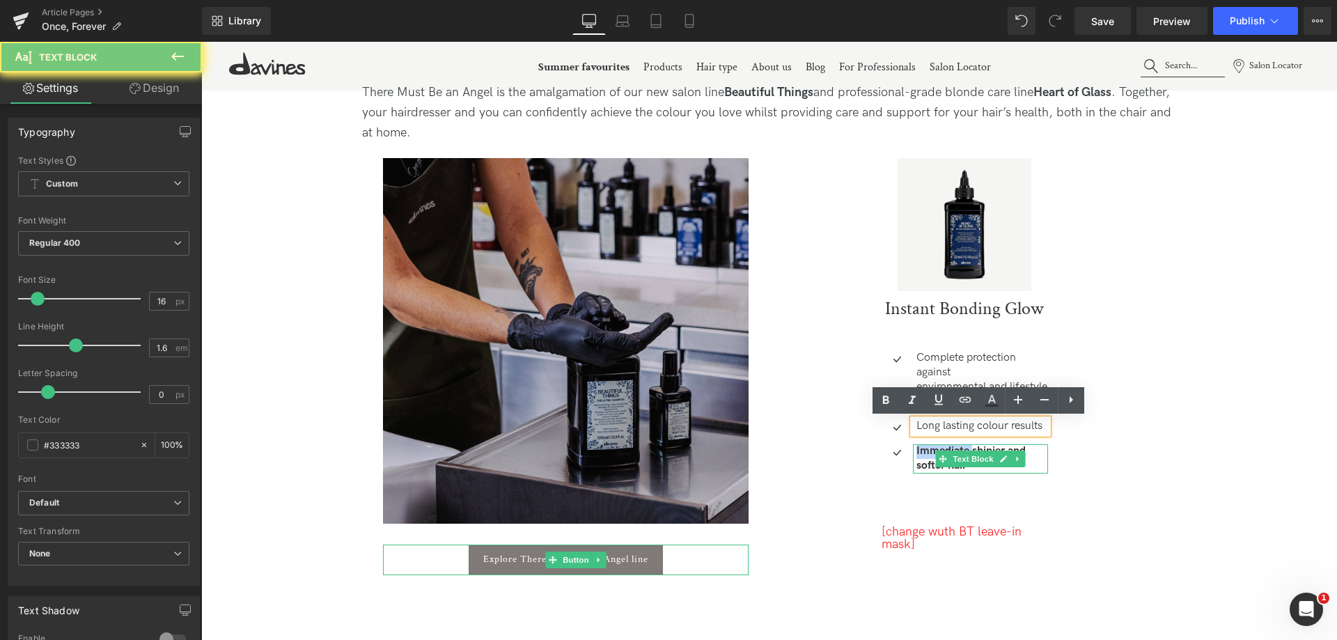
click at [922, 453] on strong "Immediate shinier and softer hair" at bounding box center [970, 458] width 109 height 28
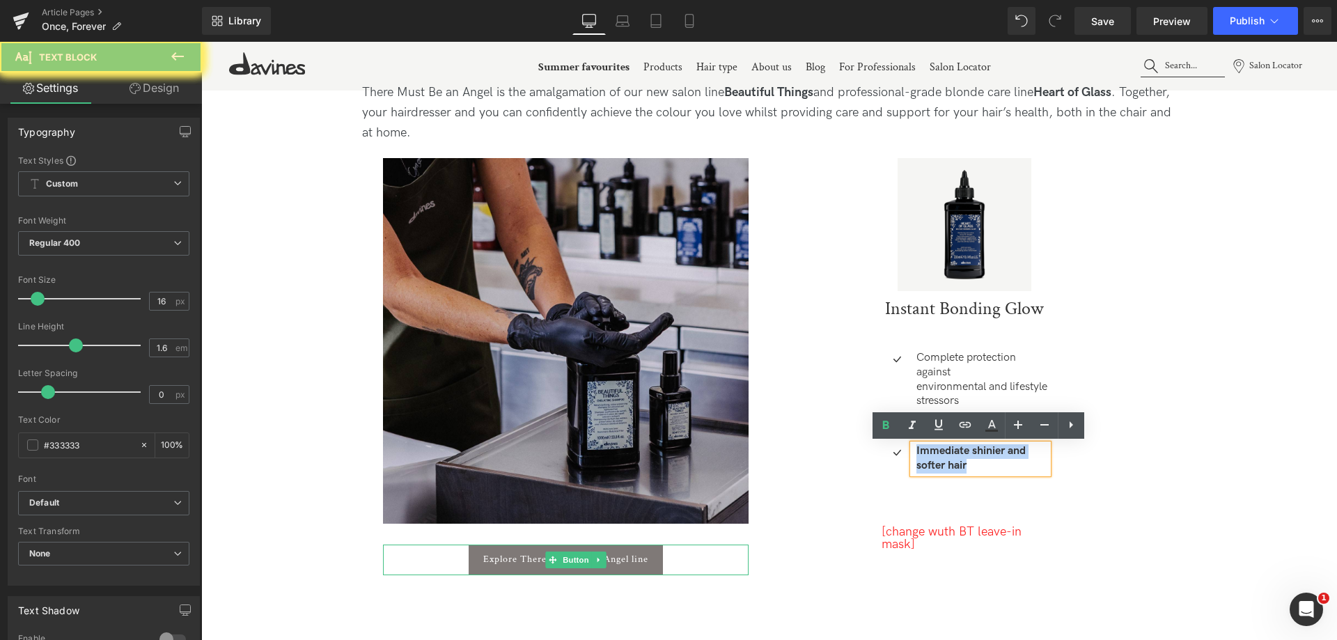
click at [922, 453] on strong "Immediate shinier and softer hair" at bounding box center [970, 458] width 109 height 28
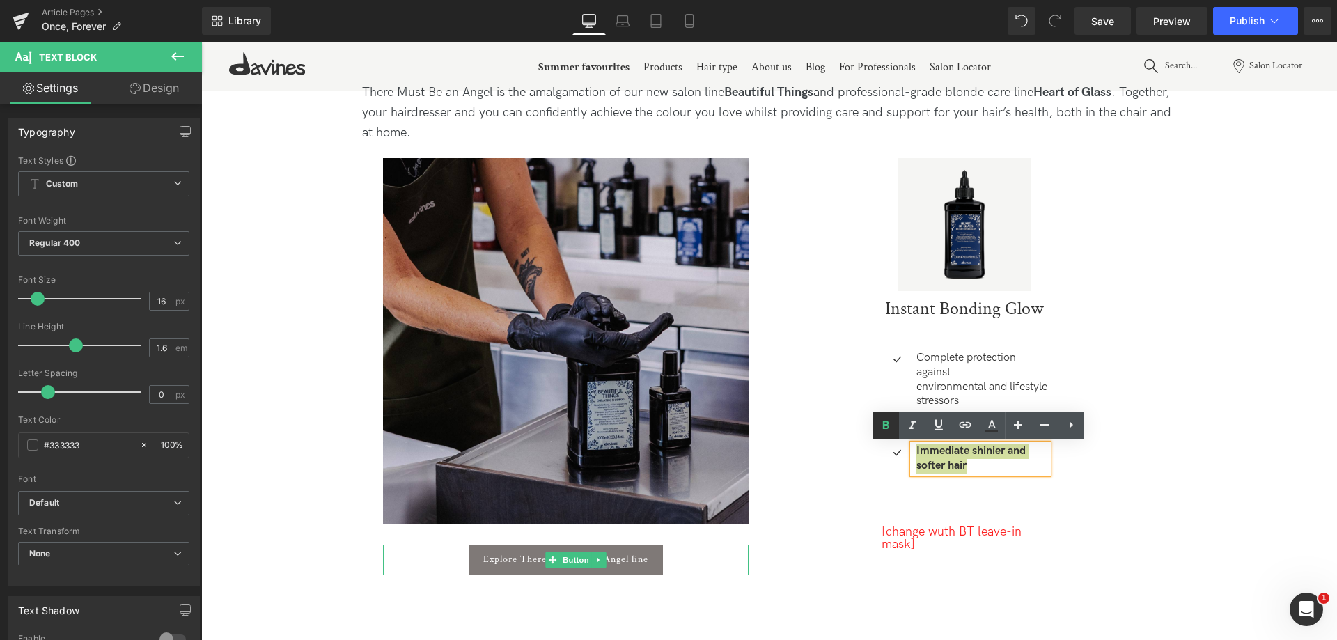
click at [882, 427] on icon at bounding box center [885, 425] width 17 height 17
click at [955, 219] on span "(P) Image" at bounding box center [976, 224] width 42 height 17
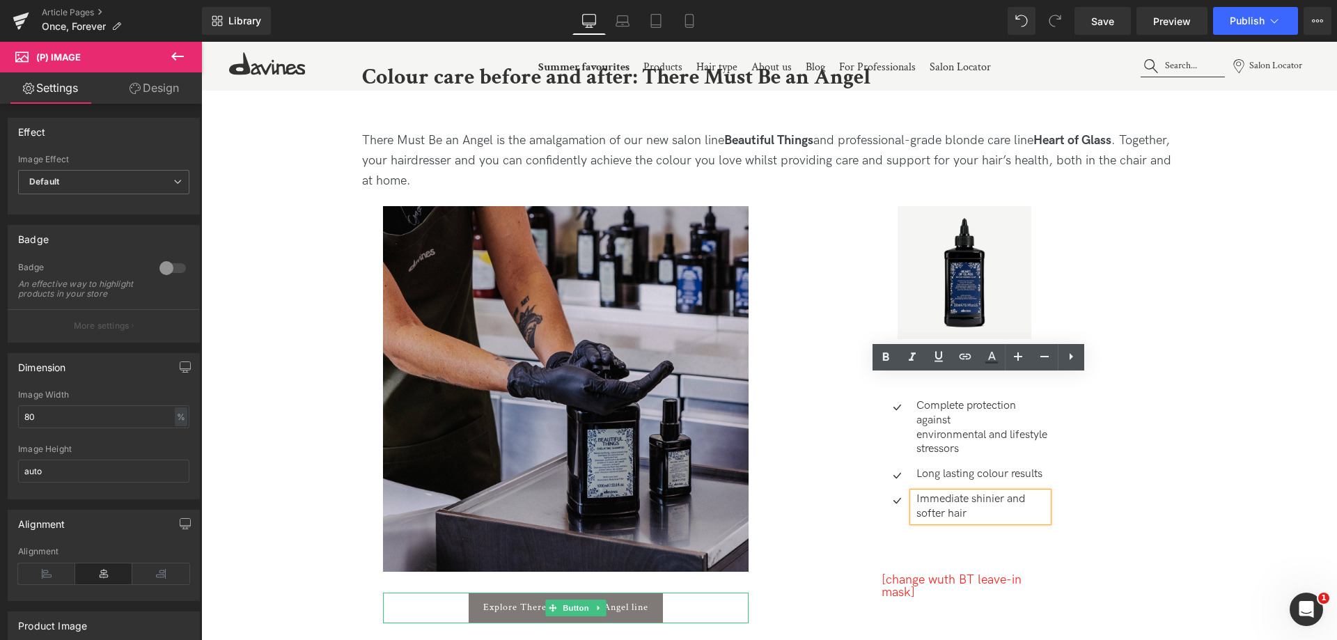
scroll to position [8078, 0]
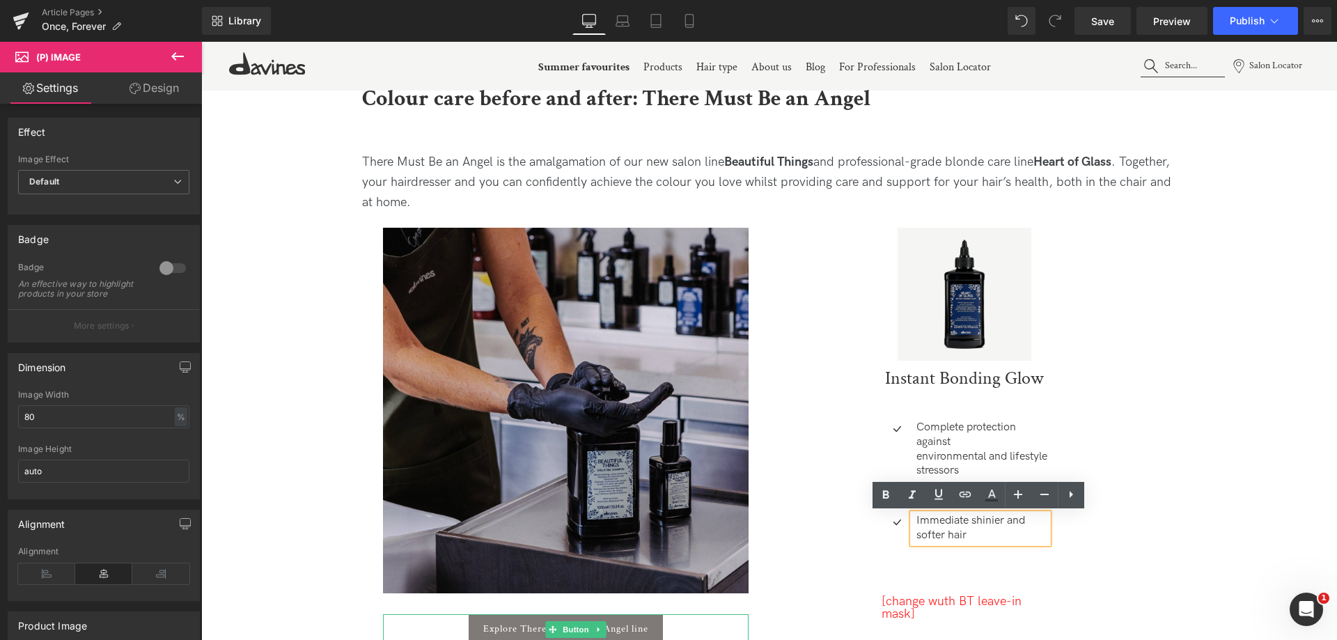
click at [960, 276] on img at bounding box center [964, 294] width 133 height 133
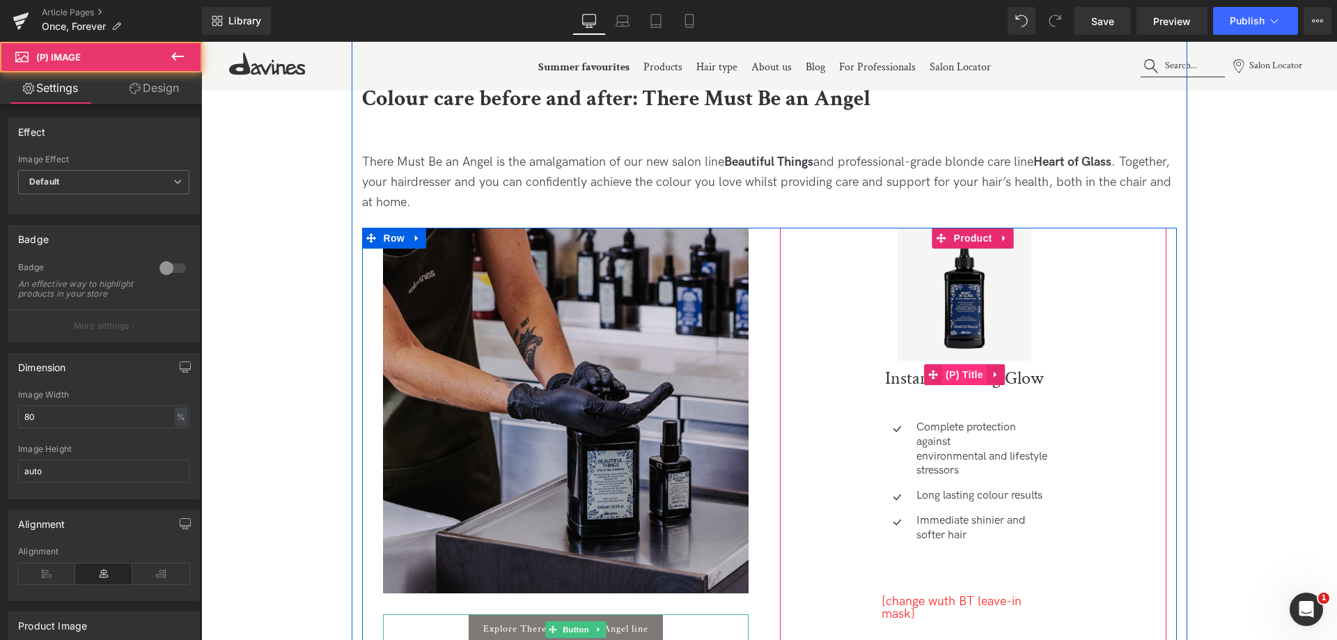
click at [955, 375] on span "(P) Title" at bounding box center [964, 374] width 45 height 21
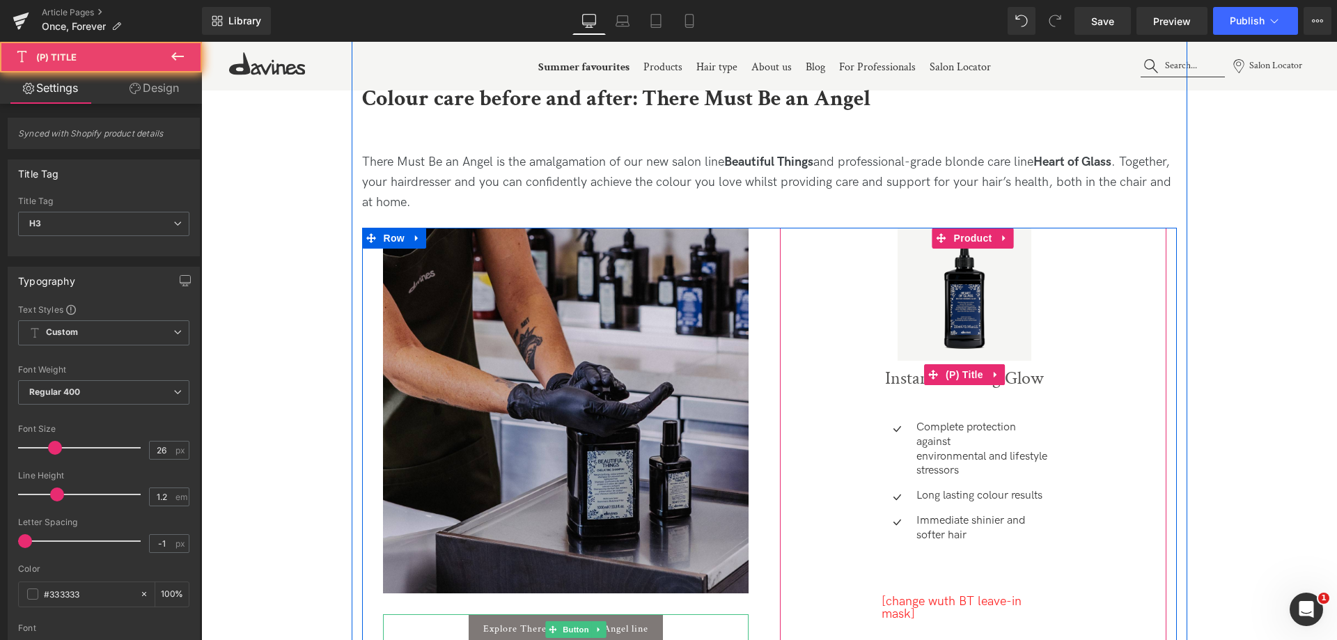
click at [895, 378] on link "Instant Bonding Glow" at bounding box center [964, 375] width 159 height 29
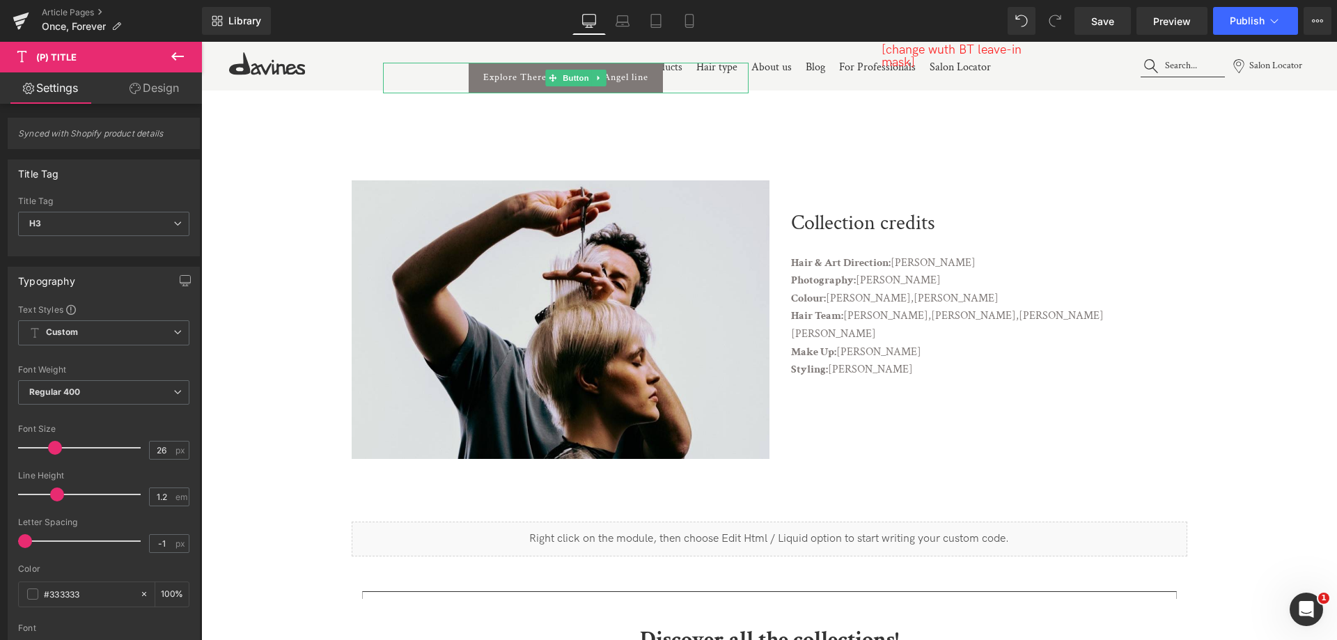
scroll to position [8635, 0]
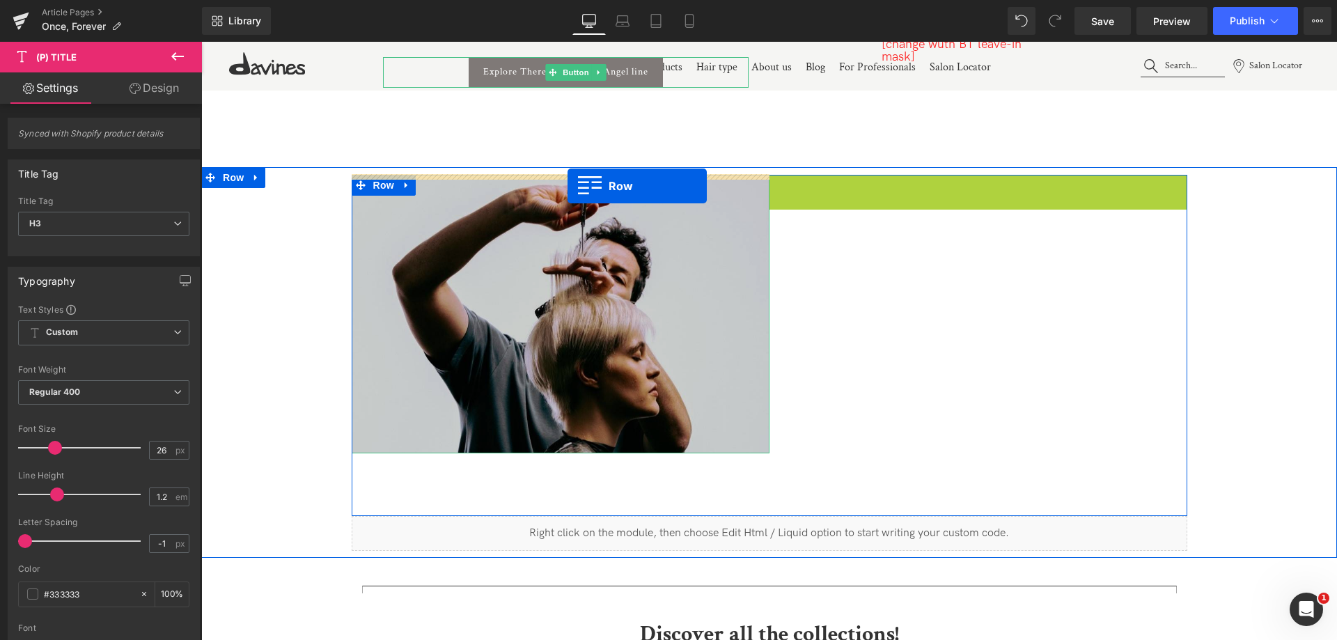
drag, startPoint x: 781, startPoint y: 189, endPoint x: 568, endPoint y: 186, distance: 213.1
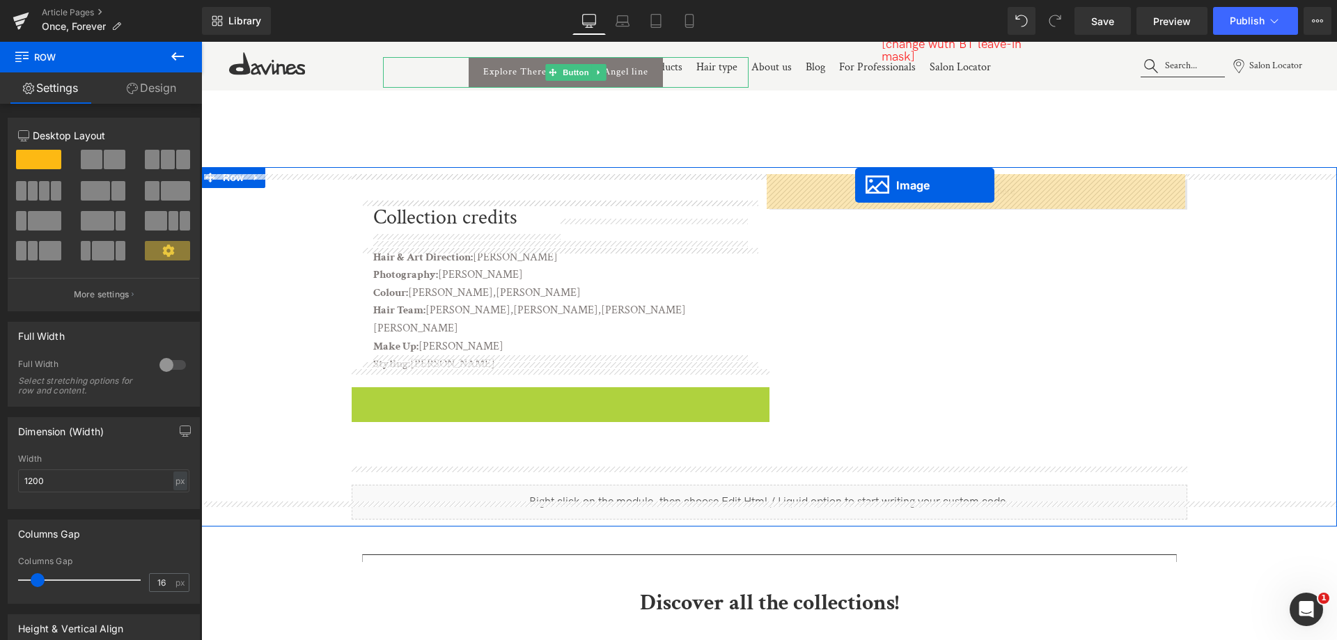
drag, startPoint x: 536, startPoint y: 505, endPoint x: 855, endPoint y: 185, distance: 452.0
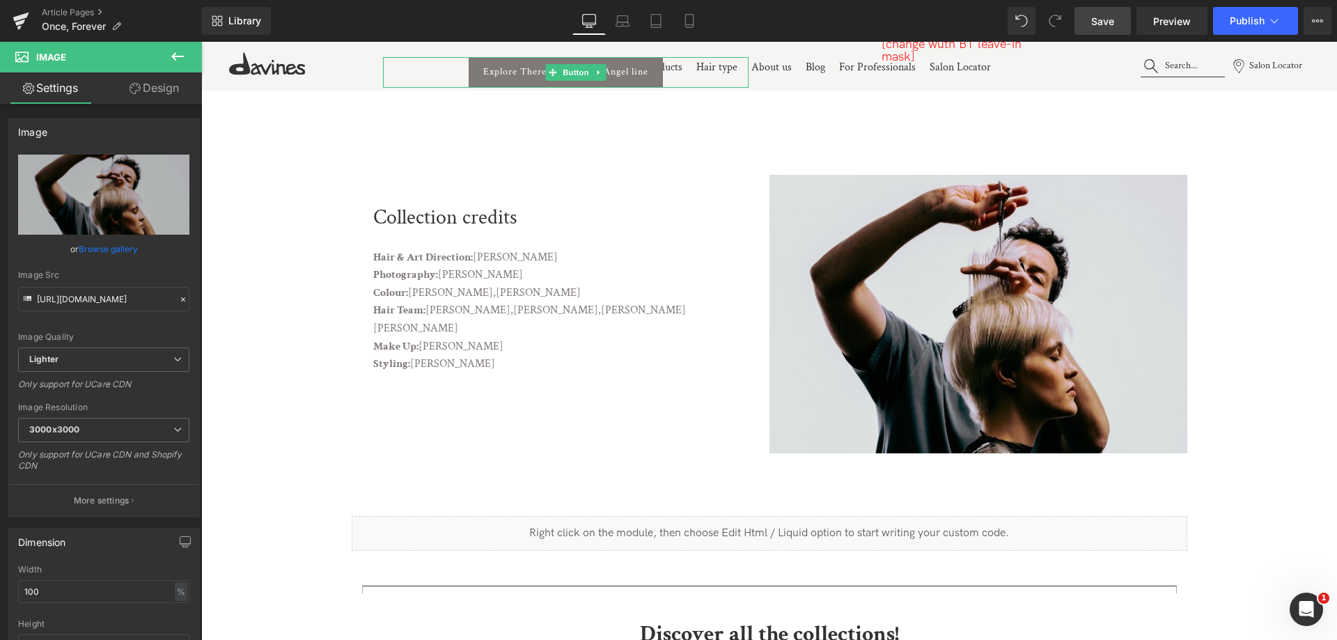
click at [1109, 18] on span "Save" at bounding box center [1102, 21] width 23 height 15
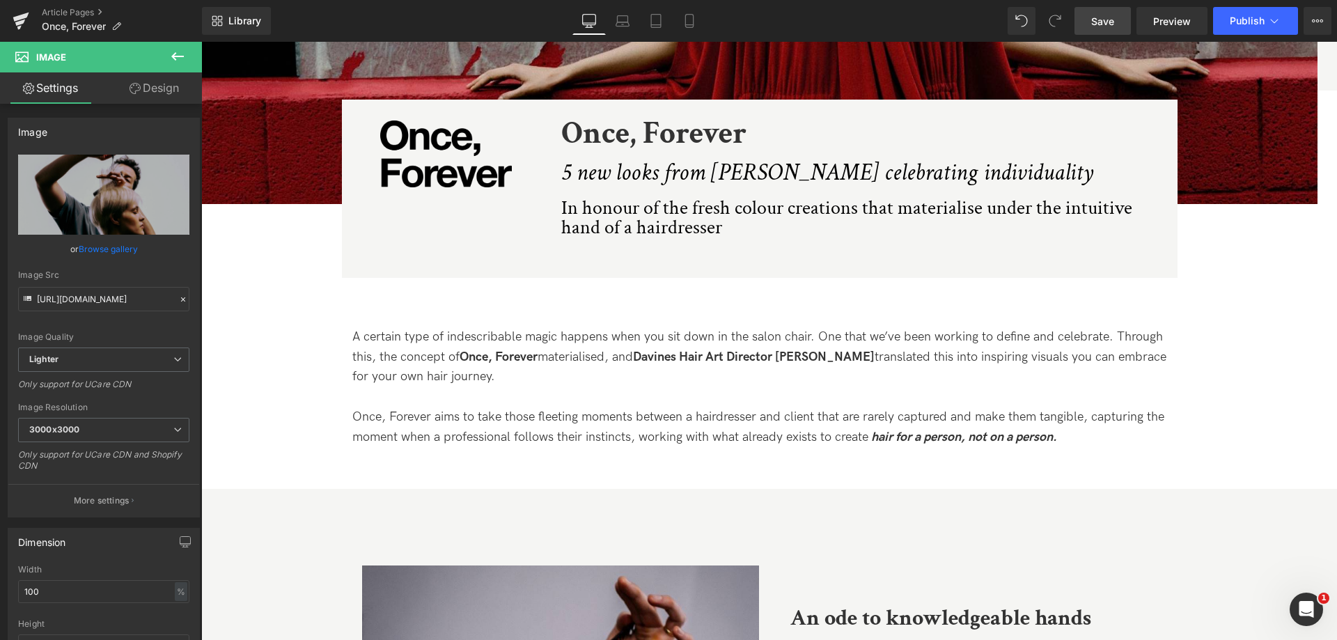
scroll to position [557, 0]
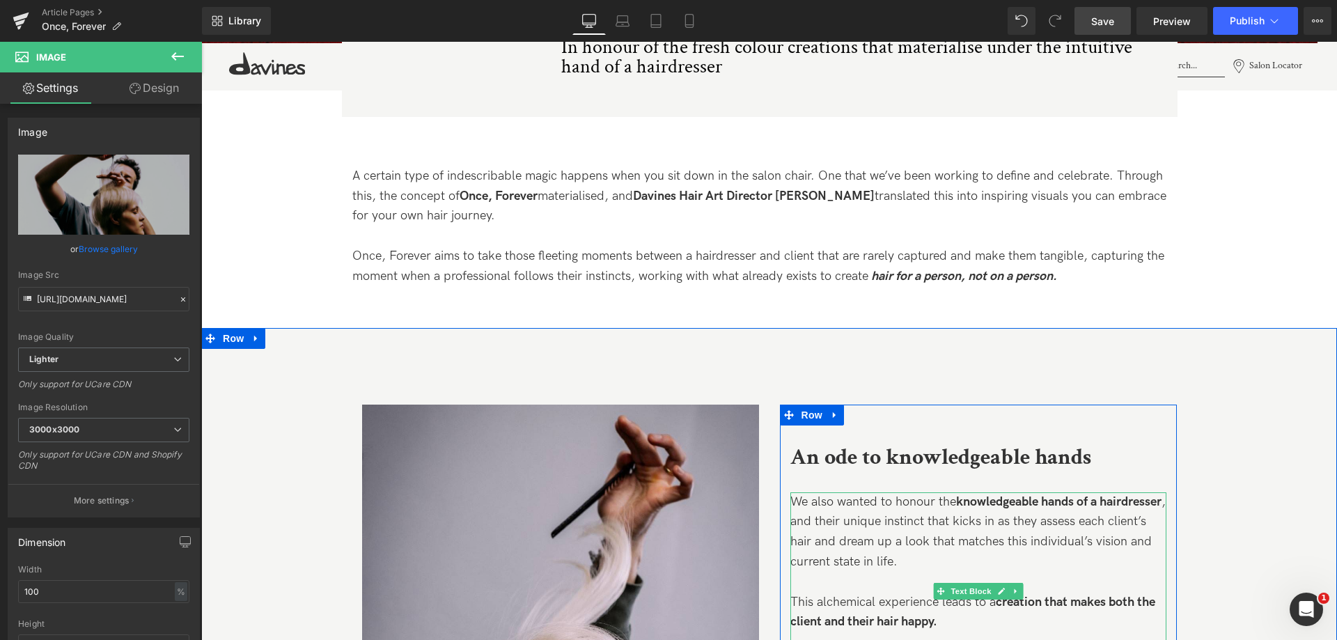
click at [822, 503] on span "We also wanted to honour the" at bounding box center [873, 501] width 166 height 15
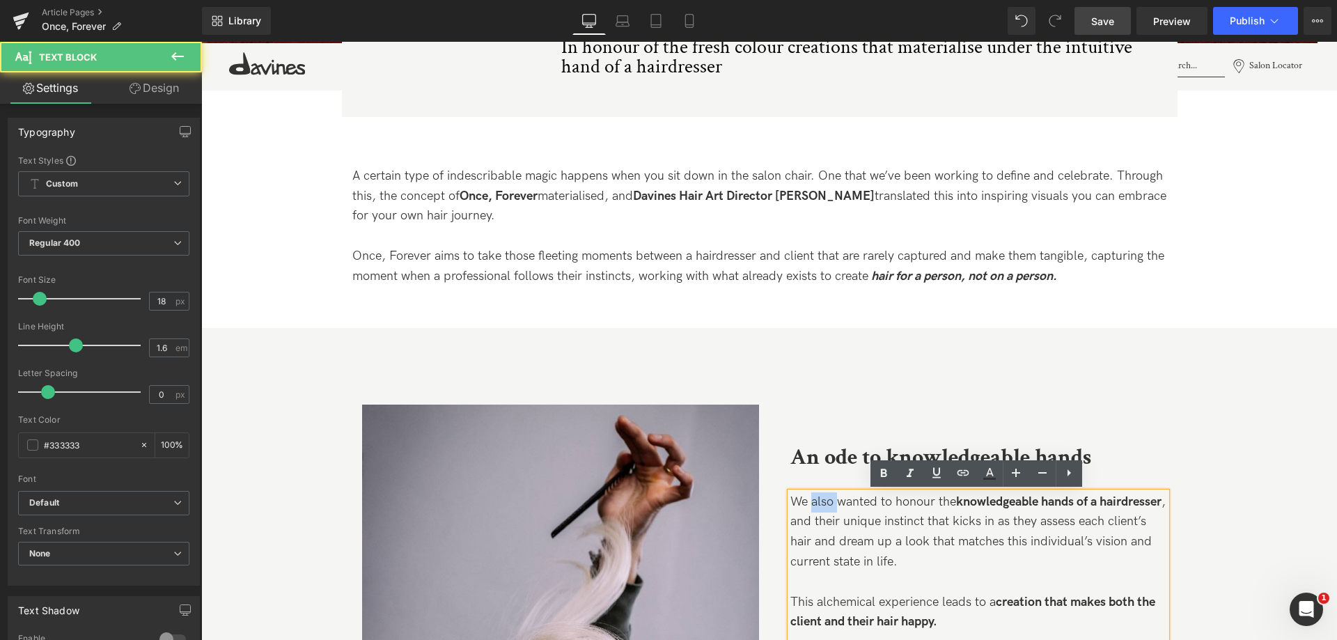
click at [822, 503] on span "We also wanted to honour the" at bounding box center [873, 501] width 166 height 15
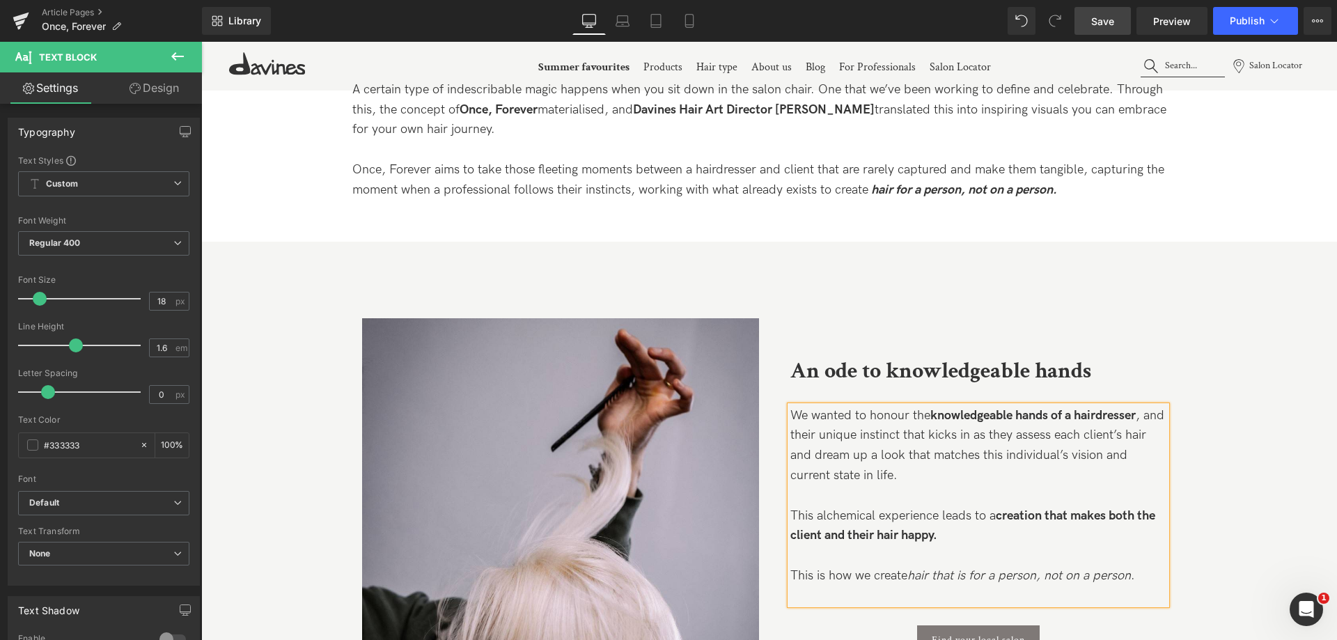
scroll to position [766, 0]
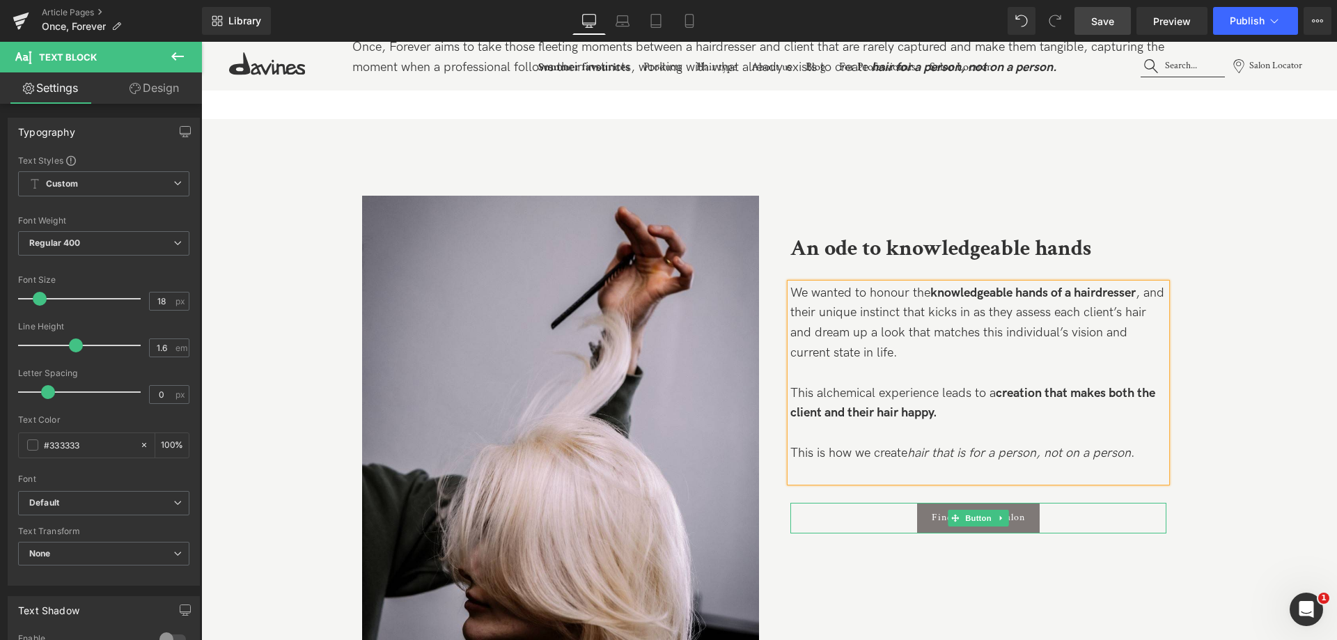
click at [888, 522] on div "Find your local salon" at bounding box center [978, 518] width 376 height 31
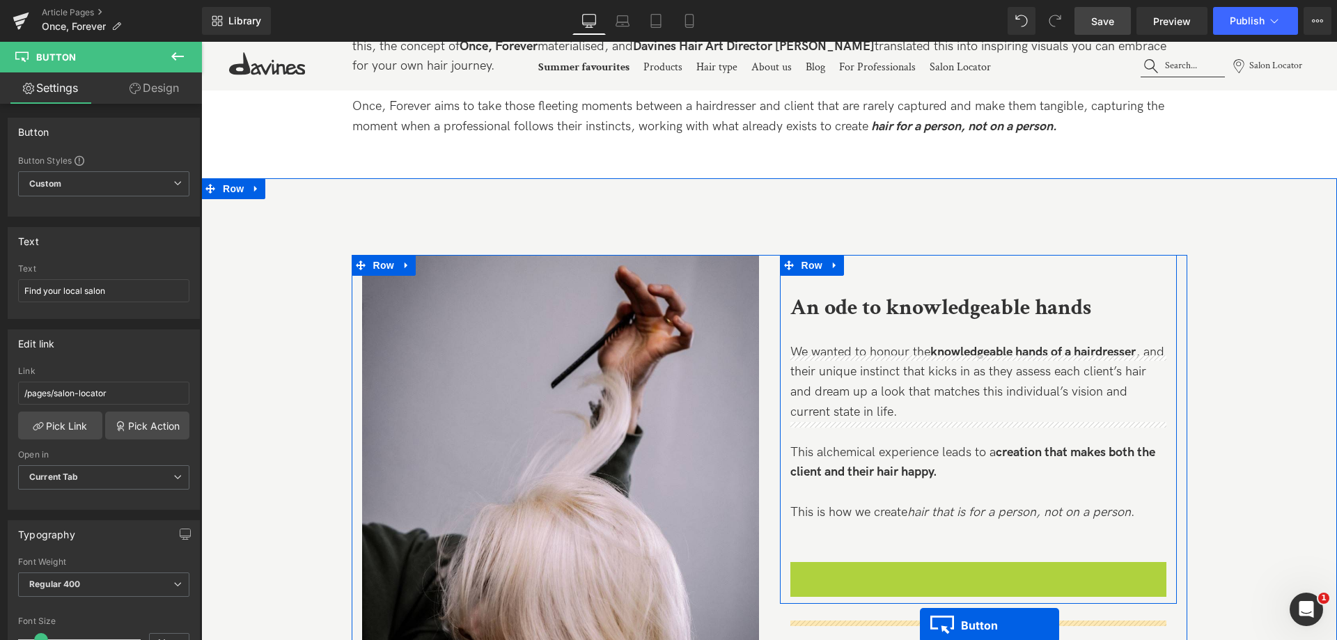
scroll to position [627, 0]
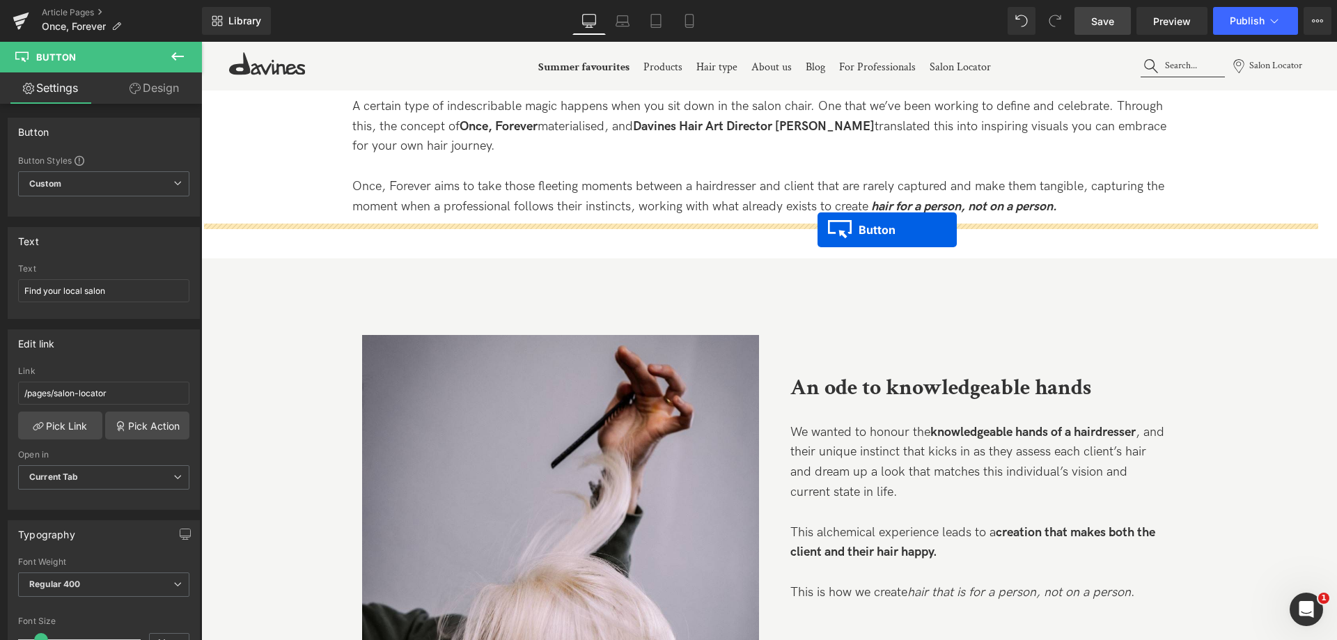
drag, startPoint x: 948, startPoint y: 522, endPoint x: 818, endPoint y: 230, distance: 319.8
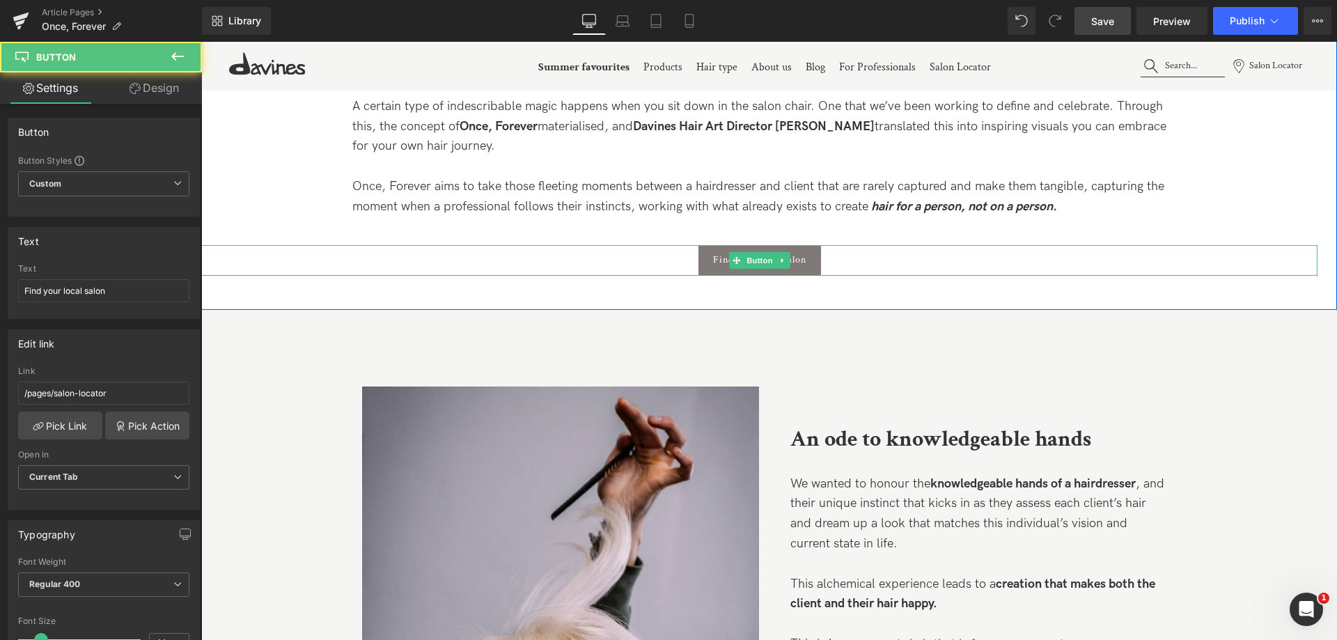
click at [891, 262] on div "Find your local salon" at bounding box center [759, 260] width 1116 height 31
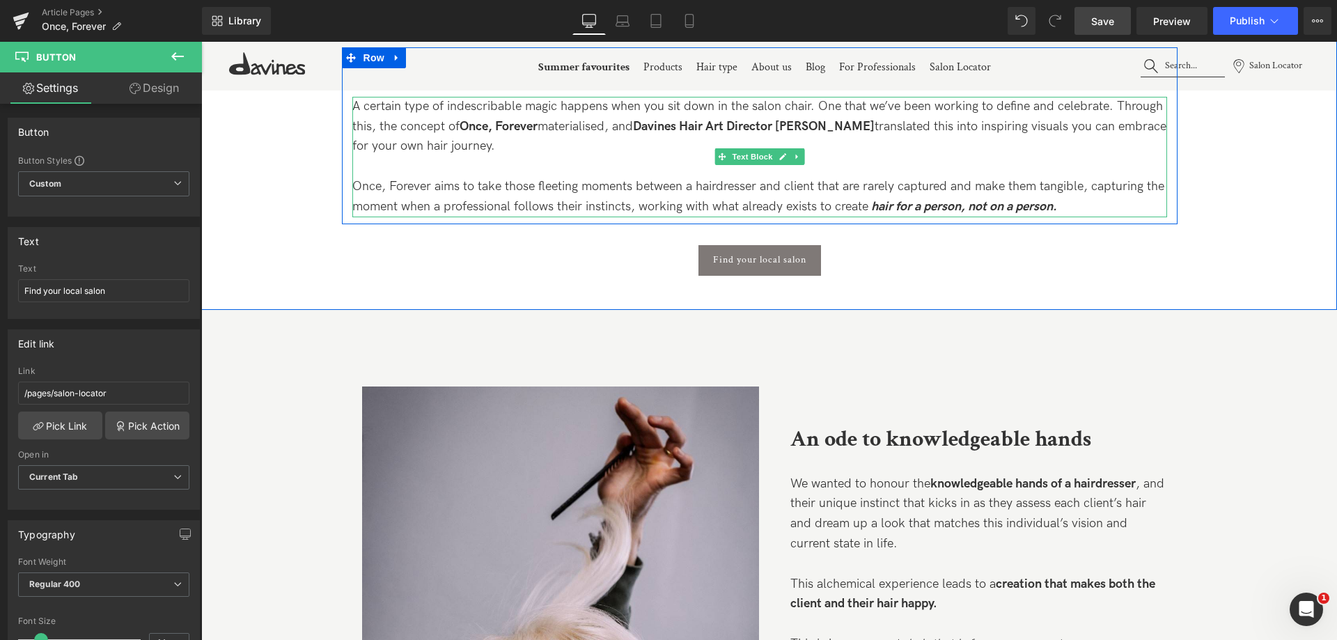
click at [597, 196] on p "Once, Forever aims to take those fleeting moments between a hairdresser and cli…" at bounding box center [759, 197] width 815 height 40
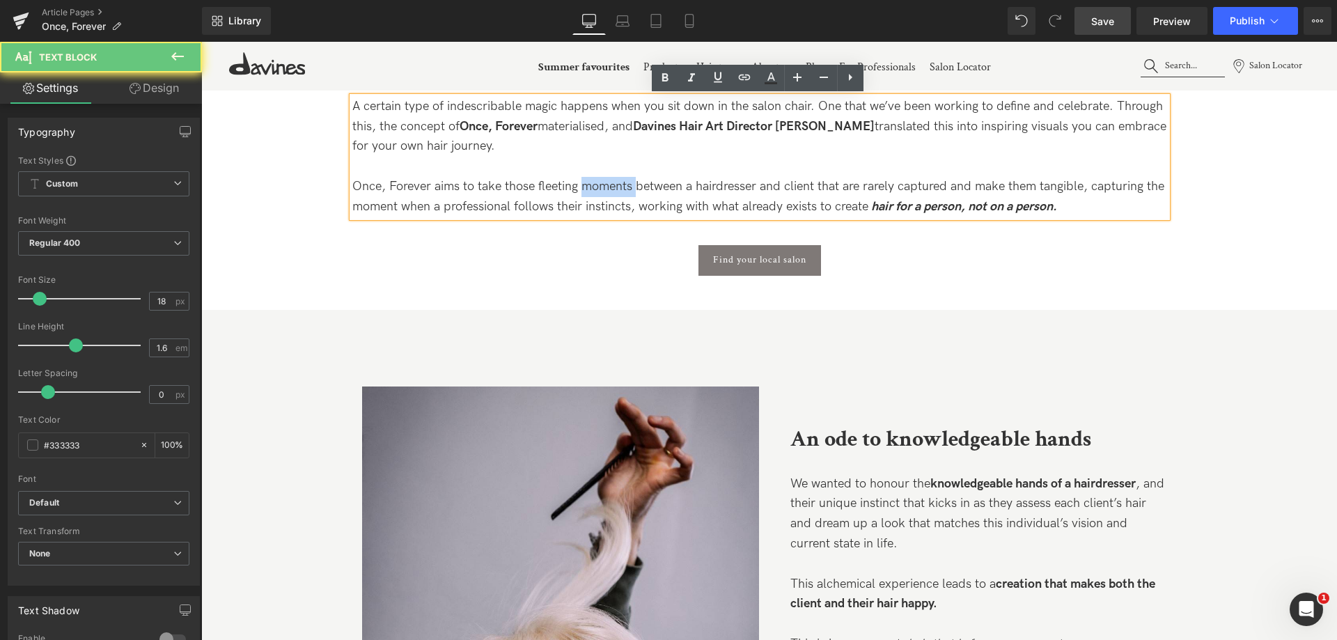
click at [597, 196] on p "Once, Forever aims to take those fleeting moments between a hairdresser and cli…" at bounding box center [759, 197] width 815 height 40
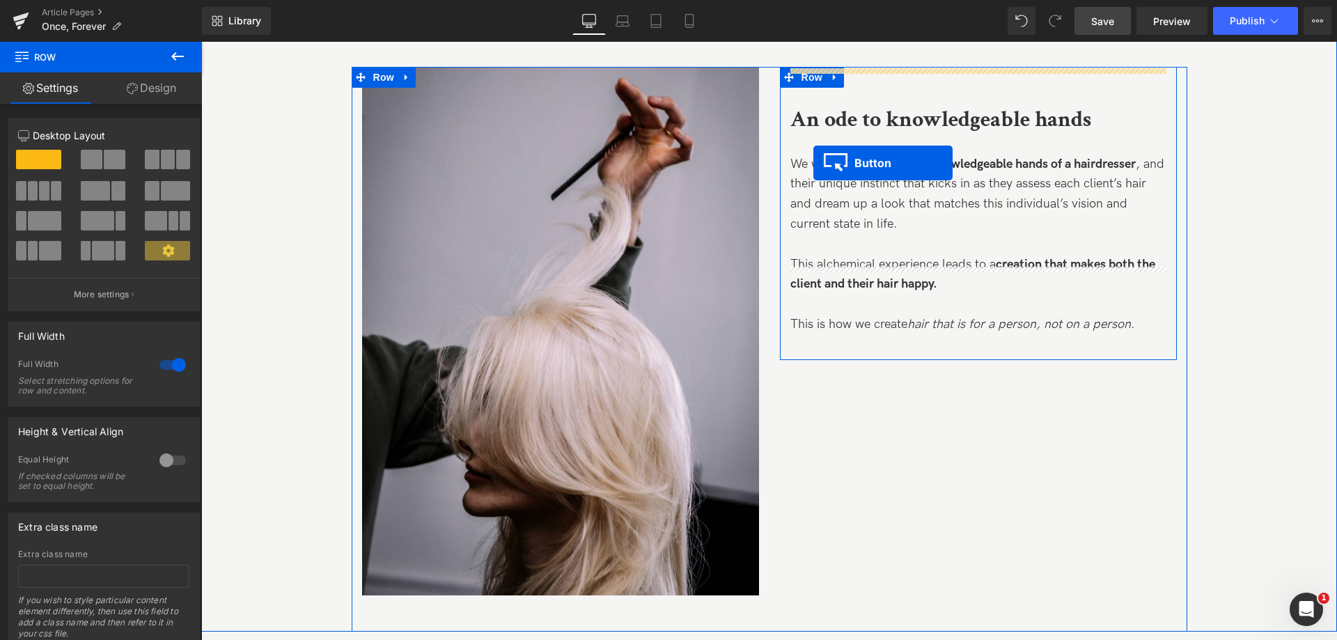
scroll to position [1045, 0]
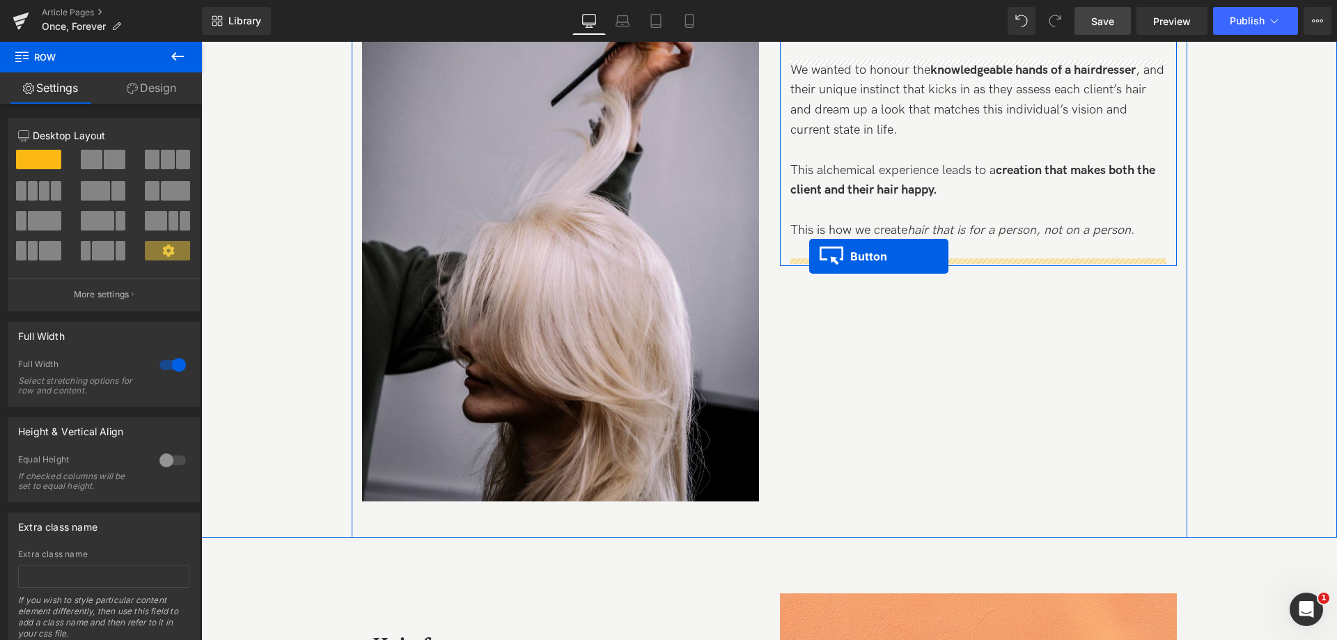
drag, startPoint x: 738, startPoint y: 261, endPoint x: 809, endPoint y: 256, distance: 71.2
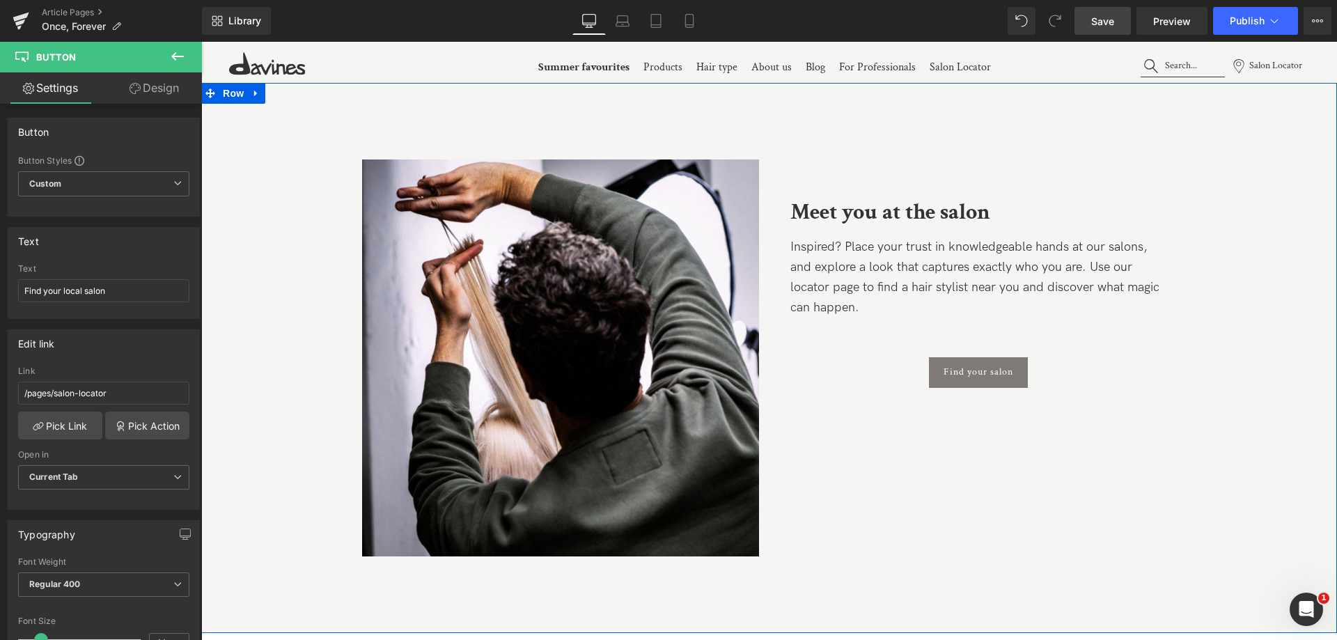
scroll to position [7047, 0]
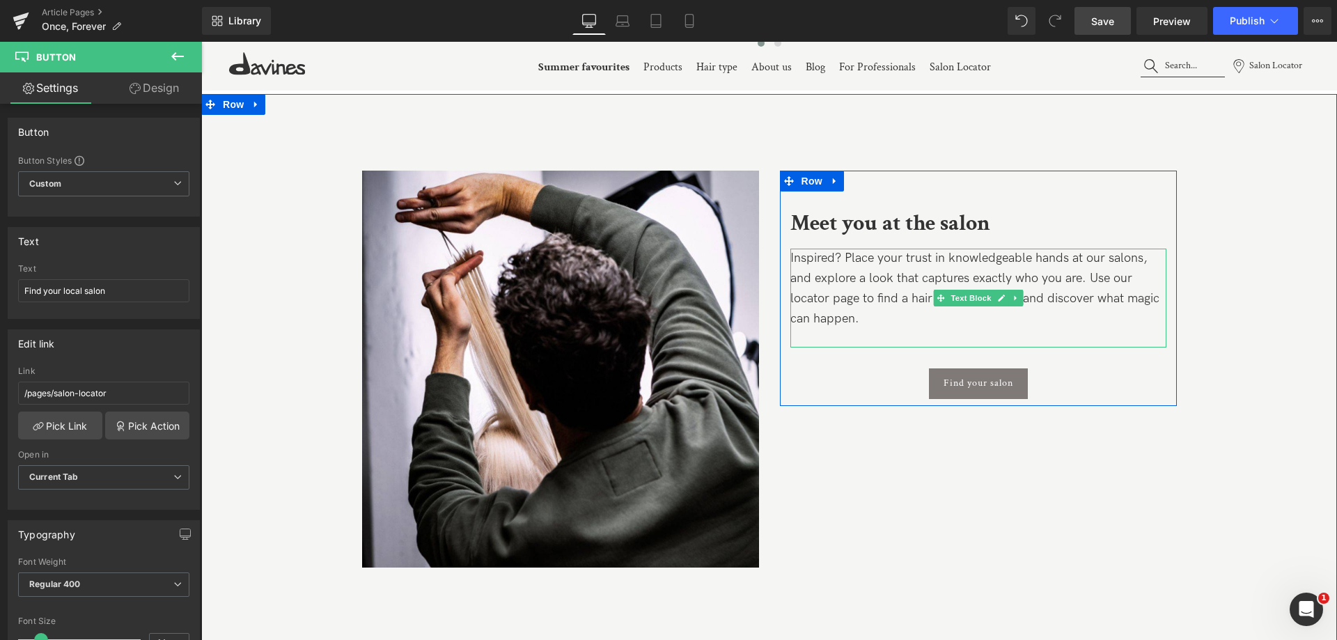
click at [1115, 326] on p "Inspired? Place your trust in knowledgeable hands at our salons, and explore a …" at bounding box center [978, 289] width 376 height 80
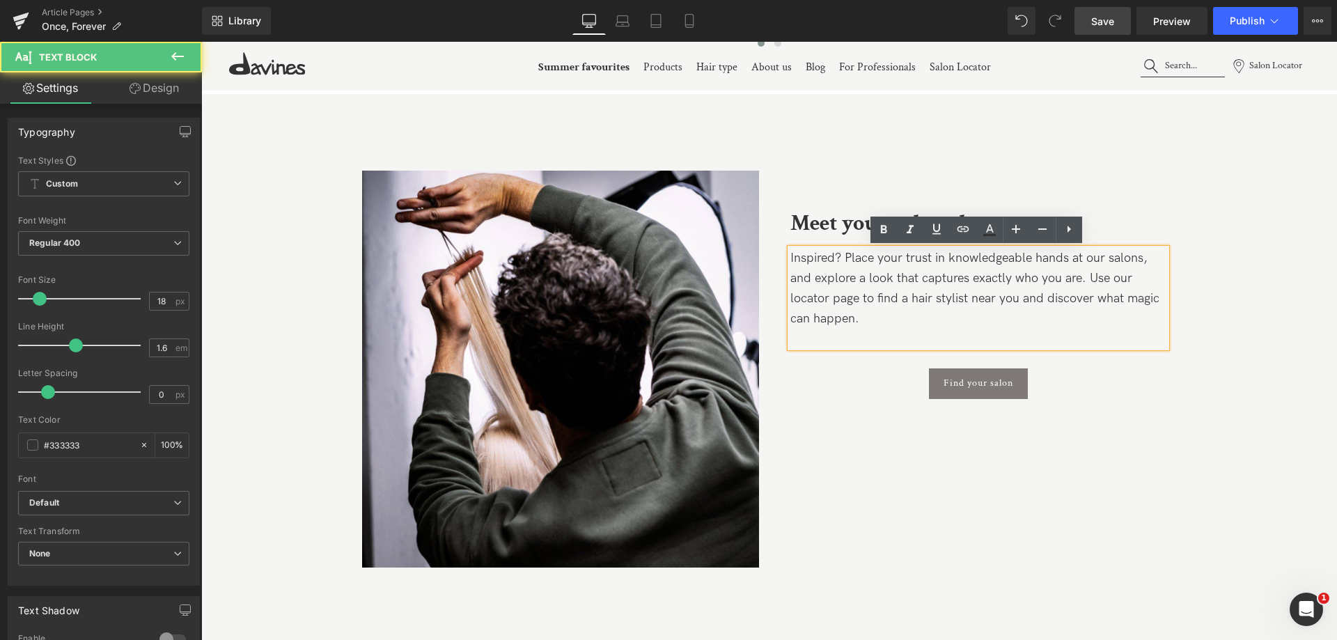
click at [1095, 318] on p "Inspired? Place your trust in knowledgeable hands at our salons, and explore a …" at bounding box center [978, 289] width 376 height 80
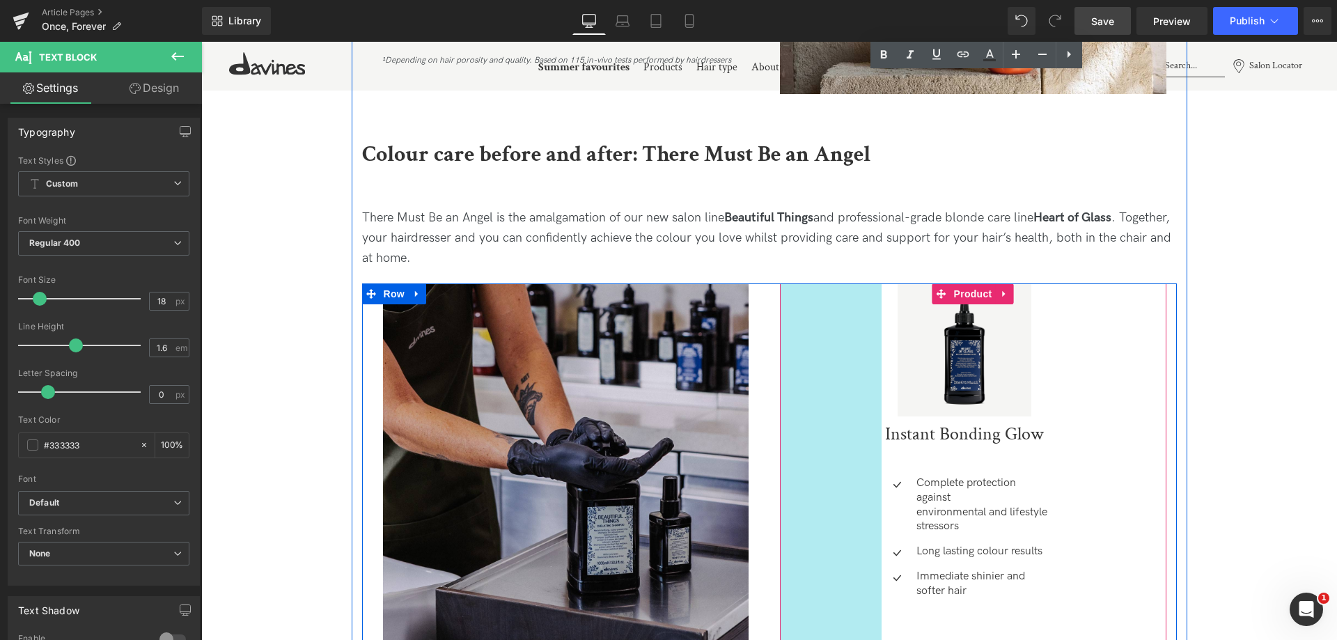
scroll to position [7883, 0]
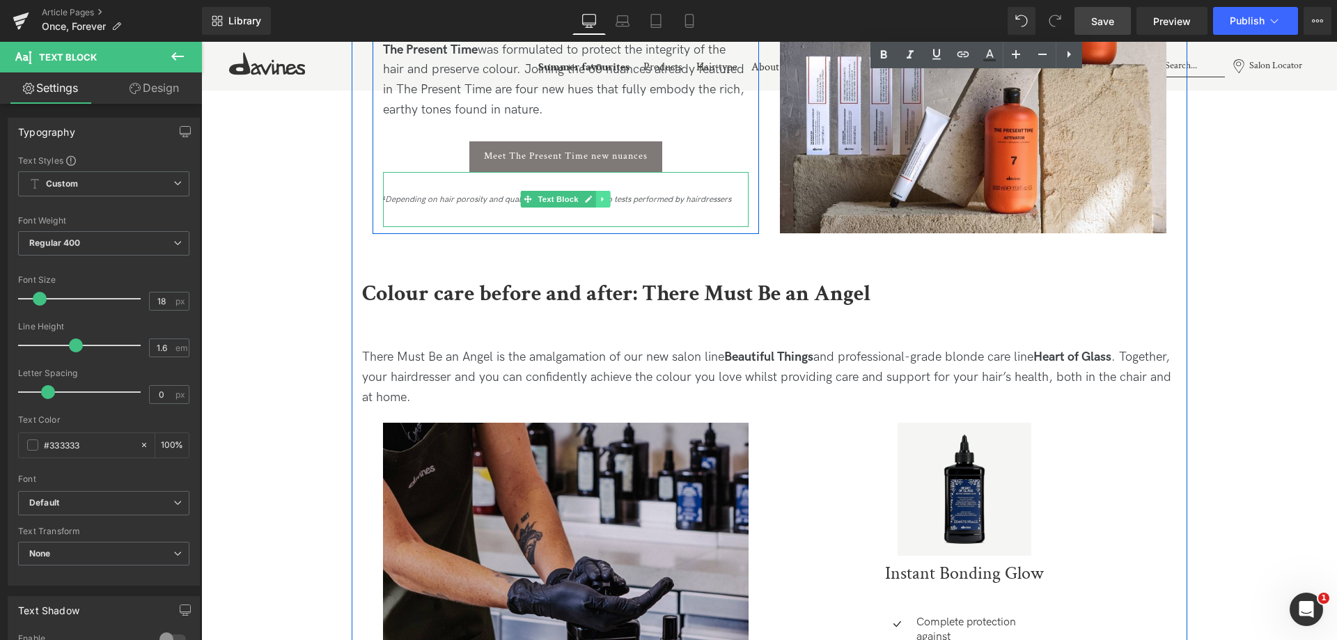
click at [596, 201] on link at bounding box center [603, 199] width 15 height 17
click at [608, 201] on icon at bounding box center [611, 200] width 8 height 8
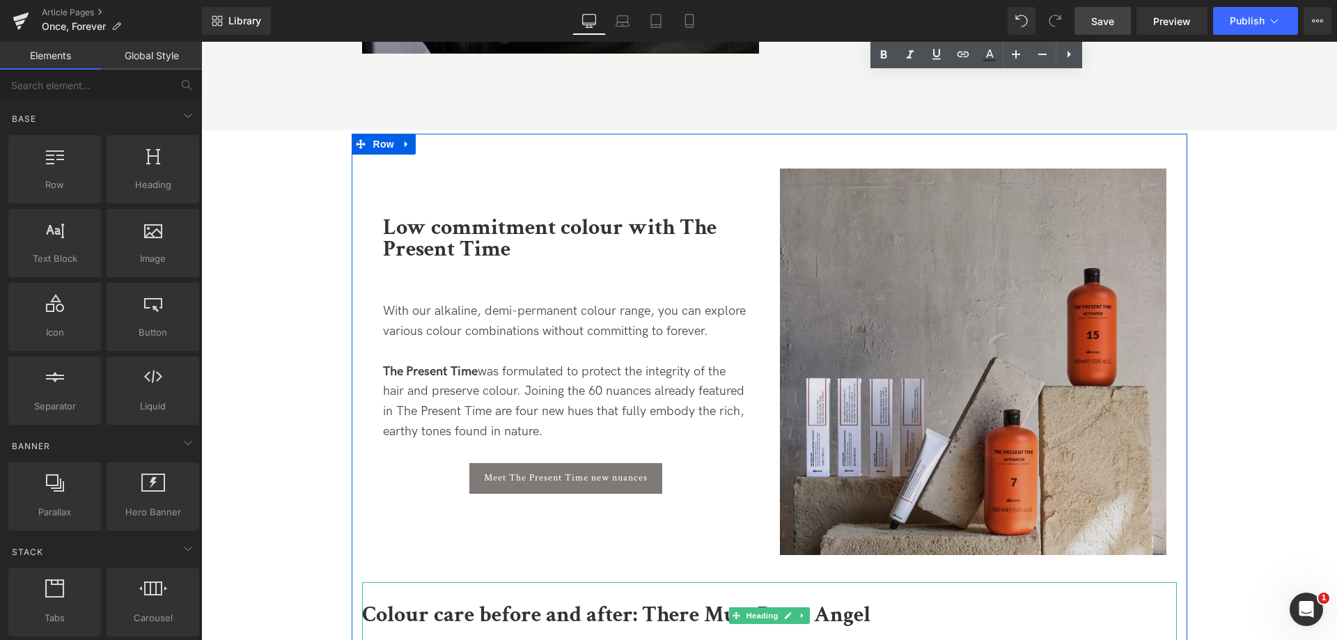
scroll to position [7535, 0]
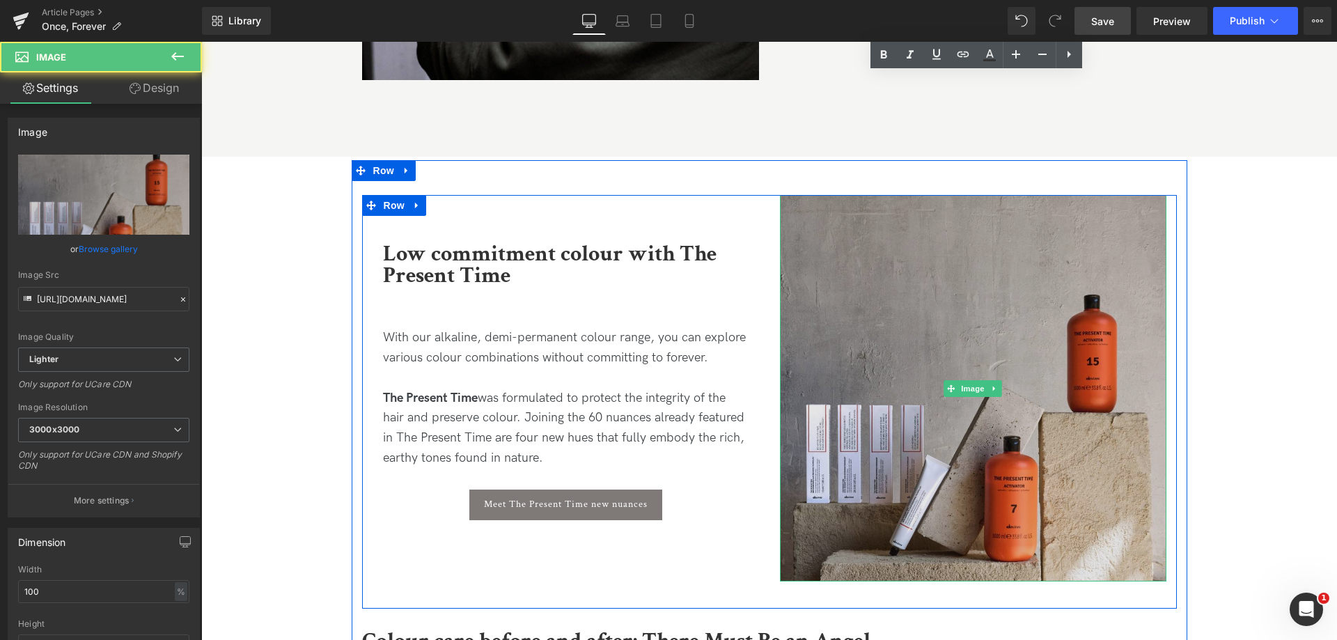
click at [1052, 284] on img at bounding box center [973, 388] width 386 height 386
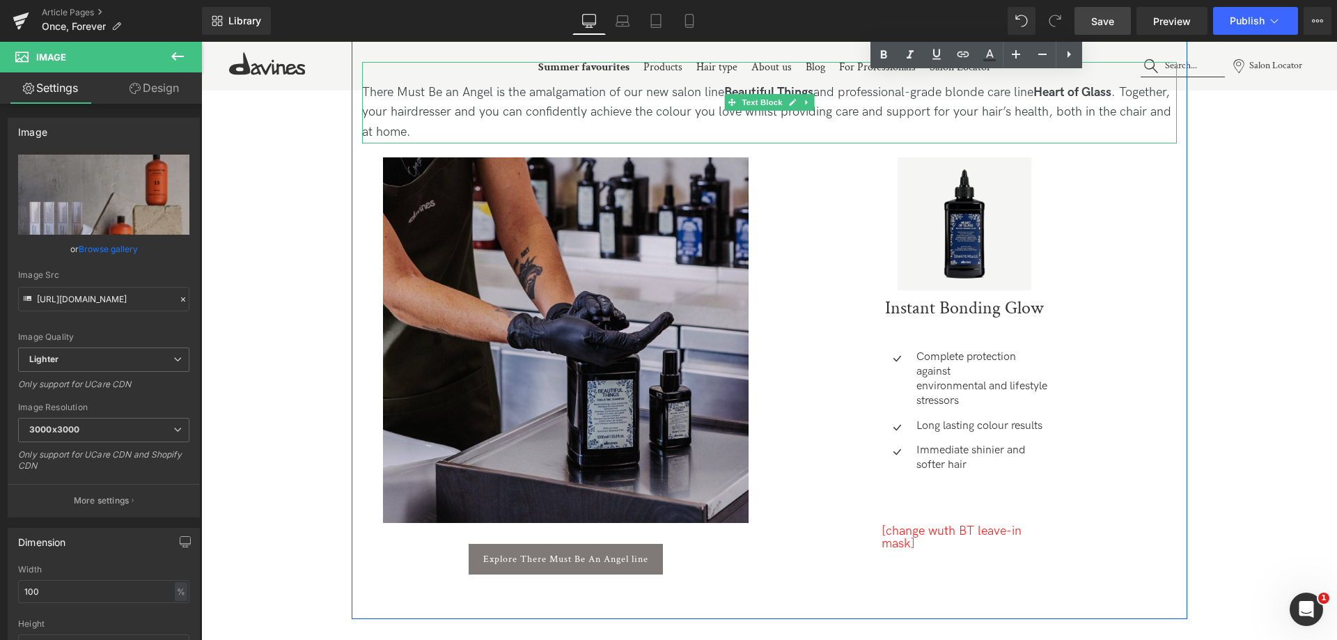
scroll to position [8162, 0]
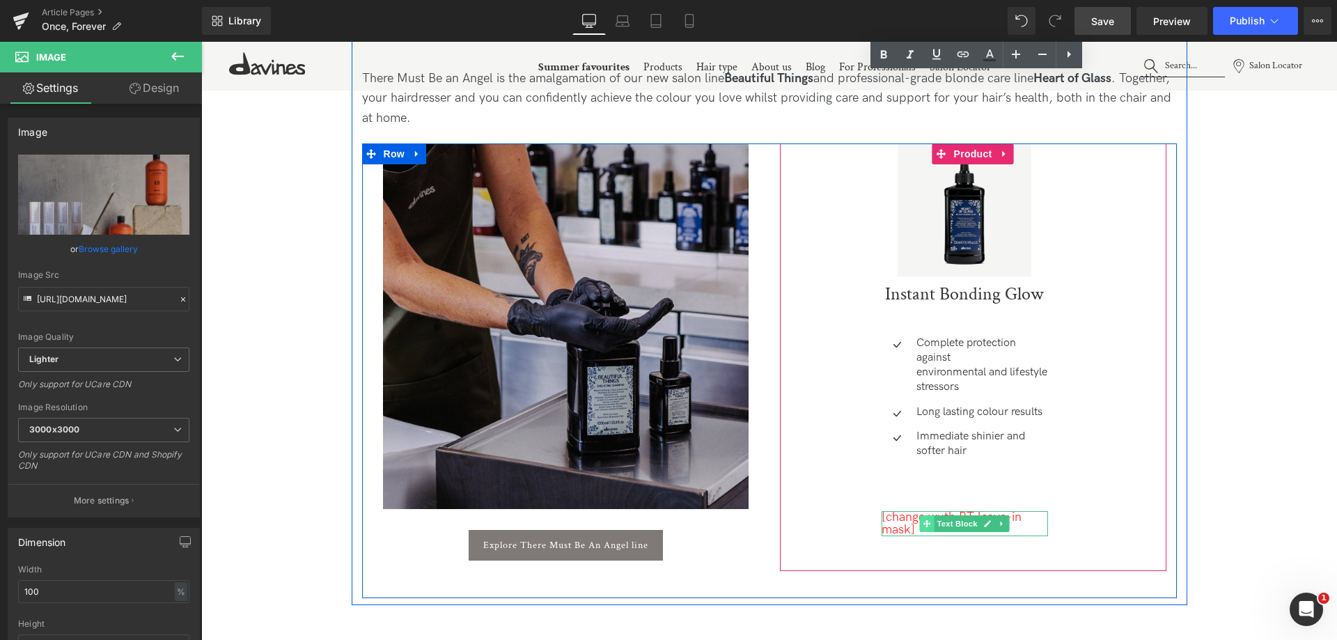
click at [920, 522] on span at bounding box center [927, 523] width 15 height 17
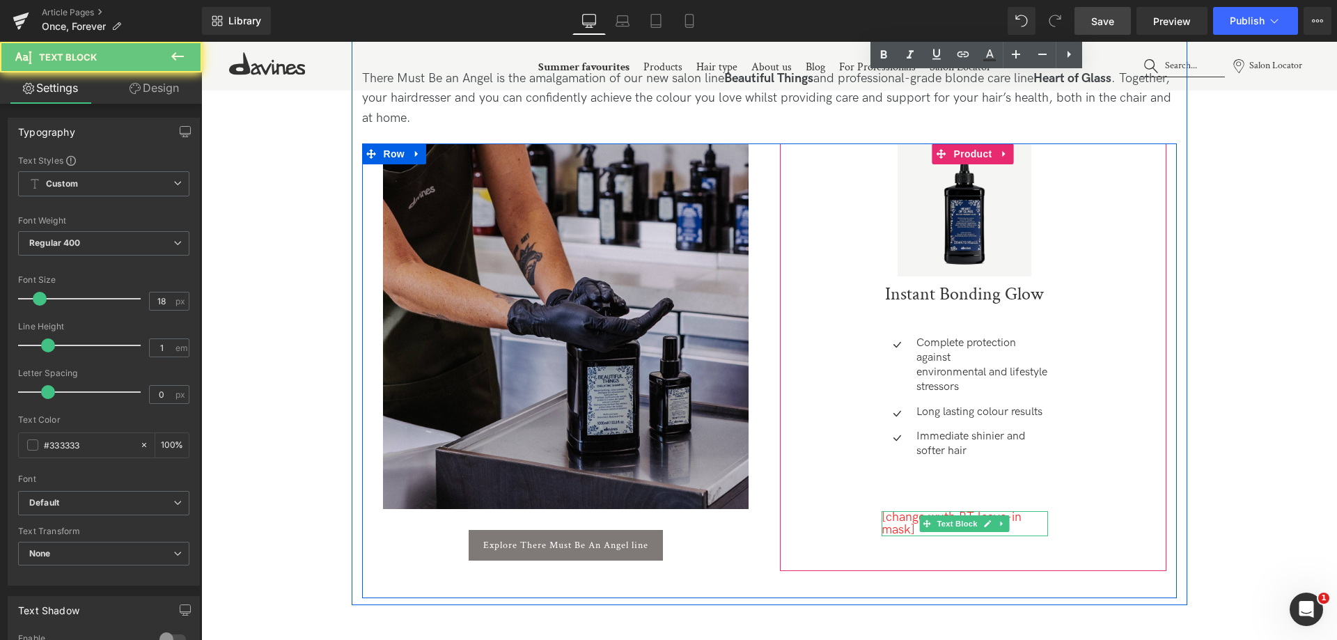
click at [912, 517] on span "[change wuth BT leave-in mask]" at bounding box center [952, 523] width 140 height 27
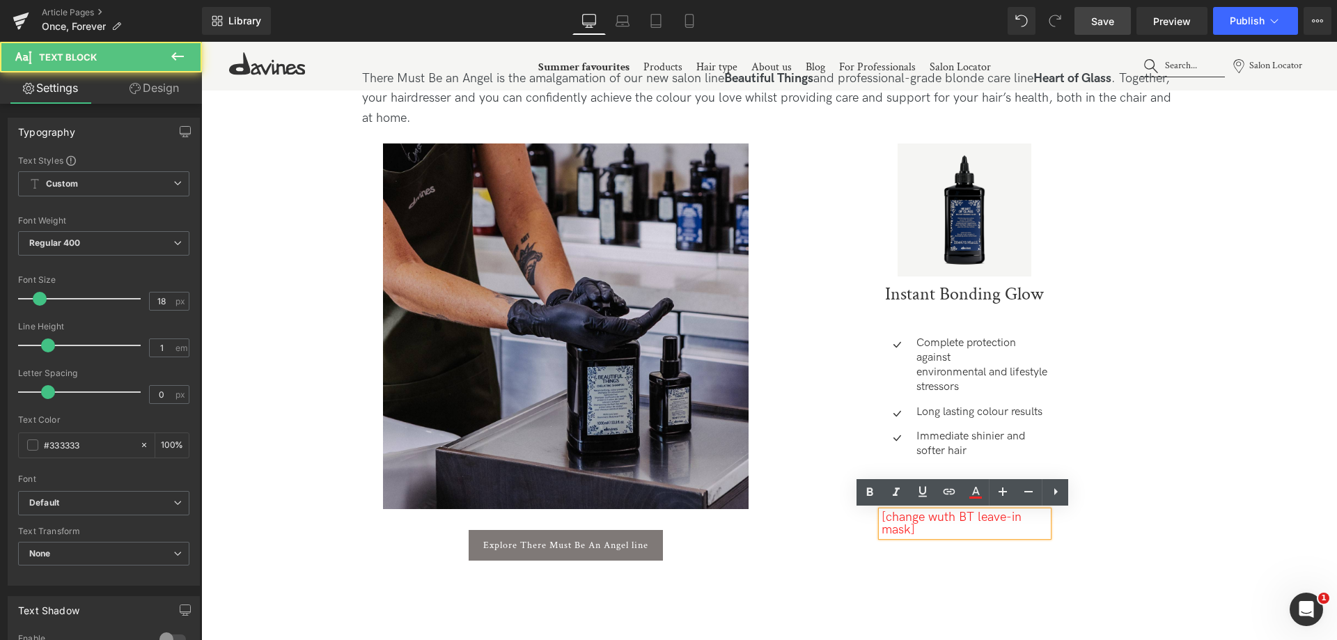
click at [938, 516] on span "[change wuth BT leave-in mask]" at bounding box center [952, 523] width 140 height 27
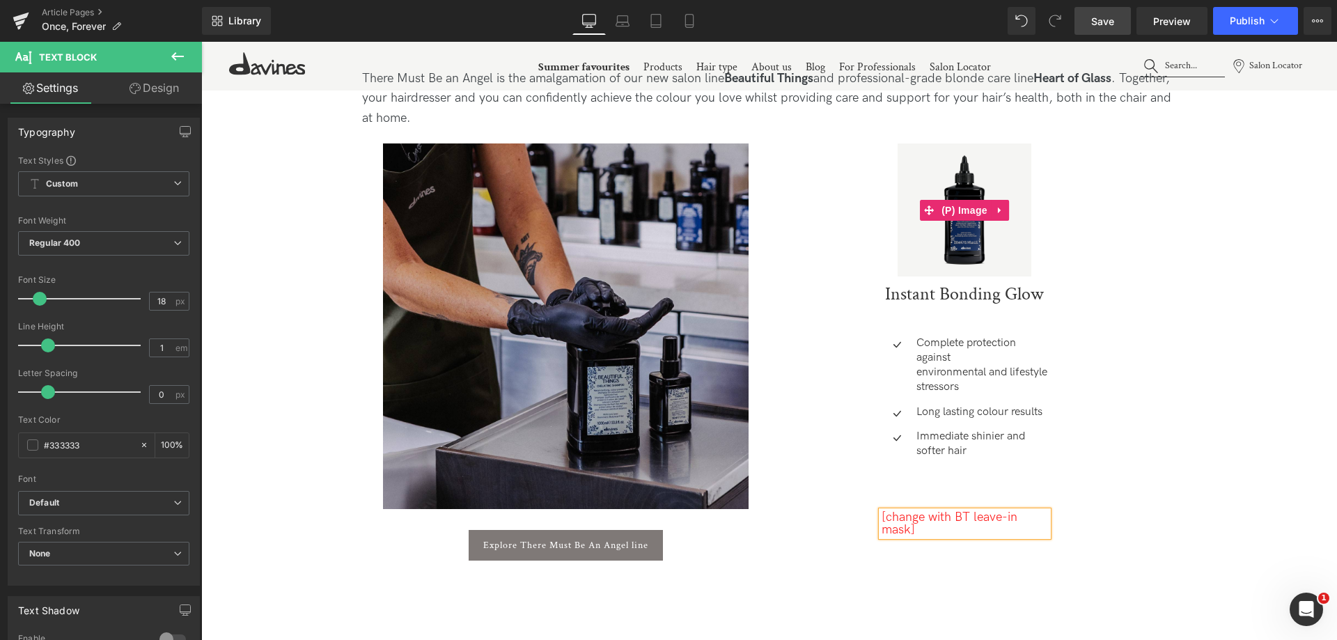
click at [898, 205] on img at bounding box center [964, 209] width 133 height 133
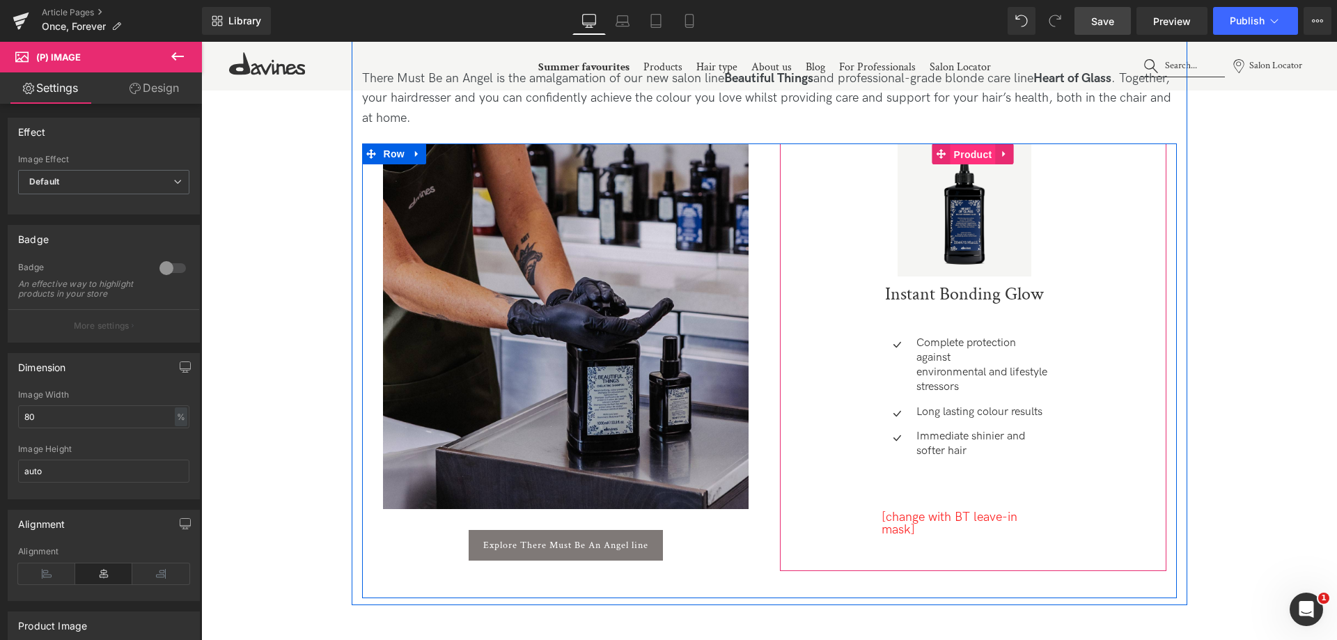
click at [976, 151] on span "Product" at bounding box center [973, 154] width 45 height 21
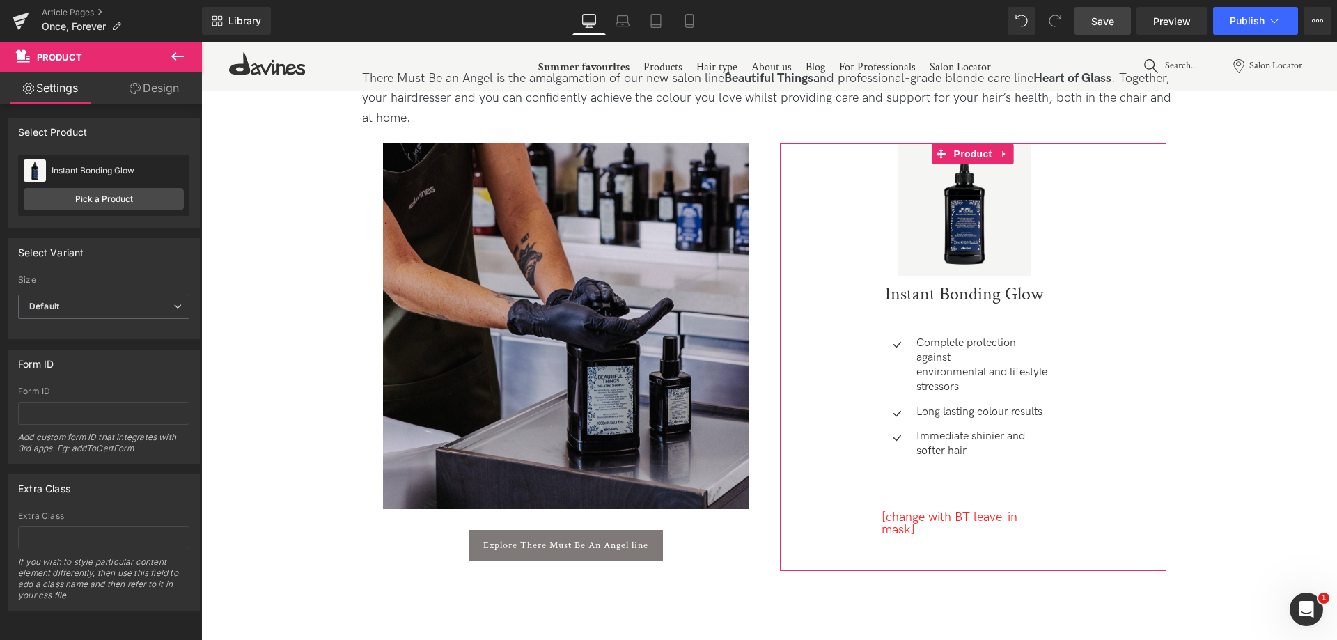
click at [120, 186] on div "Instant Bonding Glow Instant Bonding Glow Pick a Product" at bounding box center [103, 185] width 171 height 61
click at [124, 193] on link "Pick a Product" at bounding box center [104, 199] width 160 height 22
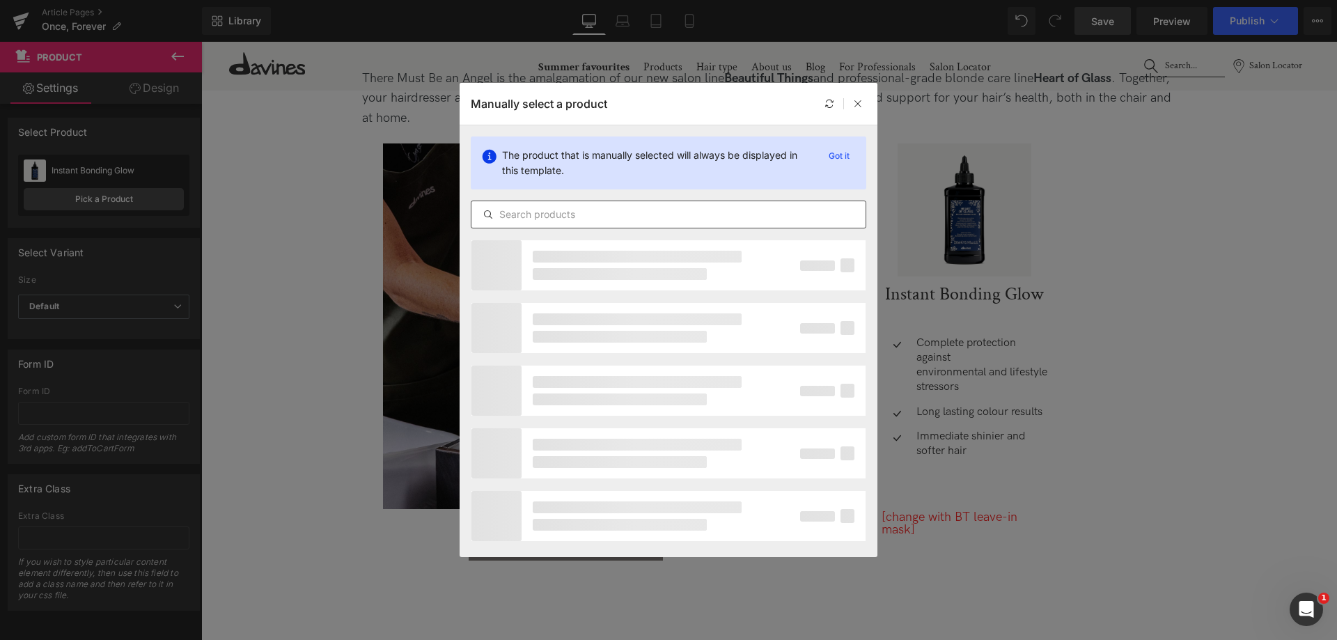
click at [627, 214] on input "text" at bounding box center [668, 214] width 394 height 17
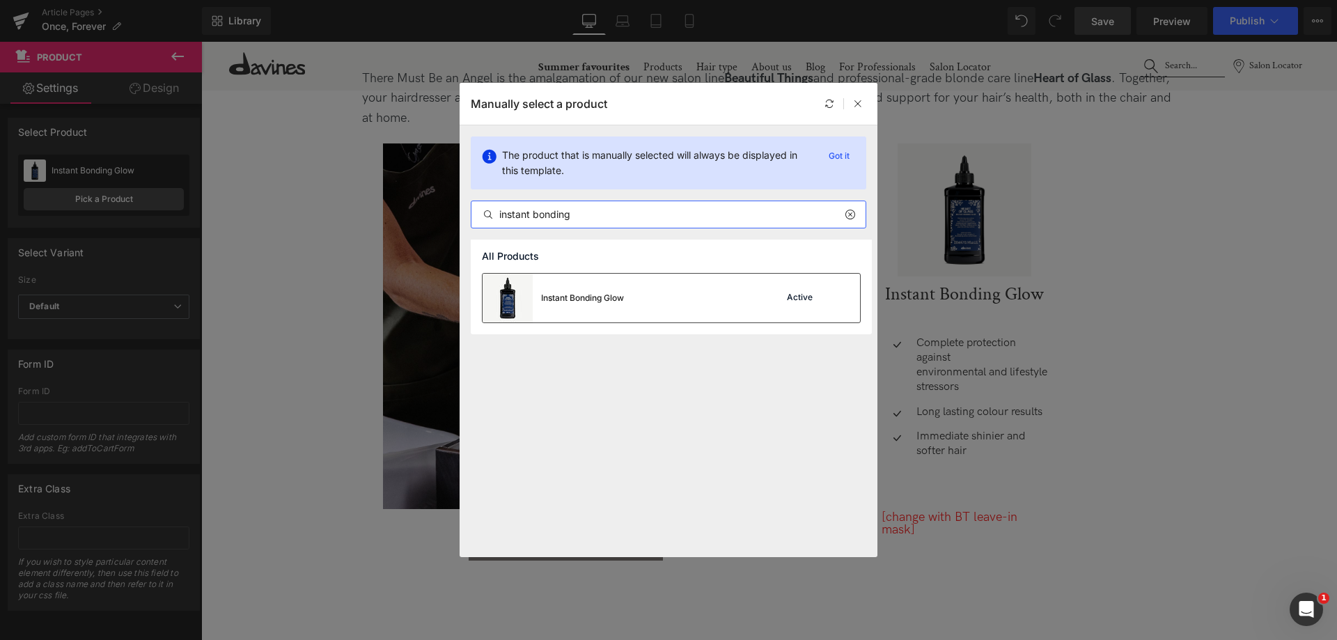
type input "instant bonding"
click at [643, 284] on div "Instant Bonding Glow Active" at bounding box center [671, 298] width 377 height 49
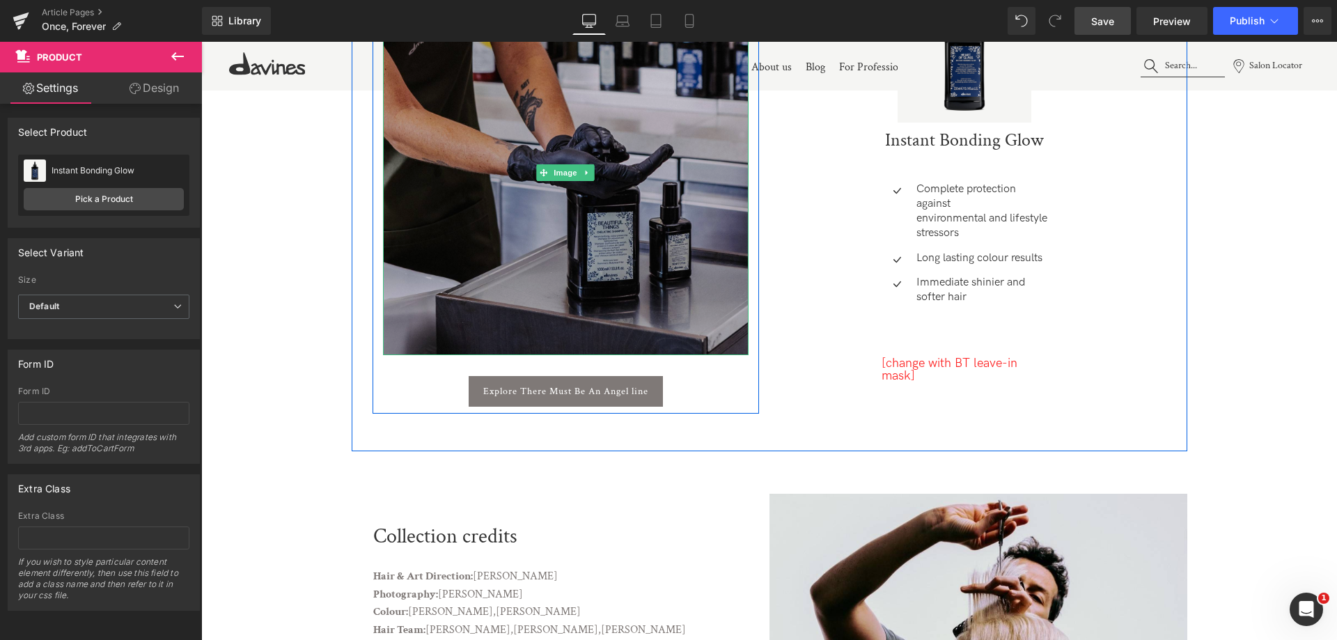
scroll to position [8510, 0]
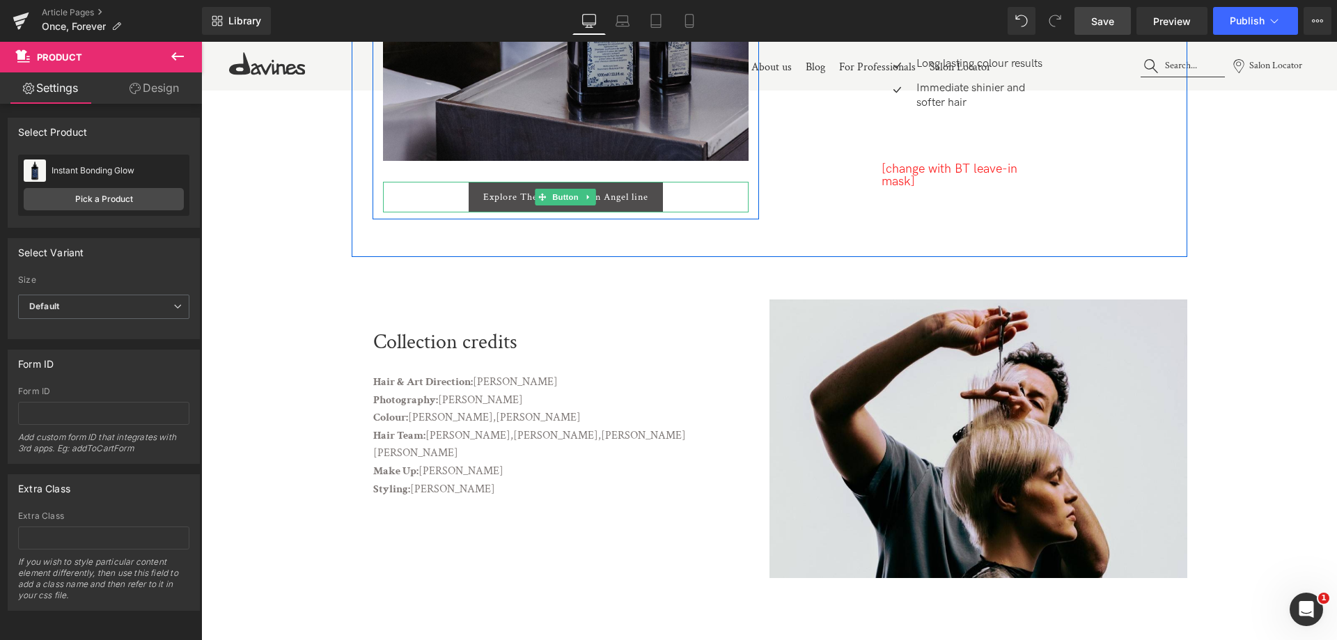
click at [634, 203] on link "Explore There Must Be An Angel line" at bounding box center [566, 197] width 194 height 31
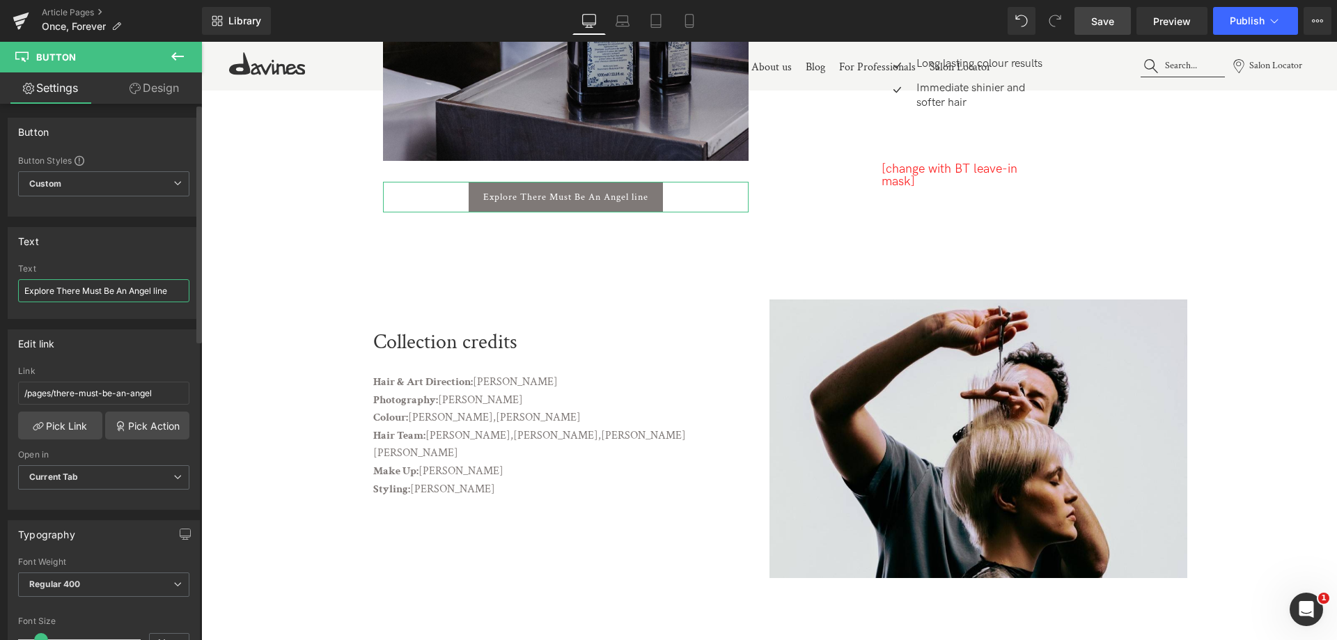
click at [164, 290] on input "Explore There Must Be An Angel line" at bounding box center [103, 290] width 171 height 23
click at [30, 293] on input "Explore There Must Be An Angel" at bounding box center [103, 290] width 171 height 23
click at [100, 289] on input "Discover There Must Be An Angel" at bounding box center [103, 290] width 171 height 23
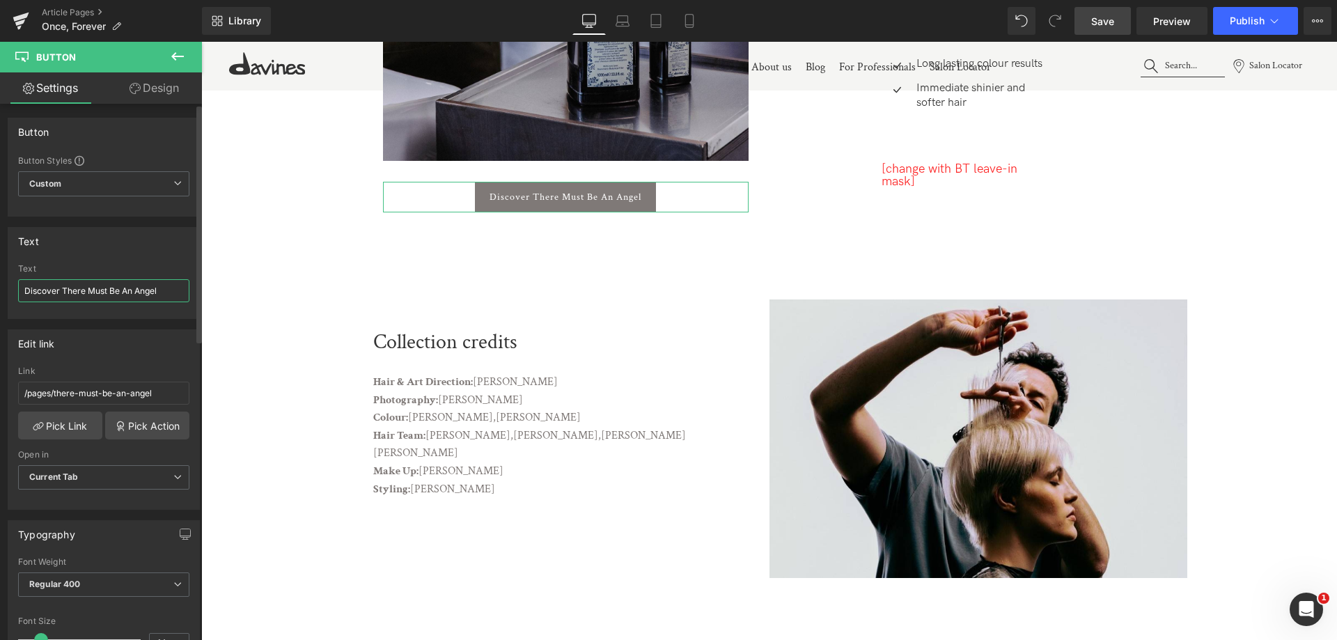
click at [100, 289] on input "Discover There Must Be An Angel" at bounding box center [103, 290] width 171 height 23
click at [49, 292] on input "Start yur colour care journey" at bounding box center [103, 290] width 171 height 23
type input "Start your colour care journey"
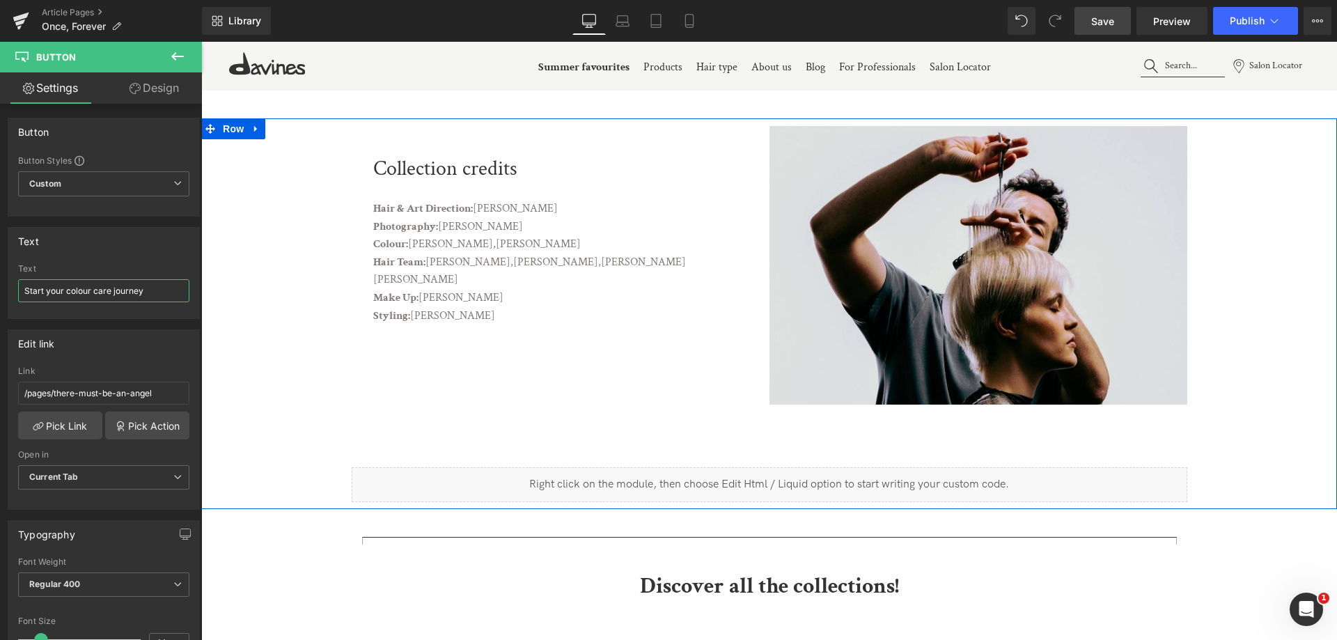
scroll to position [8719, 0]
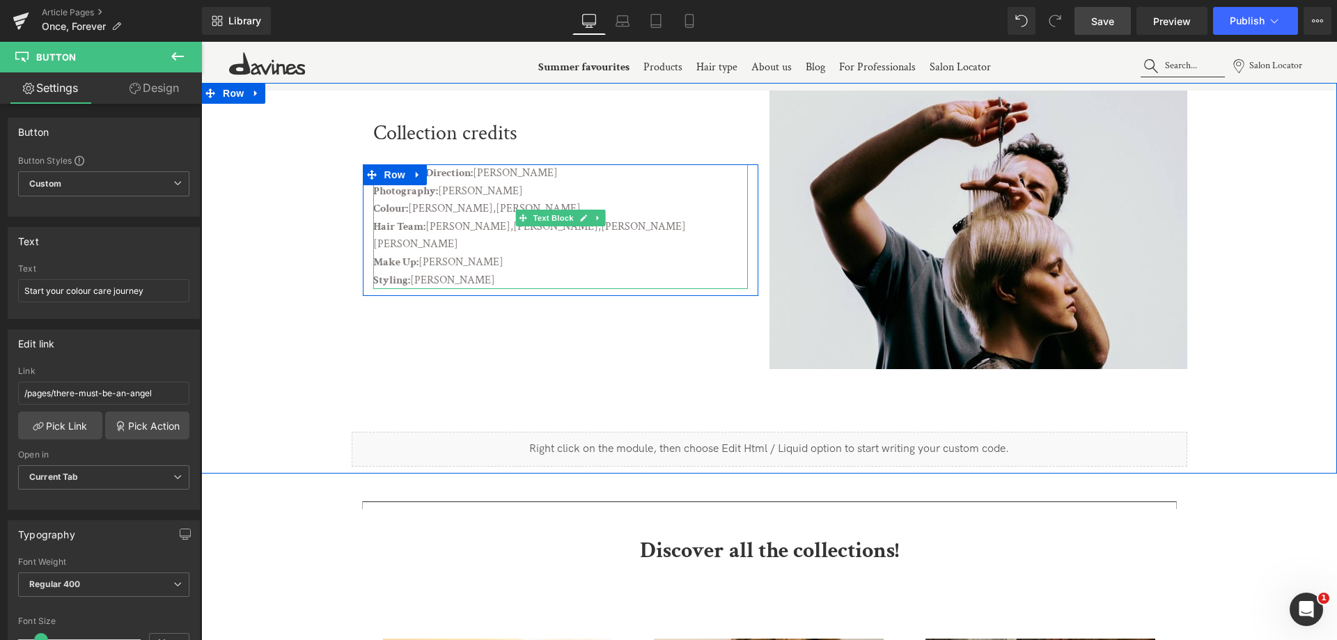
click at [471, 273] on span "[PERSON_NAME]" at bounding box center [452, 280] width 85 height 15
